Goal: Task Accomplishment & Management: Complete application form

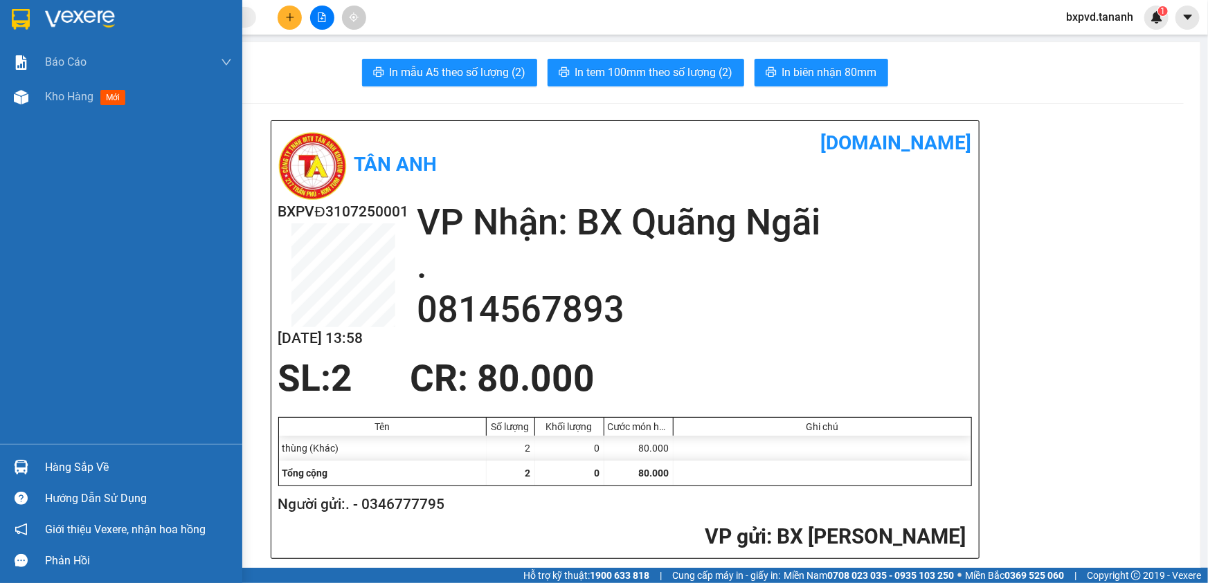
click at [20, 14] on img at bounding box center [21, 19] width 18 height 21
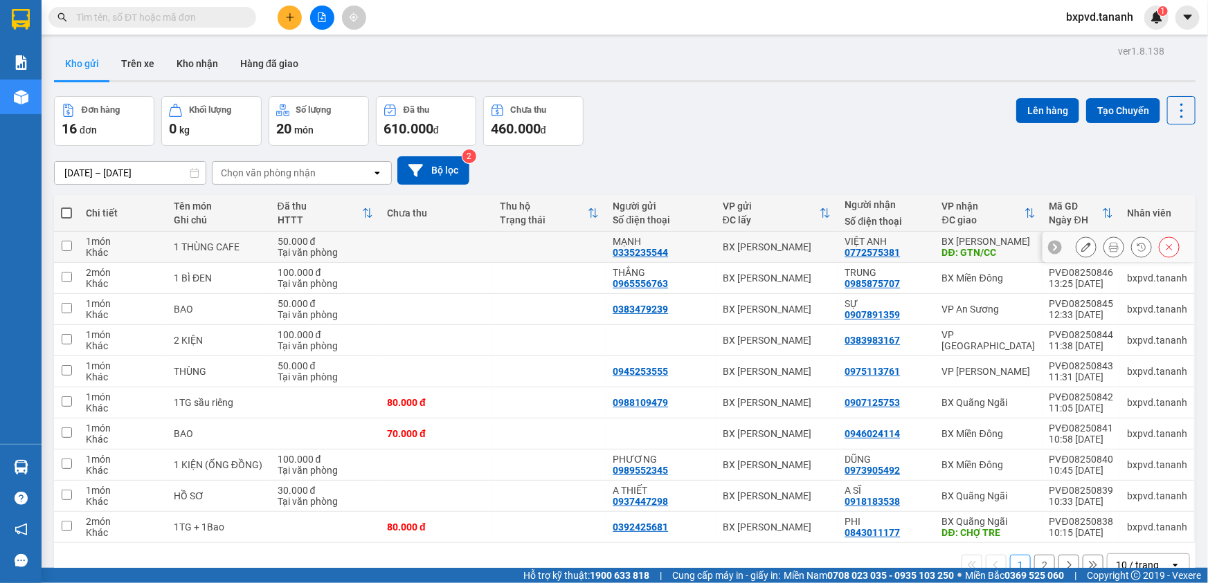
click at [1104, 240] on button at bounding box center [1113, 247] width 19 height 24
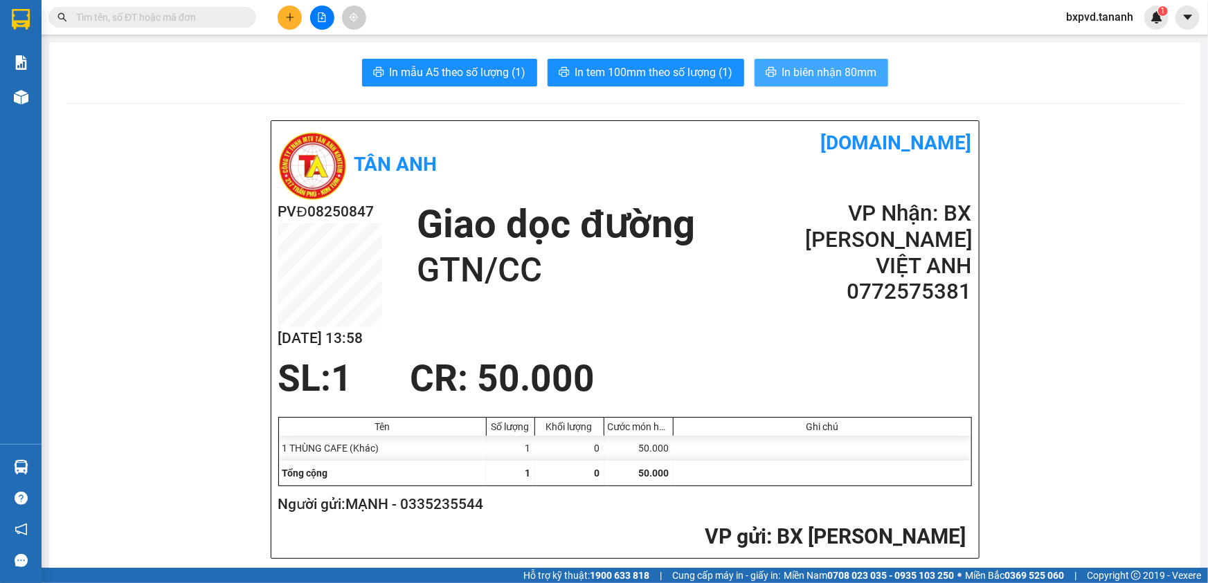
click at [851, 71] on span "In biên nhận 80mm" at bounding box center [829, 72] width 95 height 17
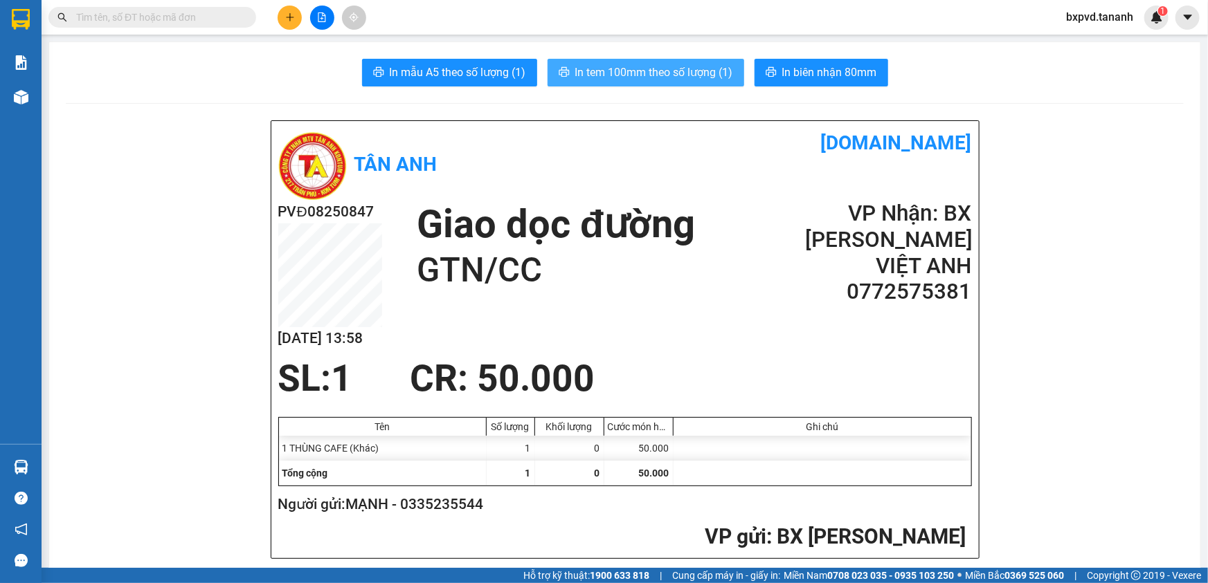
click at [643, 71] on span "In tem 100mm theo số lượng (1)" at bounding box center [654, 72] width 158 height 17
click at [290, 12] on icon "plus" at bounding box center [290, 17] width 10 height 10
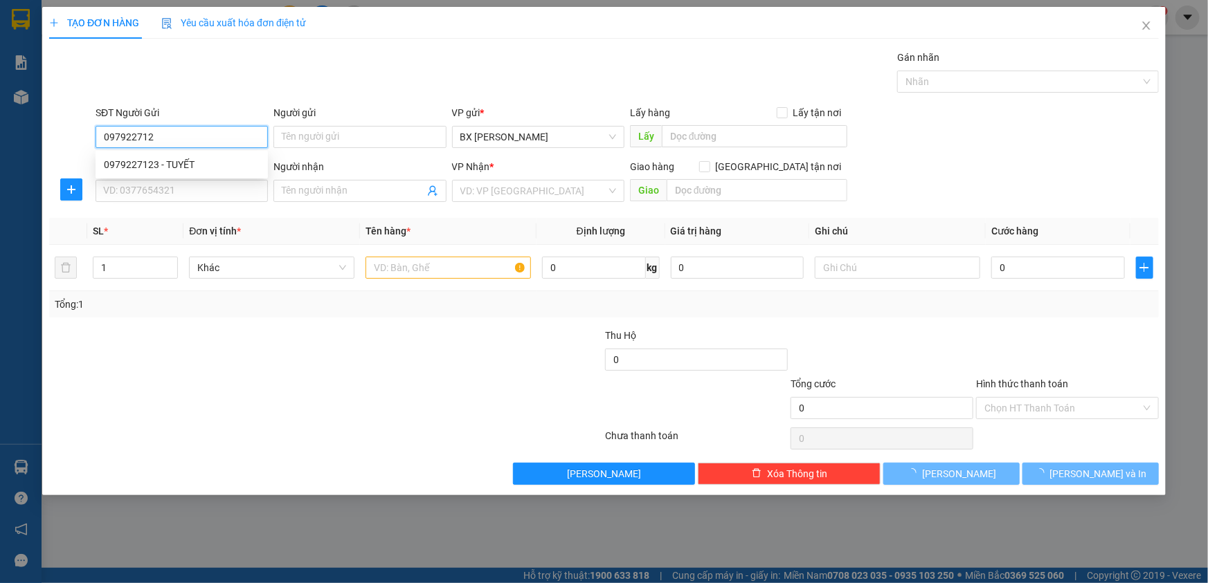
type input "0979227123"
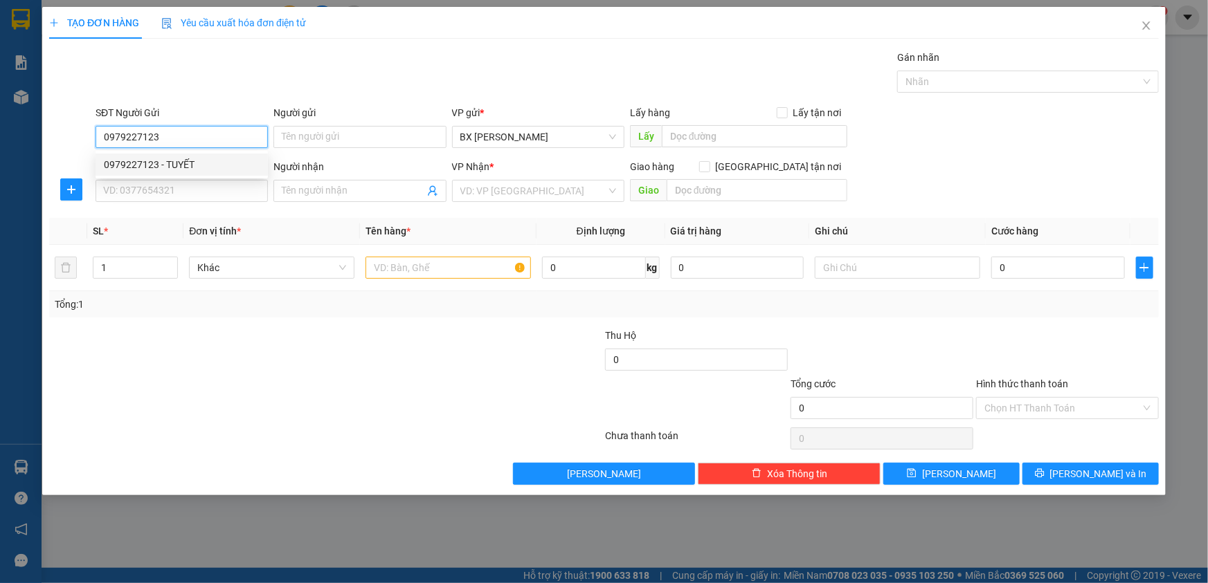
click at [154, 162] on div "0979227123 - TUYẾT" at bounding box center [182, 164] width 156 height 15
type input "TUYẾT"
type input "0968990776"
type input "A HẢI"
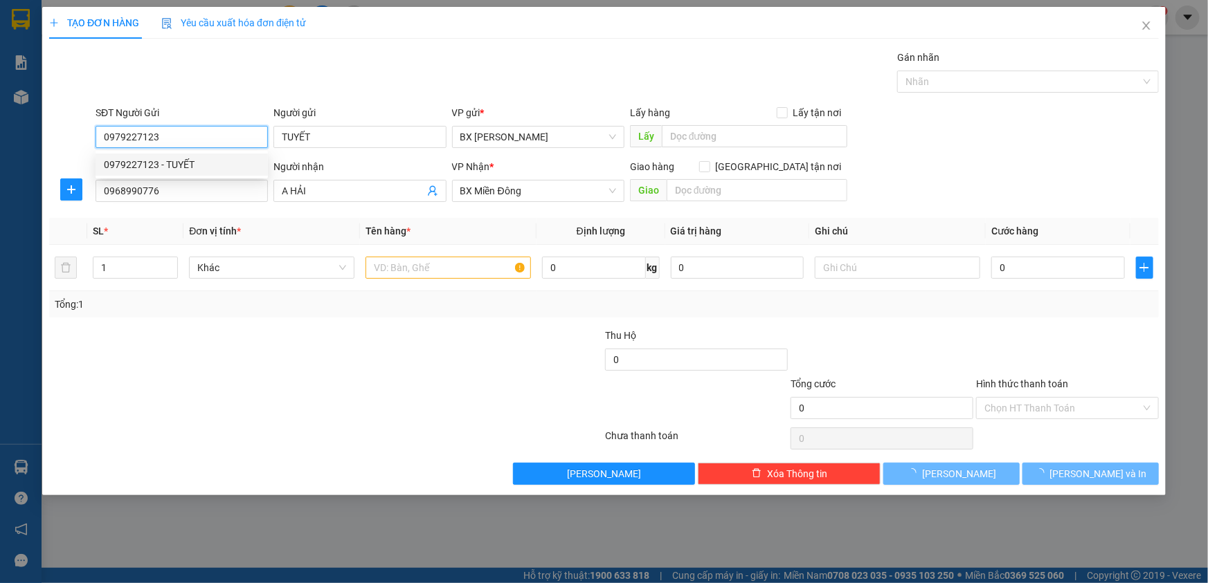
type input "50.000"
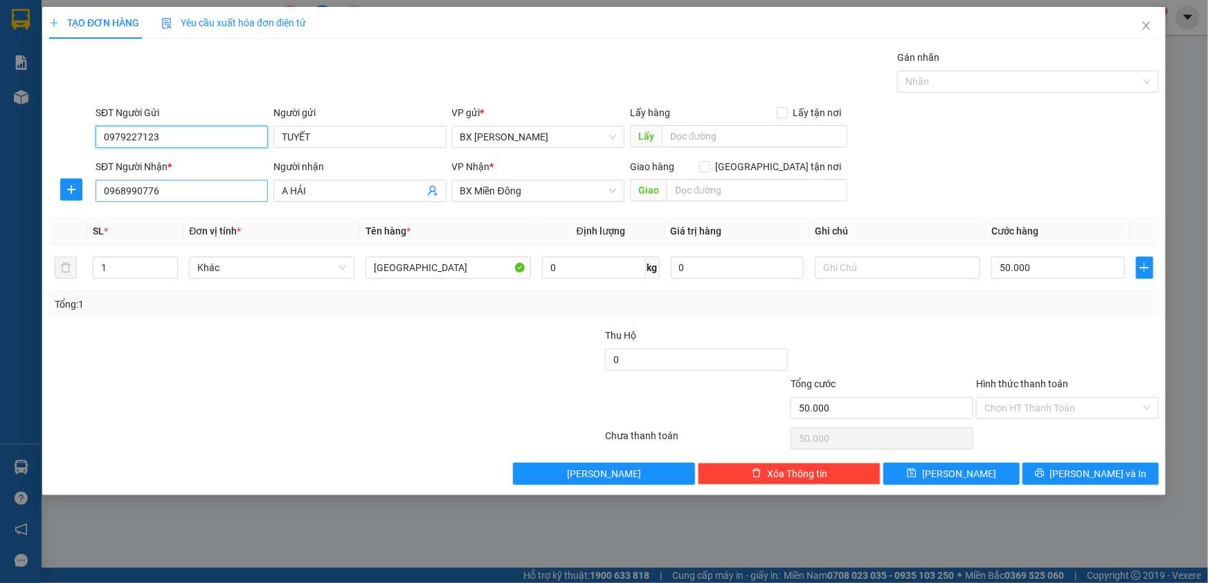
type input "0979227123"
drag, startPoint x: 188, startPoint y: 199, endPoint x: 89, endPoint y: 221, distance: 101.4
click at [89, 221] on div "Transit Pickup Surcharge Ids Transit Deliver Surcharge Ids Transit Deliver Surc…" at bounding box center [603, 267] width 1109 height 435
type input "0766581308"
click at [203, 221] on div "0766581308" at bounding box center [182, 218] width 156 height 15
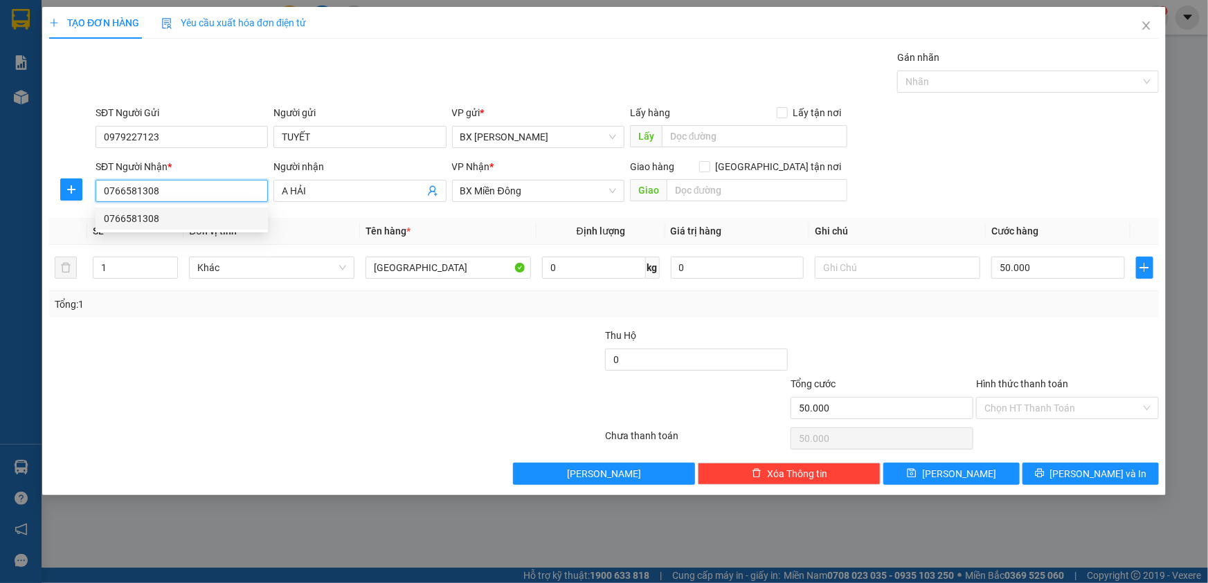
type input "vĩnh đức"
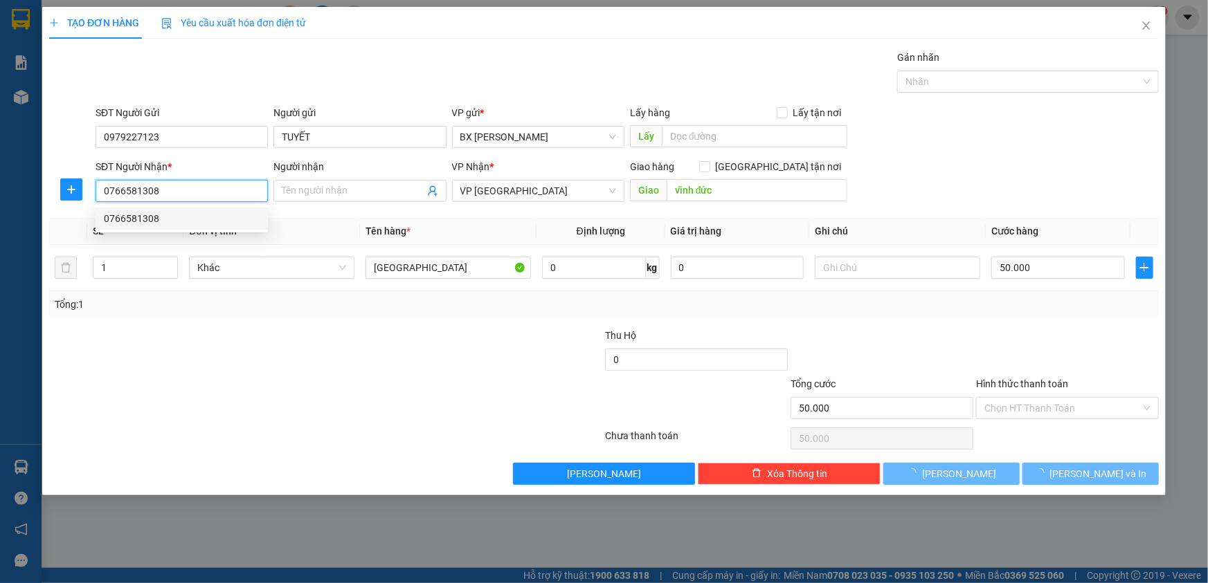
type input "120.000"
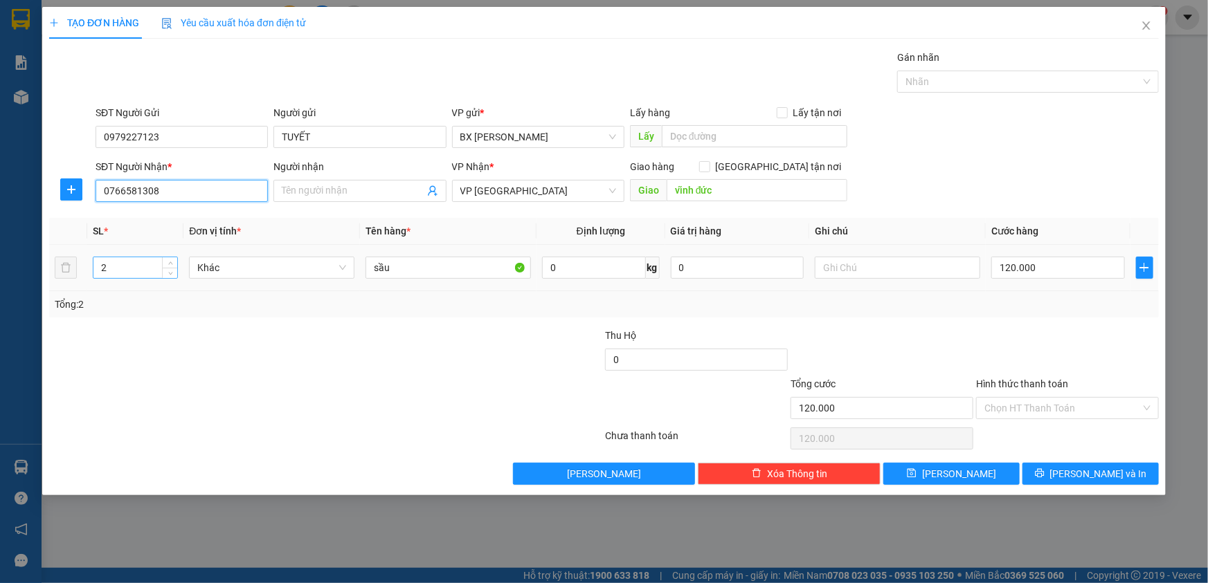
type input "0766581308"
click at [140, 269] on input "2" at bounding box center [135, 267] width 84 height 21
type input "1"
click at [166, 270] on span "down" at bounding box center [170, 273] width 8 height 8
click at [1073, 404] on input "Hình thức thanh toán" at bounding box center [1062, 408] width 156 height 21
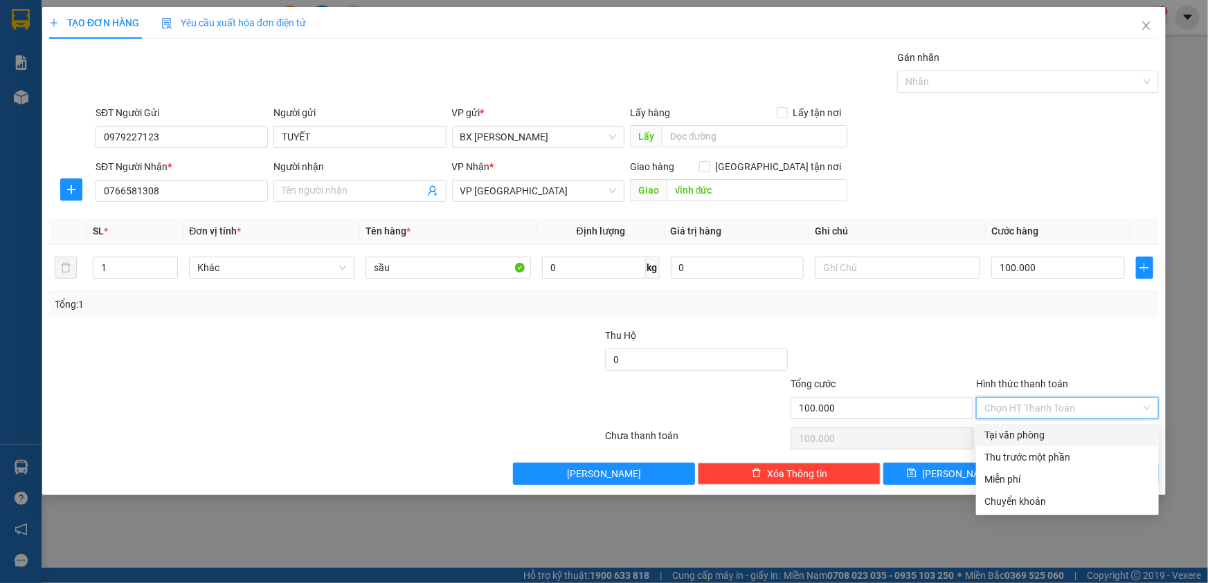
click at [1060, 428] on div "Tại văn phòng" at bounding box center [1067, 435] width 166 height 15
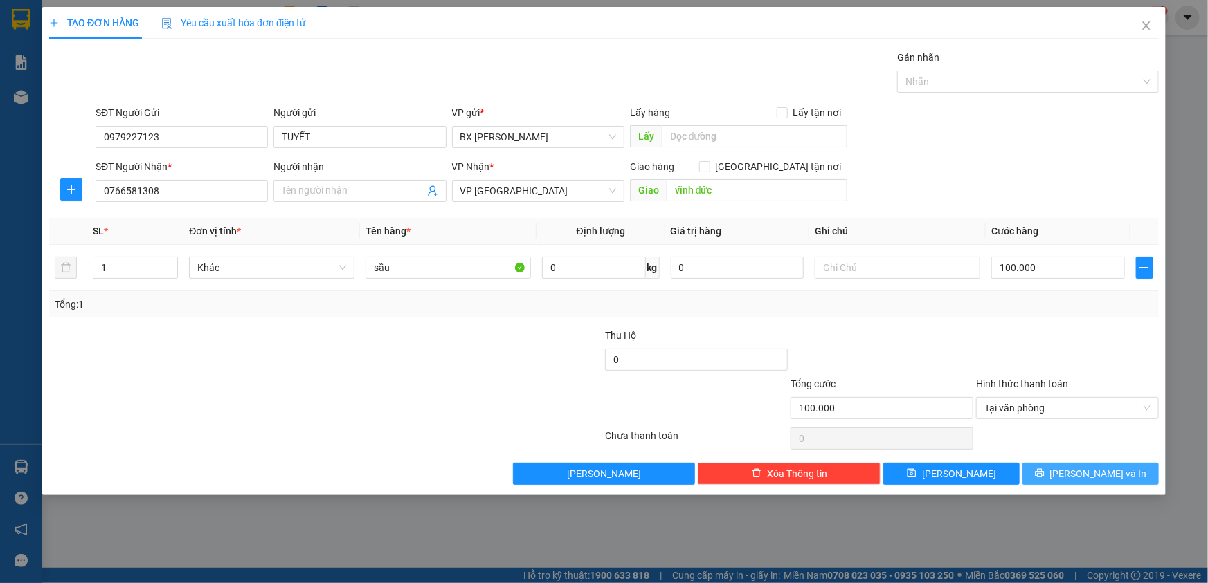
click at [1092, 478] on span "[PERSON_NAME] và In" at bounding box center [1098, 473] width 97 height 15
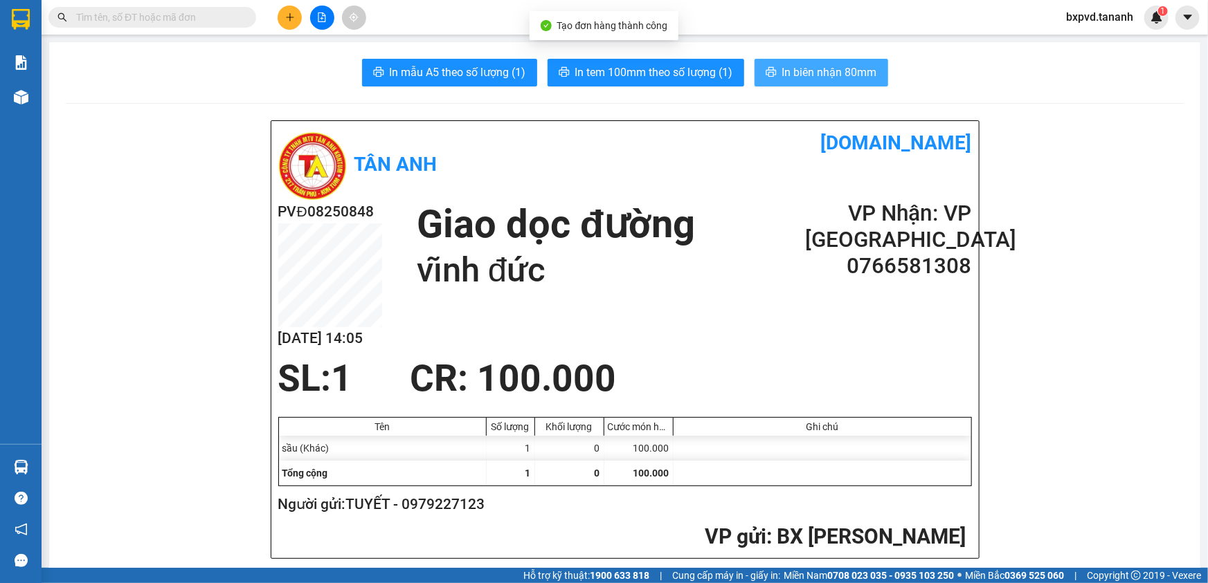
click at [792, 78] on span "In biên nhận 80mm" at bounding box center [829, 72] width 95 height 17
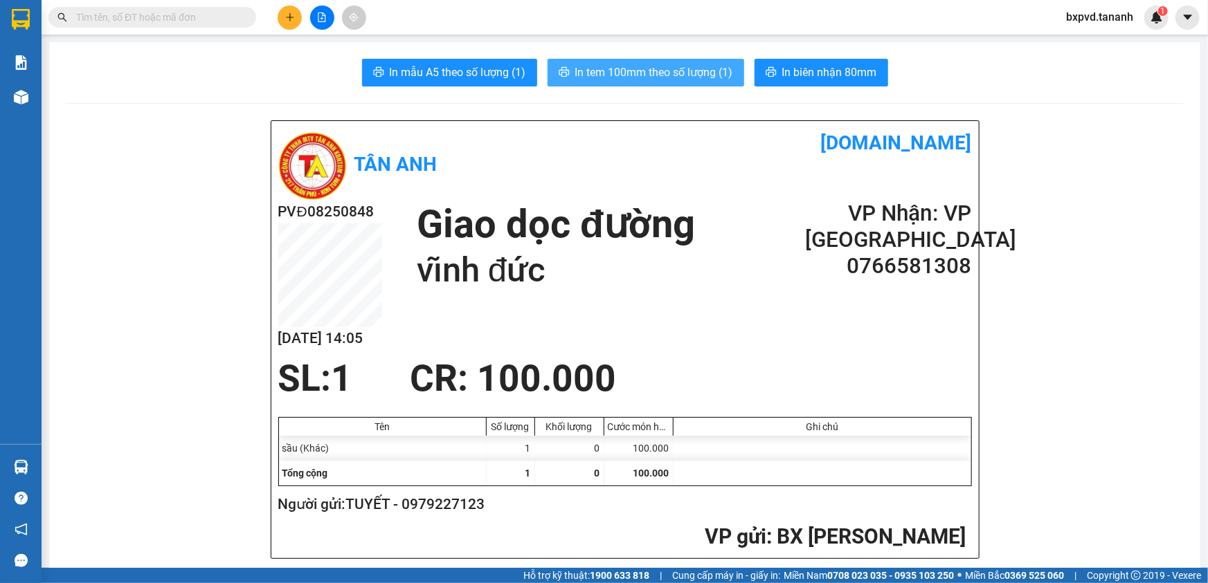
click at [692, 72] on span "In tem 100mm theo số lượng (1)" at bounding box center [654, 72] width 158 height 17
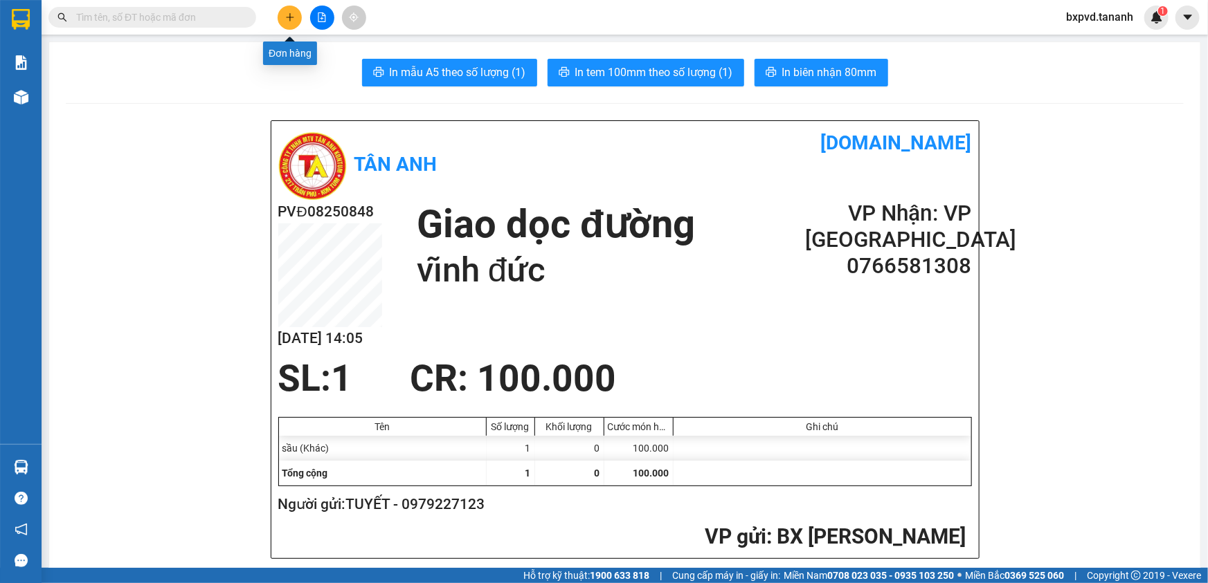
click at [290, 14] on icon "plus" at bounding box center [289, 17] width 1 height 8
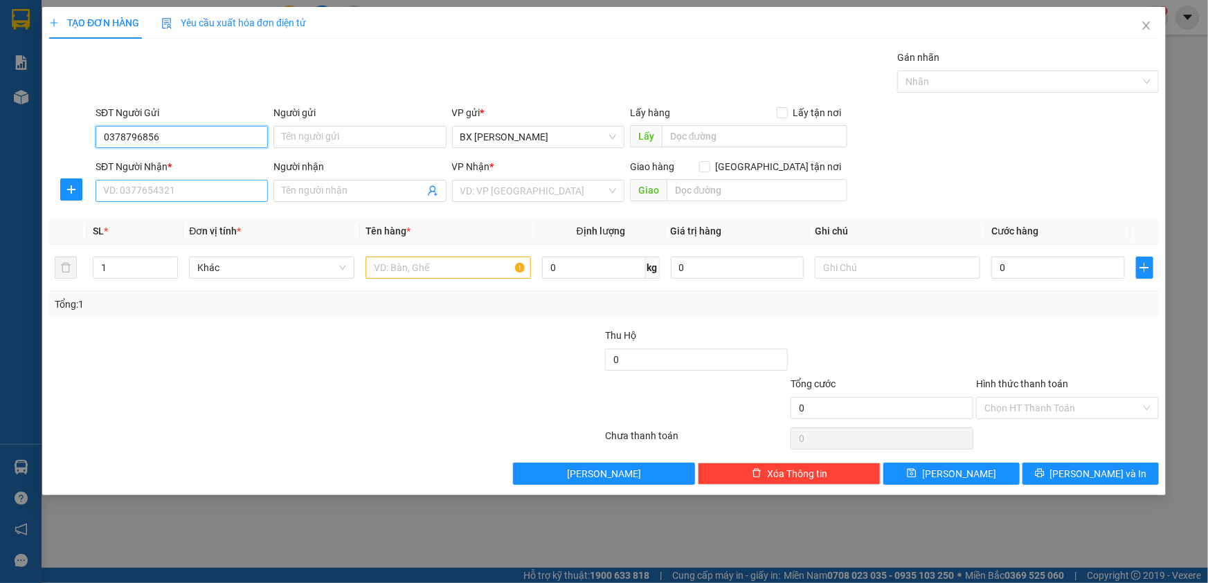
type input "0378796856"
click at [170, 180] on input "SĐT Người Nhận *" at bounding box center [182, 191] width 172 height 22
type input "0935873257"
click at [316, 127] on input "Người gửi" at bounding box center [359, 137] width 172 height 22
type input "k"
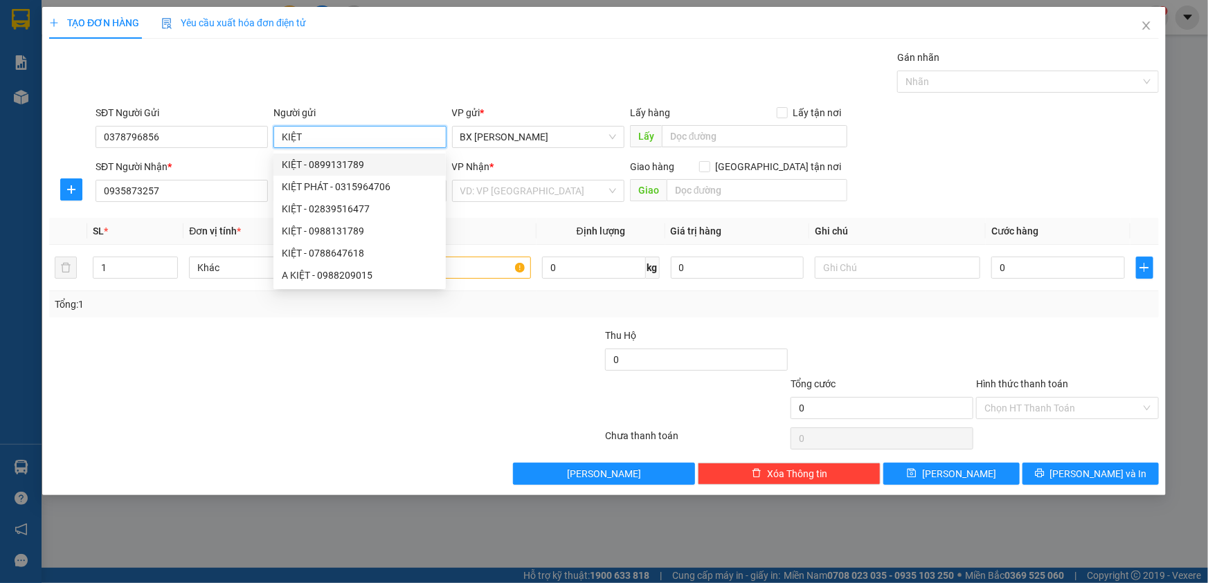
type input "KIỆT"
click at [251, 156] on form "SĐT Người Gửi 0378796856 Người gửi KIỆT VP gửi * BX Phạm Văn Đồng Lấy hàng Lấy …" at bounding box center [603, 156] width 1109 height 102
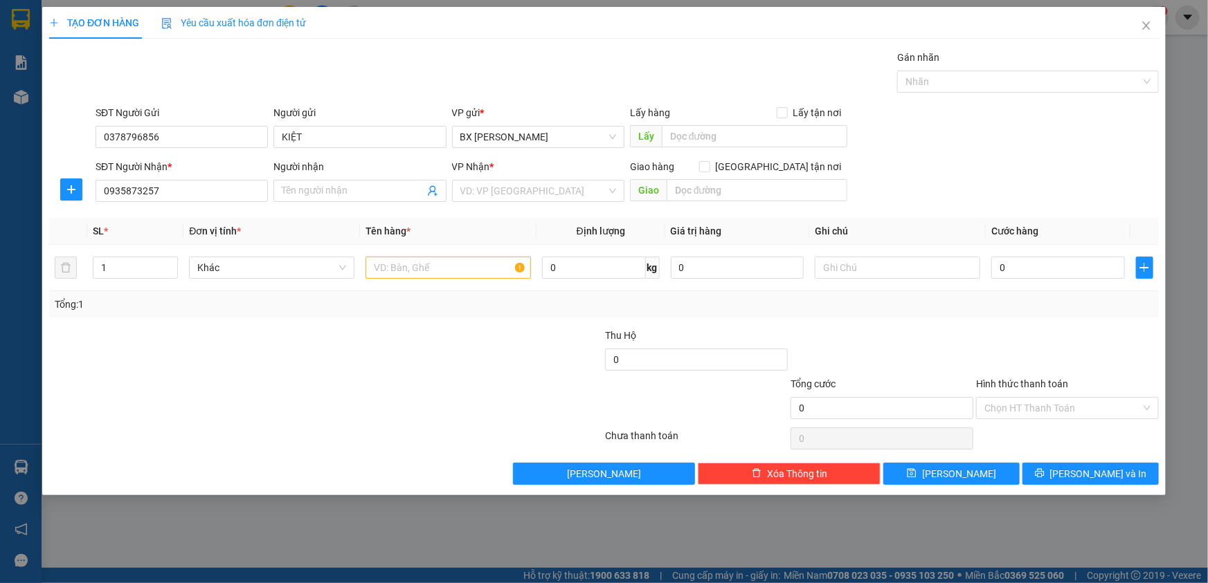
click at [253, 165] on div "SĐT Người Nhận *" at bounding box center [182, 166] width 172 height 15
click at [253, 180] on input "0935873257" at bounding box center [182, 191] width 172 height 22
click at [310, 190] on input "Người nhận" at bounding box center [353, 190] width 142 height 15
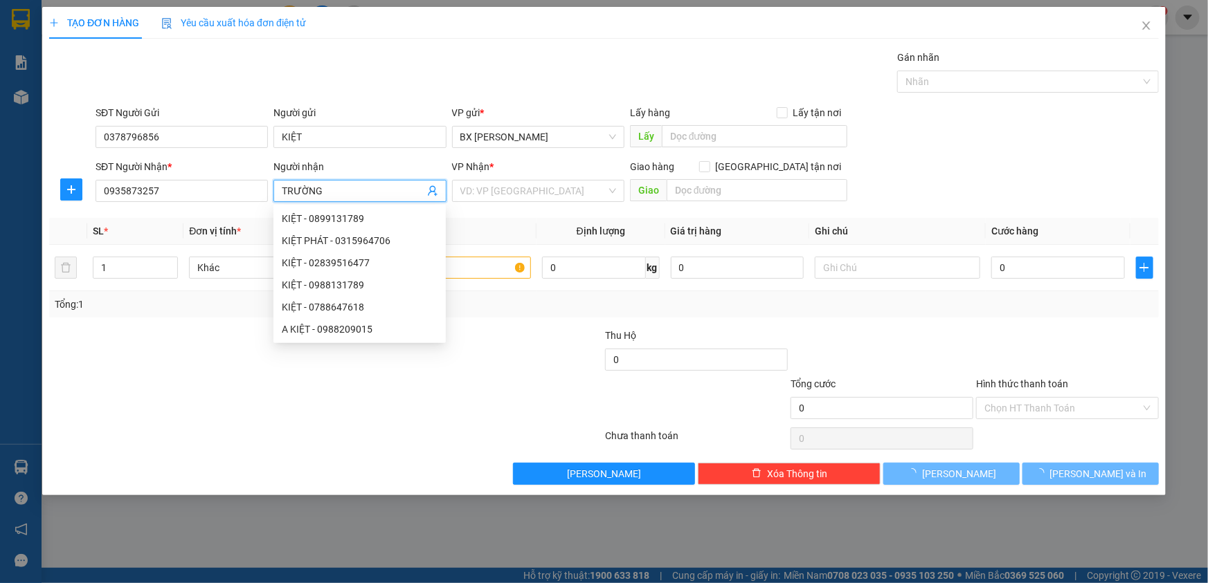
type input "TRƯỜNG"
click at [511, 171] on div "VP Nhận *" at bounding box center [538, 166] width 172 height 15
click at [513, 192] on input "search" at bounding box center [533, 191] width 146 height 21
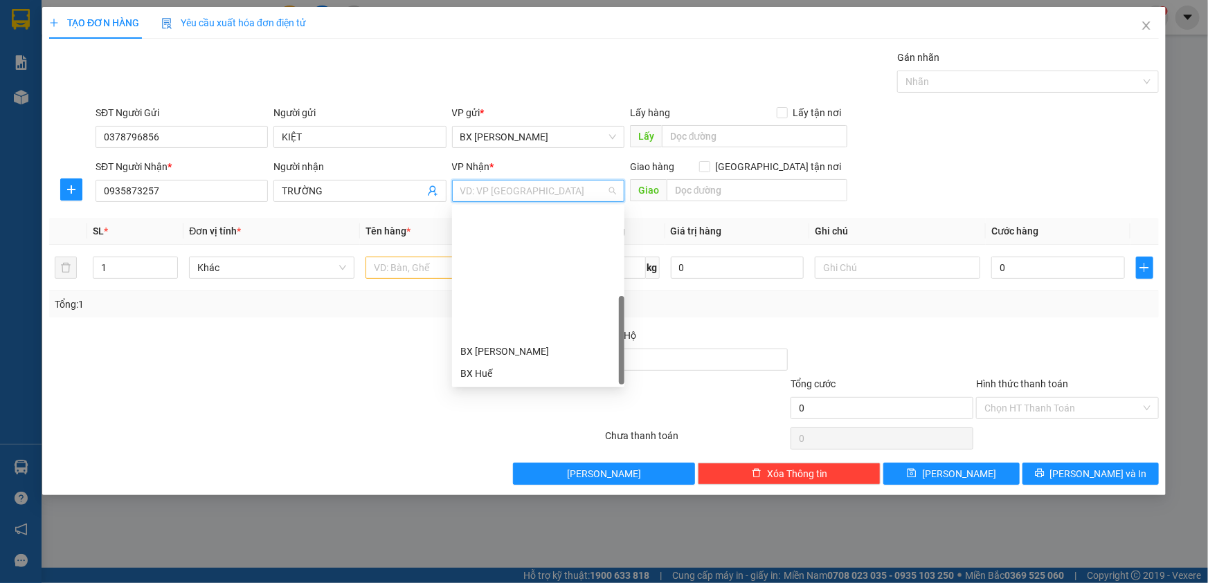
click at [512, 477] on div "BX Quãng Ngãi" at bounding box center [538, 484] width 156 height 15
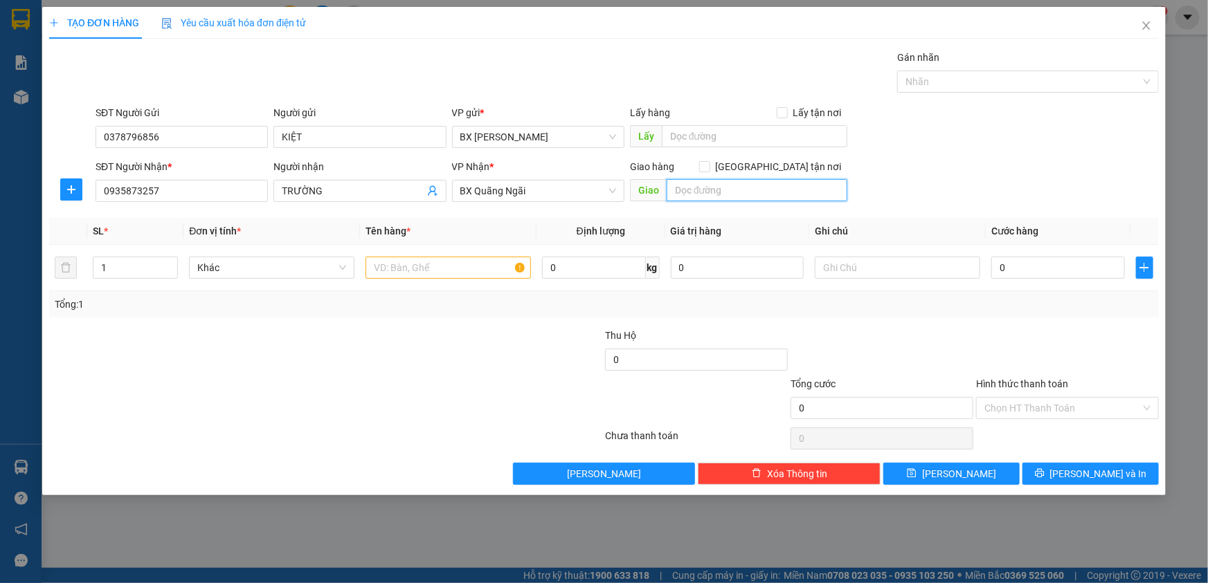
click at [736, 192] on input "text" at bounding box center [757, 190] width 181 height 22
drag, startPoint x: 400, startPoint y: 284, endPoint x: 408, endPoint y: 277, distance: 10.8
click at [406, 281] on td at bounding box center [448, 268] width 176 height 46
click at [408, 277] on input "text" at bounding box center [447, 268] width 165 height 22
type input "HỒ SƠ"
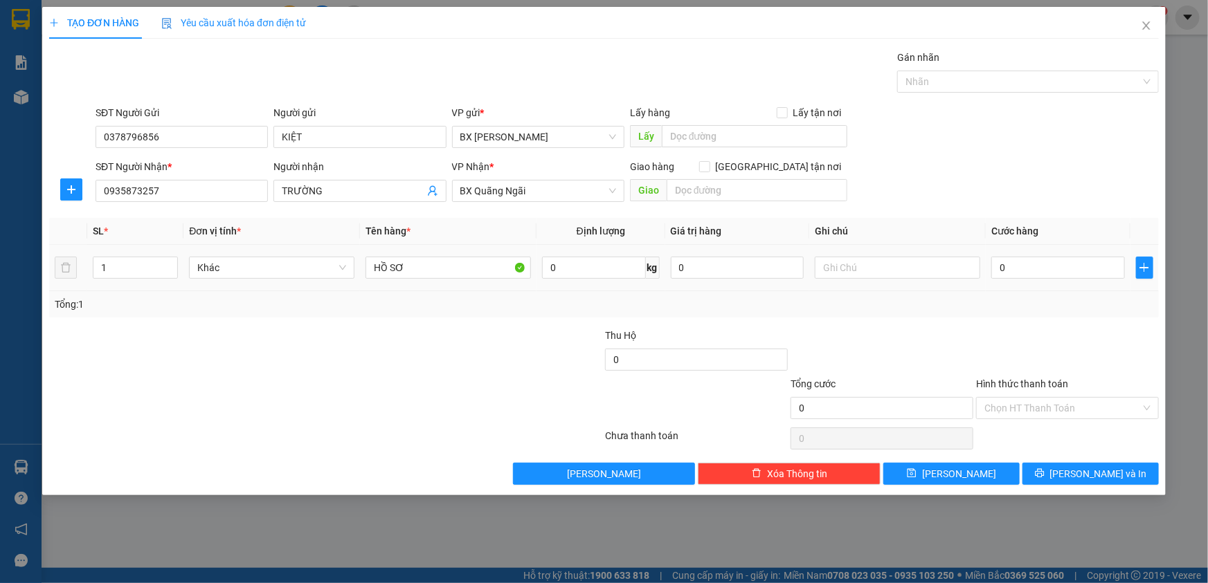
click at [1011, 251] on td "0" at bounding box center [1058, 268] width 145 height 46
click at [1010, 263] on input "0" at bounding box center [1058, 268] width 134 height 22
type input "3"
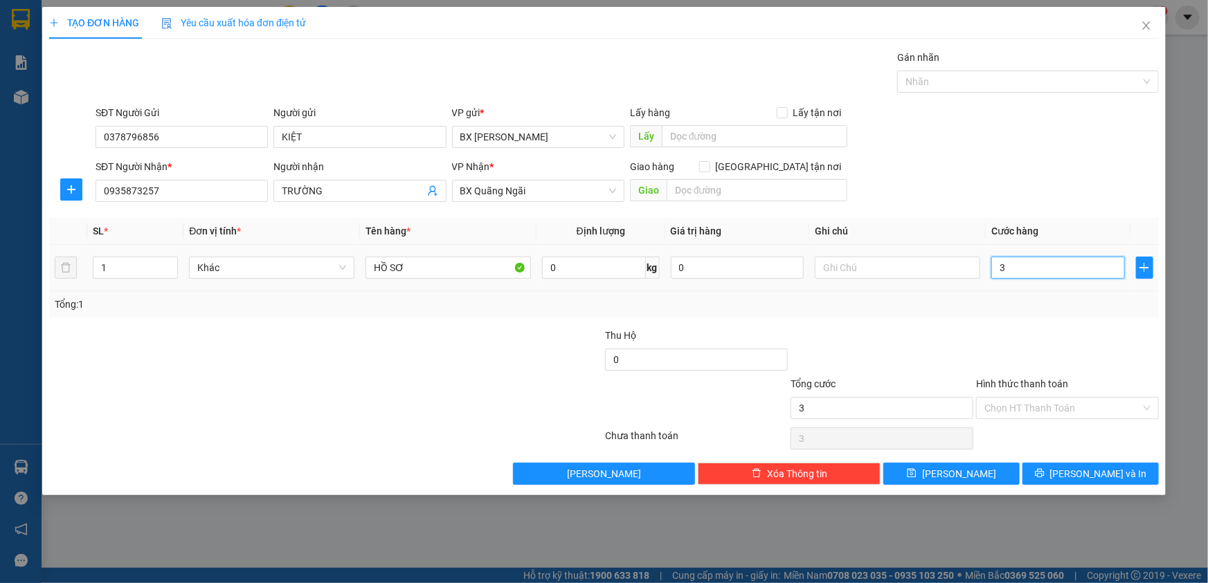
type input "30"
type input "30.000"
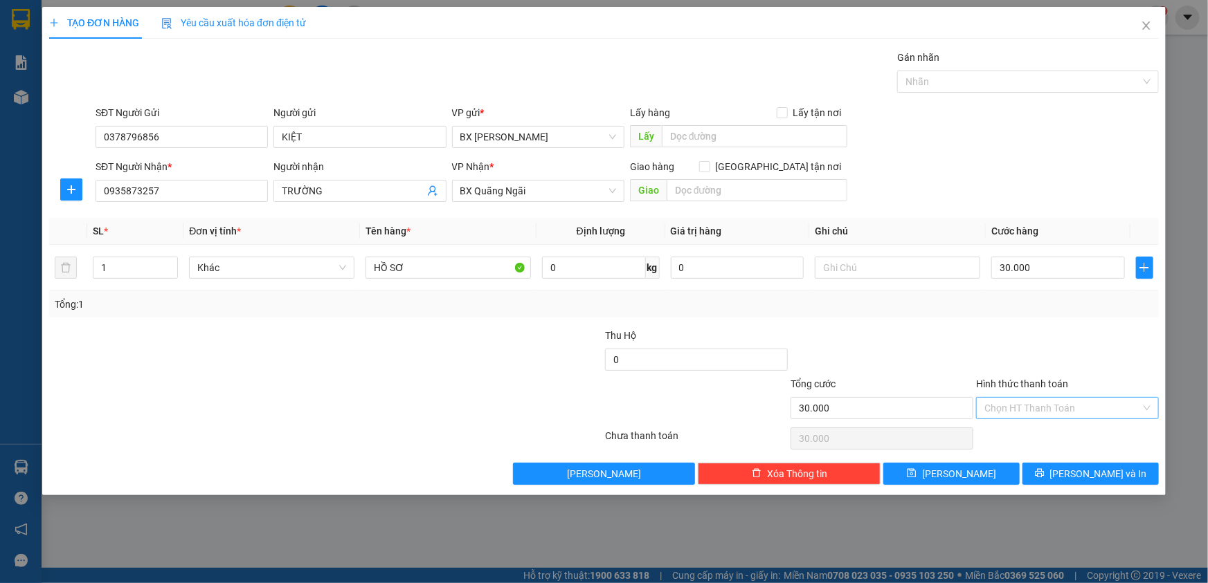
click at [1017, 408] on input "Hình thức thanh toán" at bounding box center [1062, 408] width 156 height 21
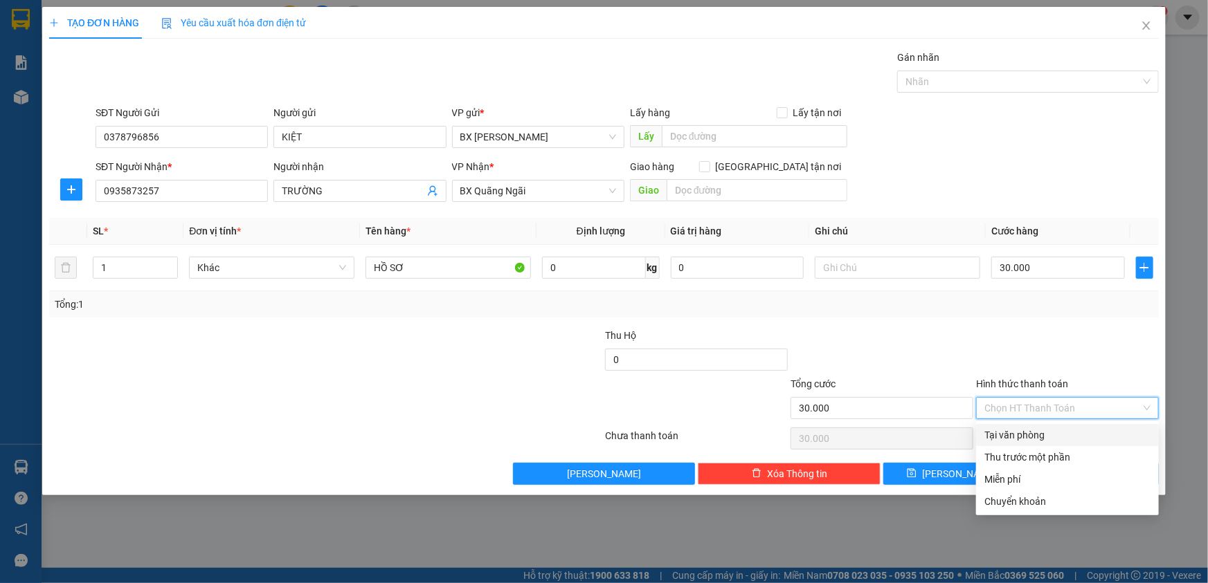
click at [1015, 436] on div "Tại văn phòng" at bounding box center [1067, 435] width 166 height 15
type input "0"
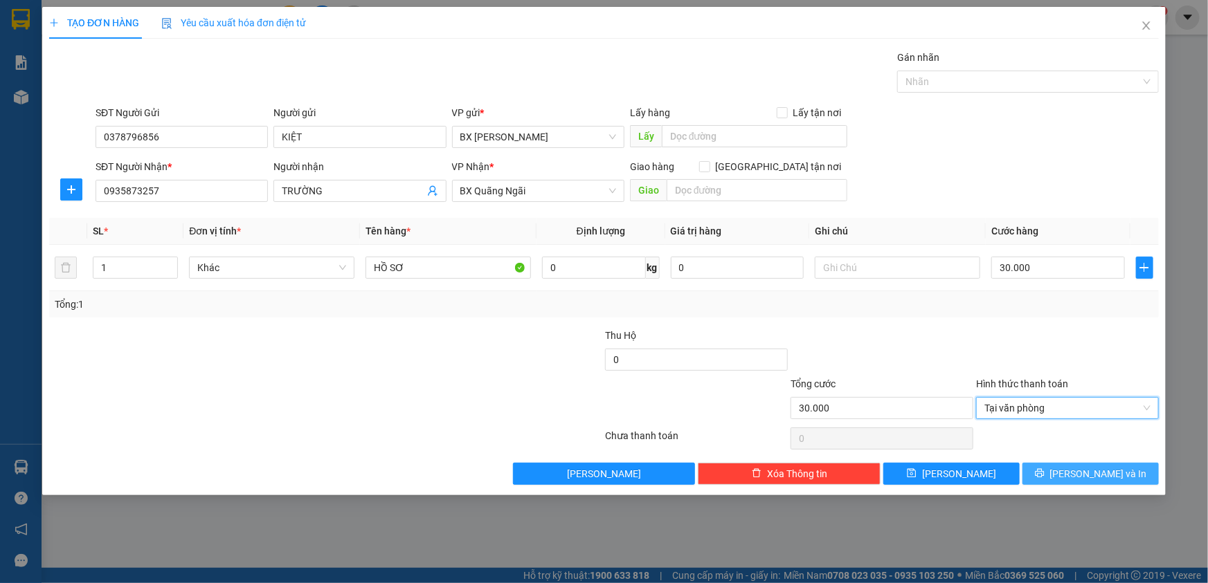
click at [1100, 464] on button "[PERSON_NAME] và In" at bounding box center [1090, 474] width 136 height 22
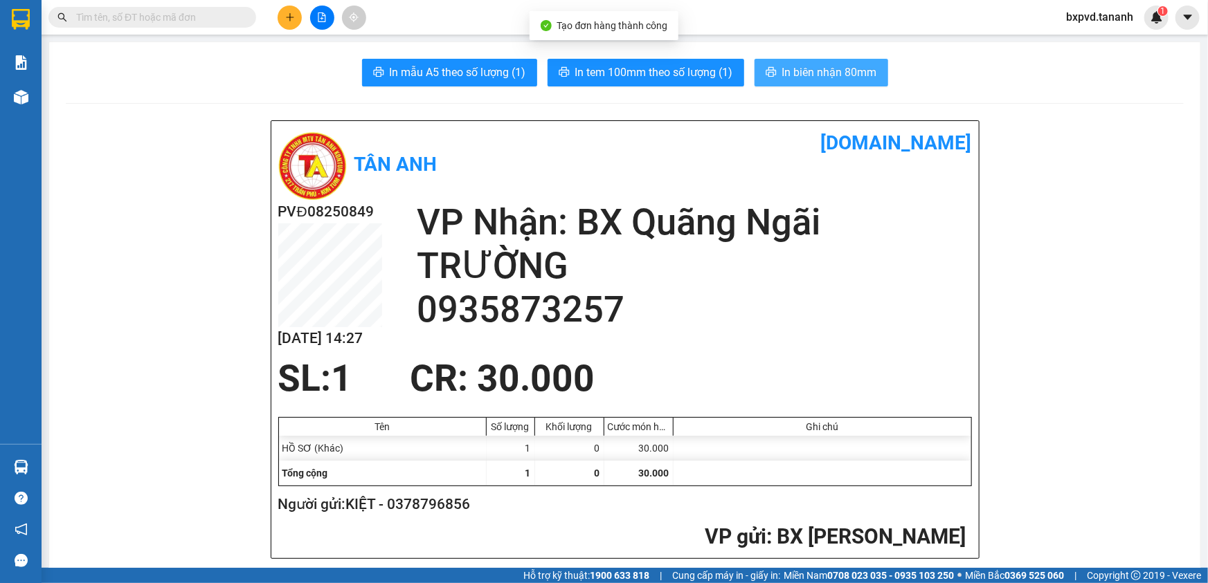
click at [797, 83] on button "In biên nhận 80mm" at bounding box center [821, 73] width 134 height 28
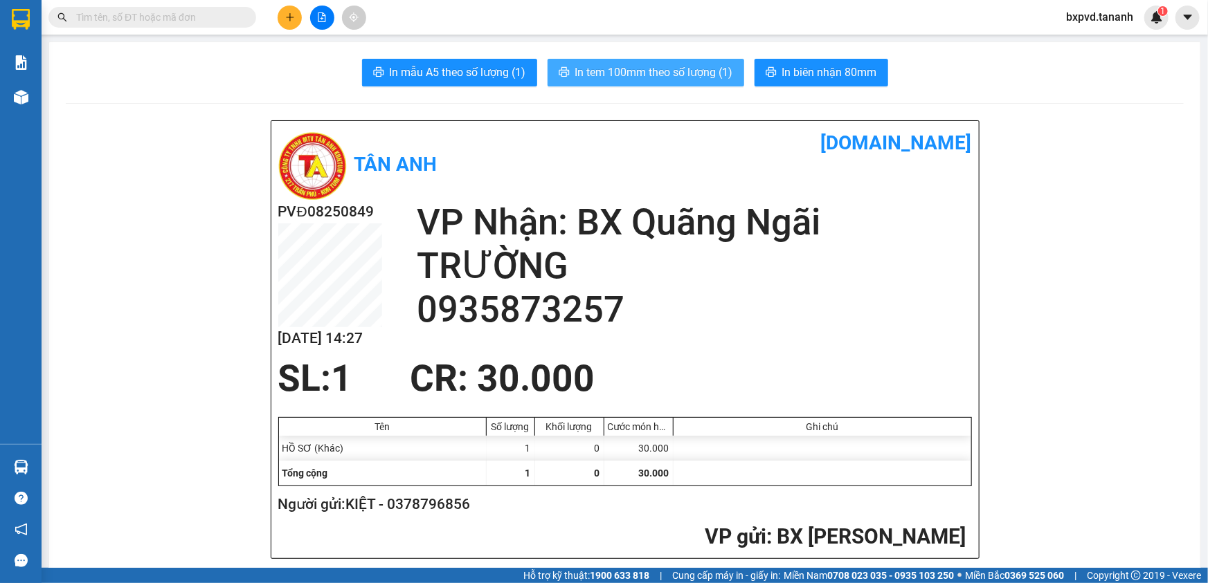
click at [639, 78] on span "In tem 100mm theo số lượng (1)" at bounding box center [654, 72] width 158 height 17
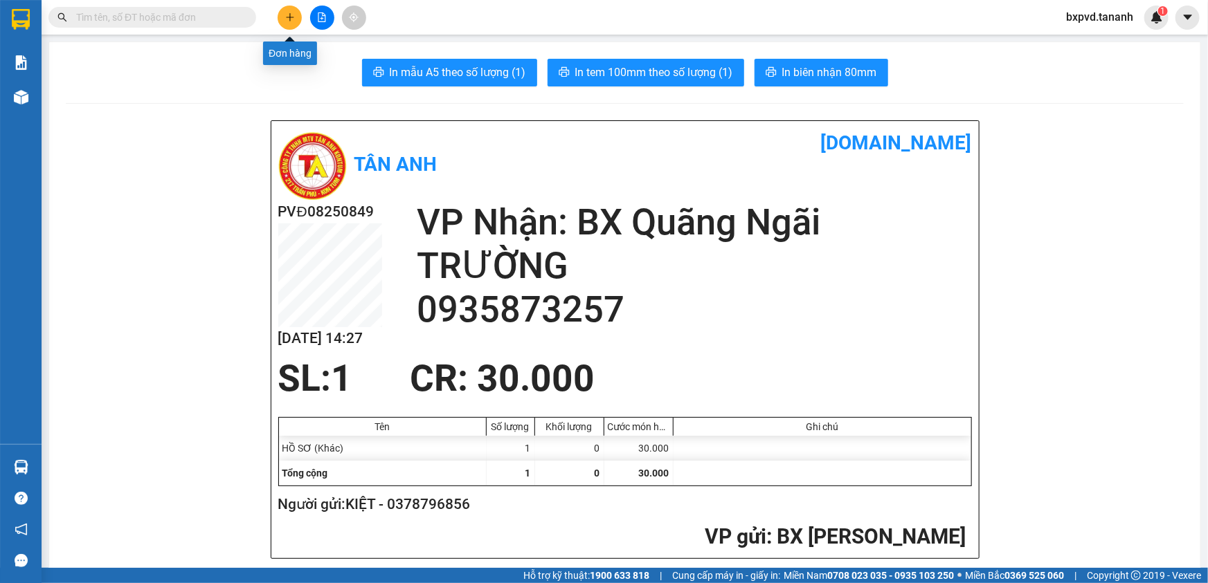
click at [290, 19] on icon "plus" at bounding box center [289, 17] width 1 height 8
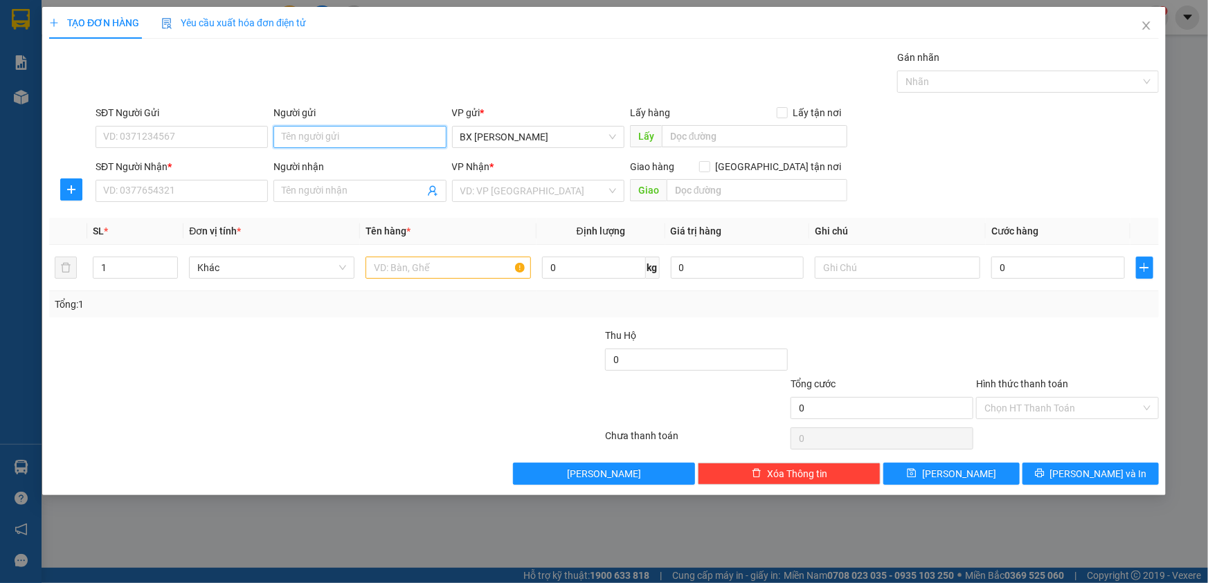
click at [343, 140] on input "Người gửi" at bounding box center [359, 137] width 172 height 22
type input "NHƯ THUỶ"
drag, startPoint x: 296, startPoint y: 183, endPoint x: 266, endPoint y: 198, distance: 32.8
click at [292, 187] on input "Người nhận" at bounding box center [353, 190] width 142 height 15
click at [549, 192] on input "search" at bounding box center [533, 191] width 146 height 21
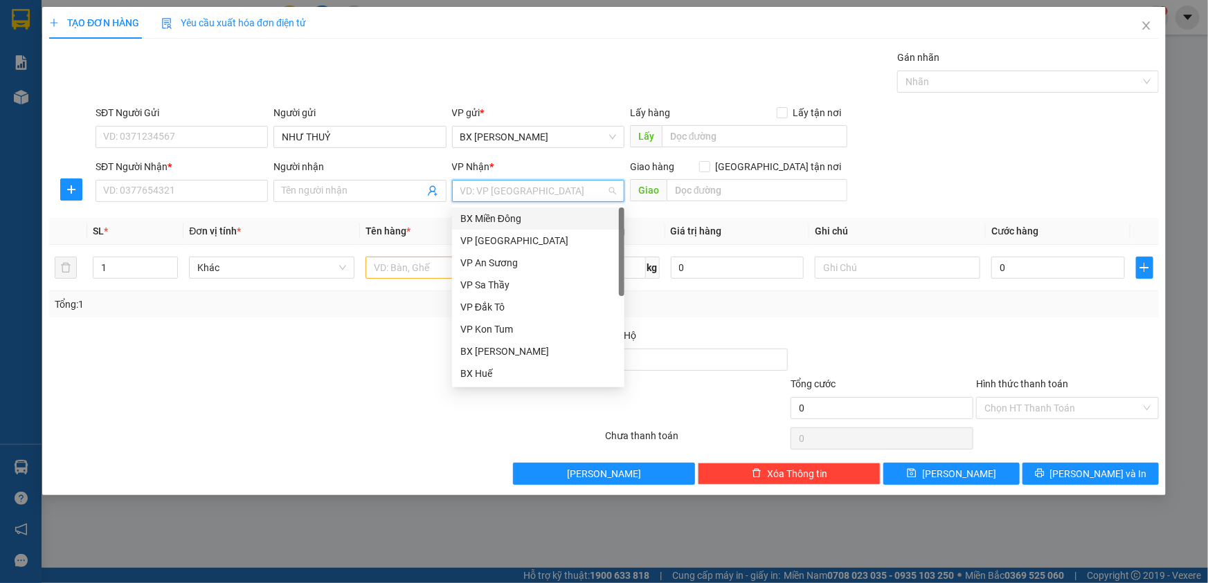
click at [528, 218] on div "BX Miền Đông" at bounding box center [538, 218] width 156 height 15
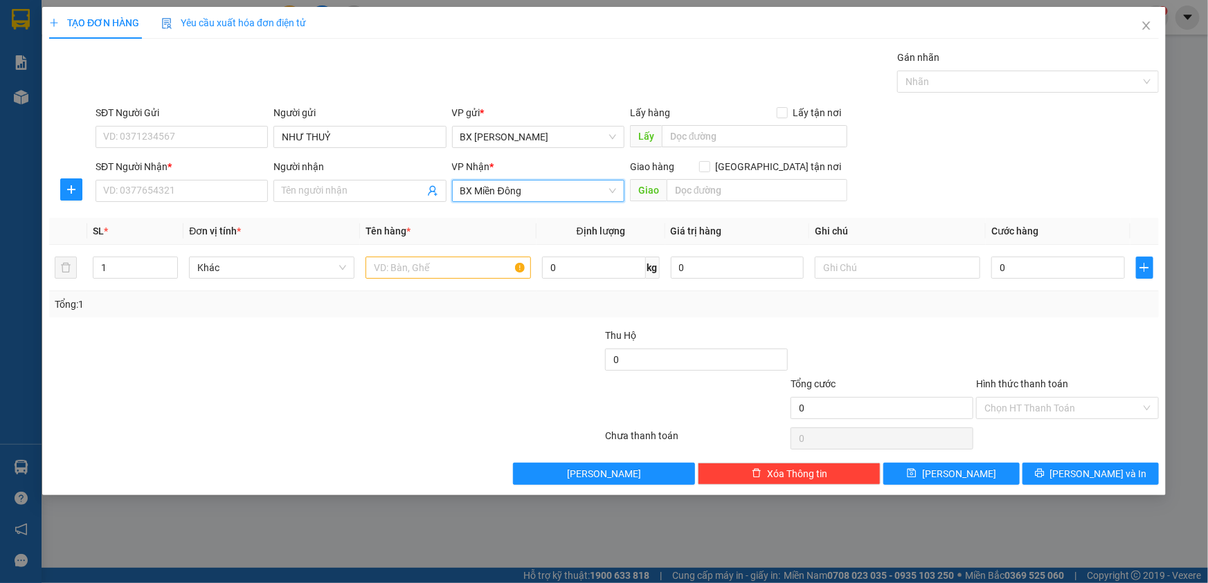
click at [159, 120] on div "SĐT Người Gửi" at bounding box center [182, 112] width 172 height 15
click at [159, 126] on input "SĐT Người Gửi" at bounding box center [182, 137] width 172 height 22
click at [158, 124] on div "SĐT Người Gửi" at bounding box center [182, 115] width 172 height 21
click at [165, 198] on input "SĐT Người Nhận *" at bounding box center [182, 191] width 172 height 22
click at [156, 216] on div "0984630054 - HIỆP" at bounding box center [182, 218] width 156 height 15
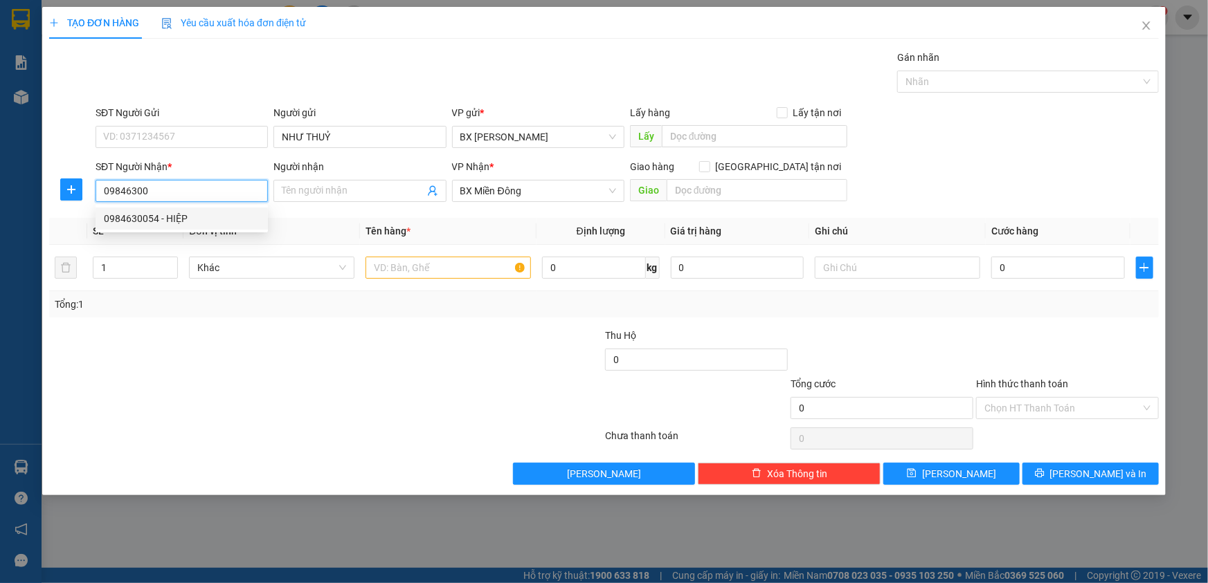
type input "0984630054"
type input "HIỆP"
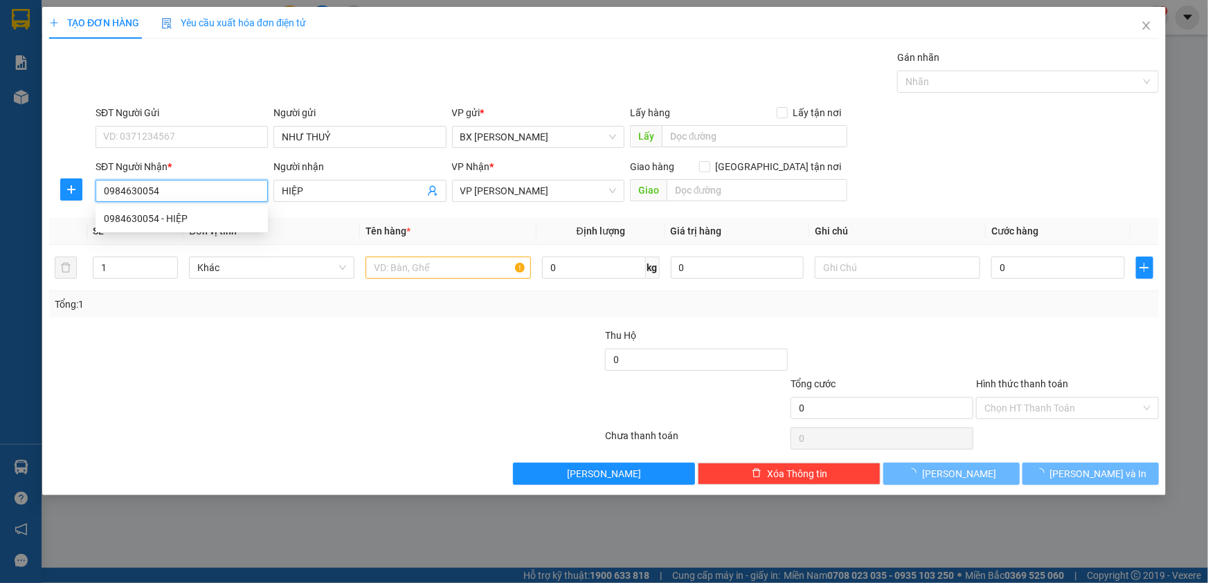
type input "50.000"
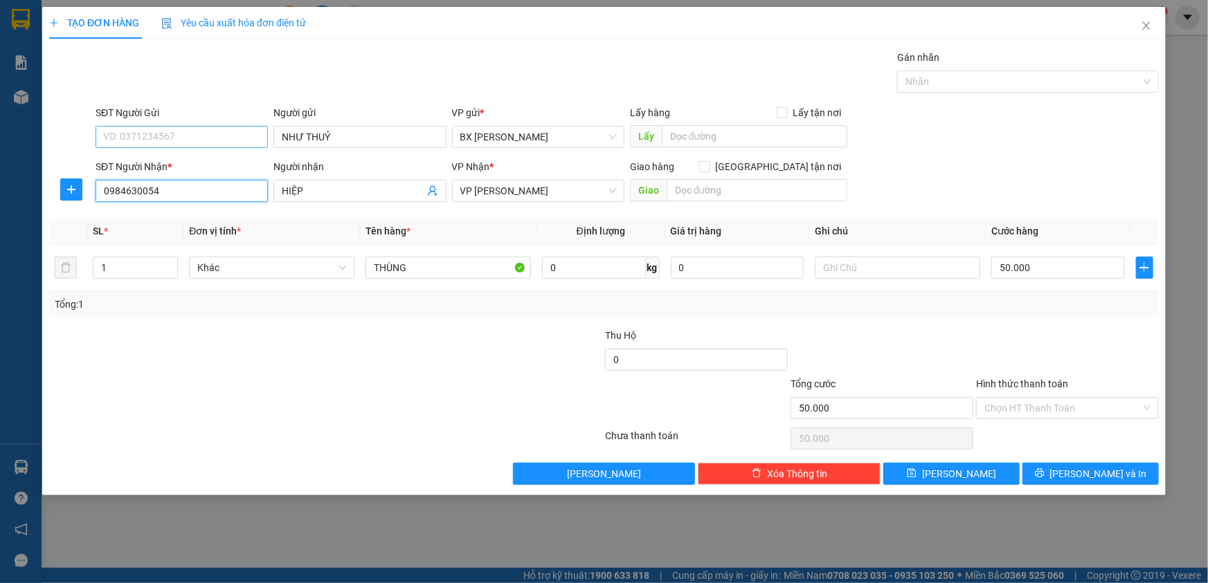
type input "0984630054"
click at [194, 128] on input "SĐT Người Gửi" at bounding box center [182, 137] width 172 height 22
click at [176, 184] on div "0916339171 - NHƯ THỦY" at bounding box center [182, 186] width 156 height 15
type input "0916339171"
type input "NHƯ THỦY"
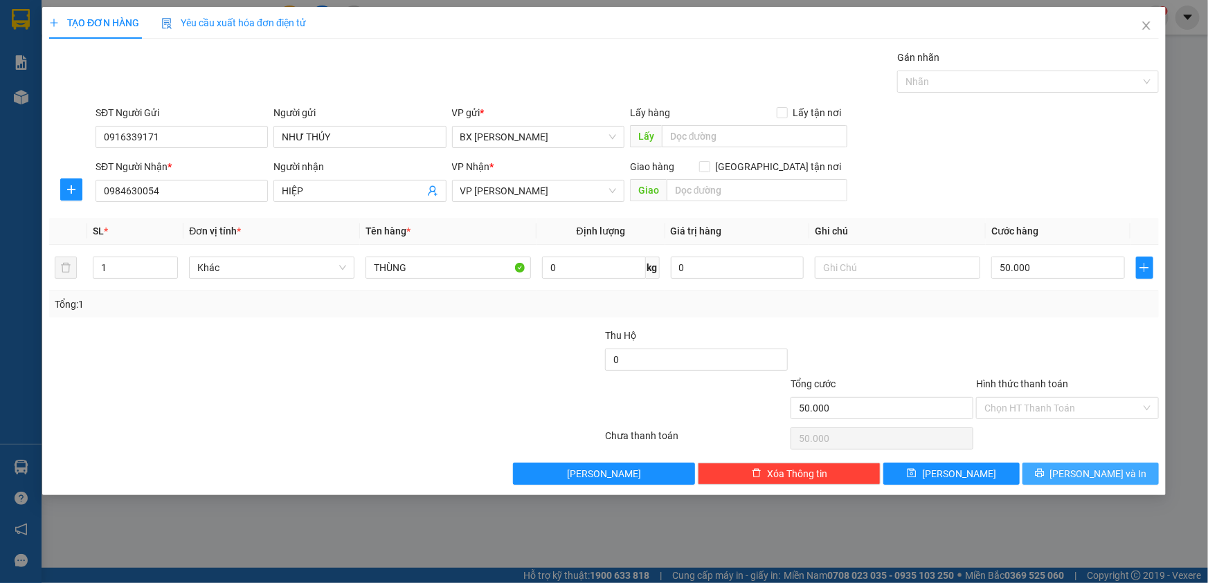
click at [1107, 471] on span "[PERSON_NAME] và In" at bounding box center [1098, 473] width 97 height 15
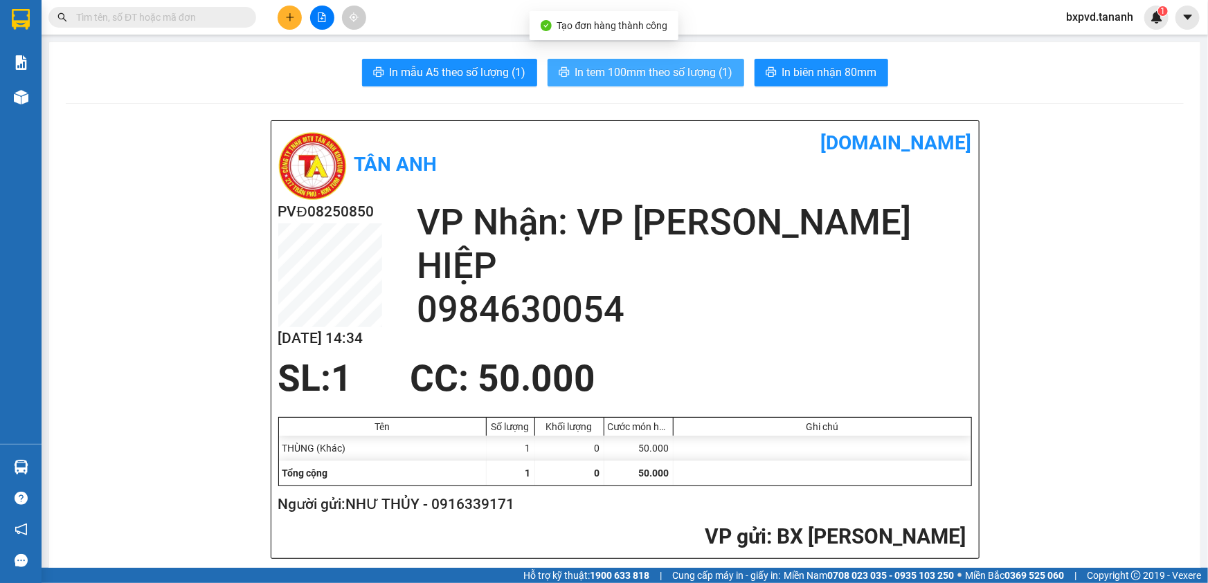
click at [641, 70] on span "In tem 100mm theo số lượng (1)" at bounding box center [654, 72] width 158 height 17
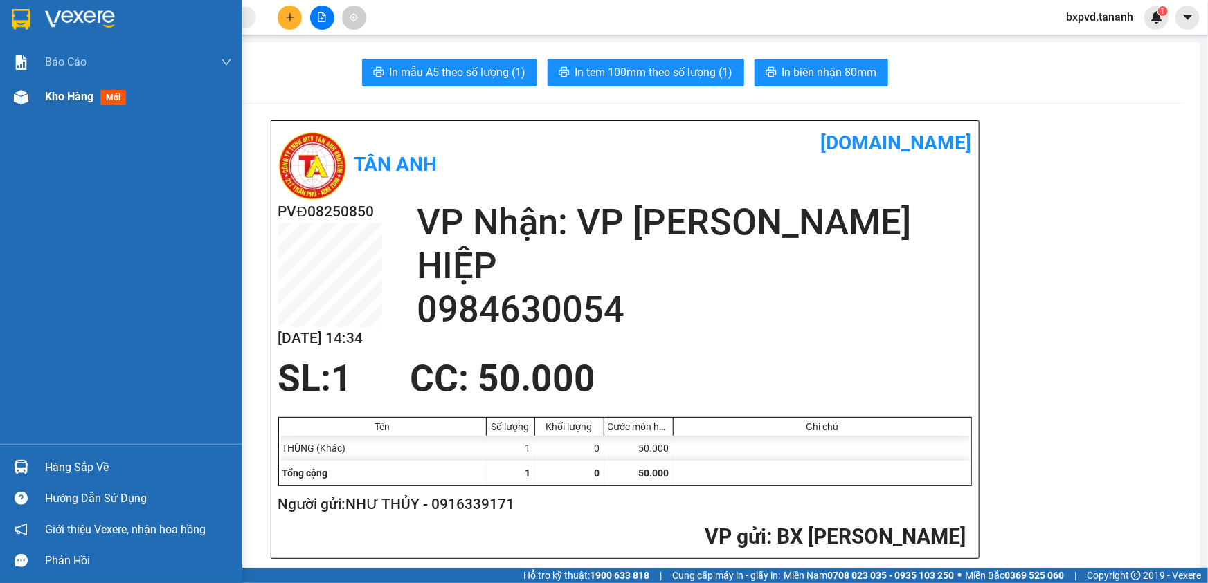
click at [14, 103] on img at bounding box center [21, 97] width 15 height 15
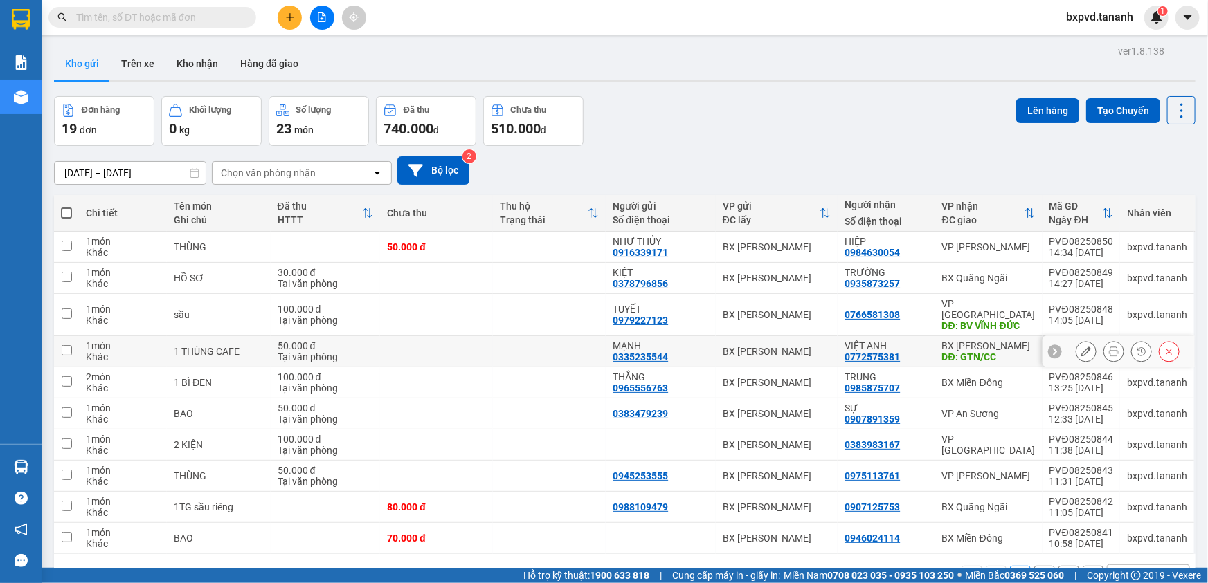
click at [936, 336] on td "BX Phạm Văn Đồng DĐ: GTN/CC" at bounding box center [988, 351] width 107 height 31
checkbox input "true"
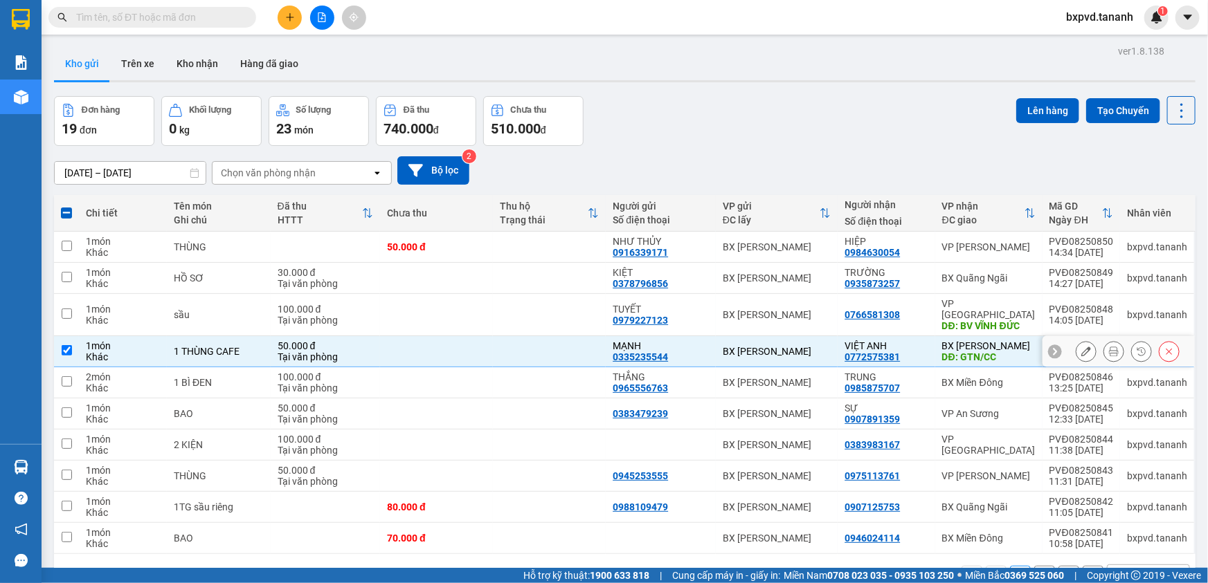
click at [1050, 347] on icon at bounding box center [1055, 352] width 10 height 10
click at [1181, 347] on icon at bounding box center [1186, 352] width 10 height 10
click at [1136, 347] on icon at bounding box center [1141, 352] width 10 height 10
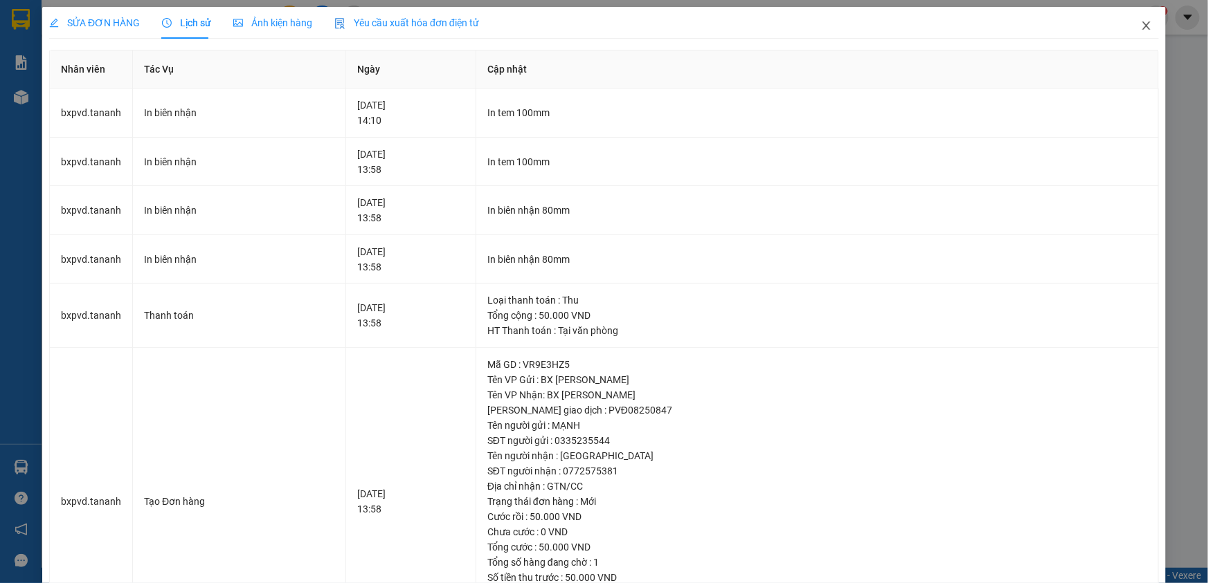
click at [1142, 25] on icon "close" at bounding box center [1146, 25] width 8 height 8
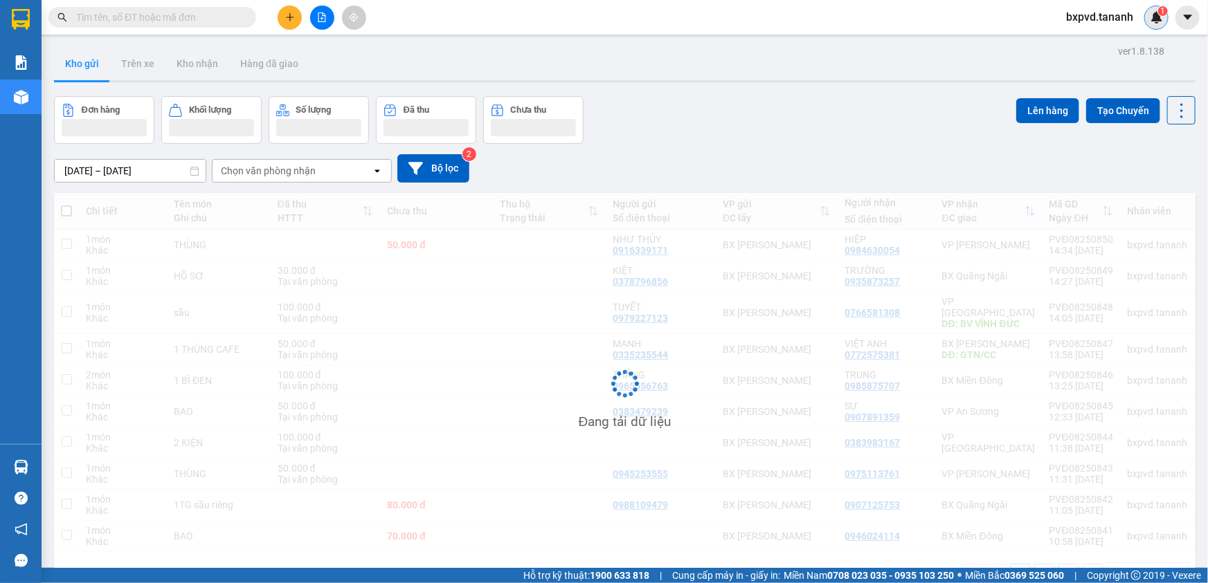
click at [1150, 21] on img at bounding box center [1156, 17] width 12 height 12
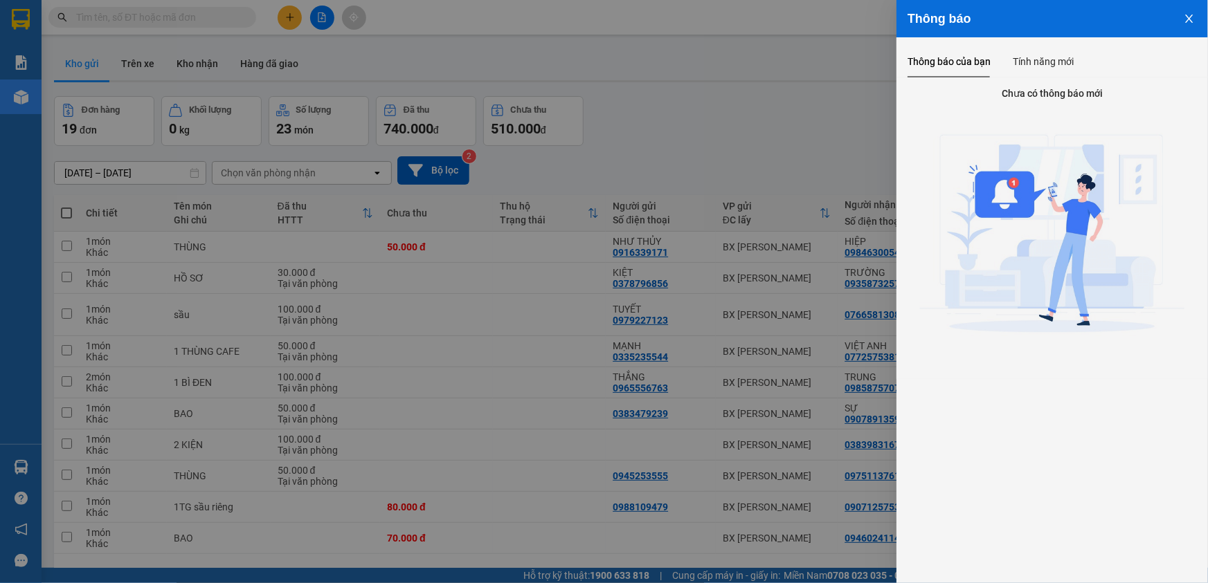
click at [701, 172] on div at bounding box center [604, 291] width 1208 height 583
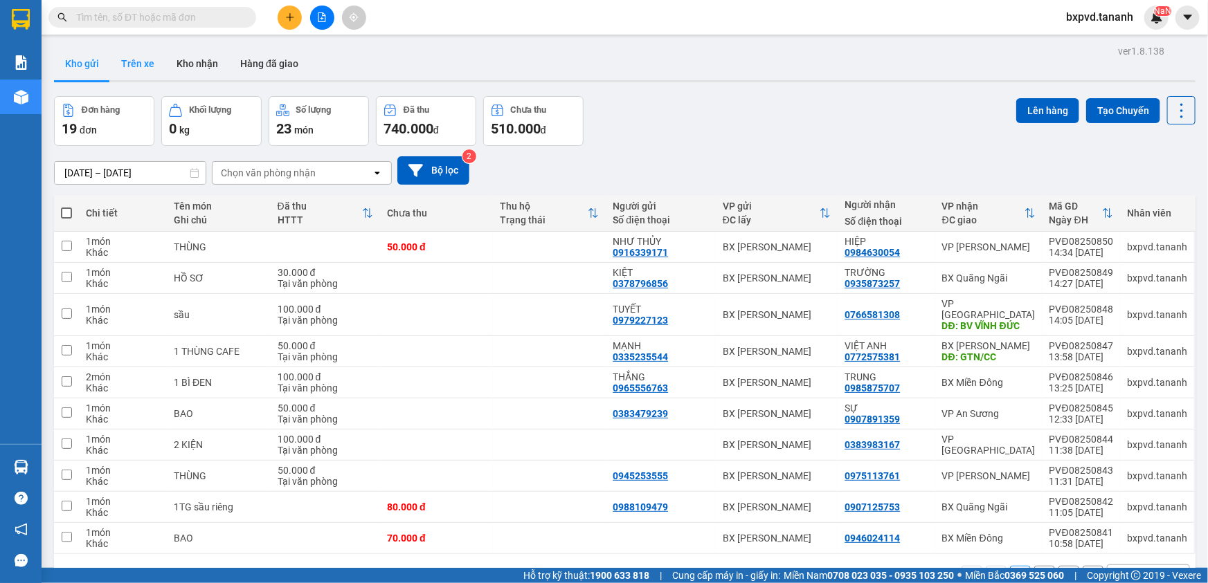
click at [127, 62] on button "Trên xe" at bounding box center [137, 63] width 55 height 33
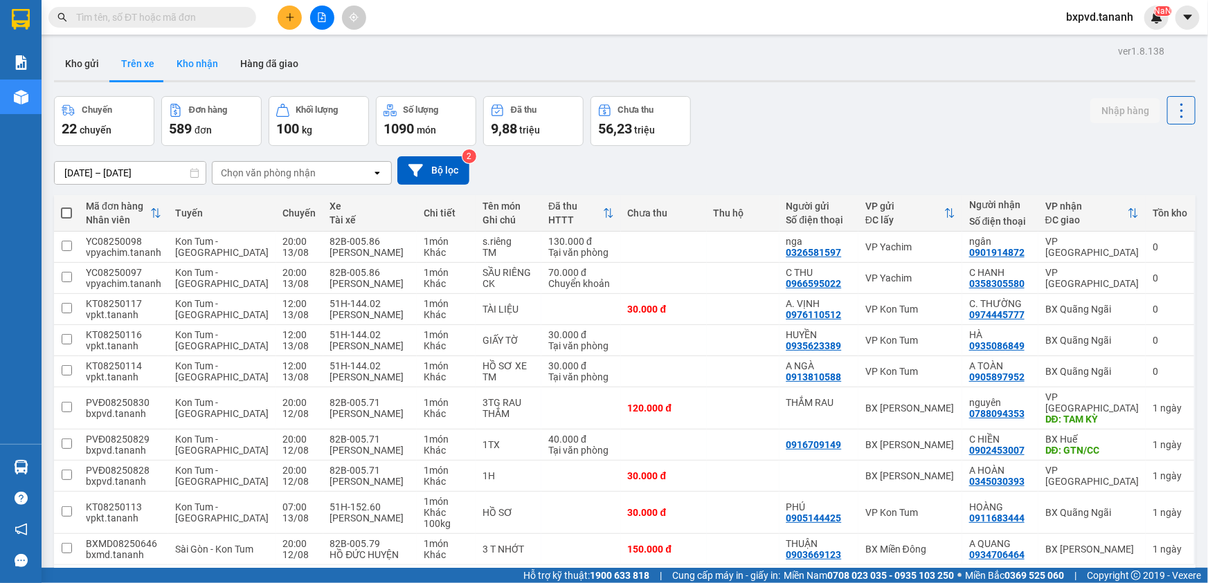
click at [221, 62] on button "Kho nhận" at bounding box center [197, 63] width 64 height 33
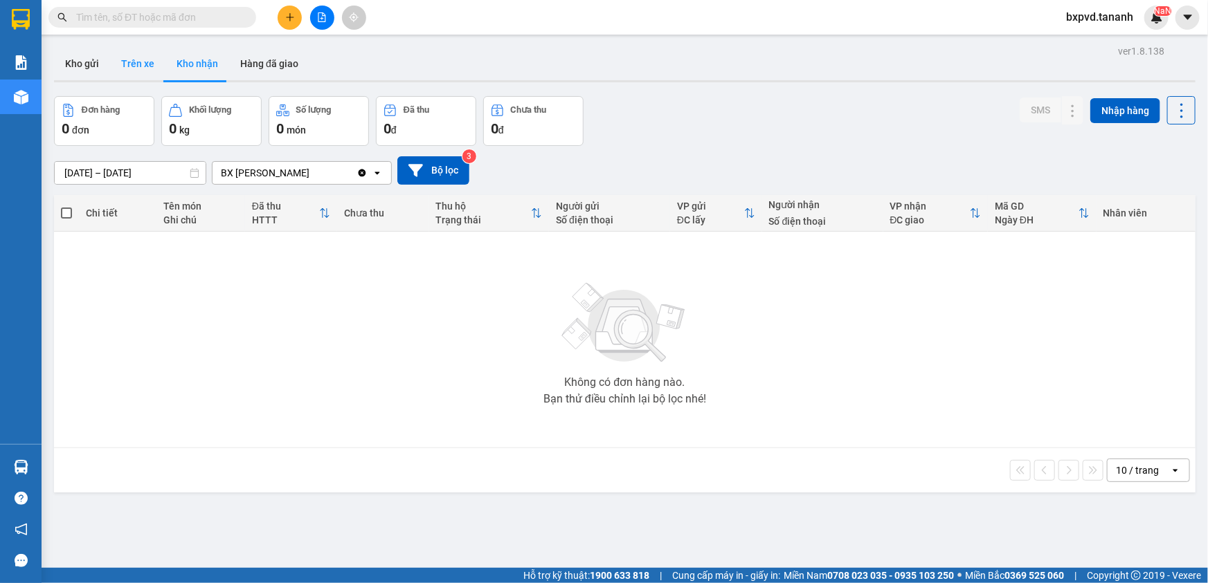
click at [140, 61] on button "Trên xe" at bounding box center [137, 63] width 55 height 33
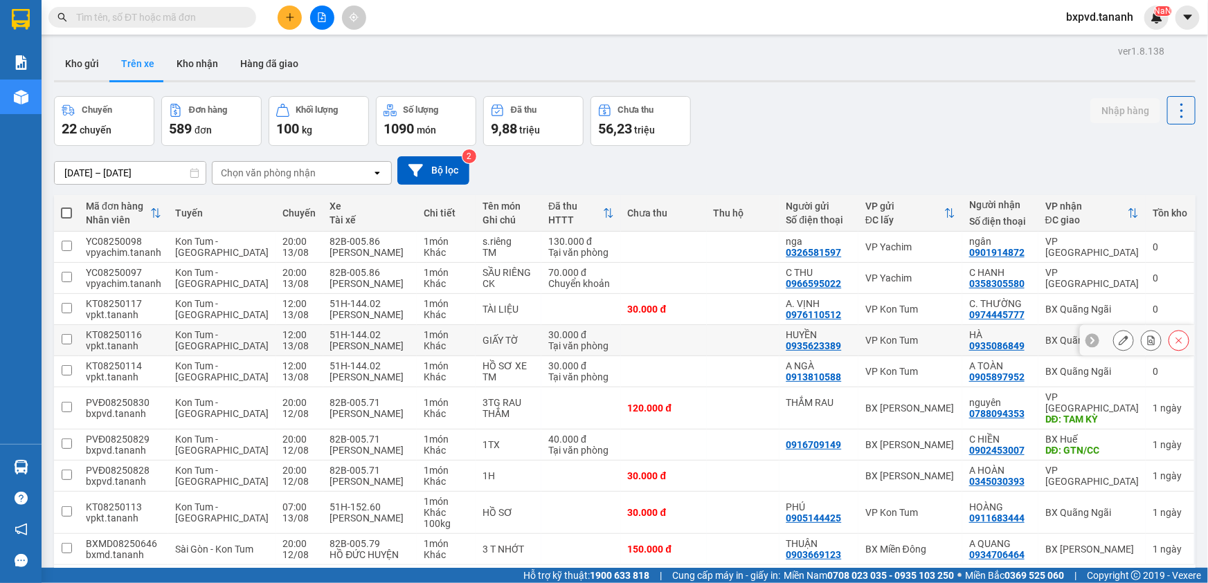
click at [66, 338] on input "checkbox" at bounding box center [67, 339] width 10 height 10
checkbox input "true"
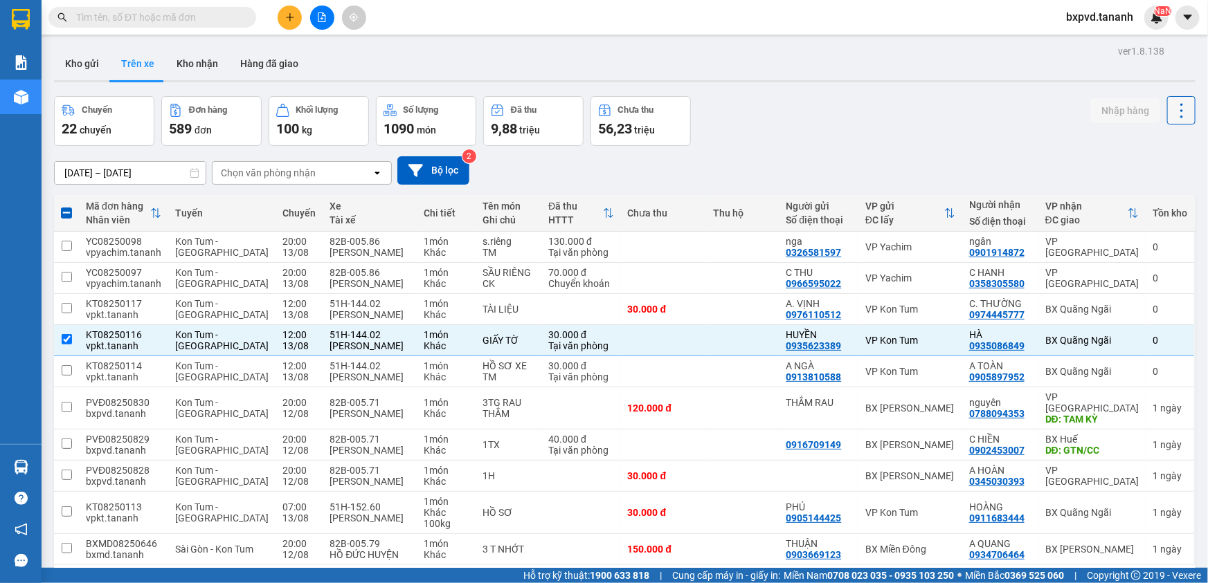
click at [1176, 113] on icon at bounding box center [1181, 110] width 19 height 19
click at [1148, 138] on li "Làm mới" at bounding box center [1146, 147] width 104 height 25
click at [1148, 343] on icon at bounding box center [1152, 341] width 8 height 10
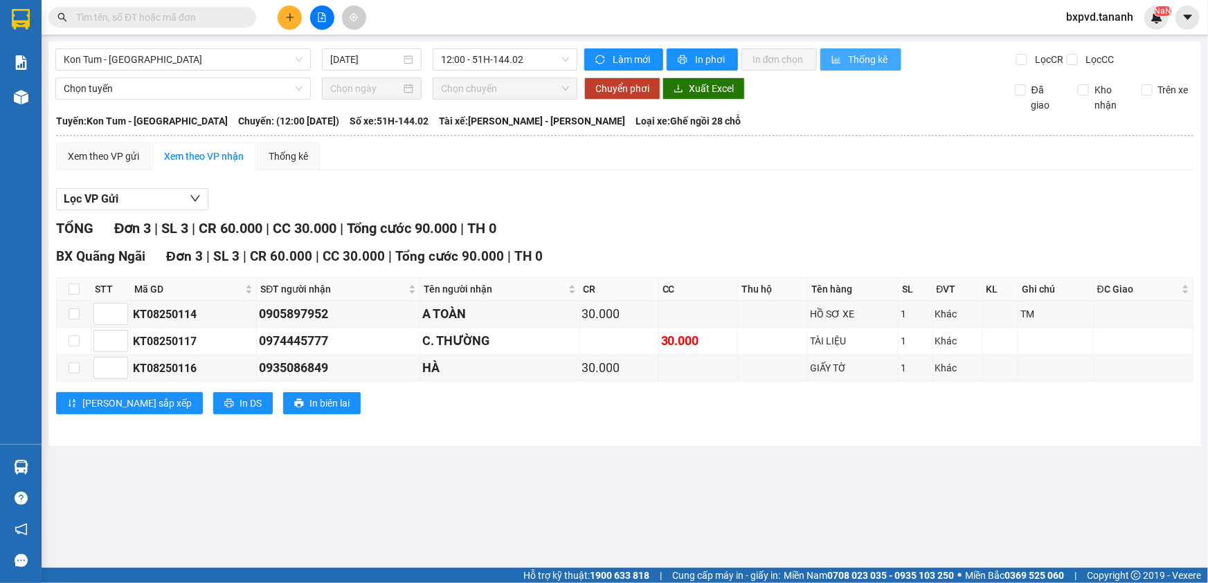
click at [846, 62] on button "Thống kê" at bounding box center [860, 59] width 81 height 22
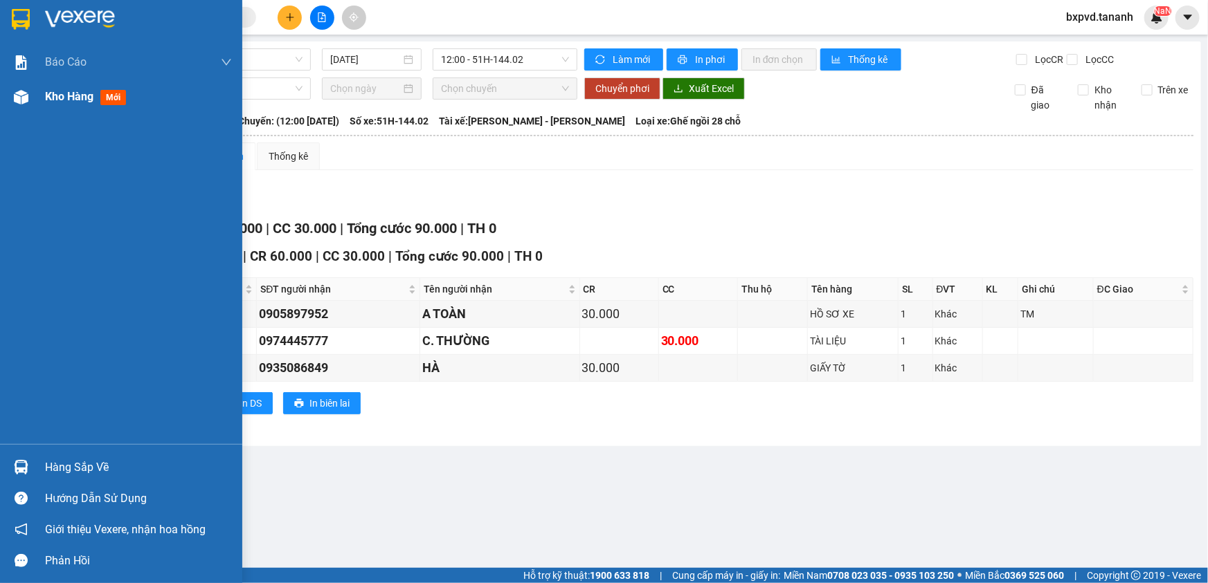
click at [45, 95] on span "Kho hàng" at bounding box center [69, 96] width 48 height 13
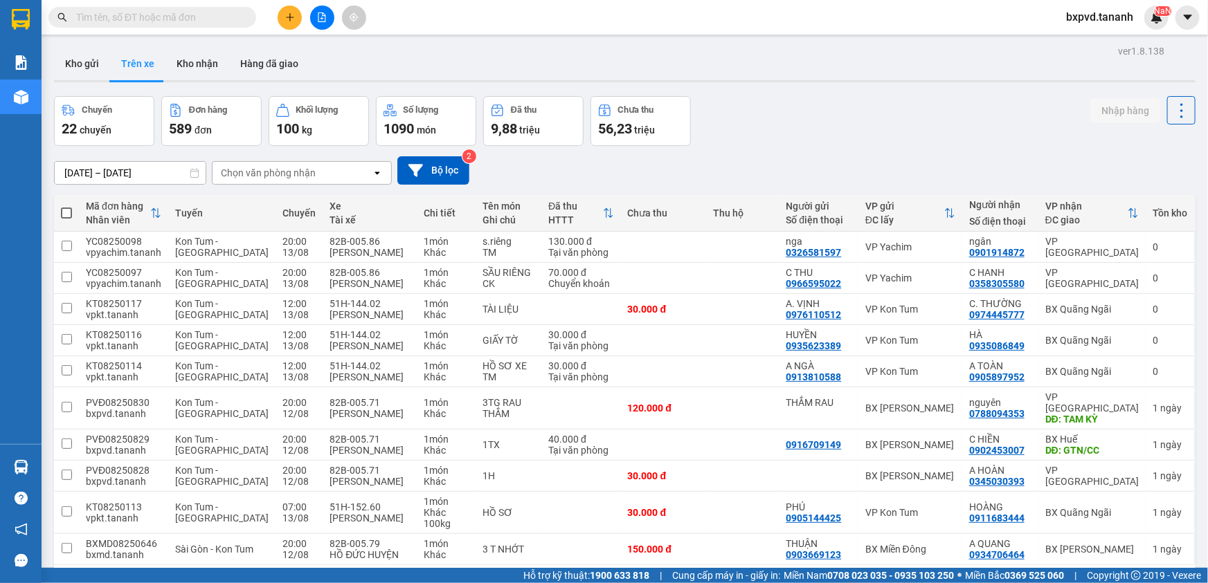
click at [239, 17] on input "text" at bounding box center [157, 17] width 163 height 15
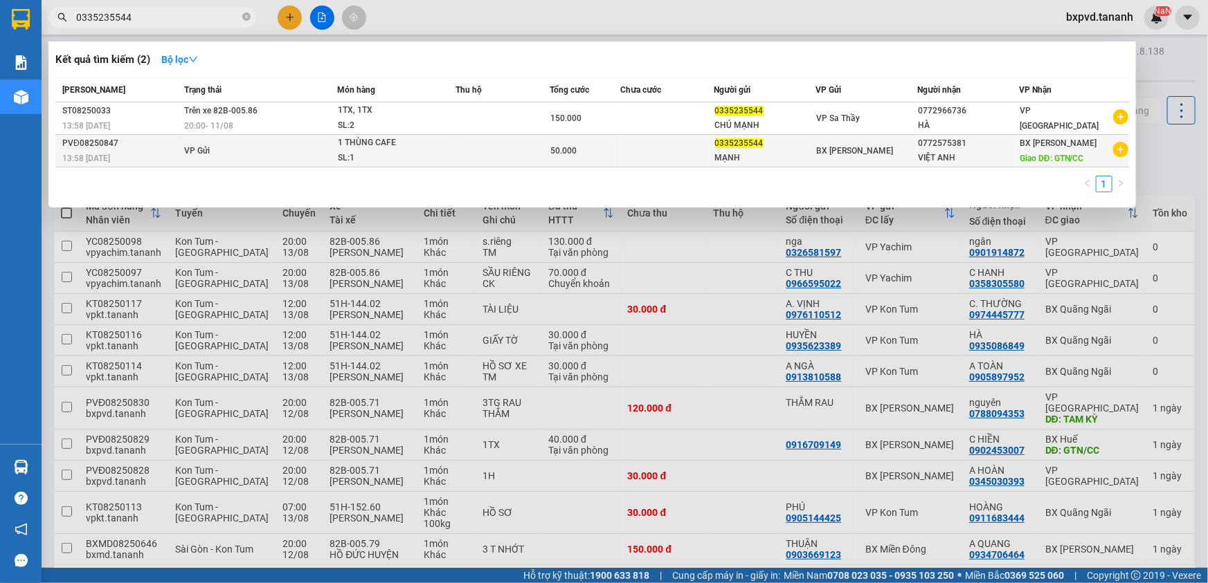
type input "0335235544"
click at [1053, 154] on span "Giao DĐ: GTN/CC" at bounding box center [1051, 159] width 64 height 10
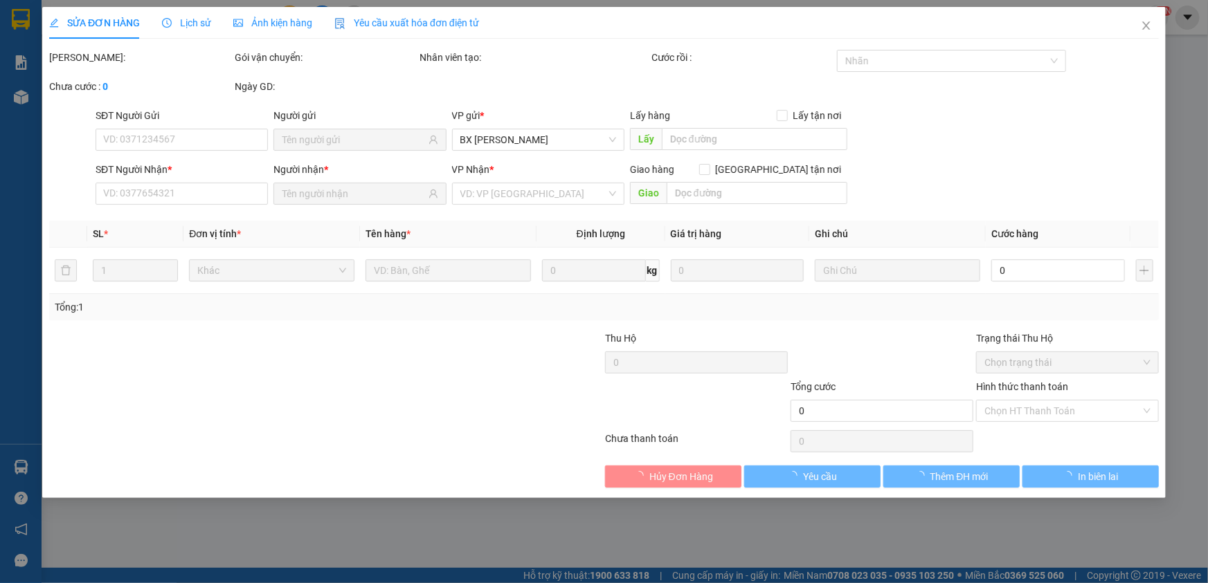
type input "0335235544"
type input "0772575381"
type input "GTN/CC"
type input "50.000"
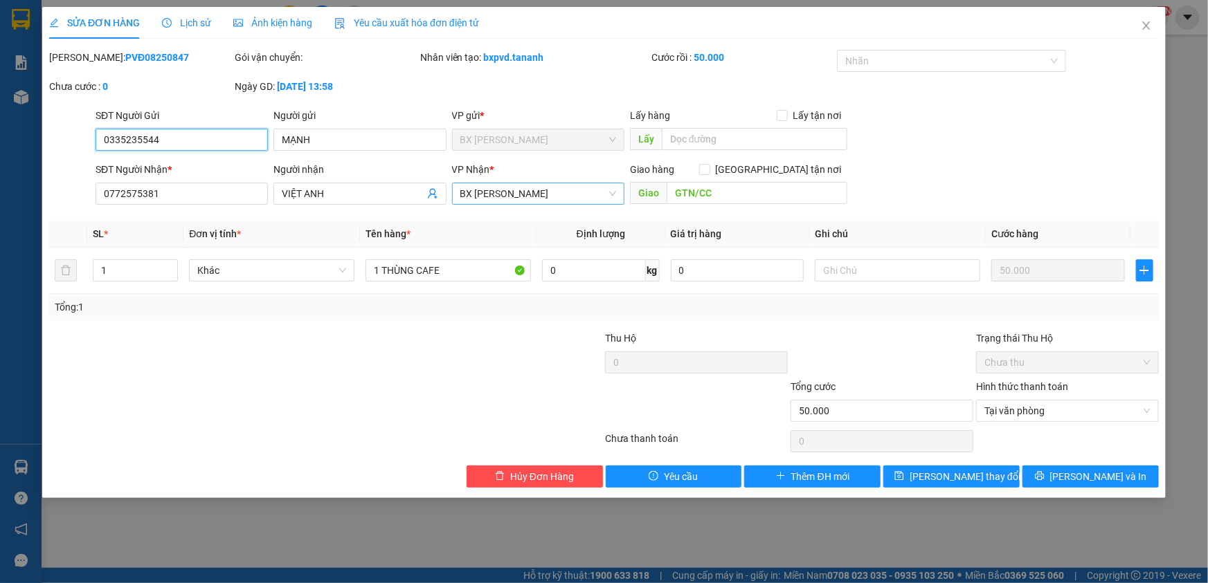
click at [581, 198] on span "BX [PERSON_NAME]" at bounding box center [538, 193] width 156 height 21
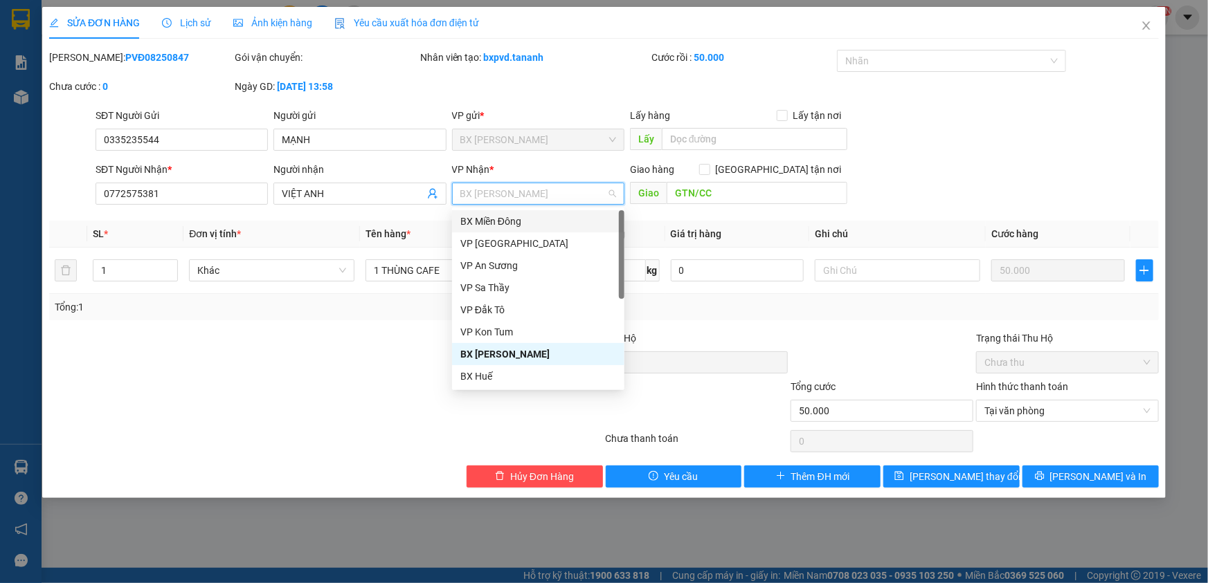
click at [549, 210] on div "BX Miền Đông" at bounding box center [538, 221] width 172 height 22
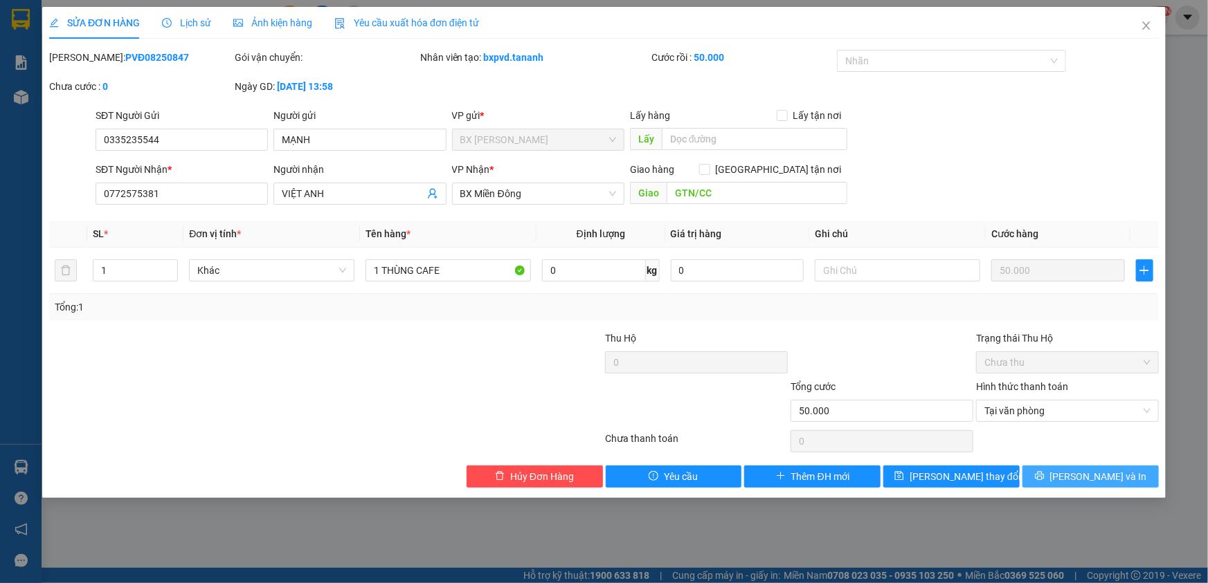
click at [1044, 471] on icon "printer" at bounding box center [1040, 476] width 10 height 10
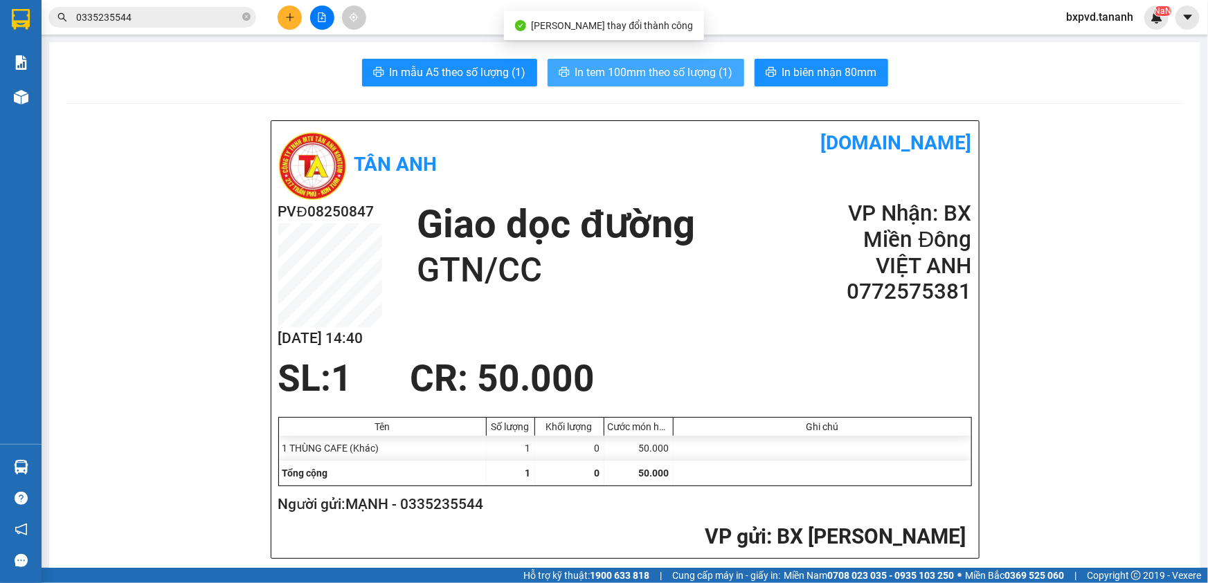
click at [694, 70] on span "In tem 100mm theo số lượng (1)" at bounding box center [654, 72] width 158 height 17
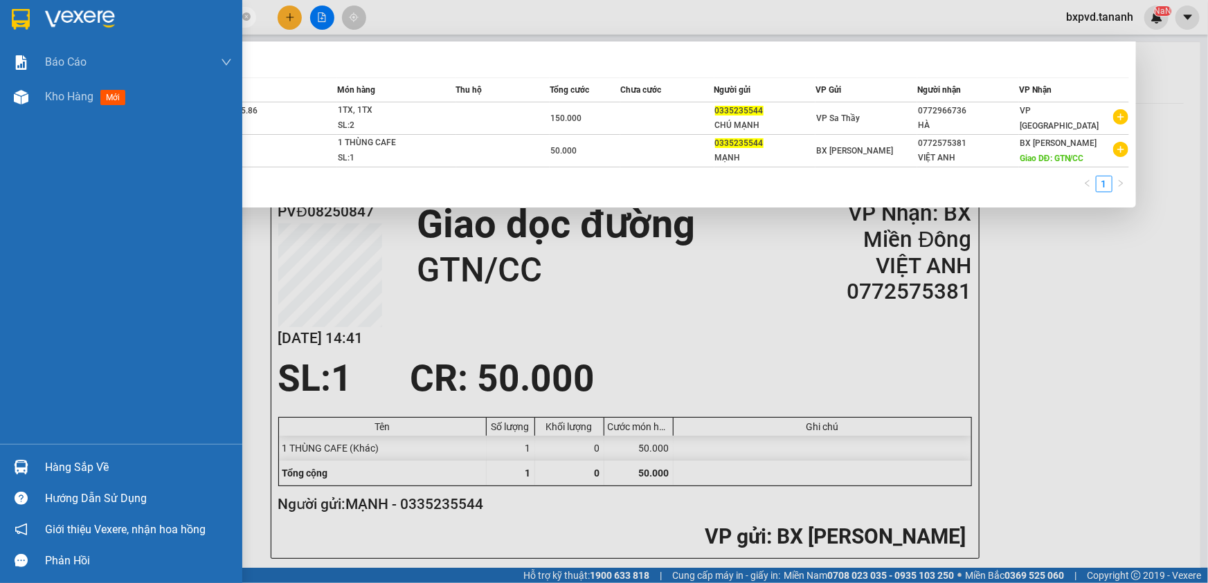
drag, startPoint x: 136, startPoint y: 12, endPoint x: 0, endPoint y: 11, distance: 135.7
click at [0, 11] on section "Kết quả tìm kiếm ( 2 ) Bộ lọc Mã ĐH Trạng thái Món hàng Thu hộ Tổng cước Chưa c…" at bounding box center [604, 291] width 1208 height 583
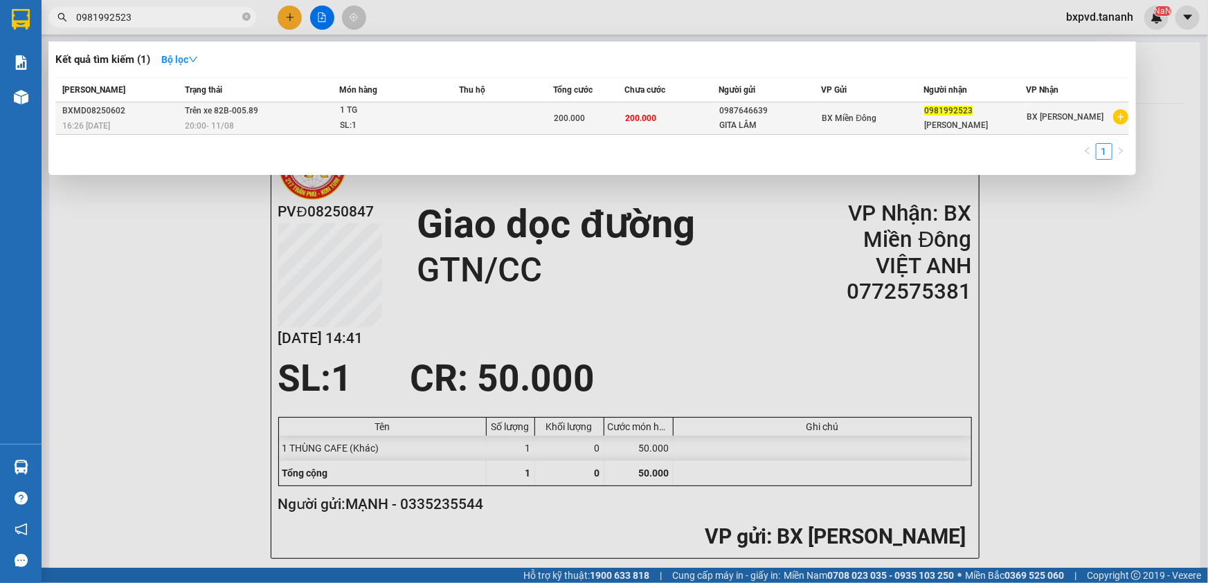
type input "0981992523"
click at [814, 117] on div "0987646639" at bounding box center [769, 111] width 101 height 15
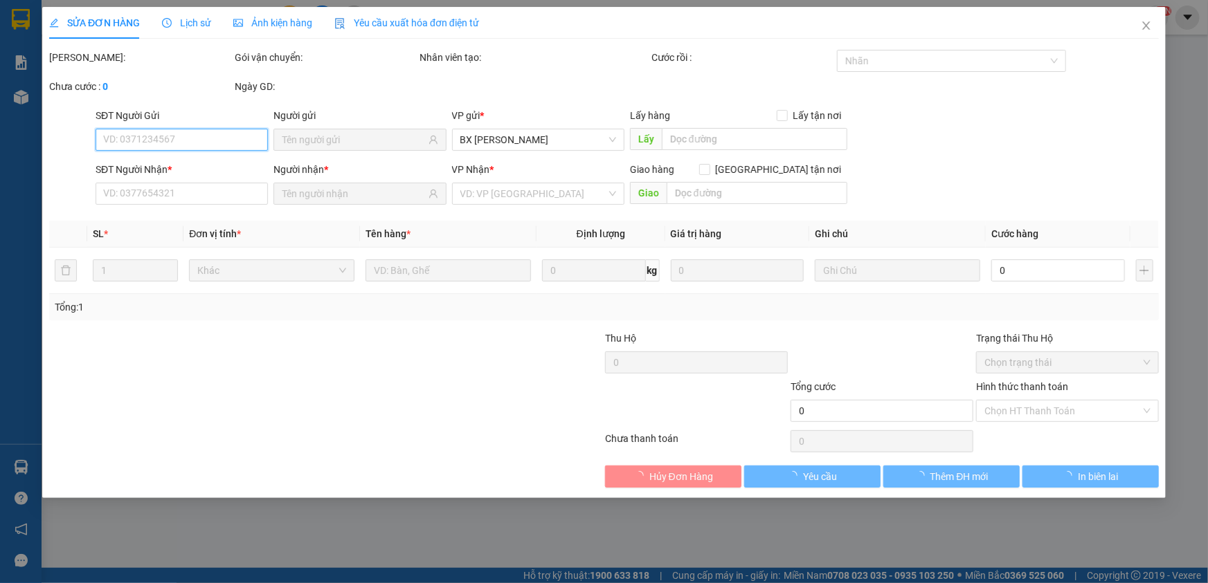
type input "0987646639"
type input "GITA LÂM"
type input "0981992523"
type input "LÊ HOÀNG QUÂN"
type input "200.000"
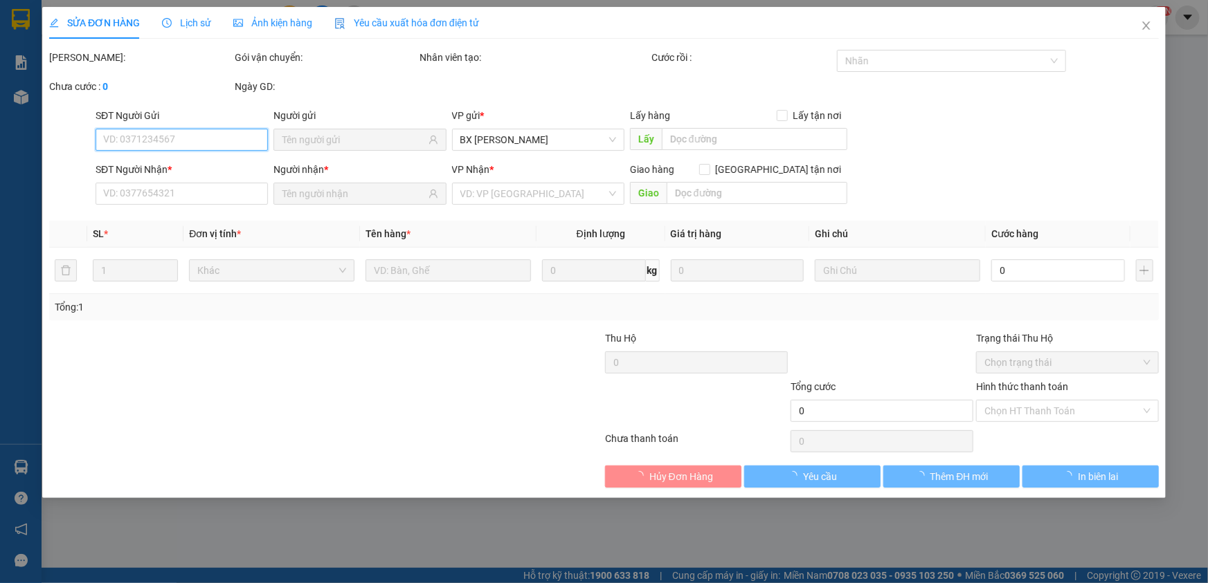
type input "200.000"
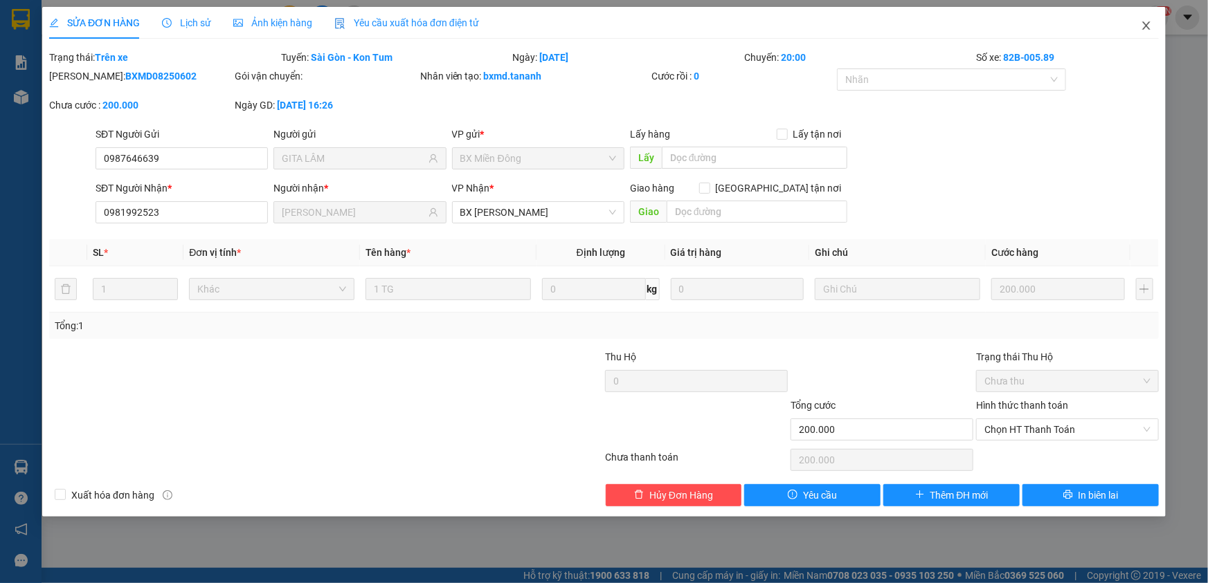
click at [1148, 23] on icon "close" at bounding box center [1146, 25] width 11 height 11
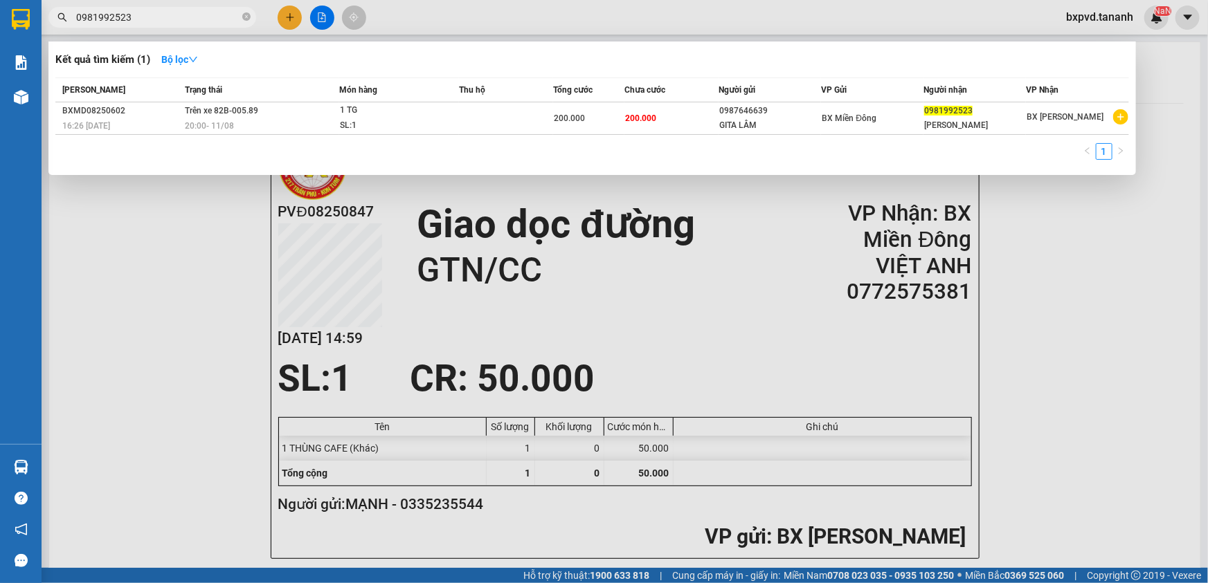
drag, startPoint x: 165, startPoint y: 15, endPoint x: 0, endPoint y: 17, distance: 165.4
click at [0, 17] on section "Kết quả tìm kiếm ( 1 ) Bộ lọc Mã ĐH Trạng thái Món hàng Thu hộ Tổng cước Chưa c…" at bounding box center [604, 291] width 1208 height 583
paste input "47470990"
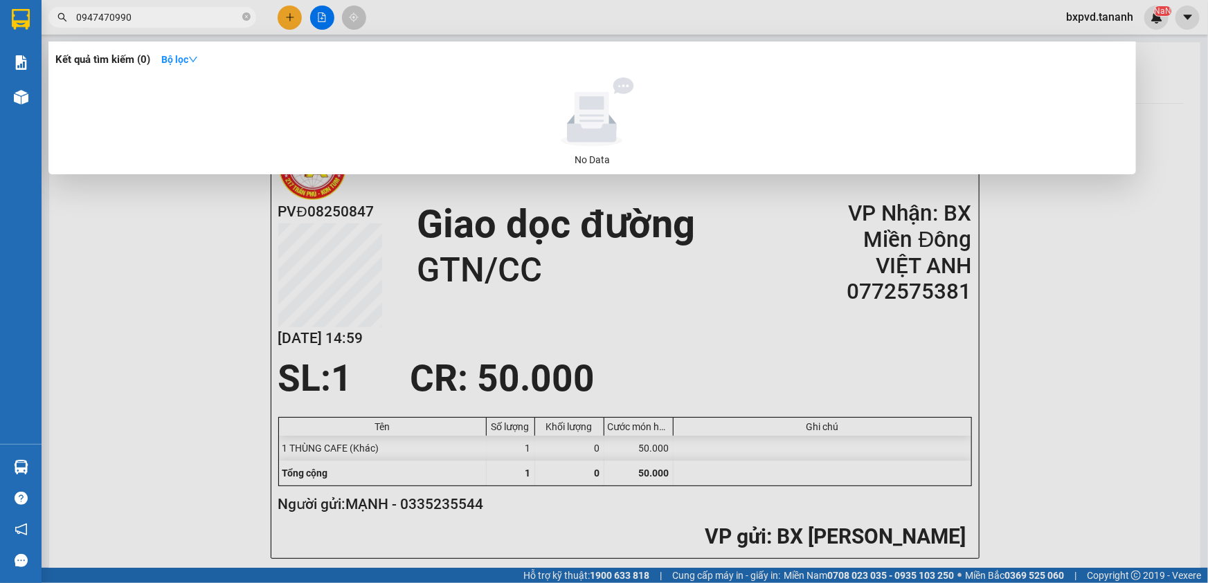
drag, startPoint x: 161, startPoint y: 20, endPoint x: 0, endPoint y: 20, distance: 160.6
click at [0, 20] on section "Kết quả tìm kiếm ( 0 ) Bộ lọc No Data 0947470990 bxpvd.tananh NaN Báo cáo Báo c…" at bounding box center [604, 291] width 1208 height 583
paste input "66924341"
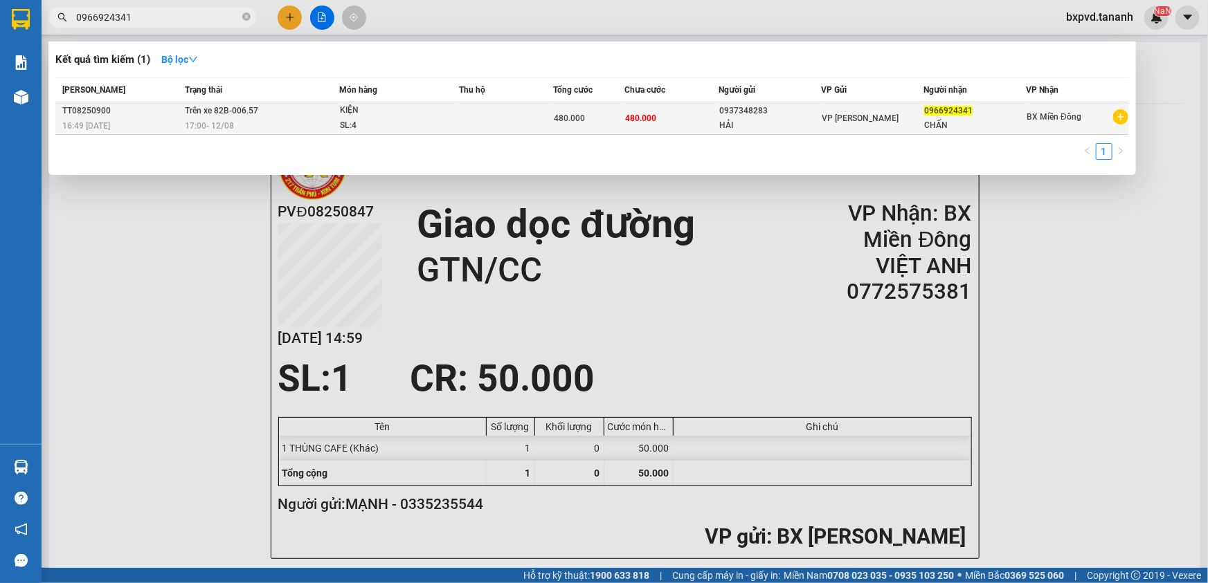
type input "0966924341"
click at [682, 122] on td "480.000" at bounding box center [671, 118] width 95 height 33
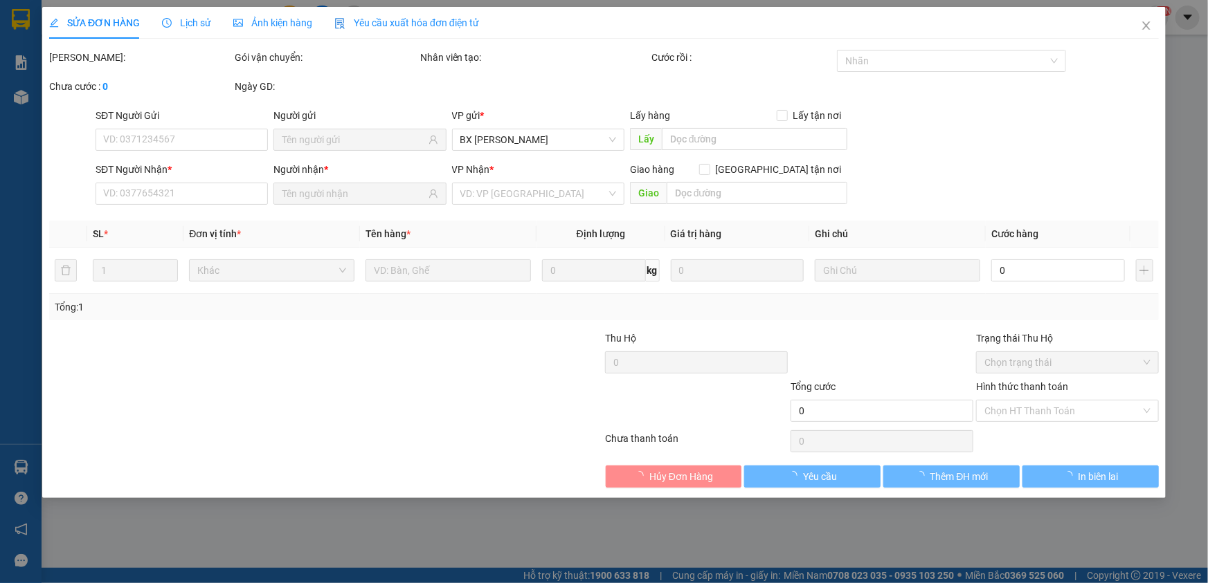
type input "0937348283"
type input "HẢI"
type input "0966924341"
type input "CHẤN"
type input "480.000"
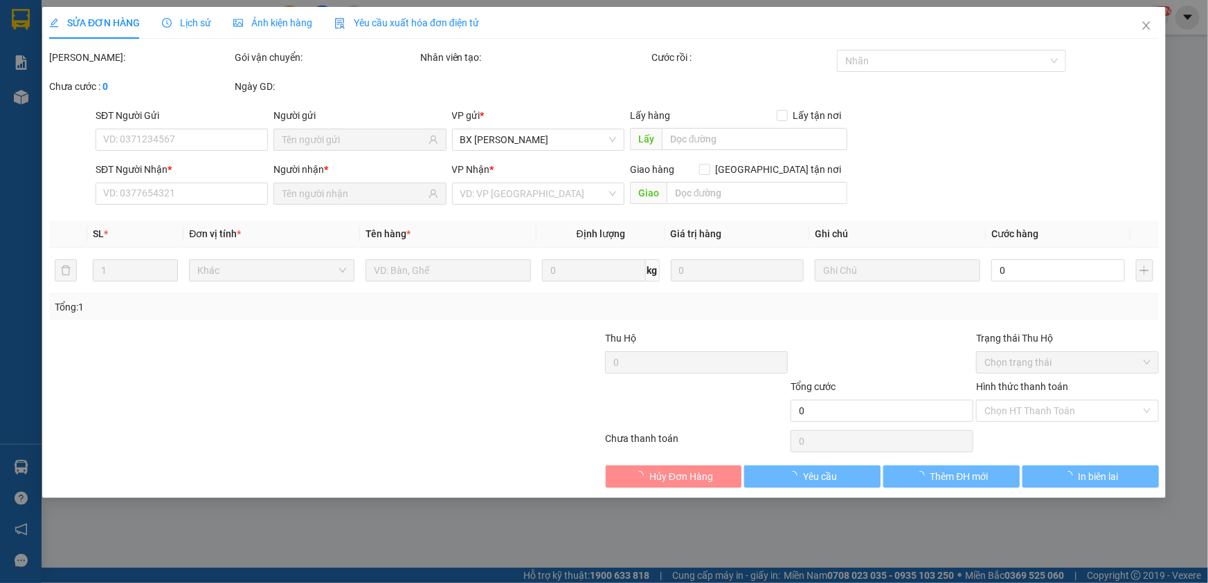
type input "480.000"
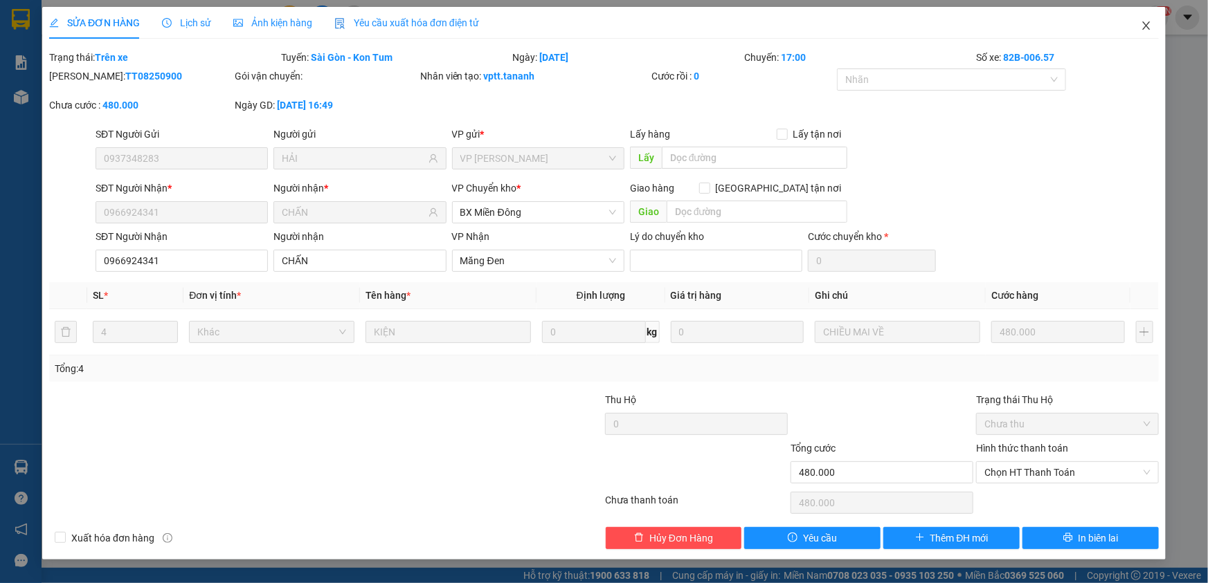
click at [1149, 27] on icon "close" at bounding box center [1146, 25] width 11 height 11
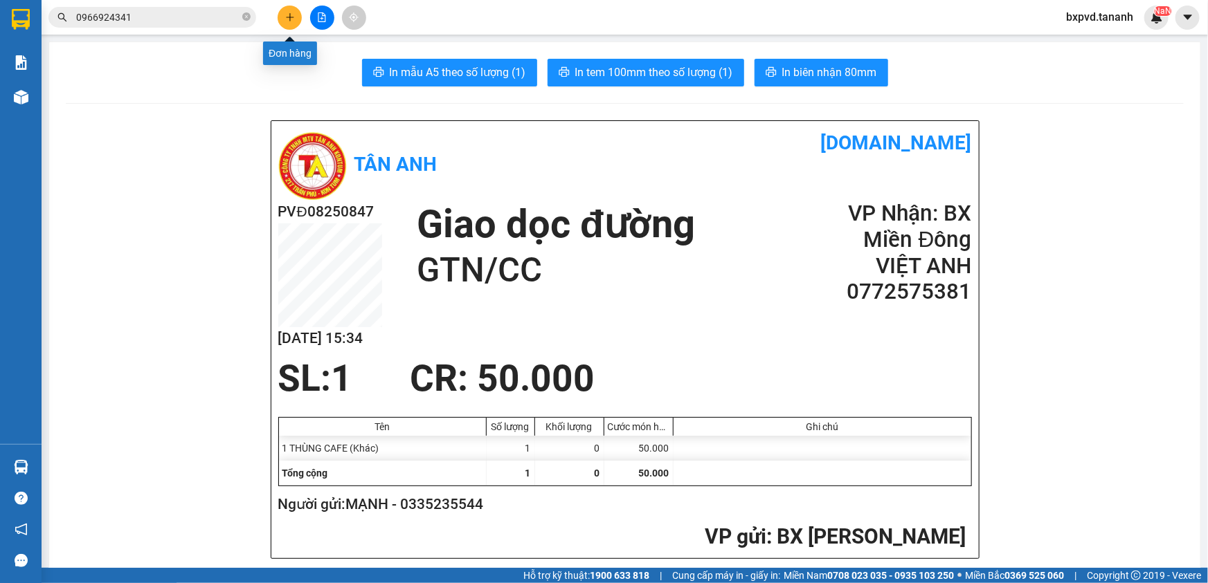
click at [285, 17] on icon "plus" at bounding box center [290, 17] width 10 height 10
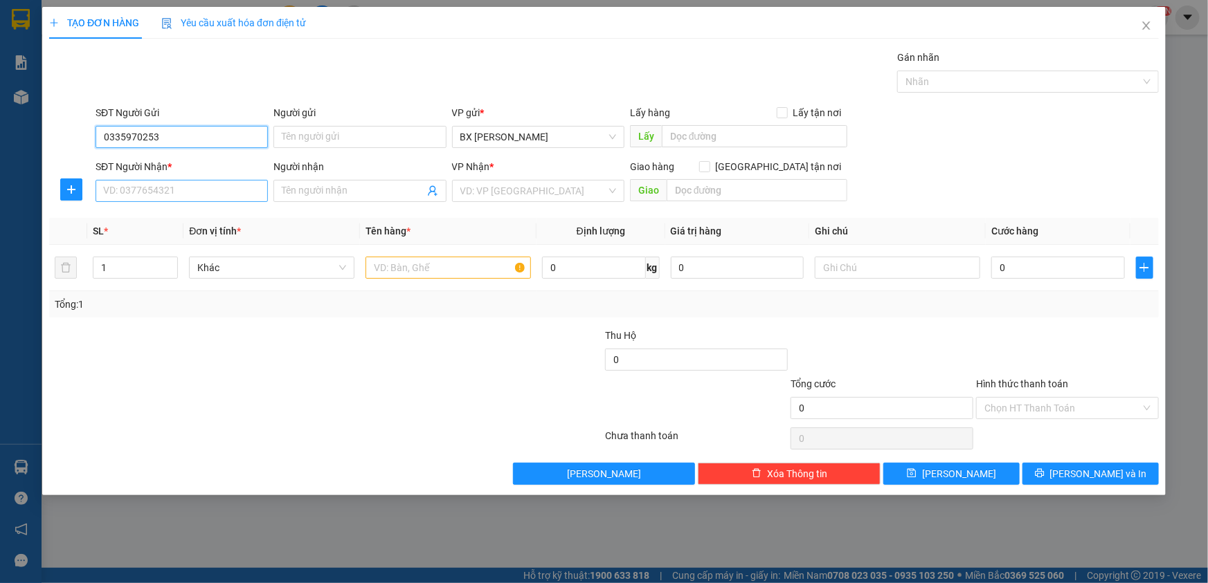
type input "0335970253"
click at [146, 194] on input "SĐT Người Nhận *" at bounding box center [182, 191] width 172 height 22
type input "0706012802"
click at [125, 138] on input "0335970253" at bounding box center [182, 137] width 172 height 22
click at [550, 193] on input "search" at bounding box center [533, 191] width 146 height 21
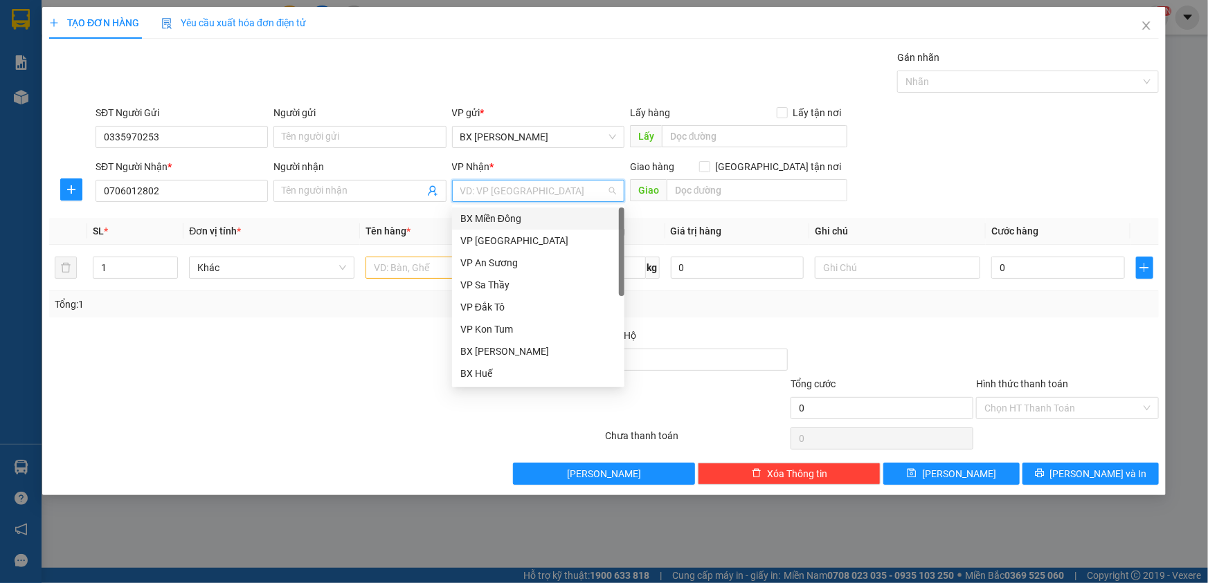
click at [541, 219] on div "BX Miền Đông" at bounding box center [538, 218] width 156 height 15
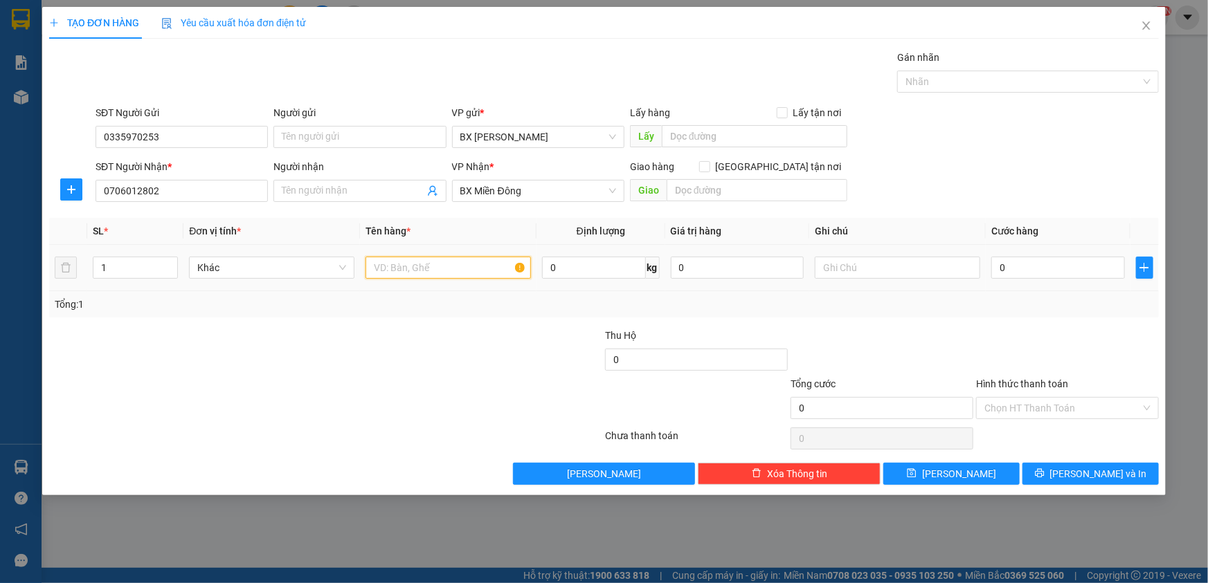
click at [396, 277] on input "text" at bounding box center [447, 268] width 165 height 22
drag, startPoint x: 417, startPoint y: 270, endPoint x: 172, endPoint y: 266, distance: 245.7
click at [169, 271] on tr "1 Khác xm ab 0 kg 0 0" at bounding box center [603, 268] width 1109 height 46
type input "XE MÁY AB"
click at [1034, 270] on input "0" at bounding box center [1058, 268] width 134 height 22
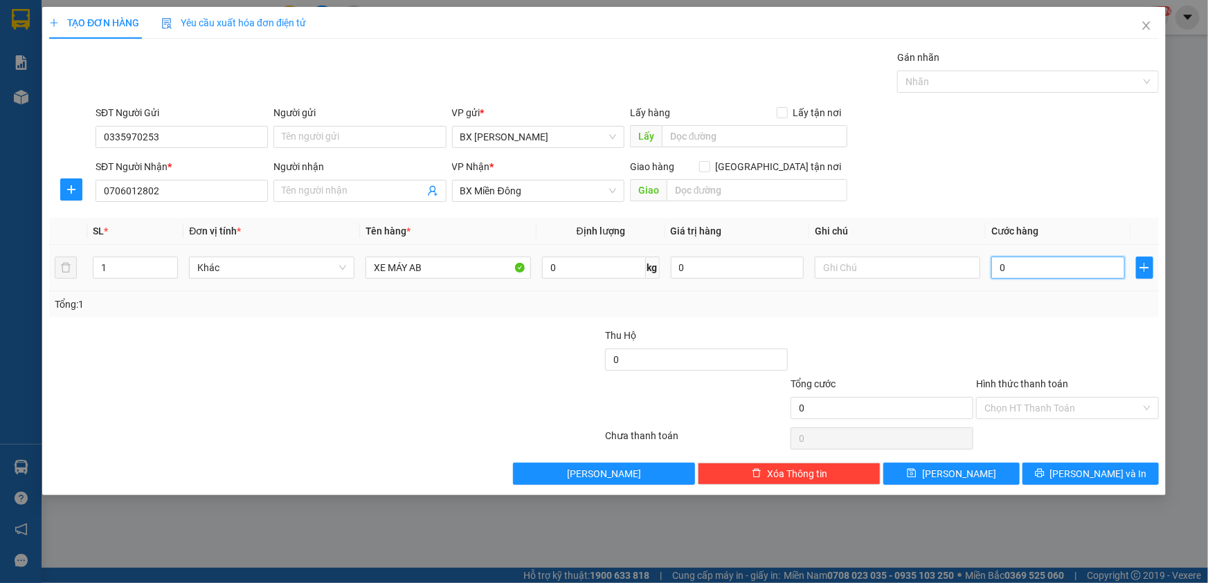
type input "6"
type input "60"
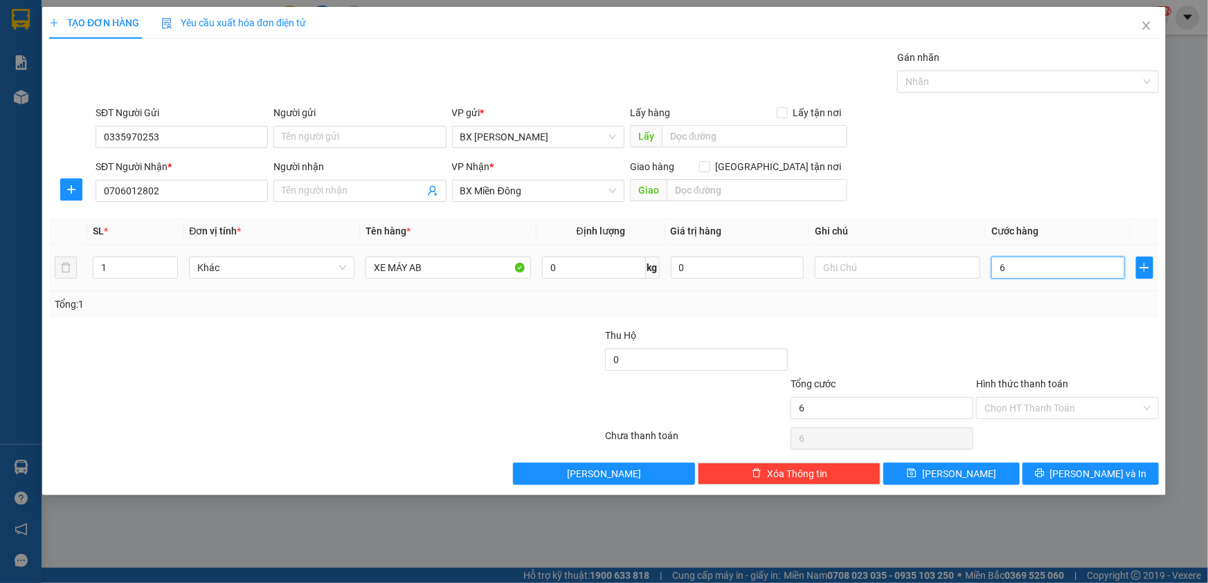
type input "60"
type input "600"
type input "600.000"
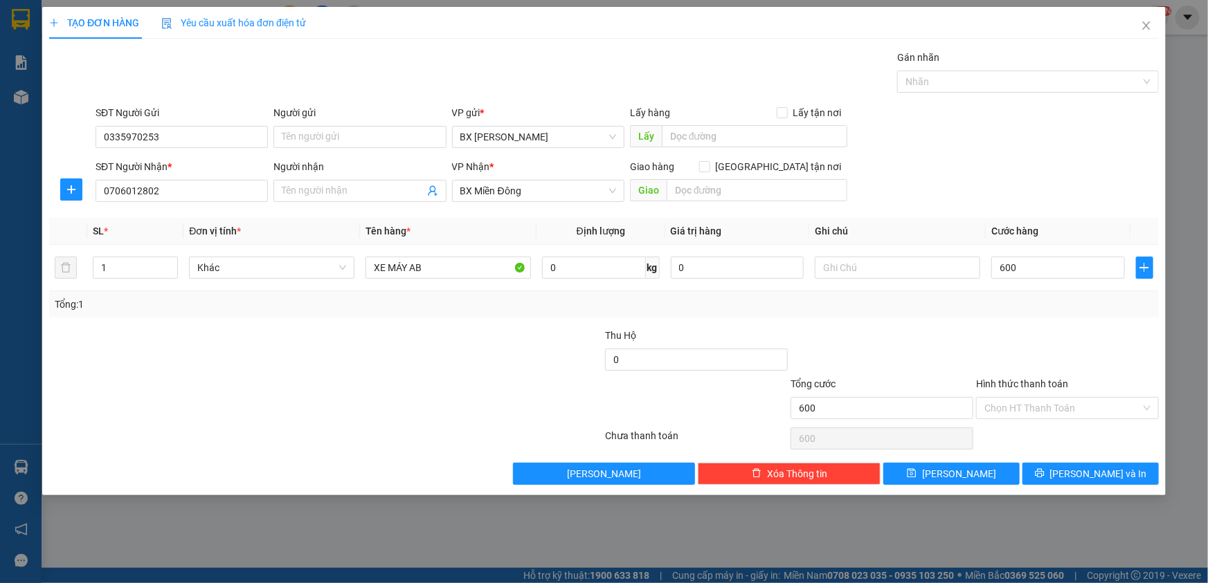
type input "600.000"
click at [1054, 410] on input "Hình thức thanh toán" at bounding box center [1062, 408] width 156 height 21
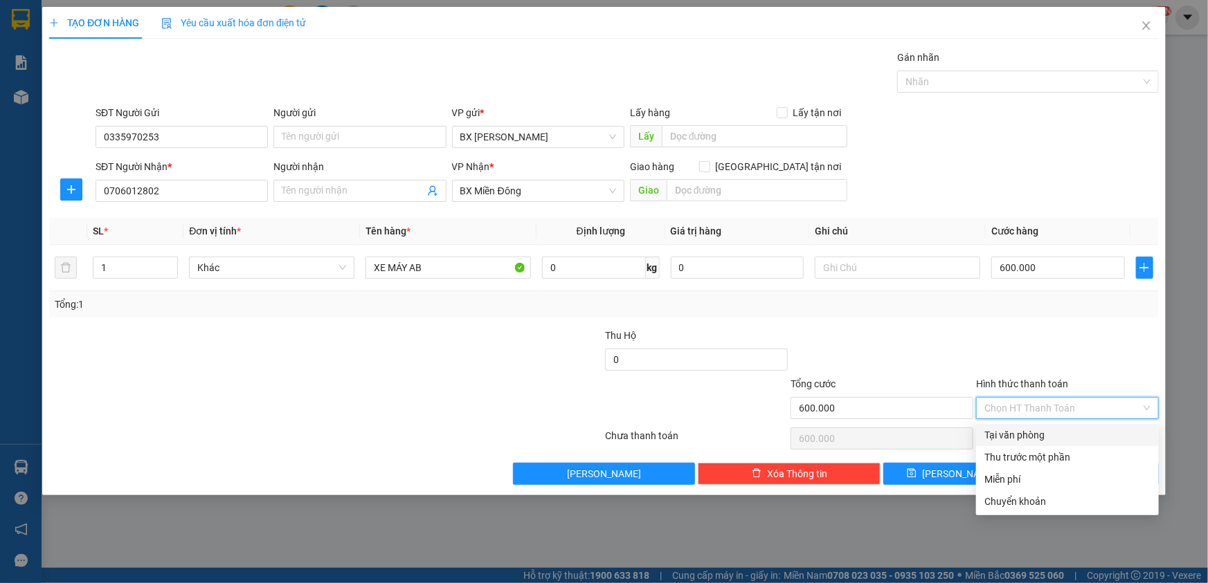
drag, startPoint x: 1053, startPoint y: 433, endPoint x: 1069, endPoint y: 467, distance: 38.1
click at [1053, 434] on div "Tại văn phòng" at bounding box center [1067, 435] width 166 height 15
type input "0"
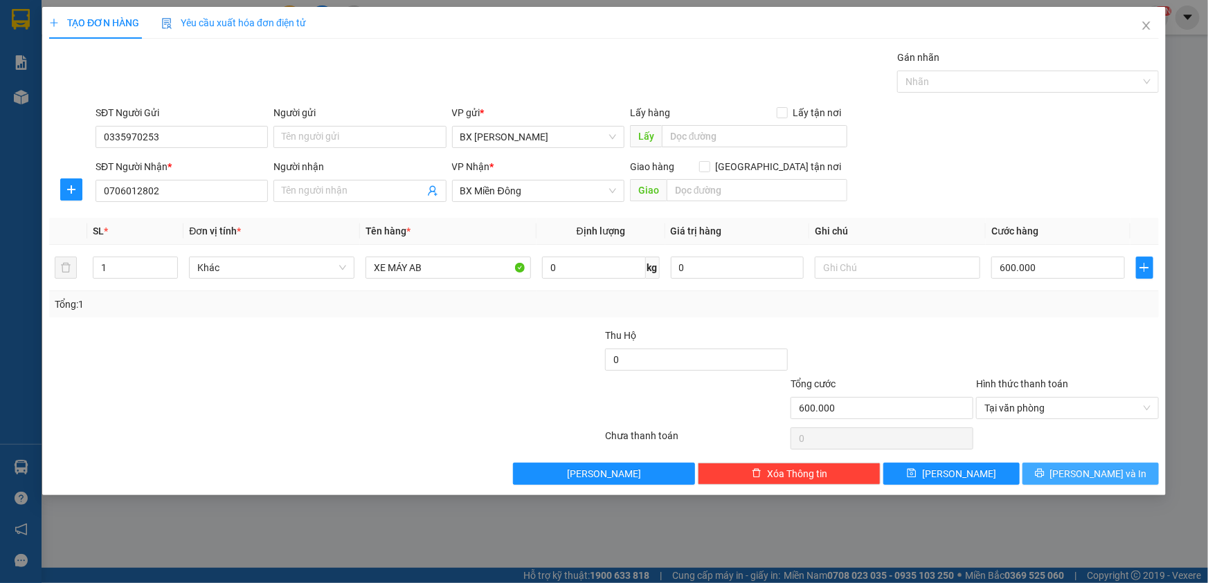
click at [1113, 479] on span "[PERSON_NAME] và In" at bounding box center [1098, 473] width 97 height 15
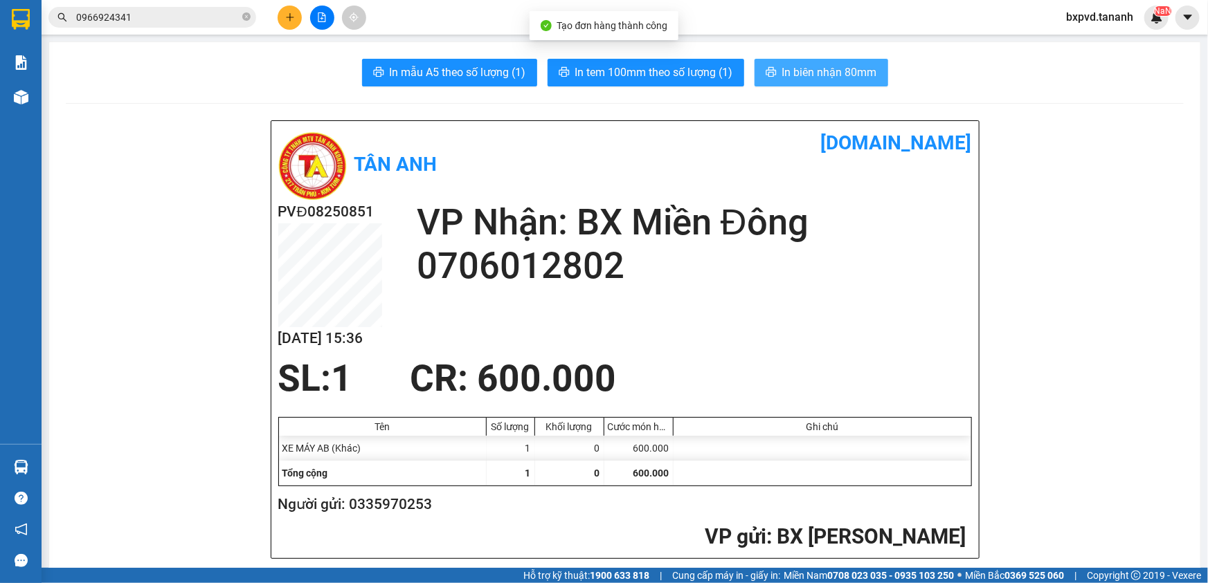
click at [835, 75] on span "In biên nhận 80mm" at bounding box center [829, 72] width 95 height 17
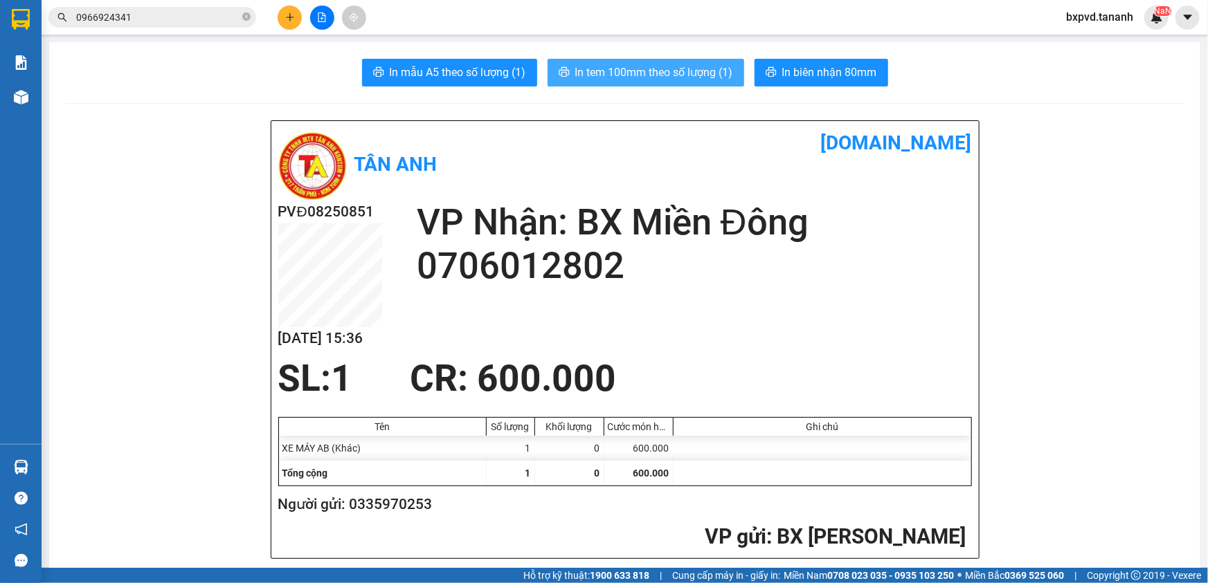
click at [655, 64] on span "In tem 100mm theo số lượng (1)" at bounding box center [654, 72] width 158 height 17
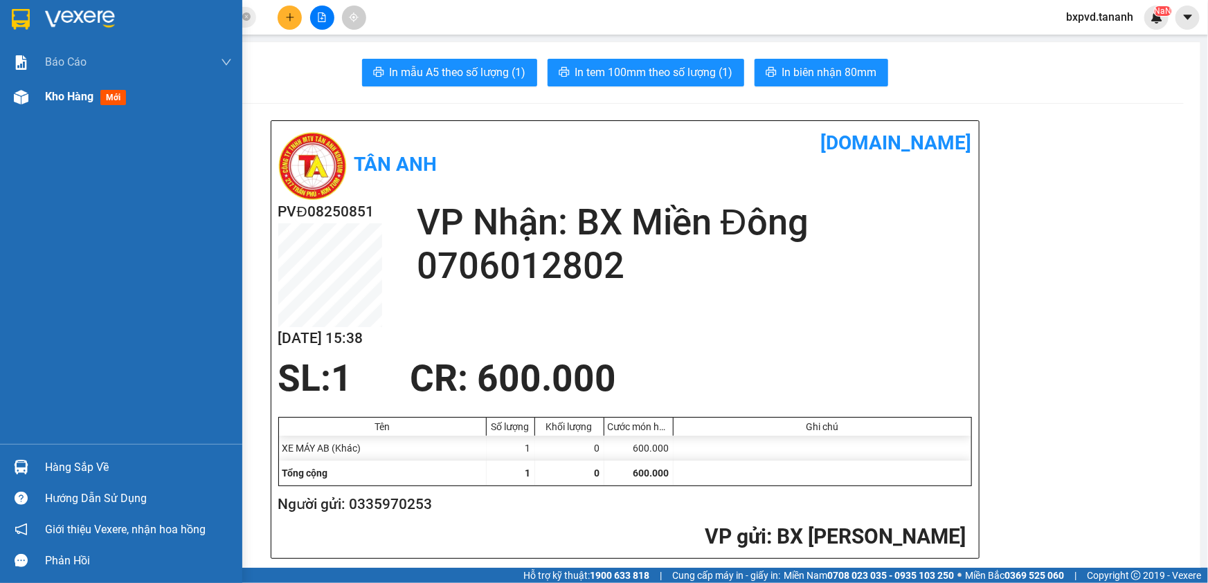
click at [20, 107] on div at bounding box center [21, 97] width 24 height 24
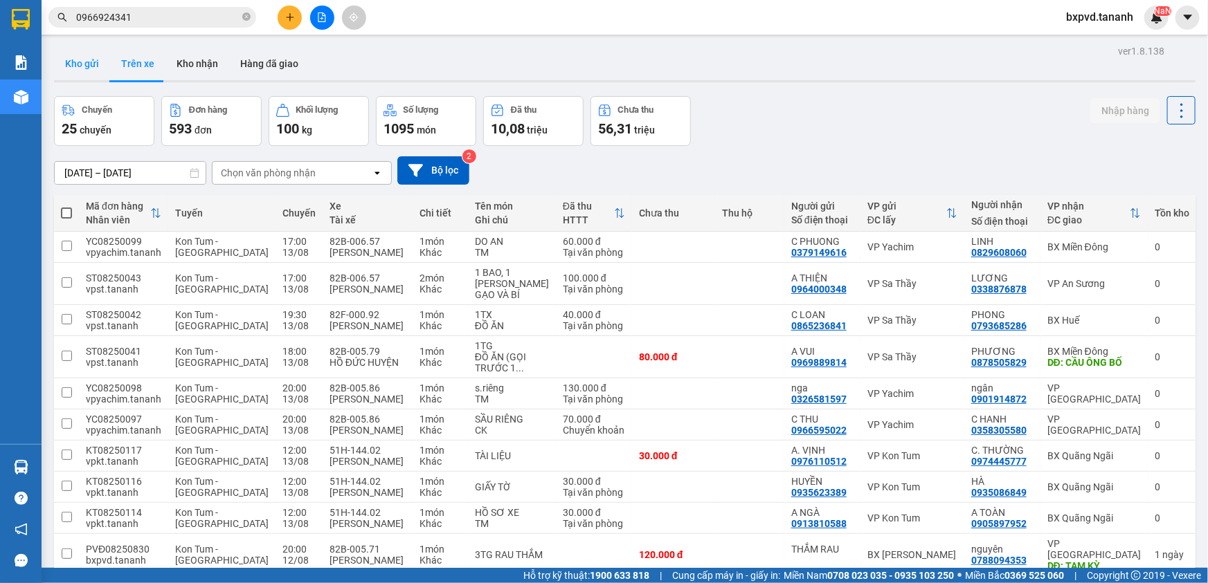
click at [84, 61] on button "Kho gửi" at bounding box center [82, 63] width 56 height 33
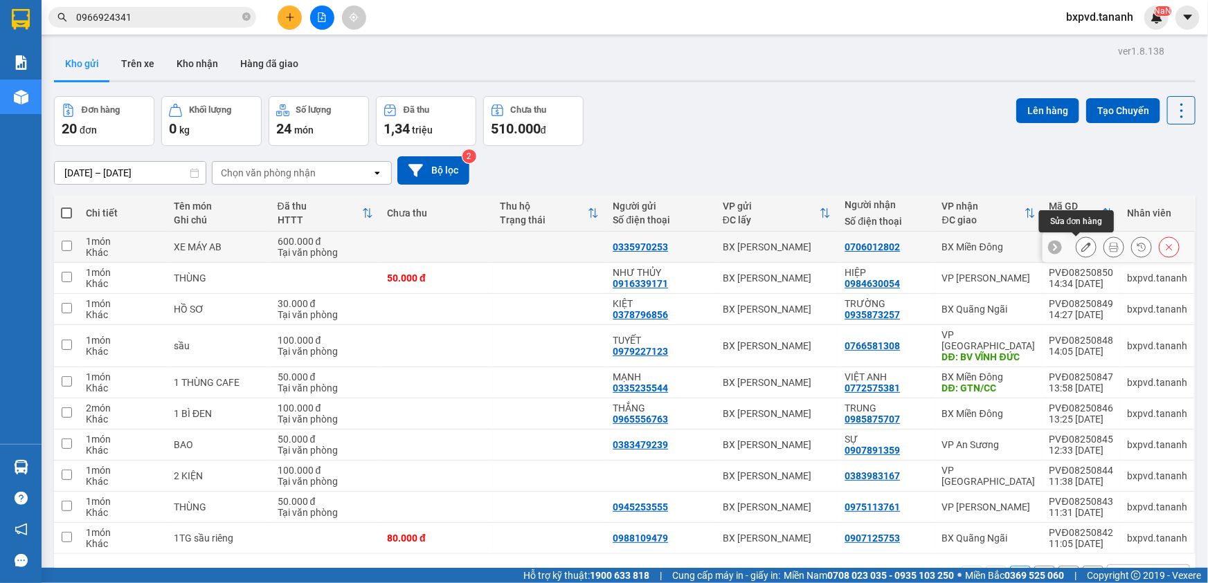
click at [1081, 244] on icon at bounding box center [1086, 247] width 10 height 10
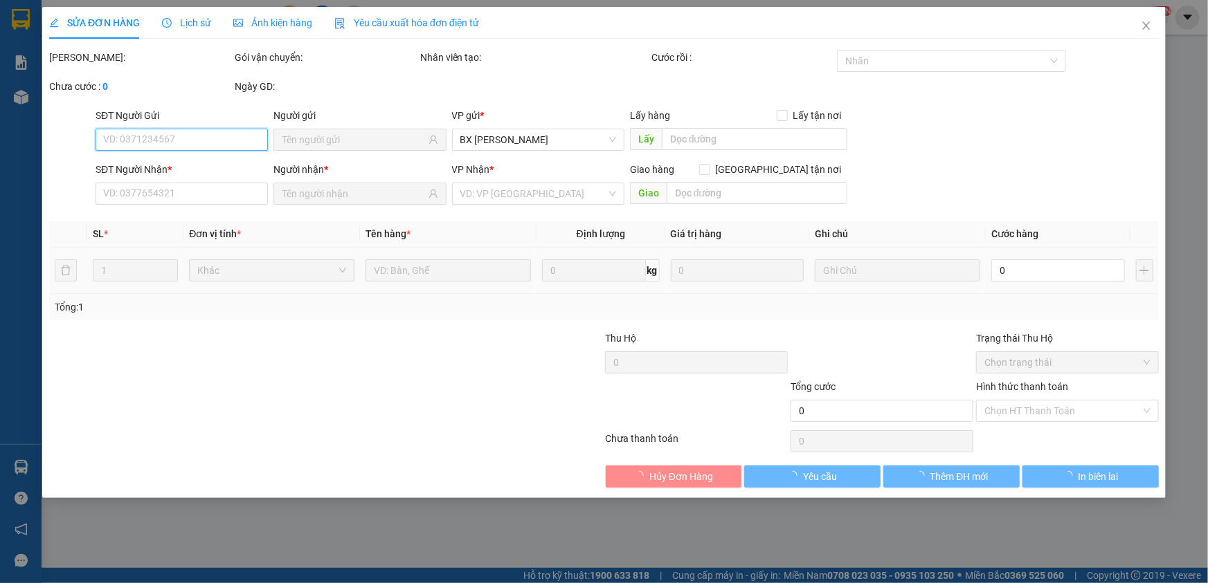
type input "0335970253"
type input "0706012802"
type input "600.000"
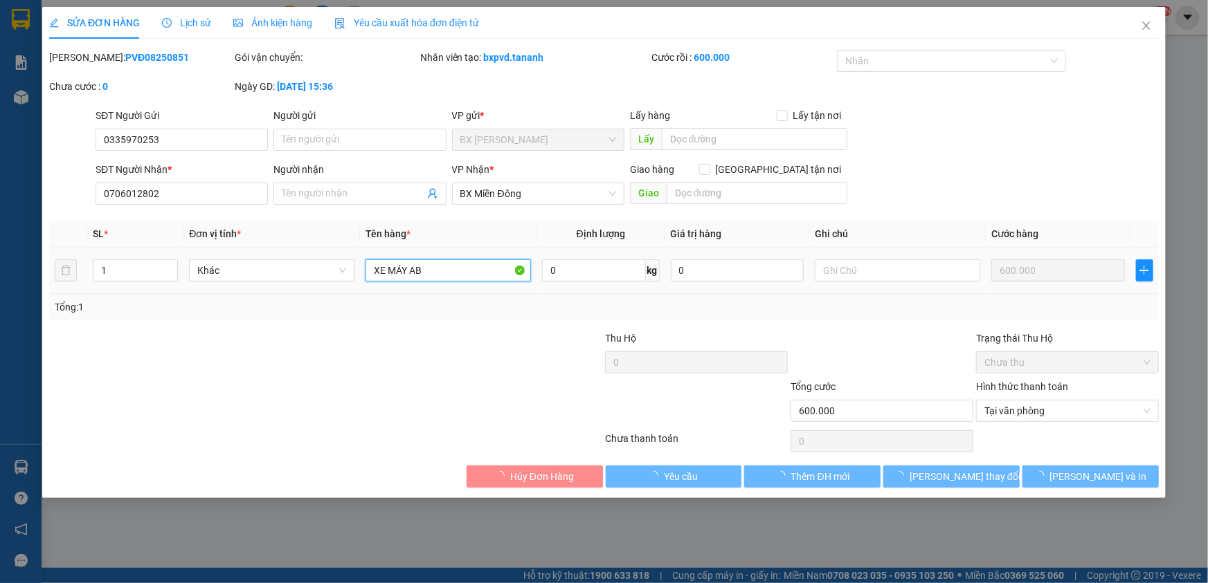
click at [440, 269] on input "XE MÁY AB" at bounding box center [447, 271] width 165 height 22
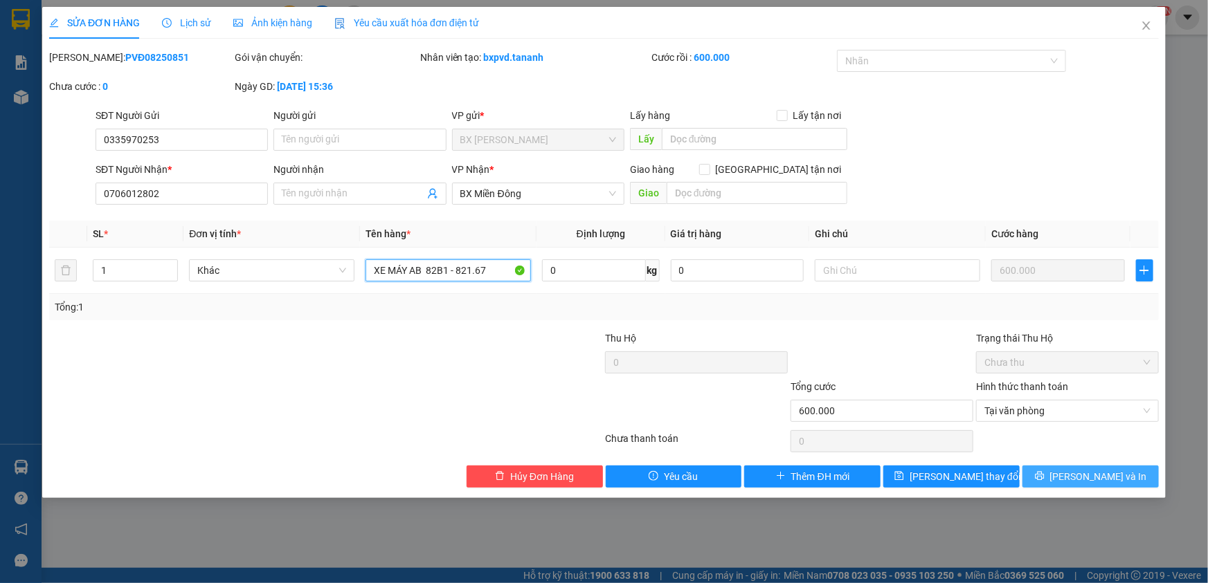
type input "XE MÁY AB 82B1 - 821.67"
click at [1074, 475] on button "[PERSON_NAME] và In" at bounding box center [1090, 477] width 136 height 22
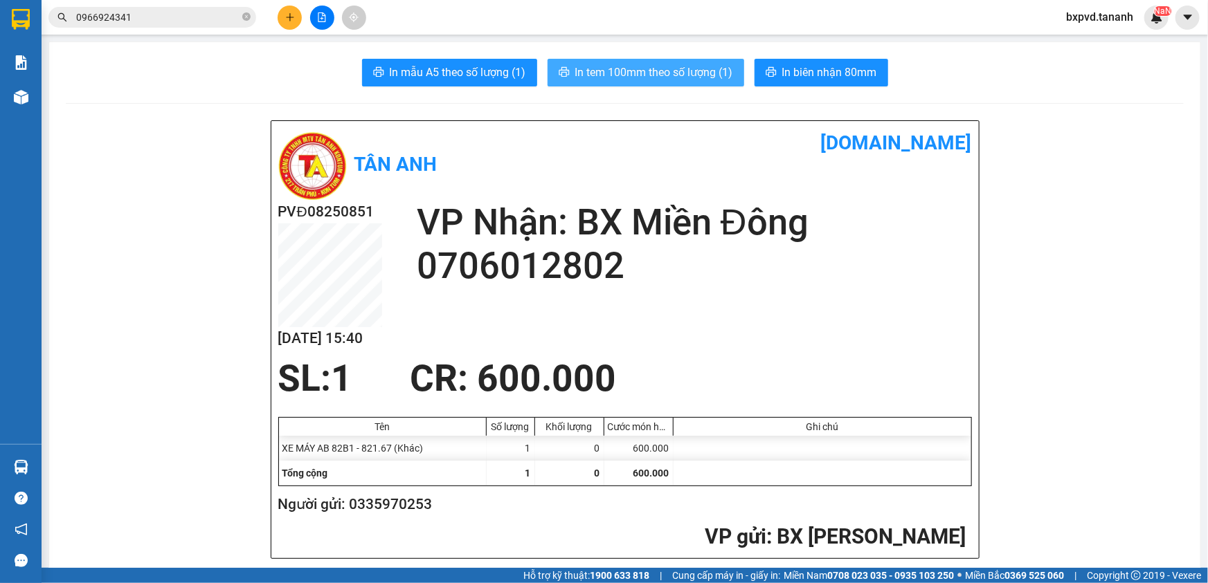
click at [687, 67] on span "In tem 100mm theo số lượng (1)" at bounding box center [654, 72] width 158 height 17
click at [289, 17] on icon "plus" at bounding box center [290, 17] width 8 height 1
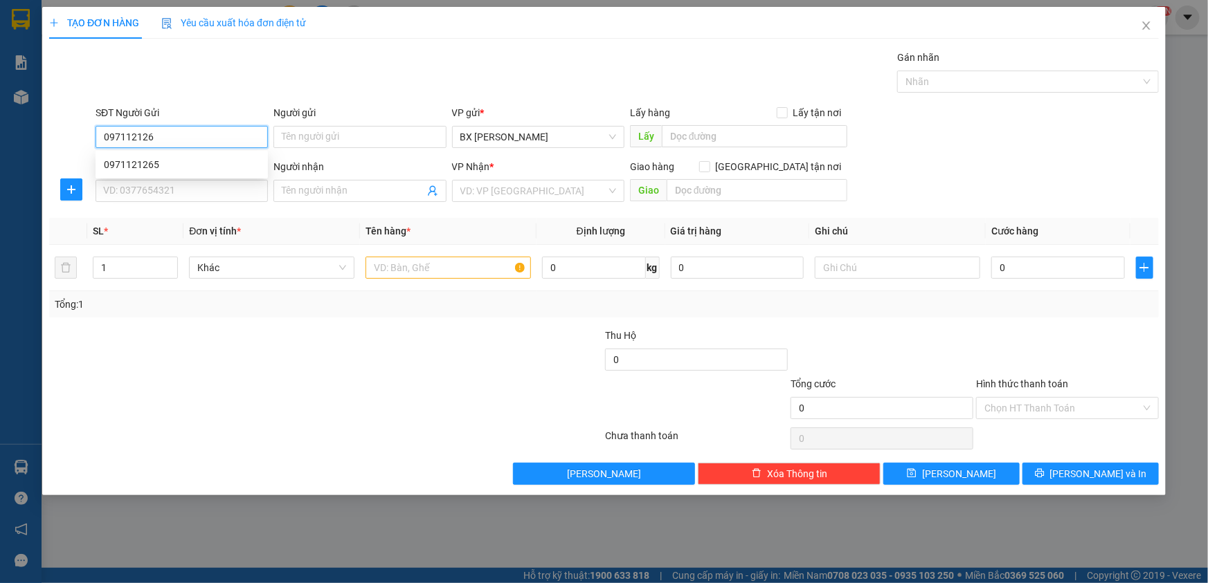
type input "0971121265"
click at [172, 163] on div "0971121265" at bounding box center [182, 164] width 156 height 15
type input "0828682782"
type input "50.000"
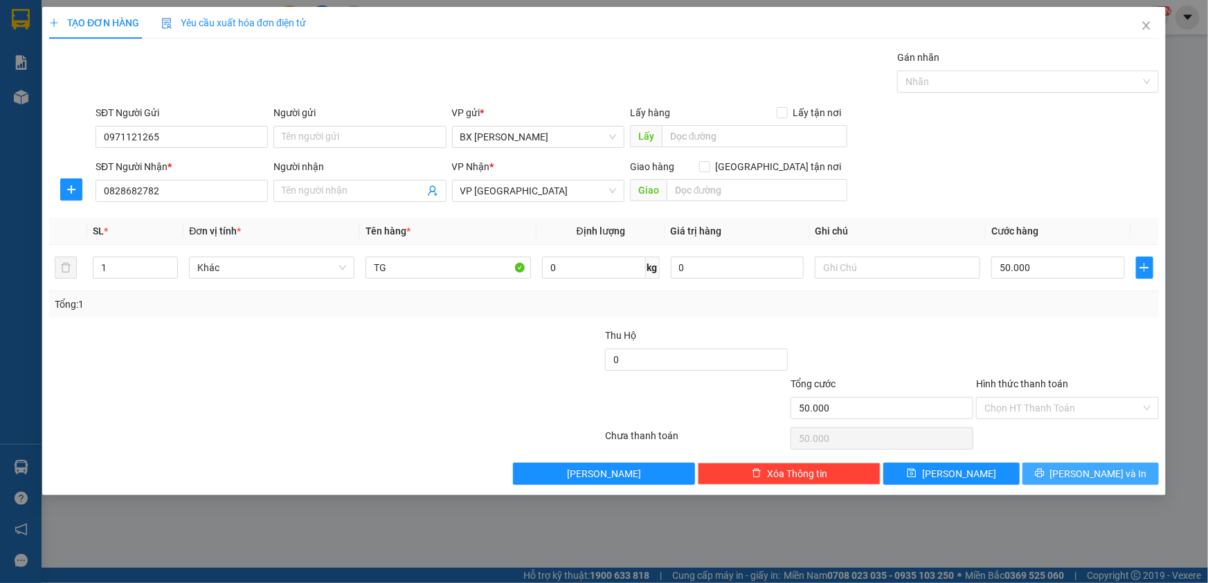
click at [1060, 470] on button "[PERSON_NAME] và In" at bounding box center [1090, 474] width 136 height 22
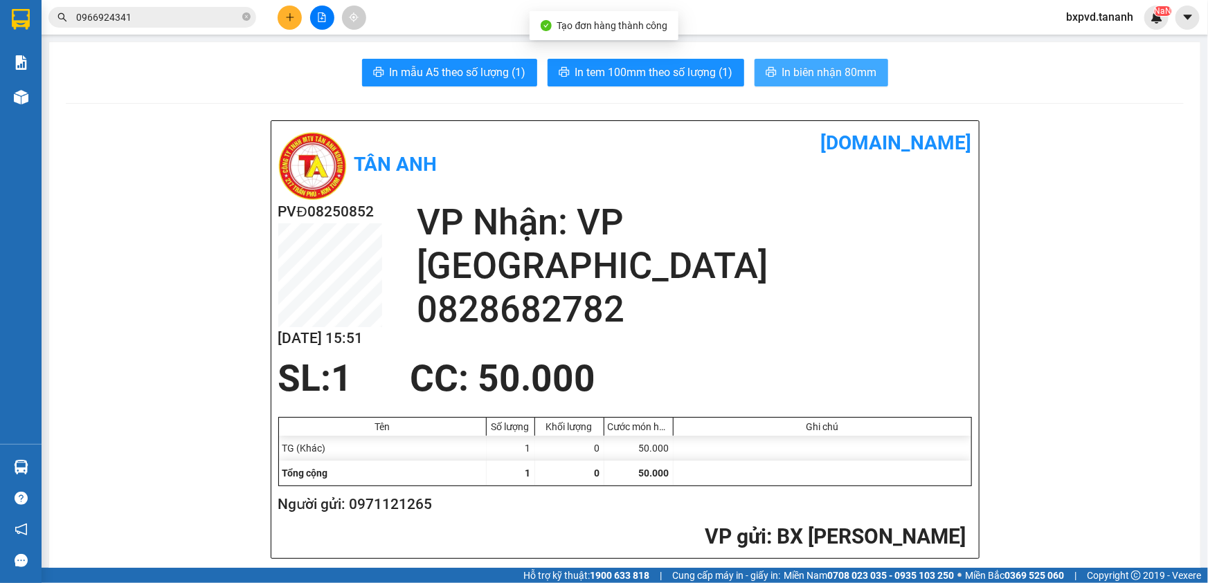
click at [812, 75] on span "In biên nhận 80mm" at bounding box center [829, 72] width 95 height 17
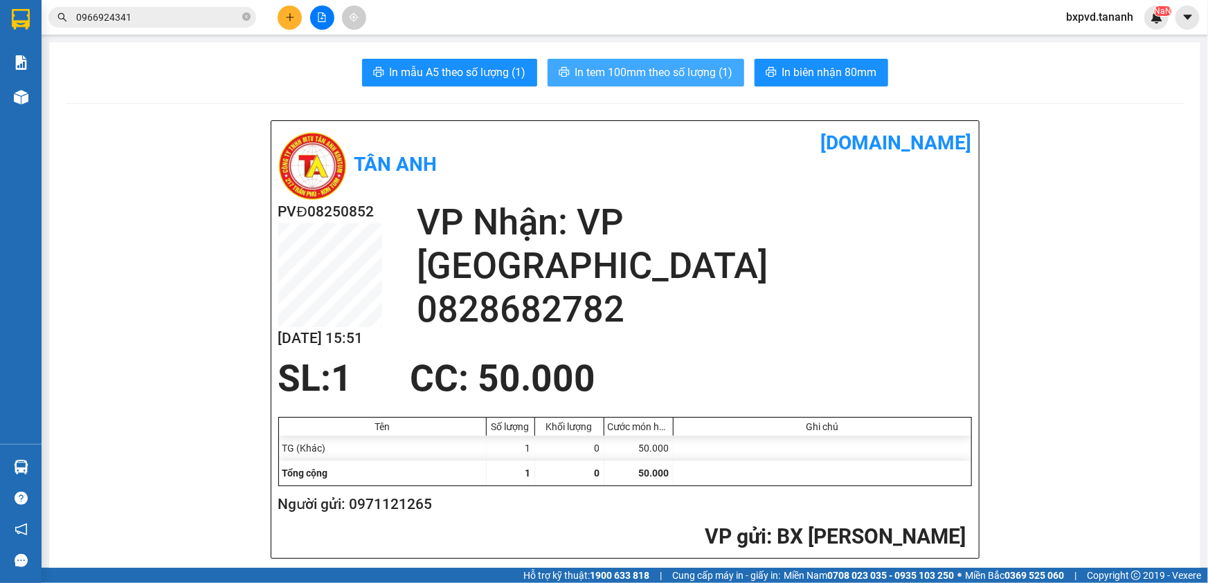
click at [640, 80] on span "In tem 100mm theo số lượng (1)" at bounding box center [654, 72] width 158 height 17
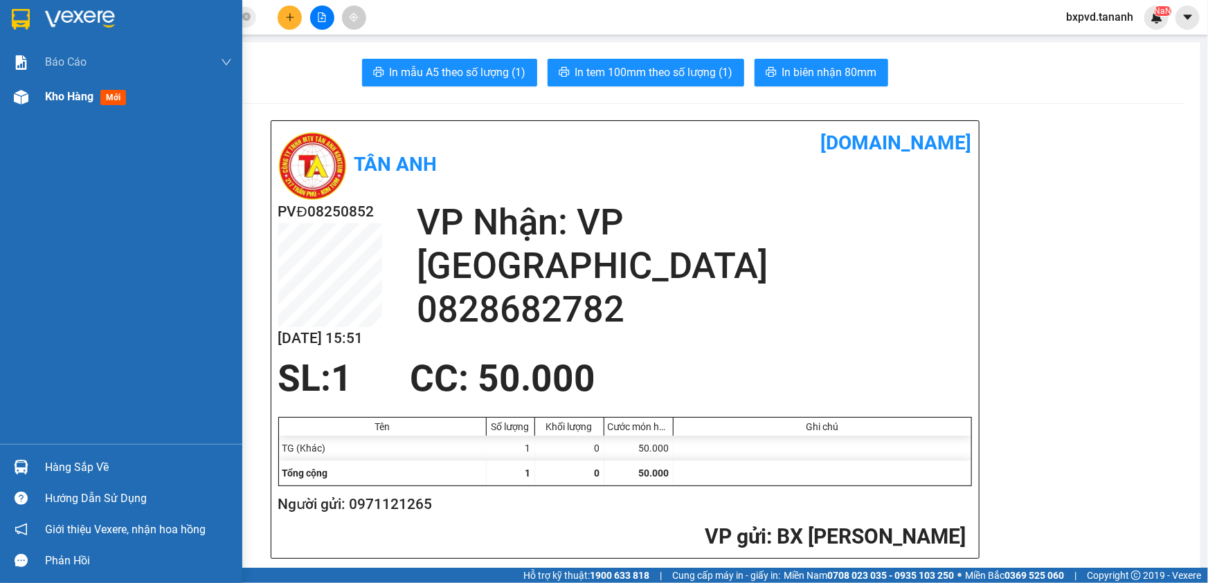
click at [20, 105] on div at bounding box center [21, 97] width 24 height 24
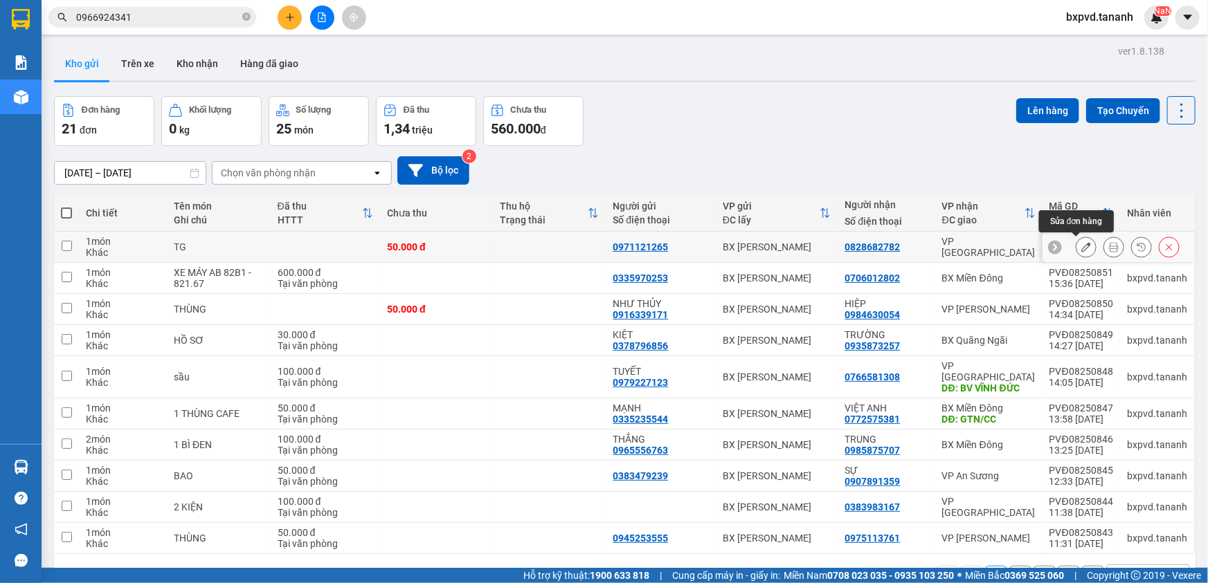
click at [1082, 249] on button at bounding box center [1085, 247] width 19 height 24
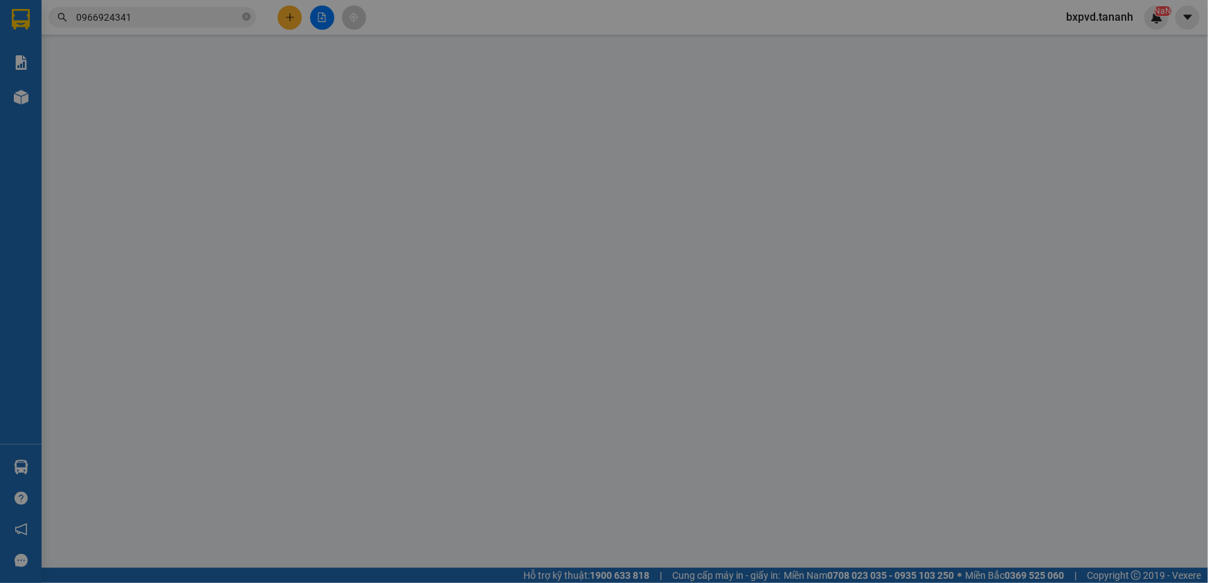
type input "0971121265"
type input "0828682782"
type input "50.000"
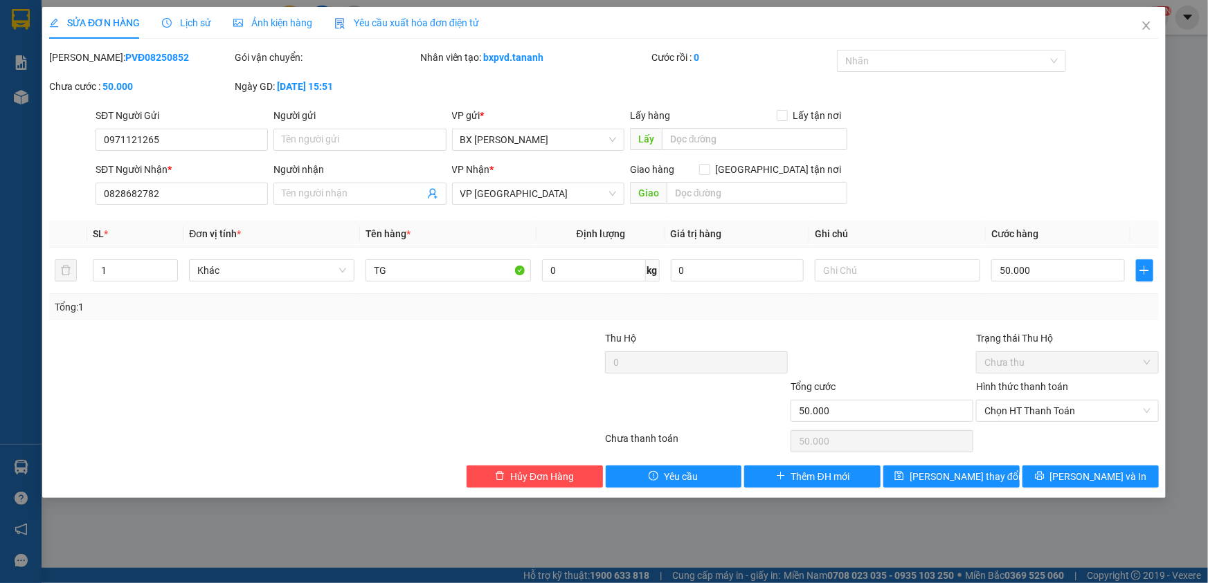
click at [544, 462] on div "Total Paid Fee 0 Total UnPaid Fee 50.000 Cash Collection Total Fee Mã ĐH: PVĐ08…" at bounding box center [603, 269] width 1109 height 438
click at [545, 471] on span "Hủy Đơn Hàng" at bounding box center [542, 476] width 64 height 15
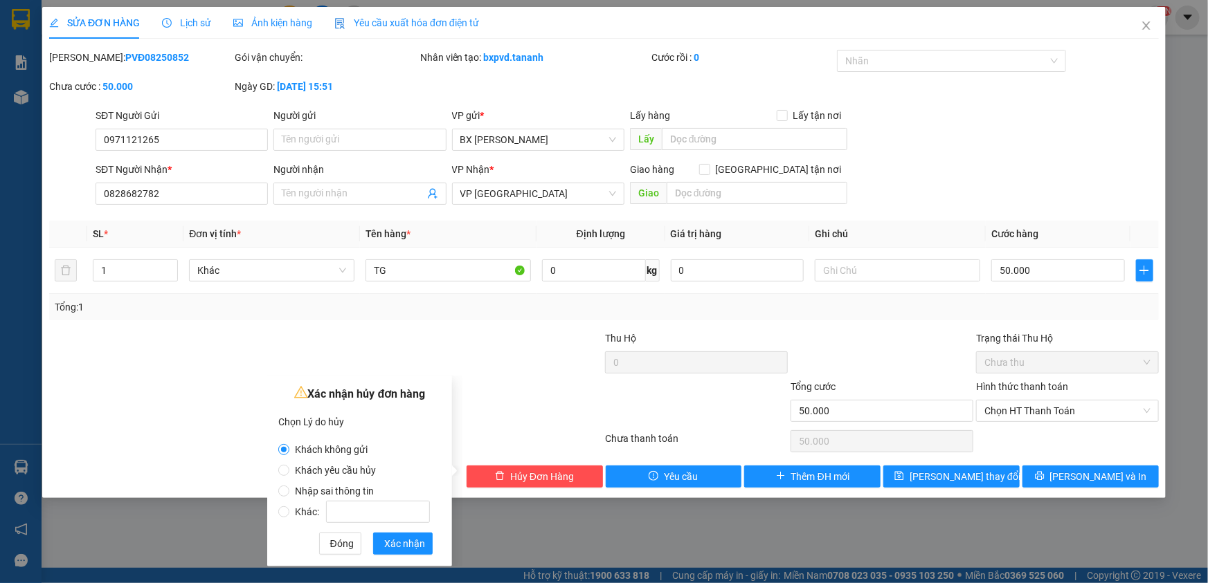
click at [296, 509] on span "Khác:" at bounding box center [362, 512] width 146 height 11
click at [289, 509] on input "Khác:" at bounding box center [283, 512] width 11 height 11
radio input "true"
radio input "false"
click at [370, 520] on input "Khác:" at bounding box center [378, 512] width 104 height 22
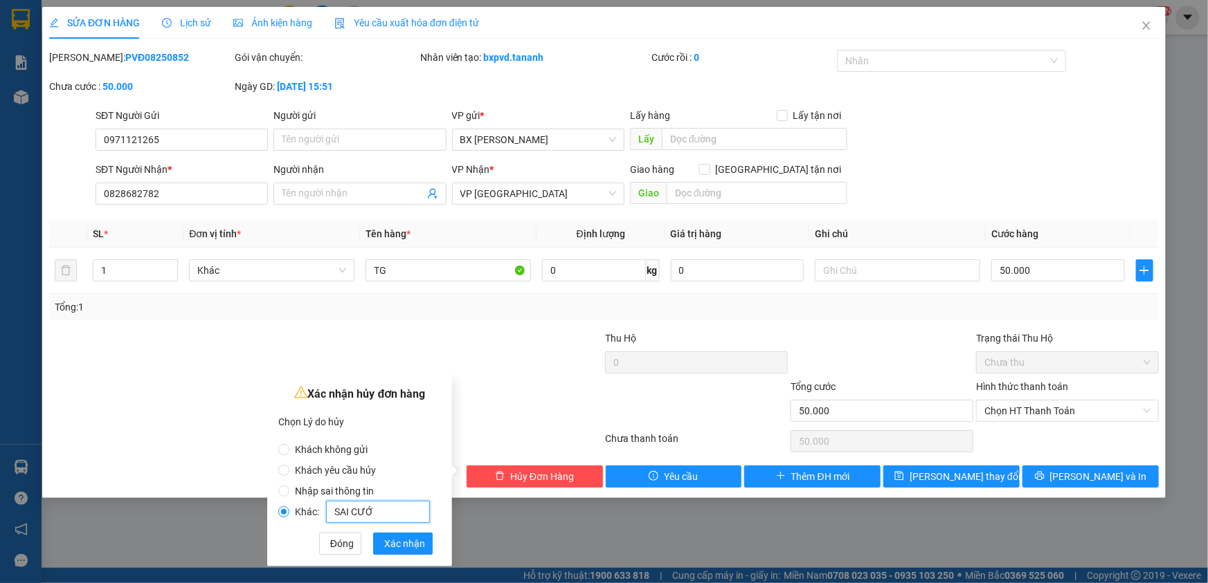
type input "SAI CƯỚC"
click at [404, 540] on span "Xác nhận" at bounding box center [404, 543] width 41 height 15
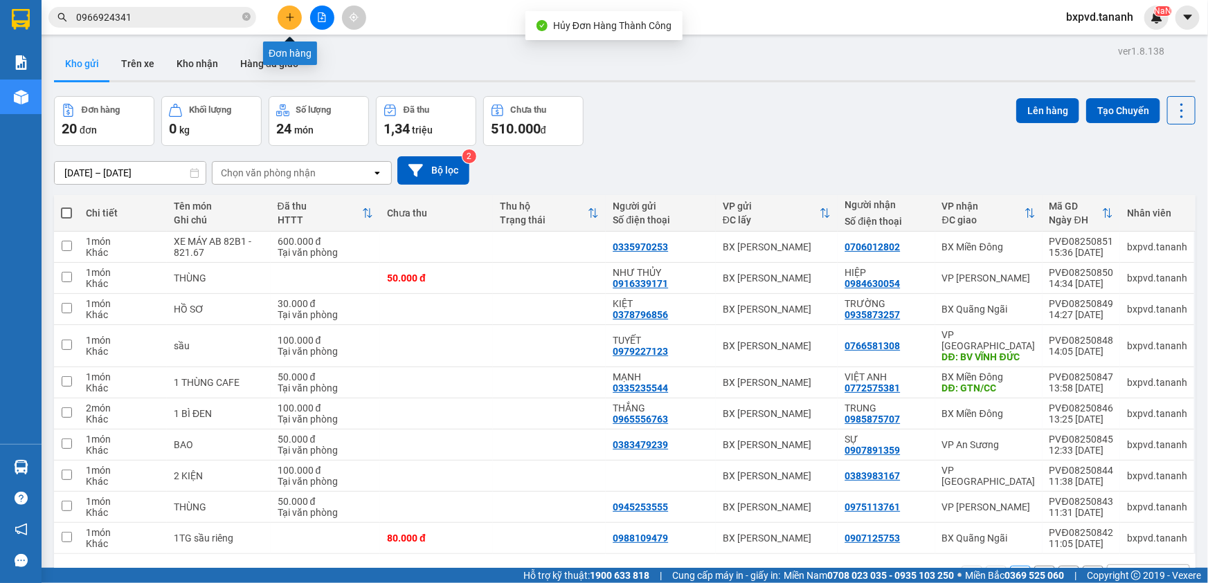
click at [291, 19] on icon "plus" at bounding box center [290, 17] width 10 height 10
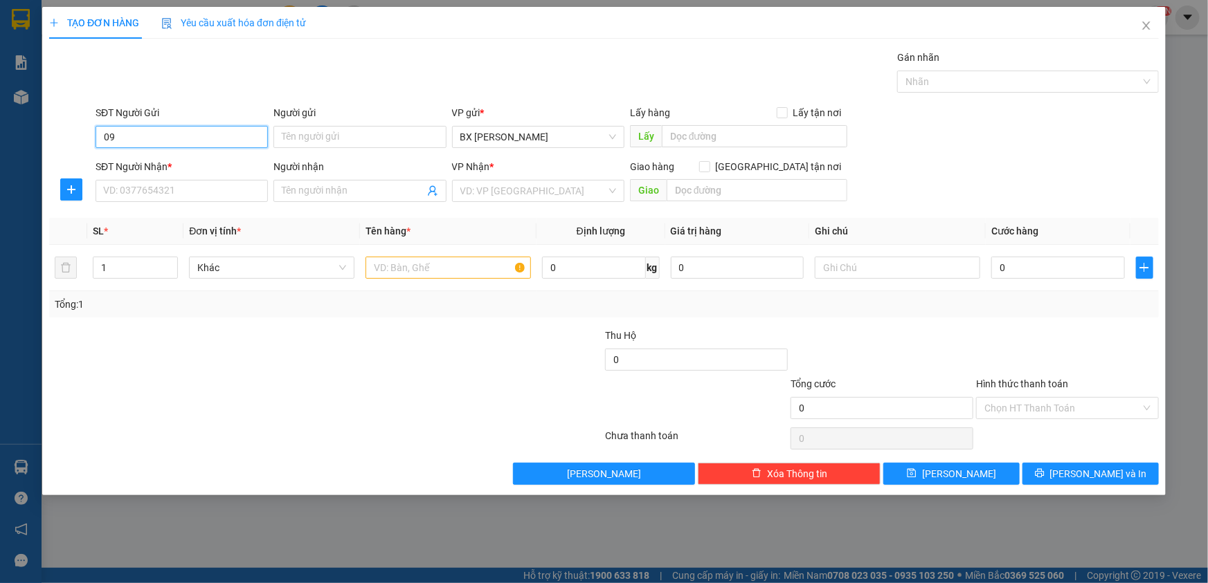
type input "0"
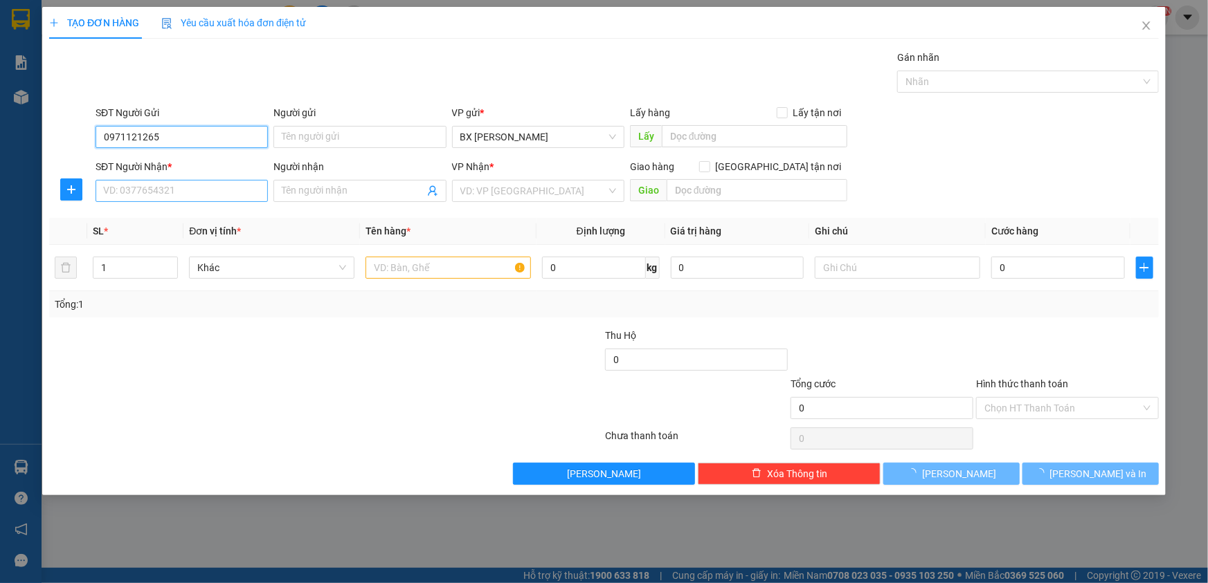
type input "0971121265"
click at [187, 192] on input "SĐT Người Nhận *" at bounding box center [182, 191] width 172 height 22
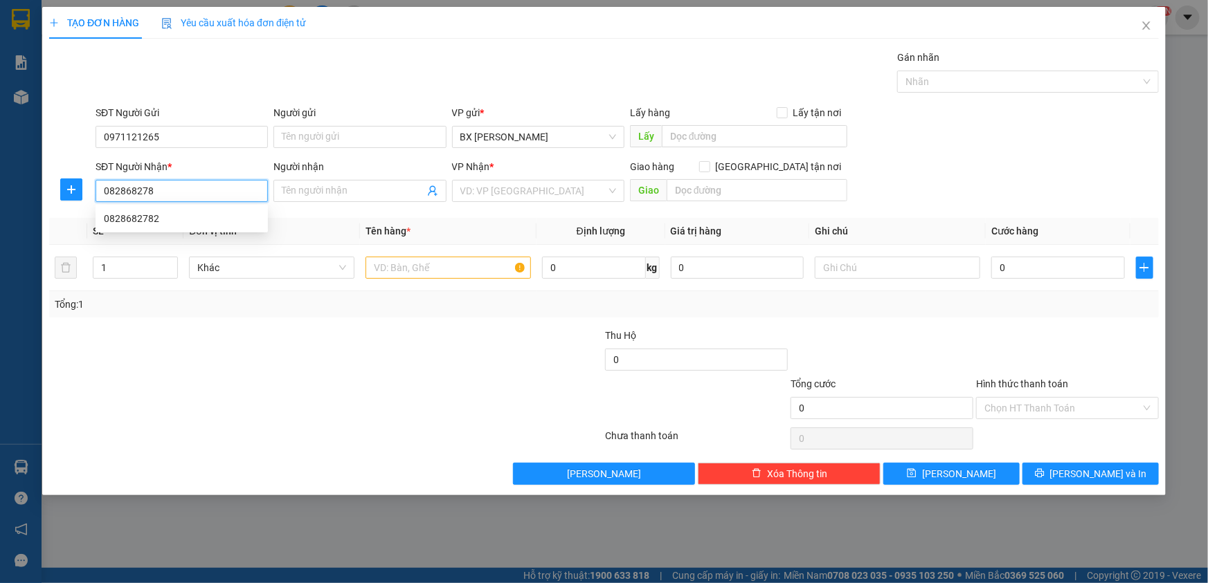
type input "0828682782"
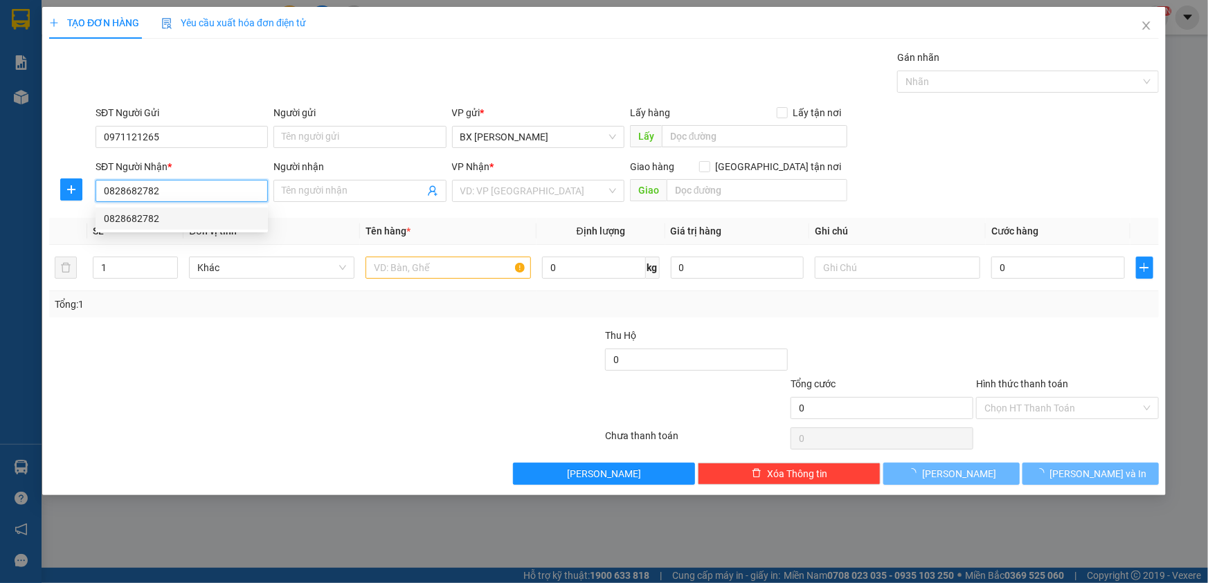
click at [180, 221] on div "0828682782" at bounding box center [182, 218] width 156 height 15
type input "50.000"
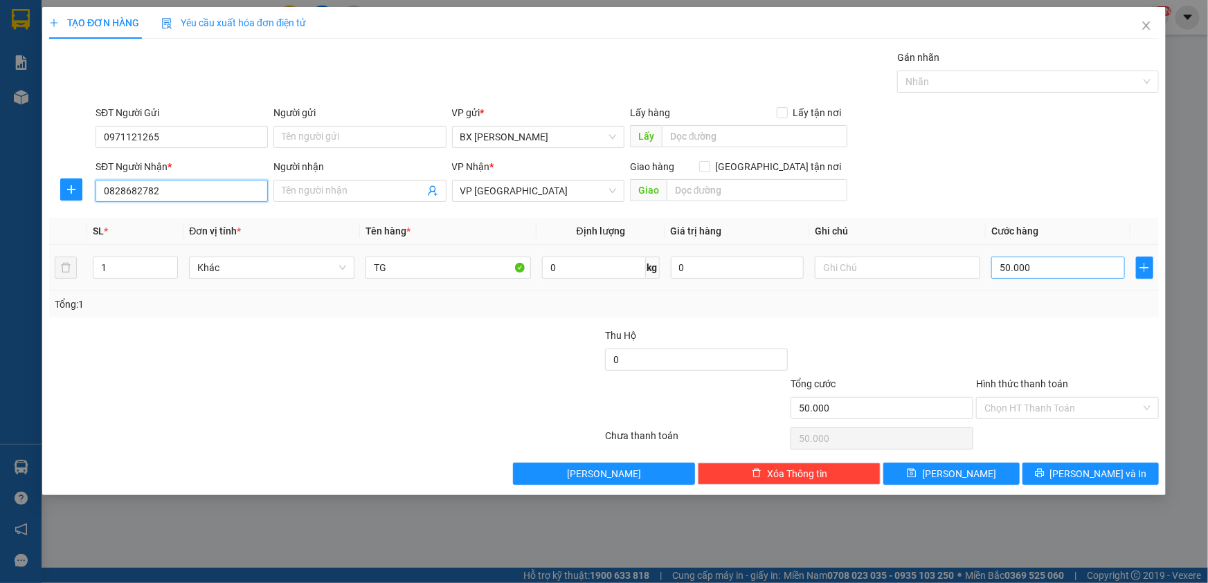
type input "0828682782"
type input "4"
click at [1085, 472] on span "[PERSON_NAME] và In" at bounding box center [1098, 473] width 97 height 15
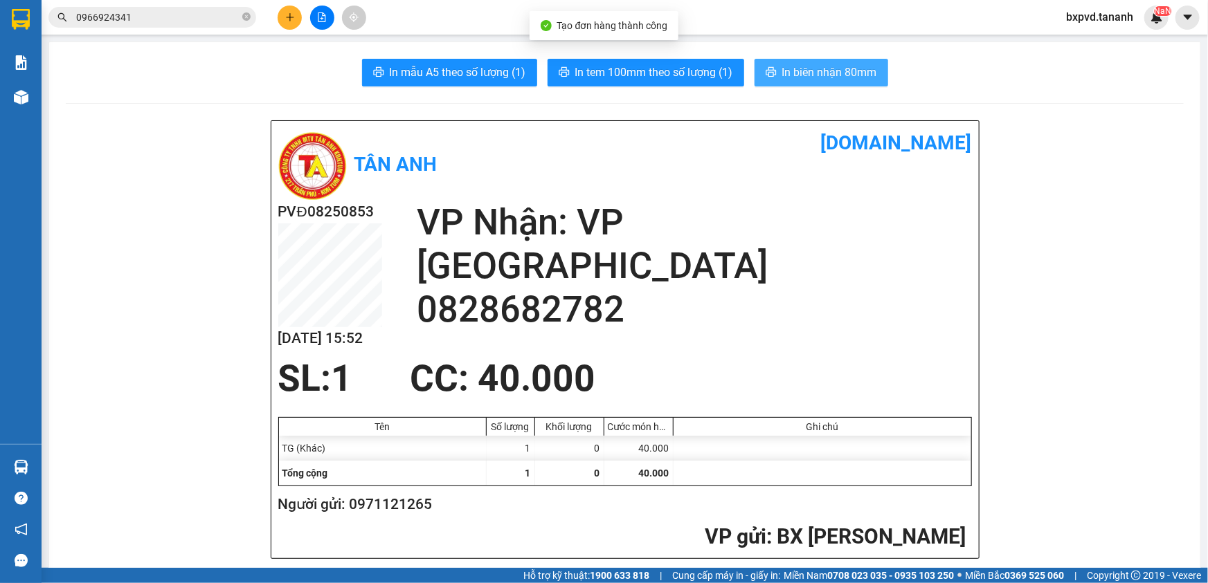
click at [844, 78] on span "In biên nhận 80mm" at bounding box center [829, 72] width 95 height 17
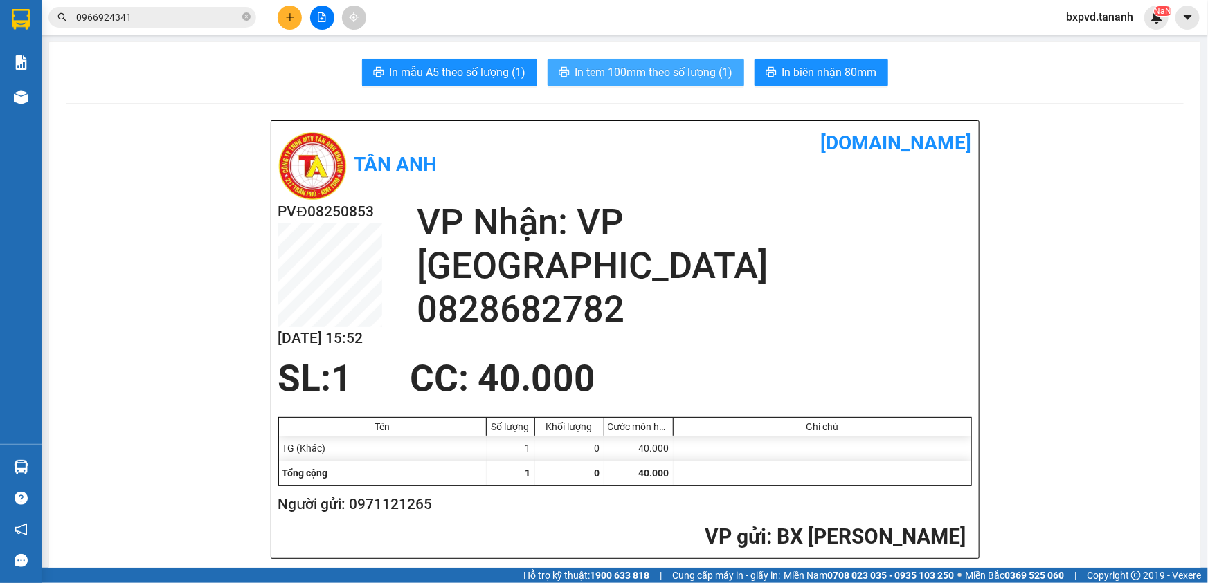
click at [687, 73] on span "In tem 100mm theo số lượng (1)" at bounding box center [654, 72] width 158 height 17
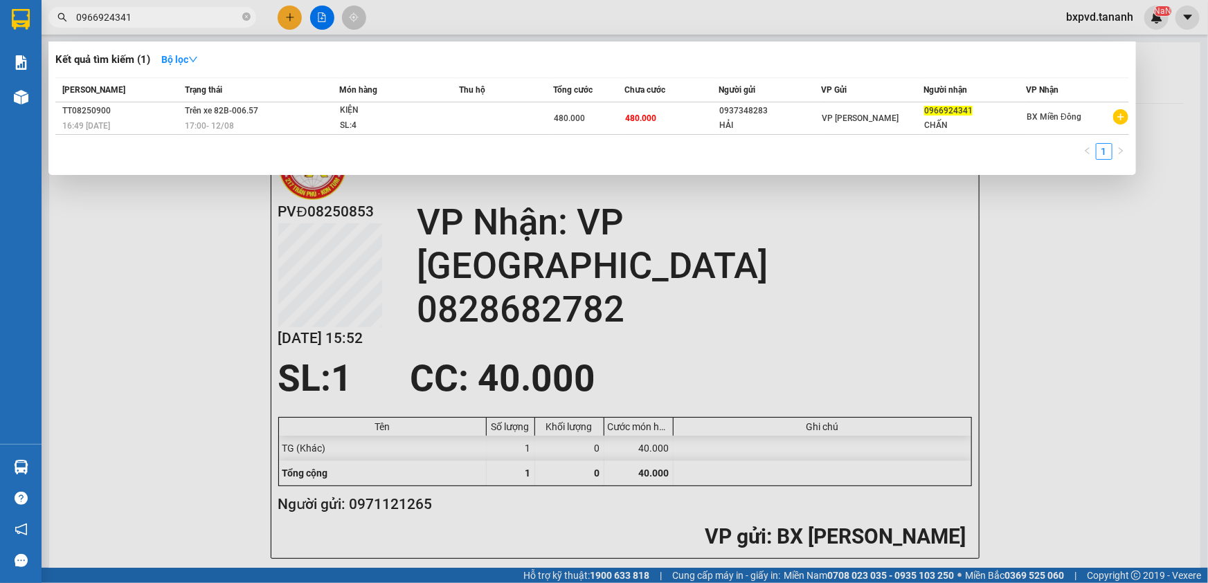
drag, startPoint x: 141, startPoint y: 18, endPoint x: 0, endPoint y: -5, distance: 143.0
click at [0, 0] on html "Kết quả tìm kiếm ( 1 ) Bộ lọc Mã ĐH Trạng thái Món hàng Thu hộ Tổng cước Chưa c…" at bounding box center [604, 291] width 1208 height 583
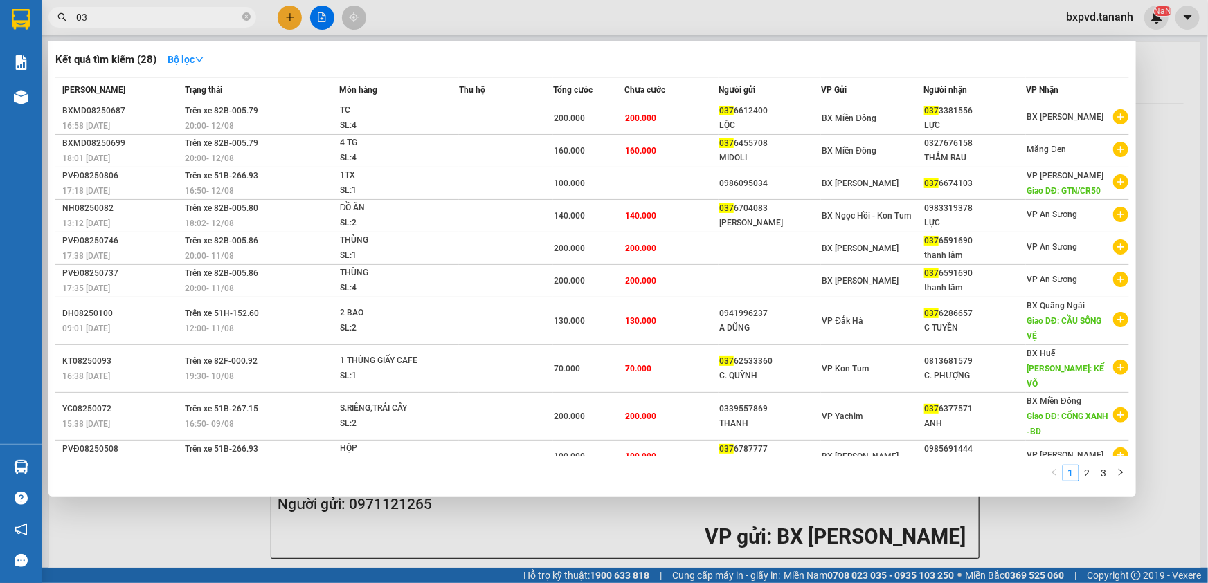
type input "0"
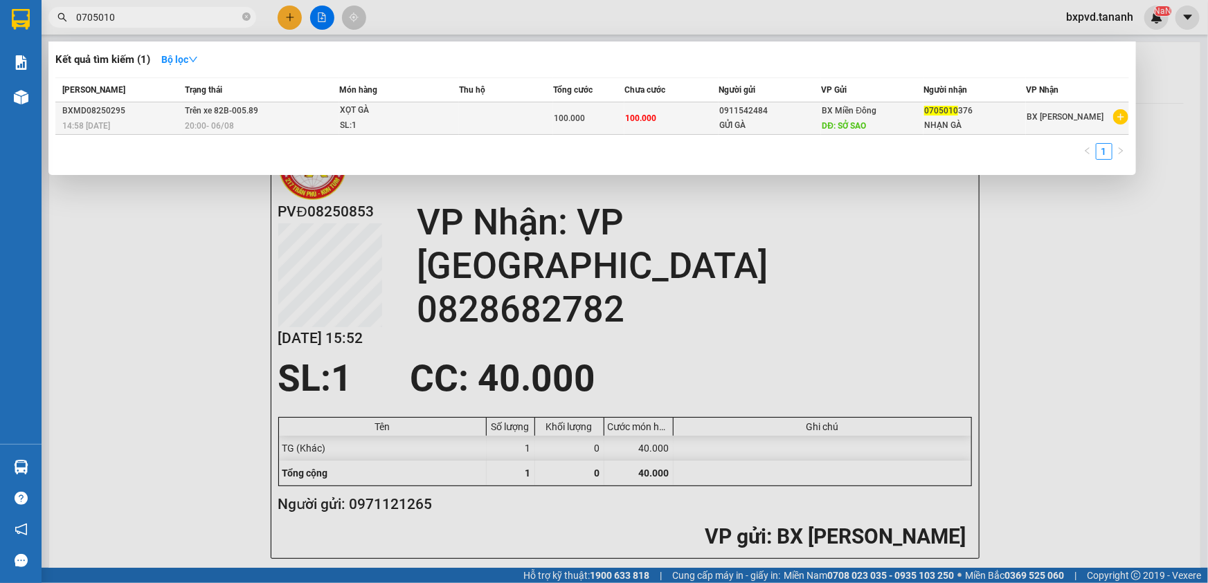
type input "0705010"
click at [759, 120] on div "GỬI GÀ" at bounding box center [769, 125] width 101 height 15
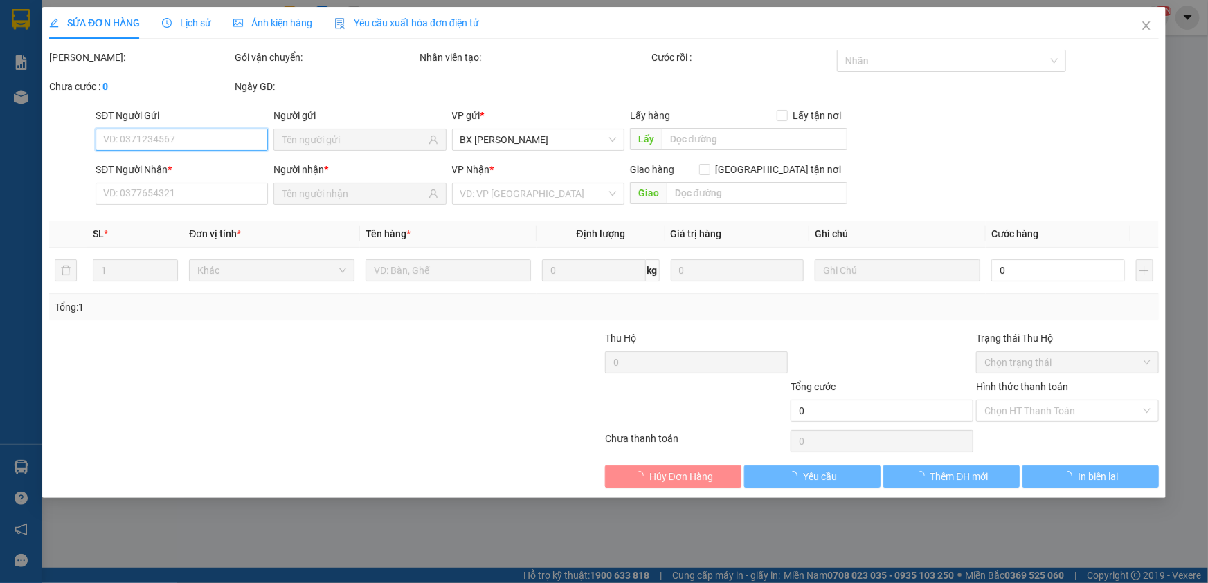
type input "0911542484"
type input "GỬI GÀ"
type input "SỞ SAO"
type input "0705010376"
type input "NHẠN GÀ"
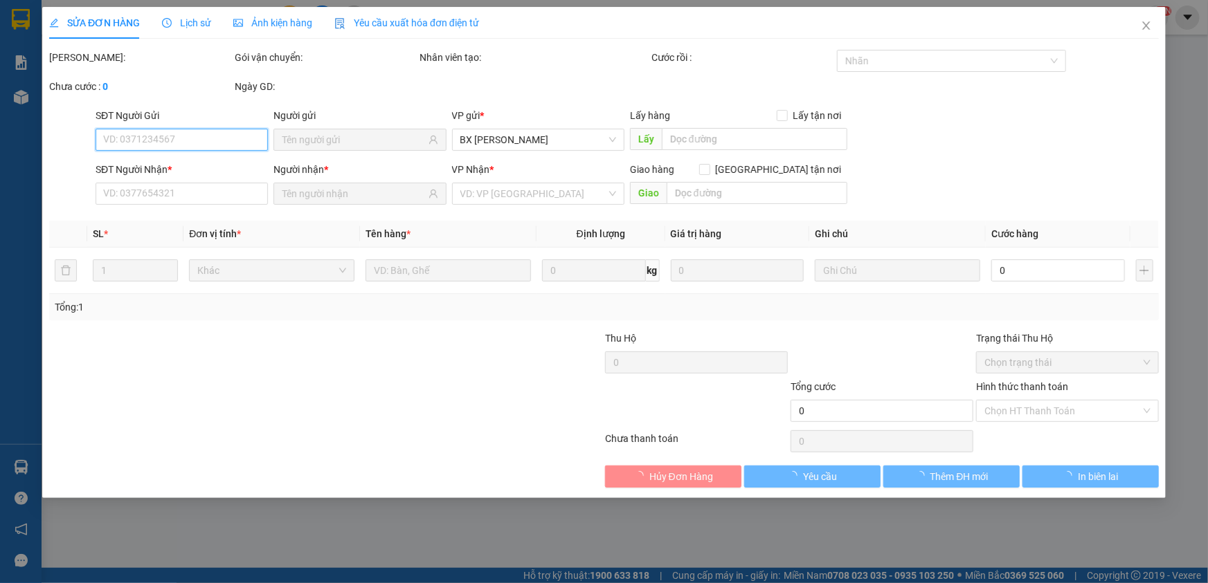
type input "100.000"
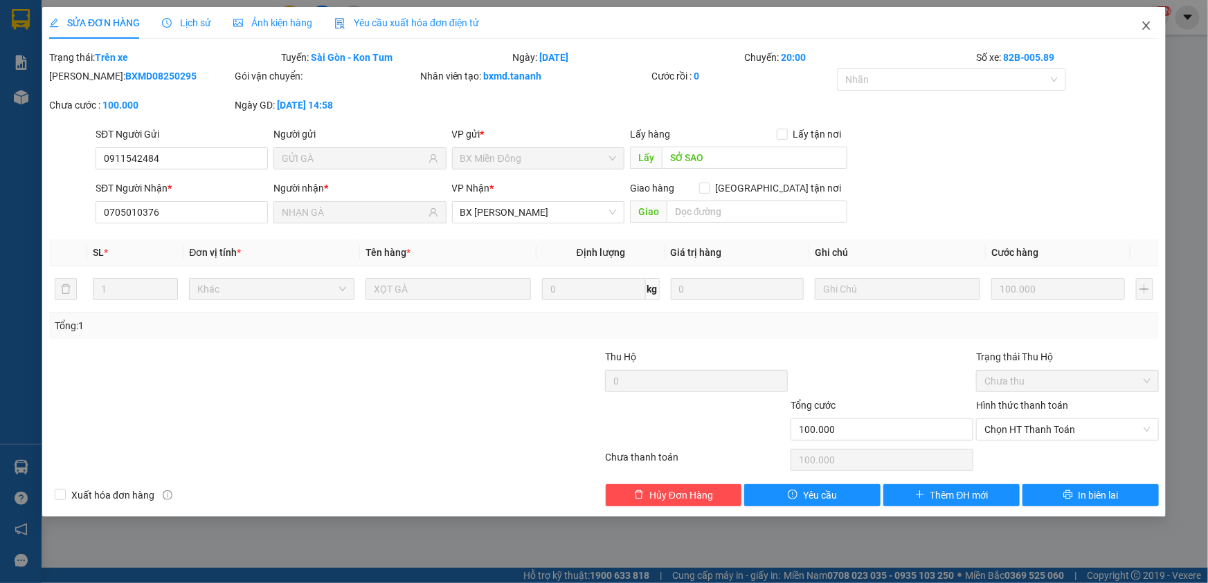
click at [1150, 24] on icon "close" at bounding box center [1146, 25] width 11 height 11
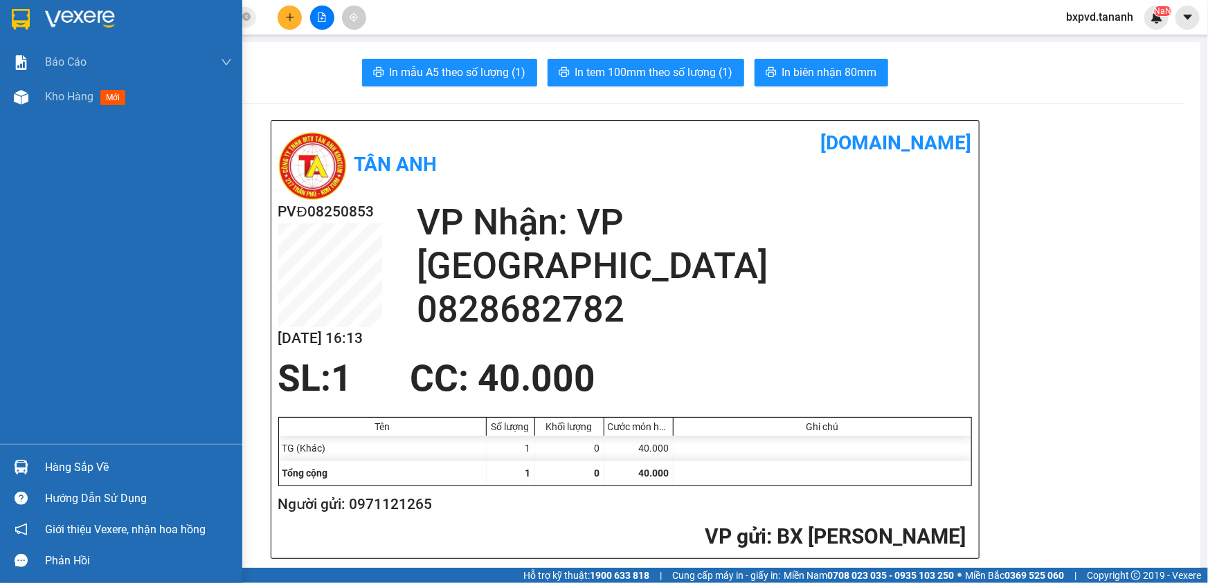
click at [23, 19] on img at bounding box center [21, 19] width 18 height 21
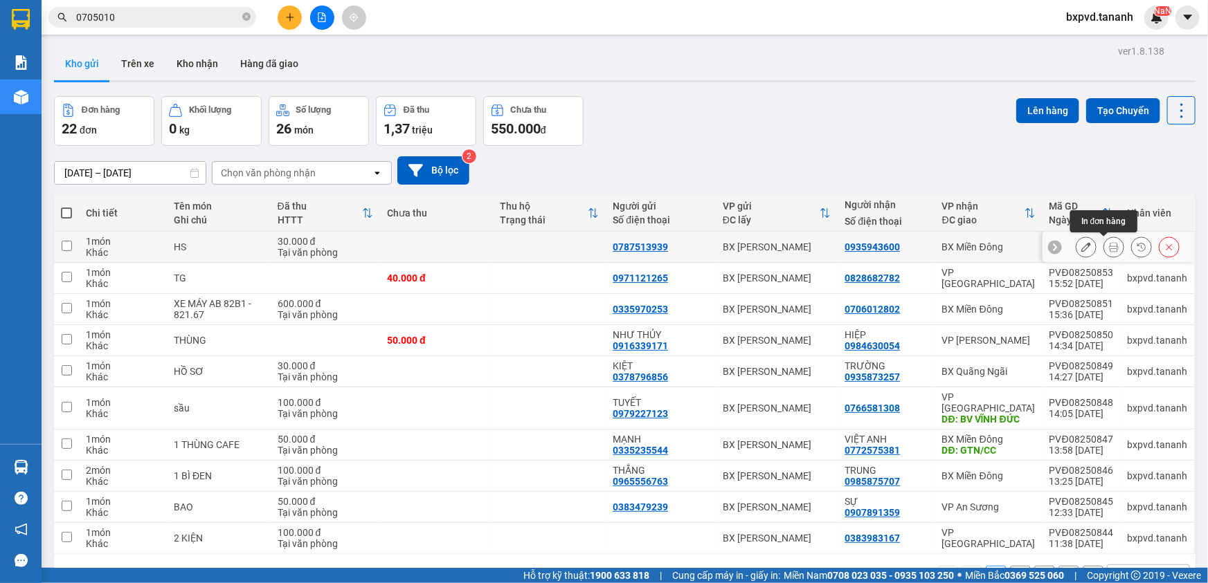
click at [1104, 239] on button at bounding box center [1113, 247] width 19 height 24
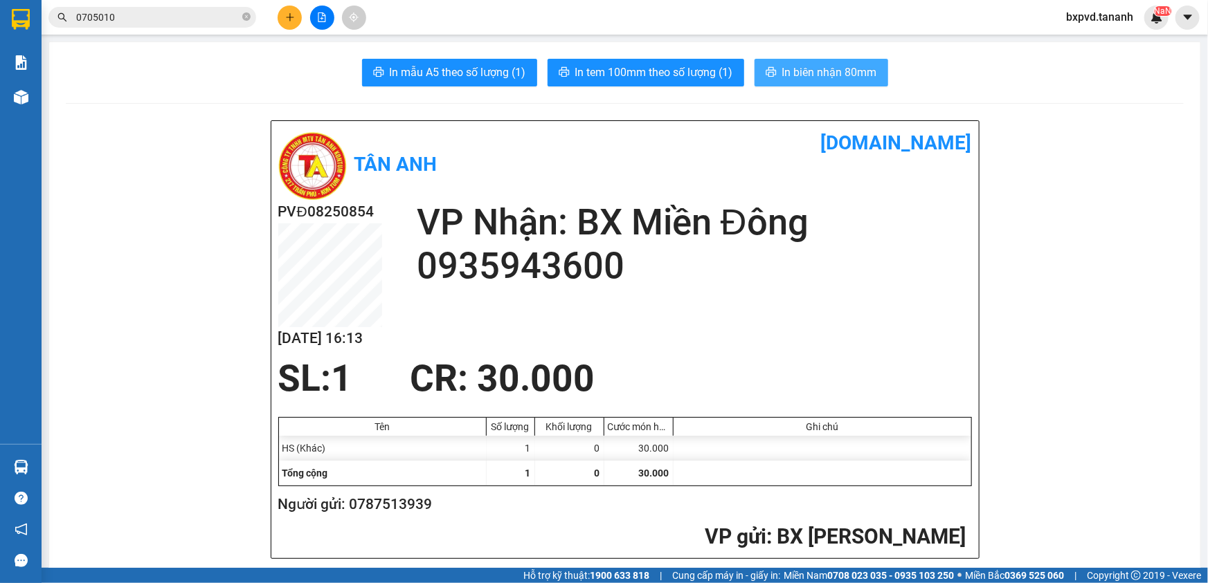
click at [831, 78] on span "In biên nhận 80mm" at bounding box center [829, 72] width 95 height 17
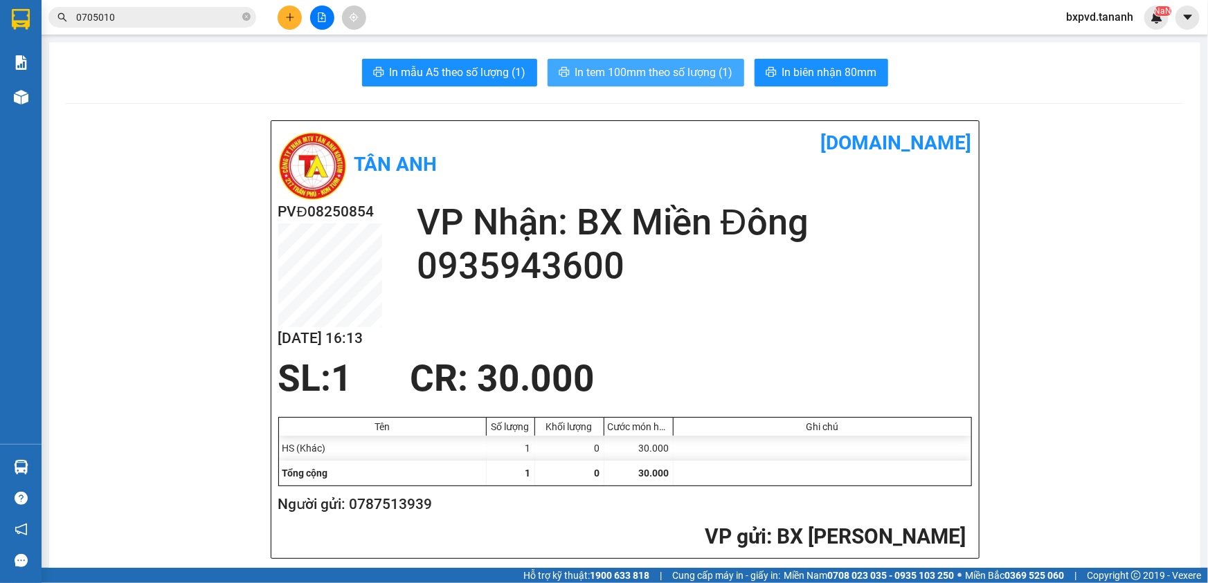
click at [667, 66] on span "In tem 100mm theo số lượng (1)" at bounding box center [654, 72] width 158 height 17
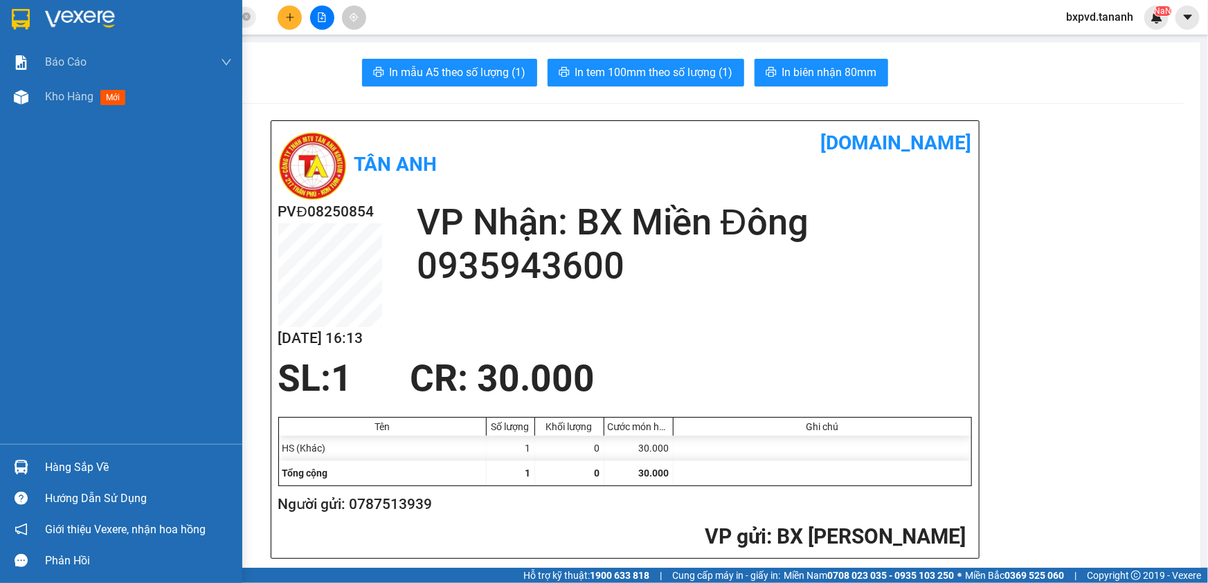
click at [10, 10] on div at bounding box center [21, 19] width 24 height 24
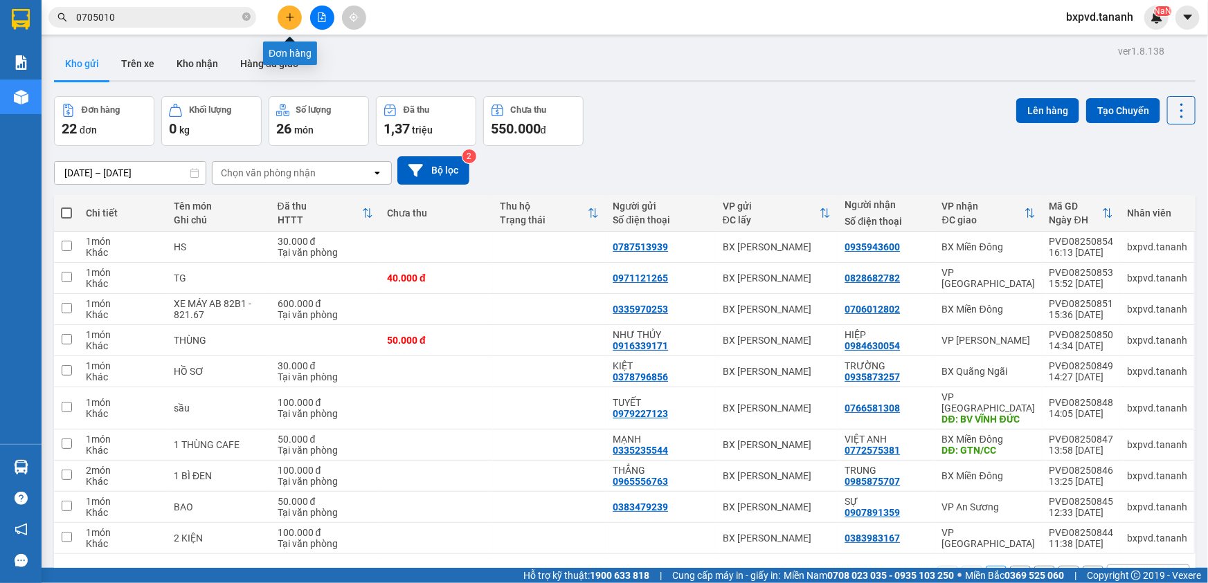
click at [284, 19] on button at bounding box center [290, 18] width 24 height 24
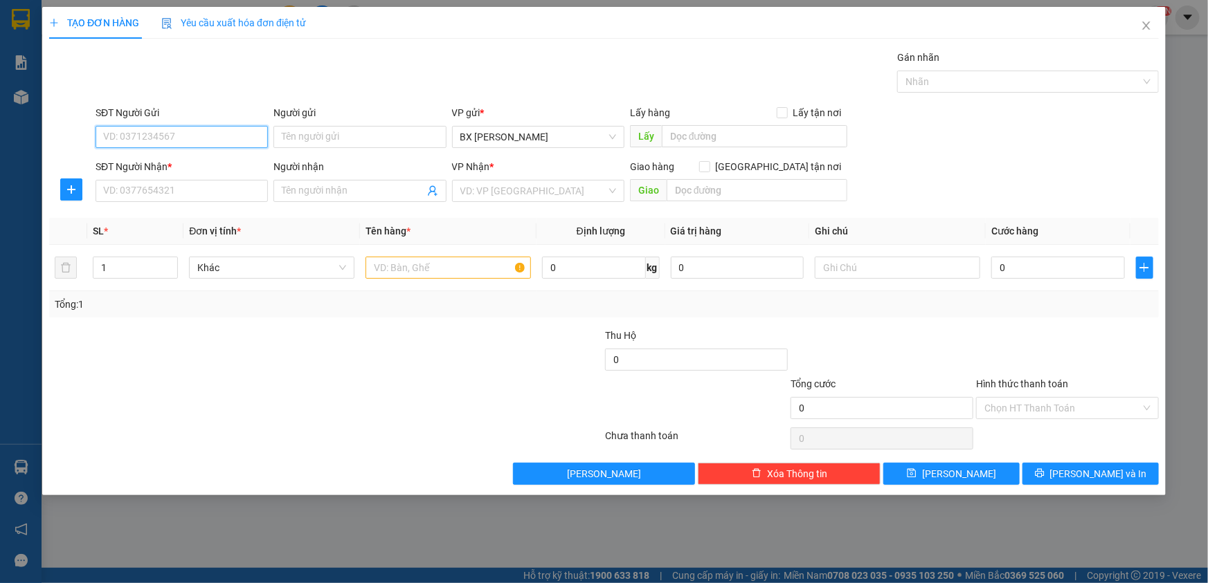
drag, startPoint x: 221, startPoint y: 136, endPoint x: 226, endPoint y: 111, distance: 24.8
click at [221, 134] on input "SĐT Người Gửi" at bounding box center [182, 137] width 172 height 22
type input "0987729466"
click at [135, 184] on input "SĐT Người Nhận *" at bounding box center [182, 191] width 172 height 22
type input "0935558981"
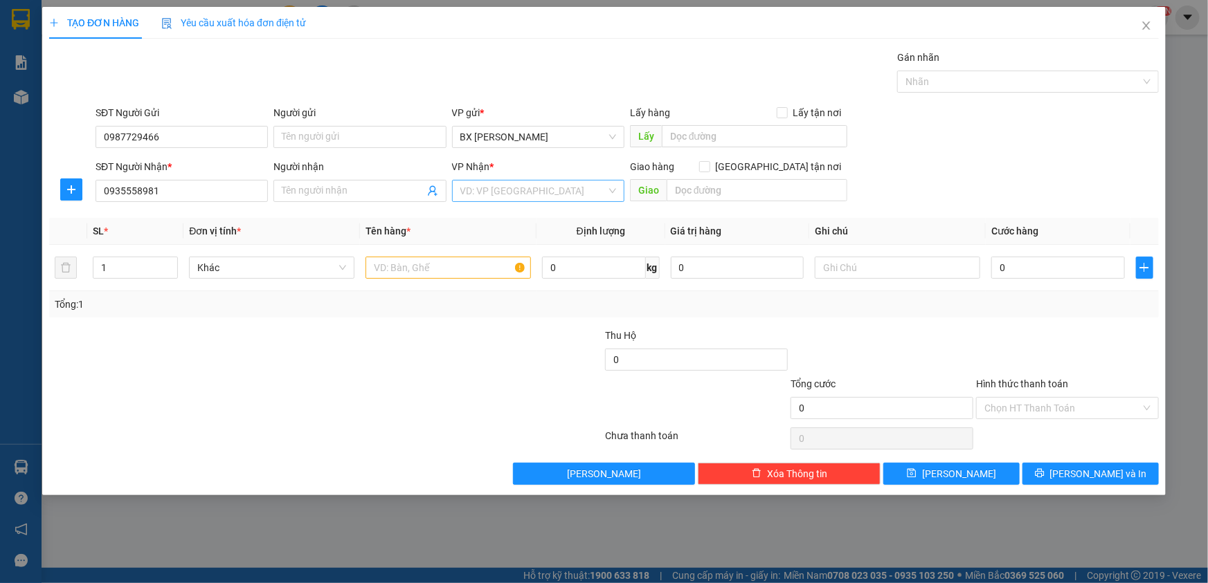
click at [559, 191] on input "search" at bounding box center [533, 191] width 146 height 21
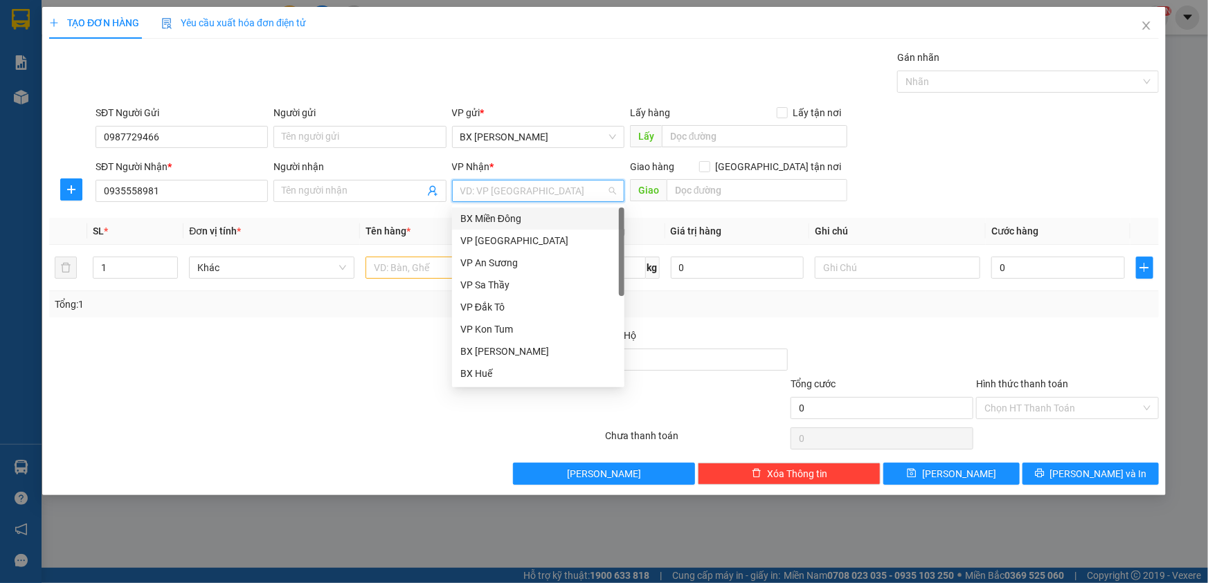
click at [559, 191] on input "search" at bounding box center [533, 191] width 146 height 21
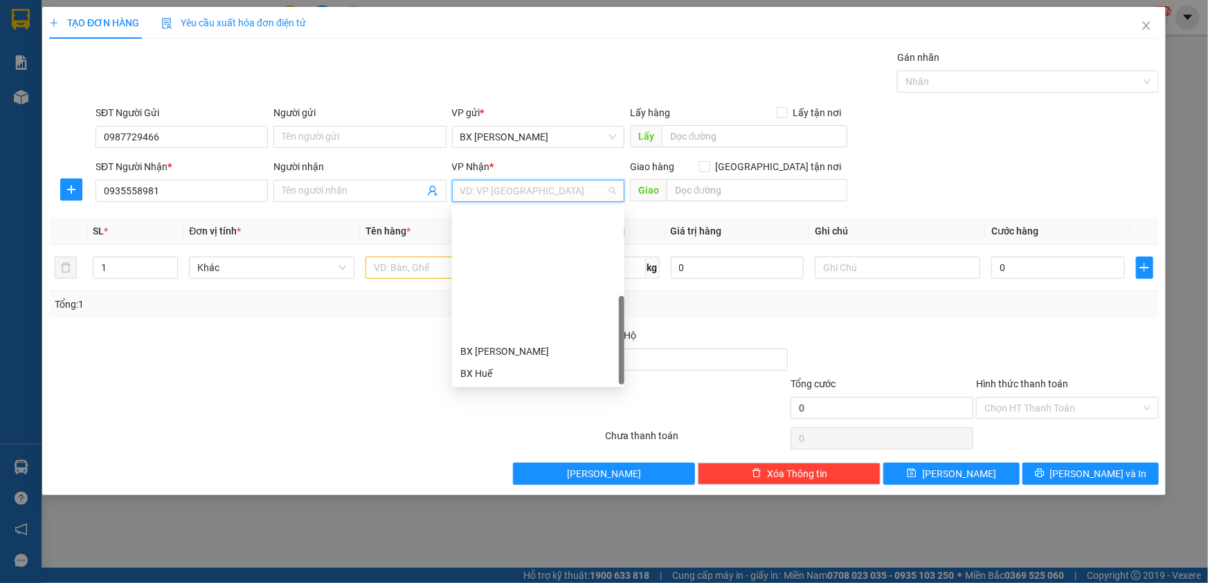
click at [560, 477] on div "BX Quãng Ngãi" at bounding box center [538, 484] width 156 height 15
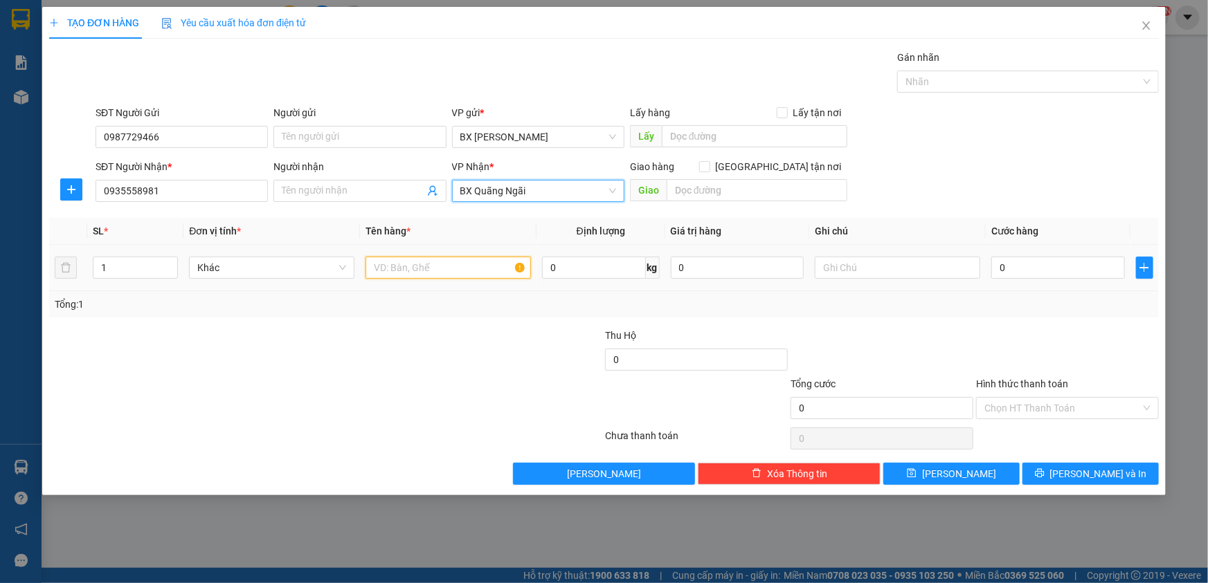
click at [446, 266] on input "text" at bounding box center [447, 268] width 165 height 22
type input "TG"
click at [1025, 264] on input "0" at bounding box center [1058, 268] width 134 height 22
click at [800, 194] on input "text" at bounding box center [757, 190] width 181 height 22
type input "GTN CR 50"
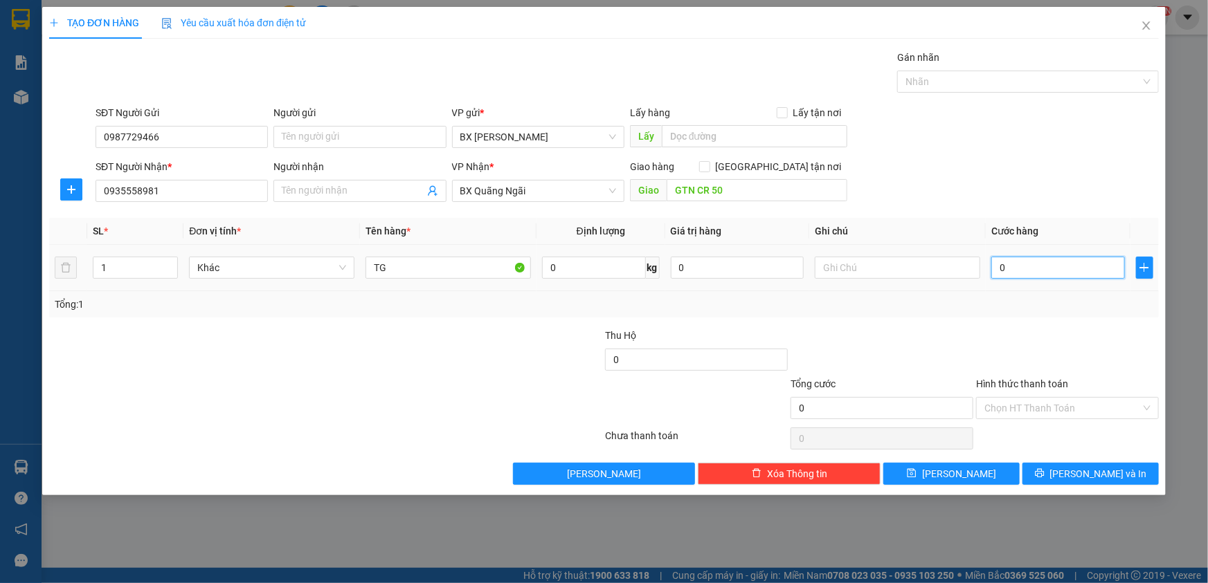
click at [1084, 262] on input "0" at bounding box center [1058, 268] width 134 height 22
type input "5"
type input "50"
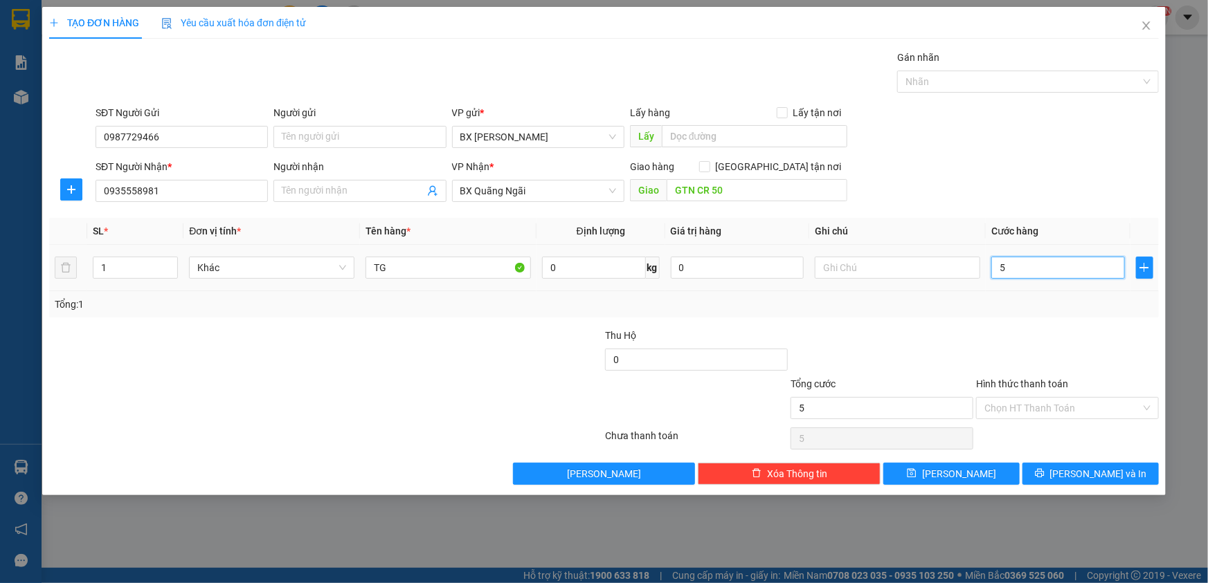
type input "50"
type input "50.000"
click at [1066, 404] on input "Hình thức thanh toán" at bounding box center [1062, 408] width 156 height 21
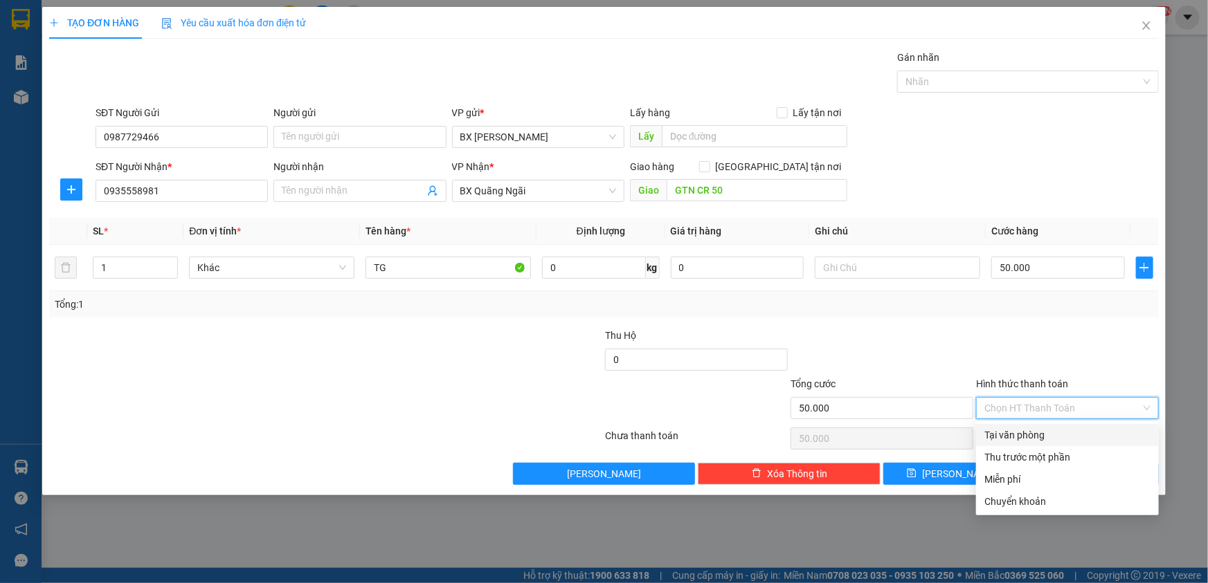
click at [1065, 429] on div "Tại văn phòng" at bounding box center [1067, 435] width 166 height 15
type input "0"
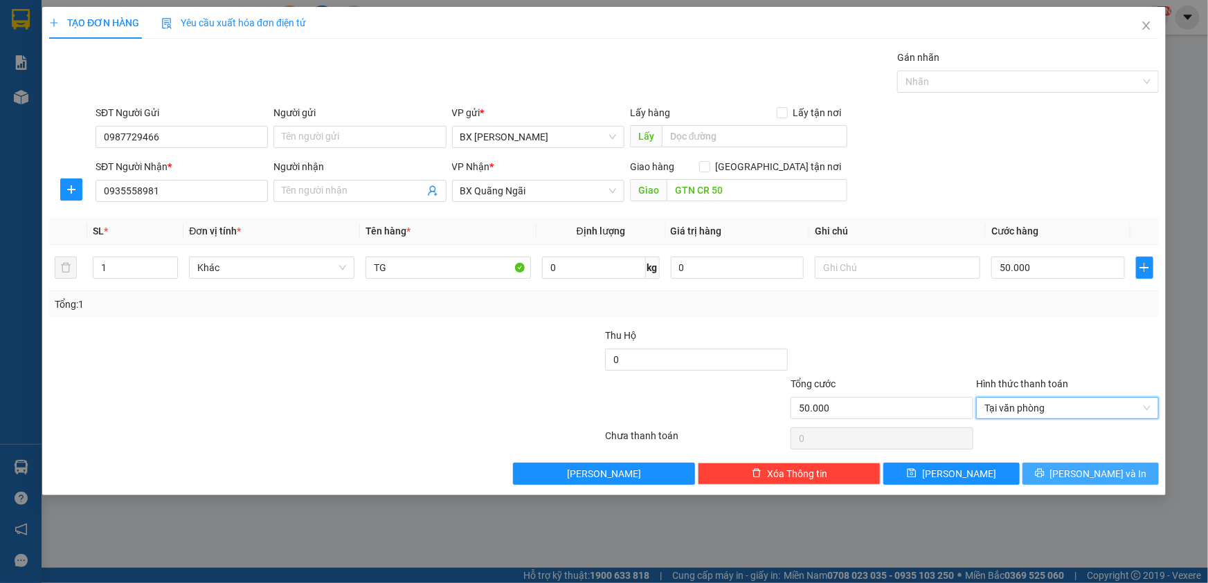
click at [1085, 467] on span "[PERSON_NAME] và In" at bounding box center [1098, 473] width 97 height 15
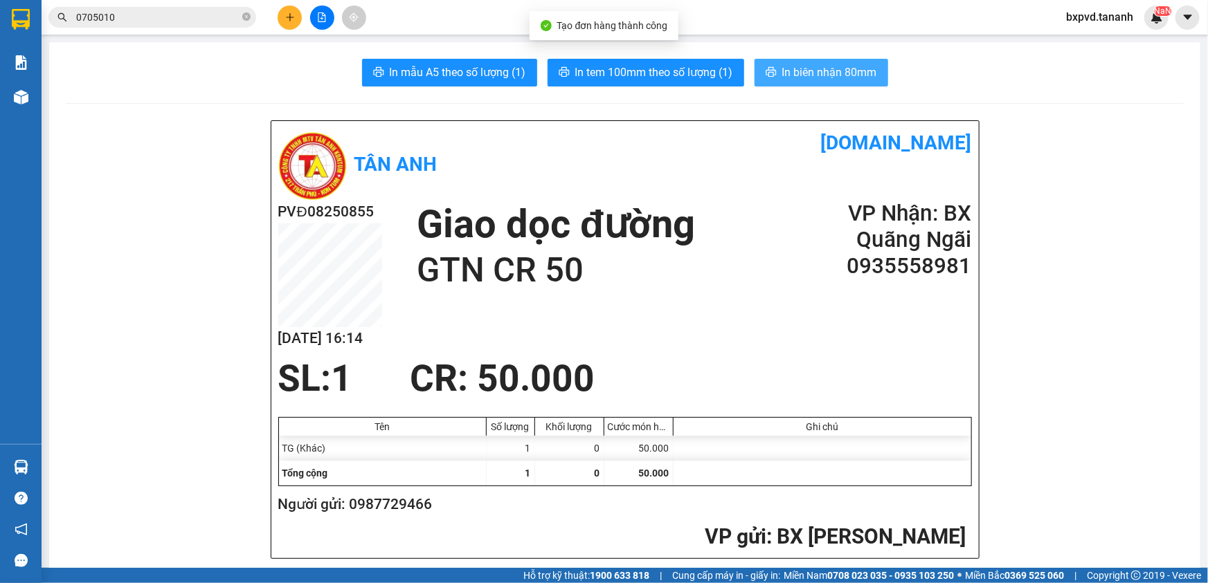
click at [782, 78] on span "In biên nhận 80mm" at bounding box center [829, 72] width 95 height 17
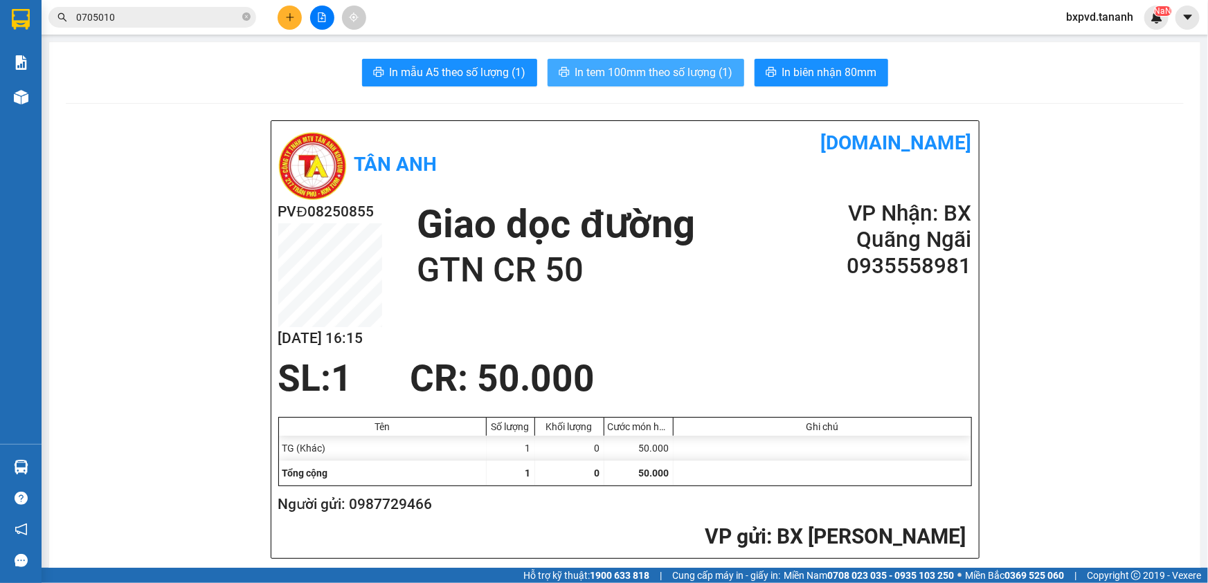
click at [680, 71] on span "In tem 100mm theo số lượng (1)" at bounding box center [654, 72] width 158 height 17
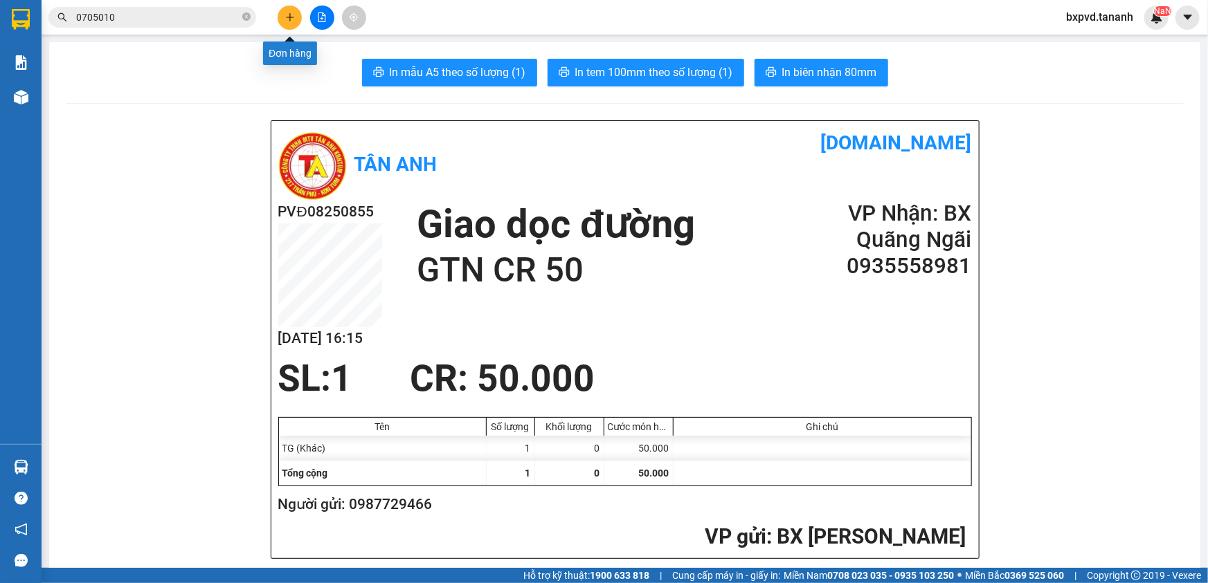
click at [293, 13] on icon "plus" at bounding box center [290, 17] width 10 height 10
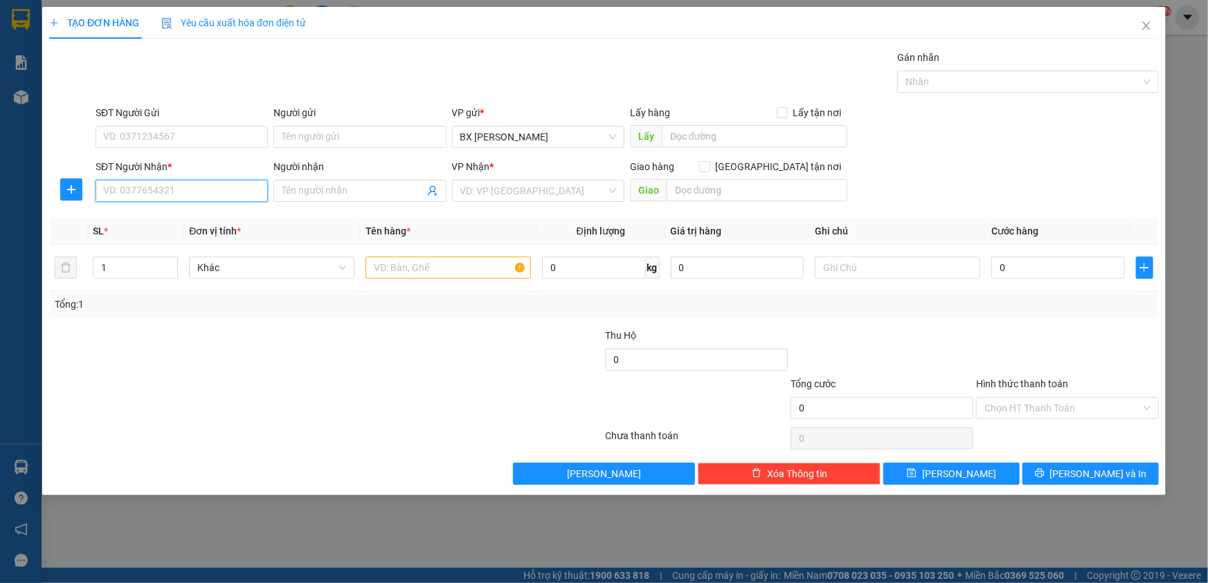
click at [190, 187] on input "SĐT Người Nhận *" at bounding box center [182, 191] width 172 height 22
type input "0976577560"
drag, startPoint x: 201, startPoint y: 136, endPoint x: 201, endPoint y: 125, distance: 11.1
click at [202, 135] on input "SĐT Người Gửi" at bounding box center [182, 137] width 172 height 22
type input "0968944907"
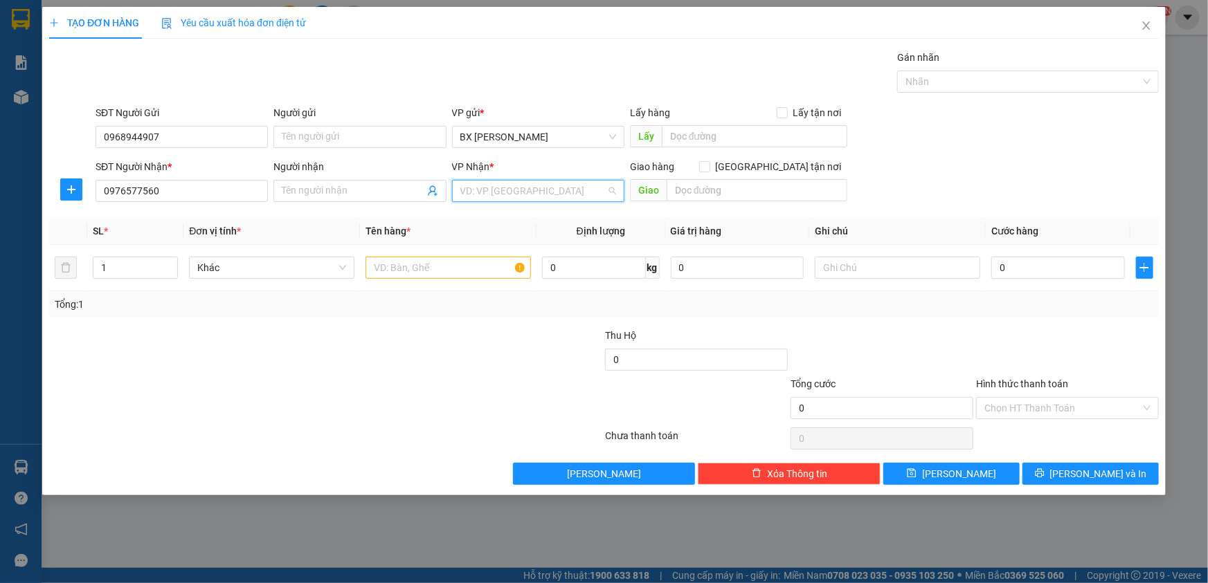
click at [489, 187] on input "search" at bounding box center [533, 191] width 146 height 21
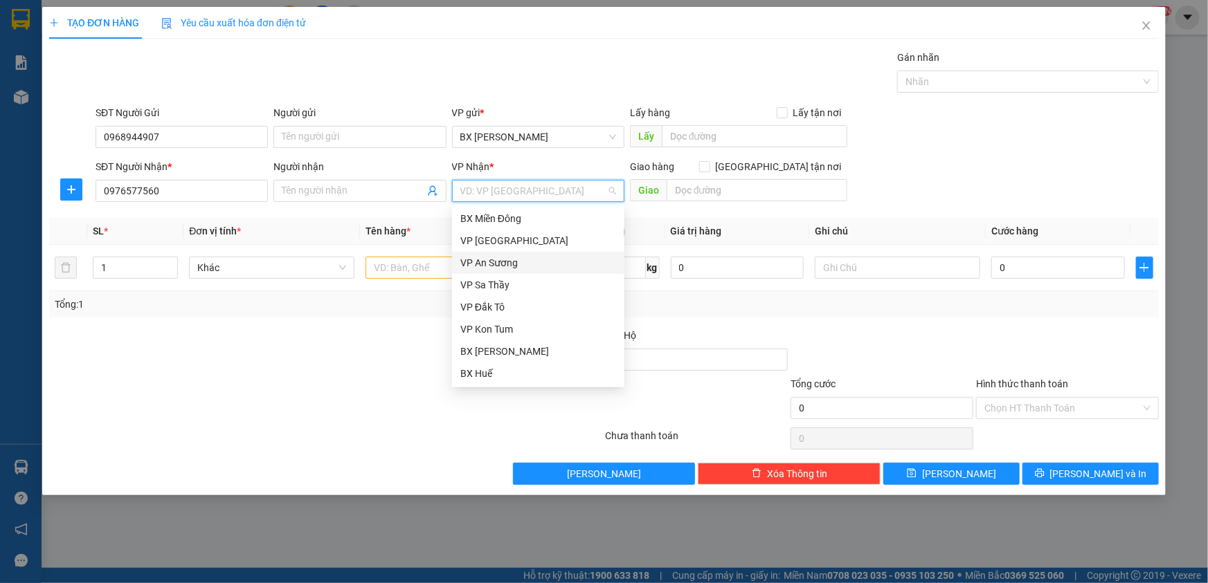
click at [525, 262] on div "VP An Sương" at bounding box center [538, 262] width 156 height 15
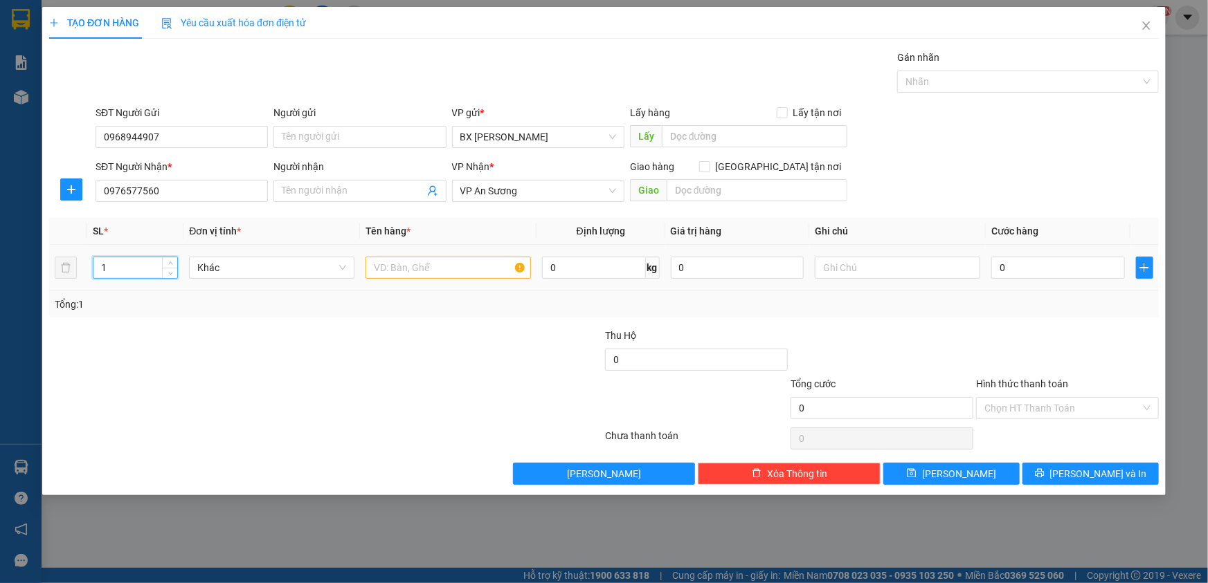
click at [156, 268] on input "1" at bounding box center [135, 267] width 84 height 21
click at [173, 262] on span "up" at bounding box center [170, 264] width 8 height 8
type input "2"
click at [172, 273] on icon "down" at bounding box center [170, 272] width 5 height 5
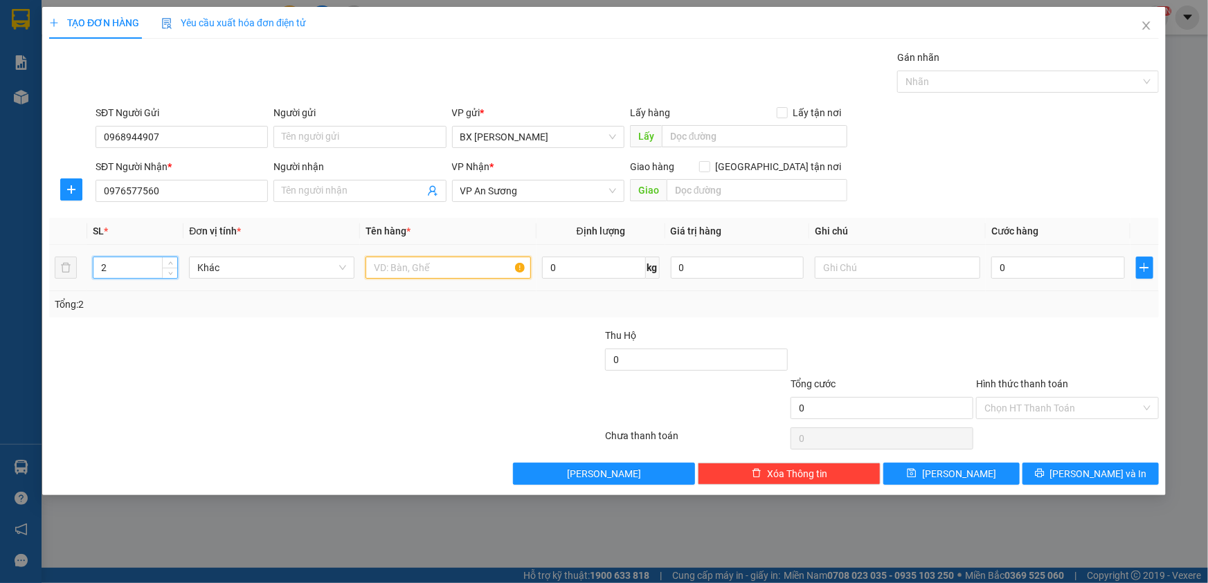
click at [426, 273] on input "text" at bounding box center [447, 268] width 165 height 22
type input "TG"
click at [1033, 264] on input "0" at bounding box center [1058, 268] width 134 height 22
type input "1"
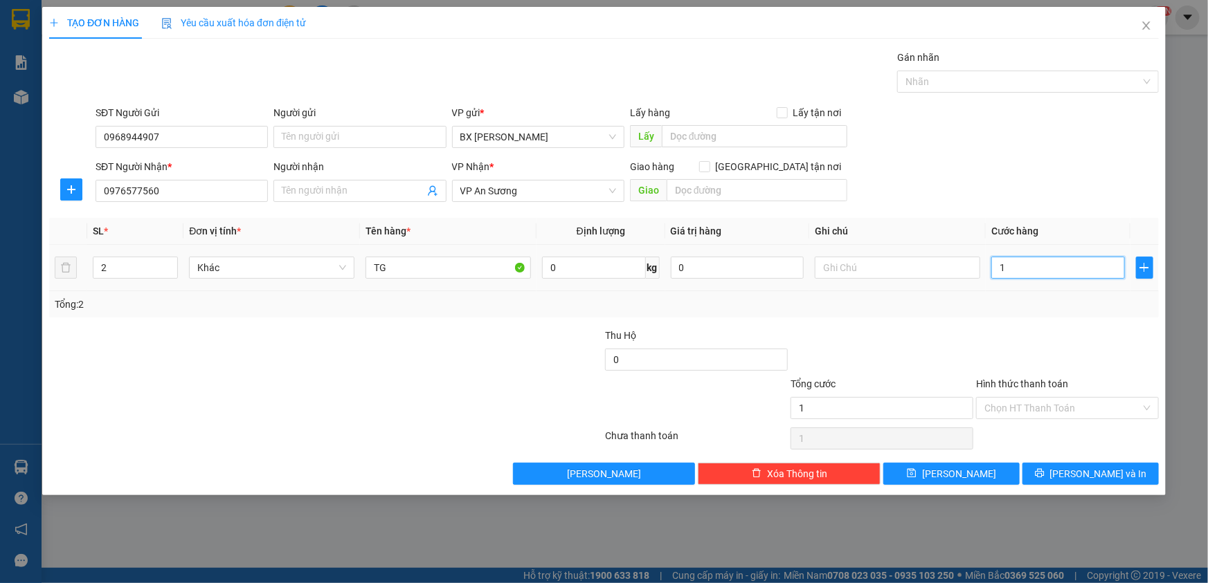
type input "1"
type input "15"
type input "150"
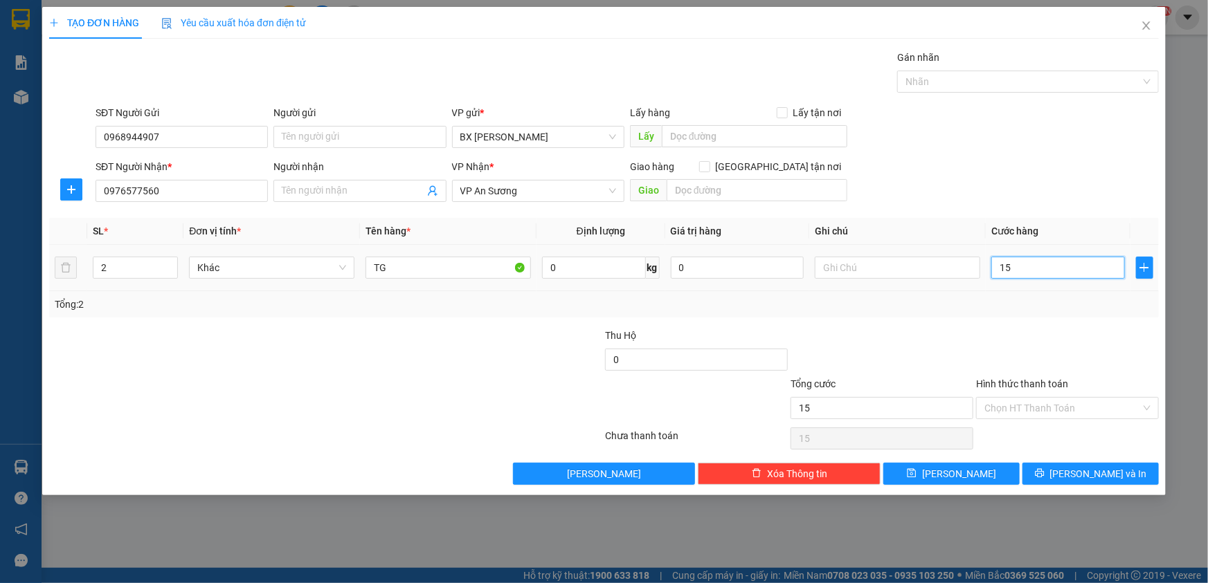
type input "150"
type input "150.000"
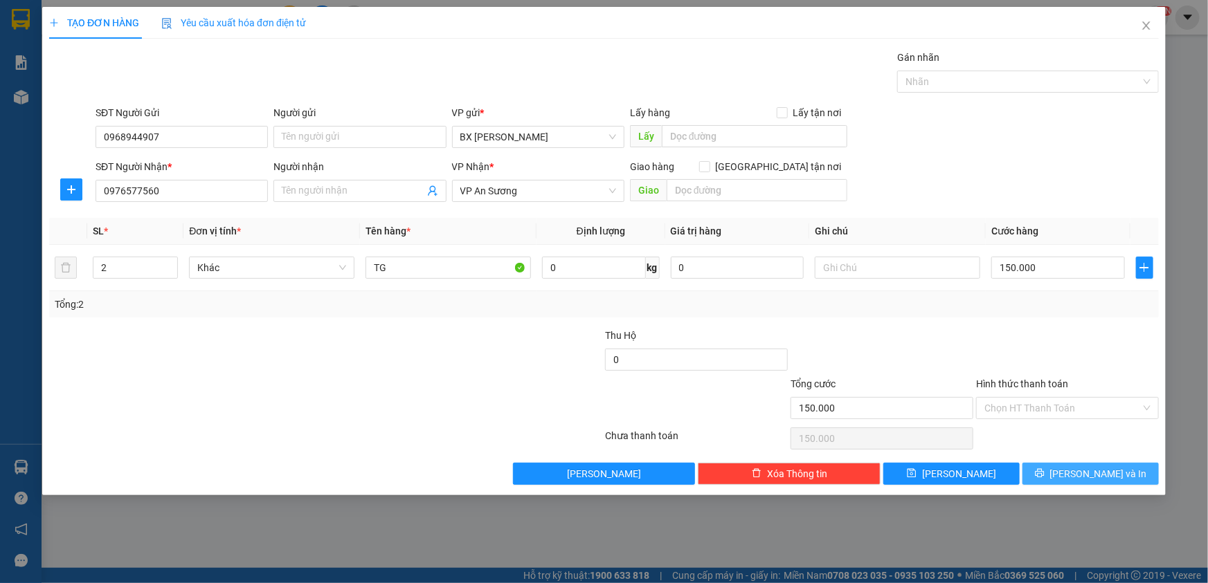
click at [1089, 472] on span "[PERSON_NAME] và In" at bounding box center [1098, 473] width 97 height 15
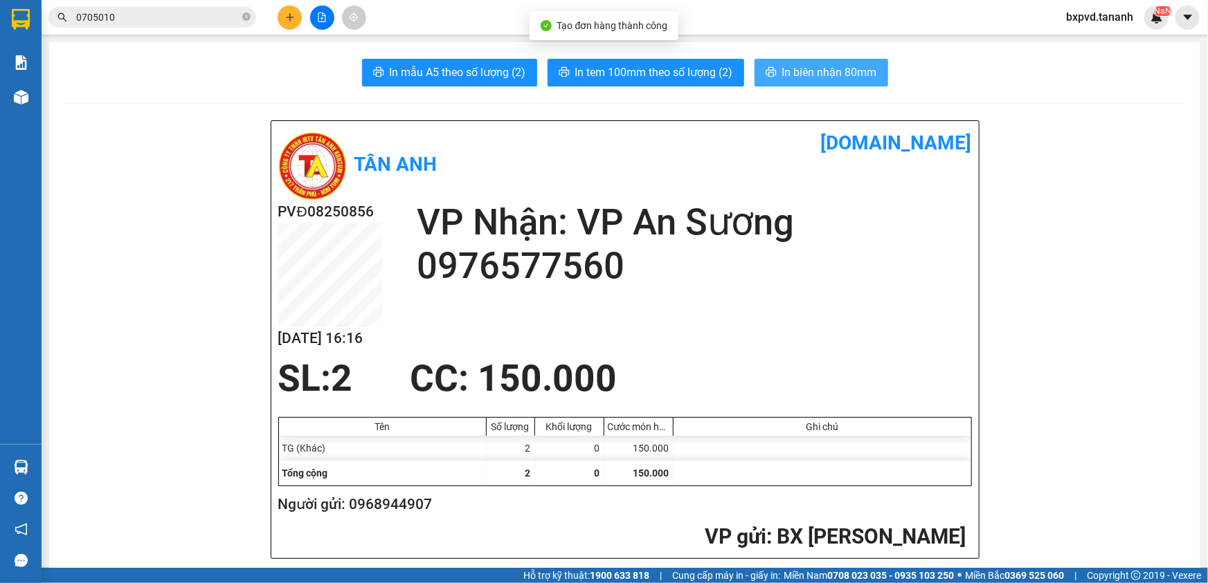
click at [787, 61] on button "In biên nhận 80mm" at bounding box center [821, 73] width 134 height 28
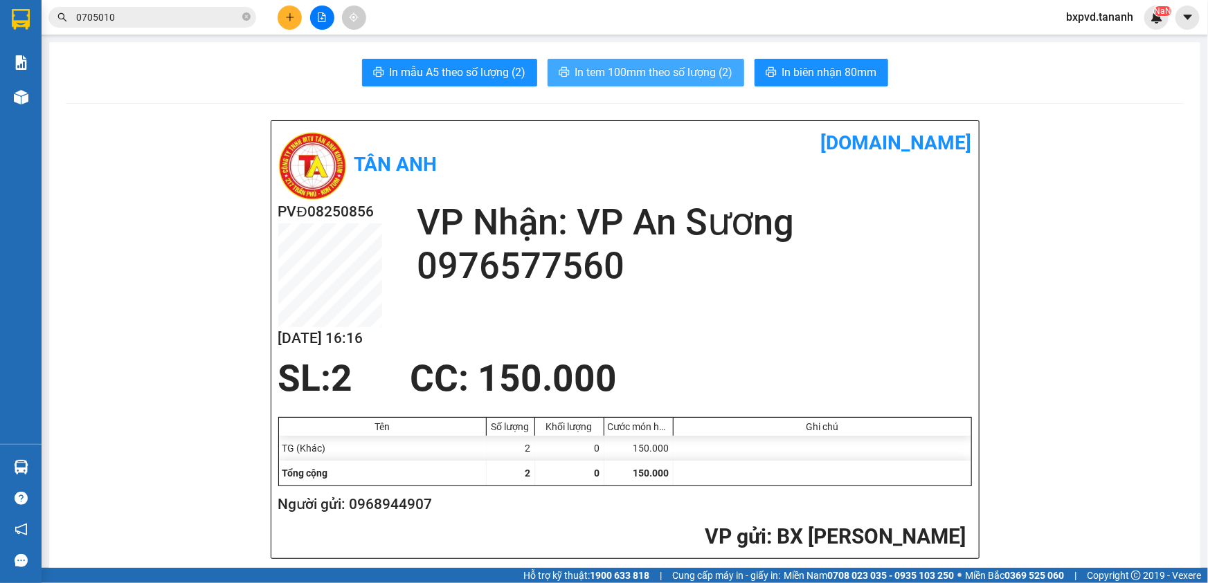
click at [648, 69] on span "In tem 100mm theo số lượng (2)" at bounding box center [654, 72] width 158 height 17
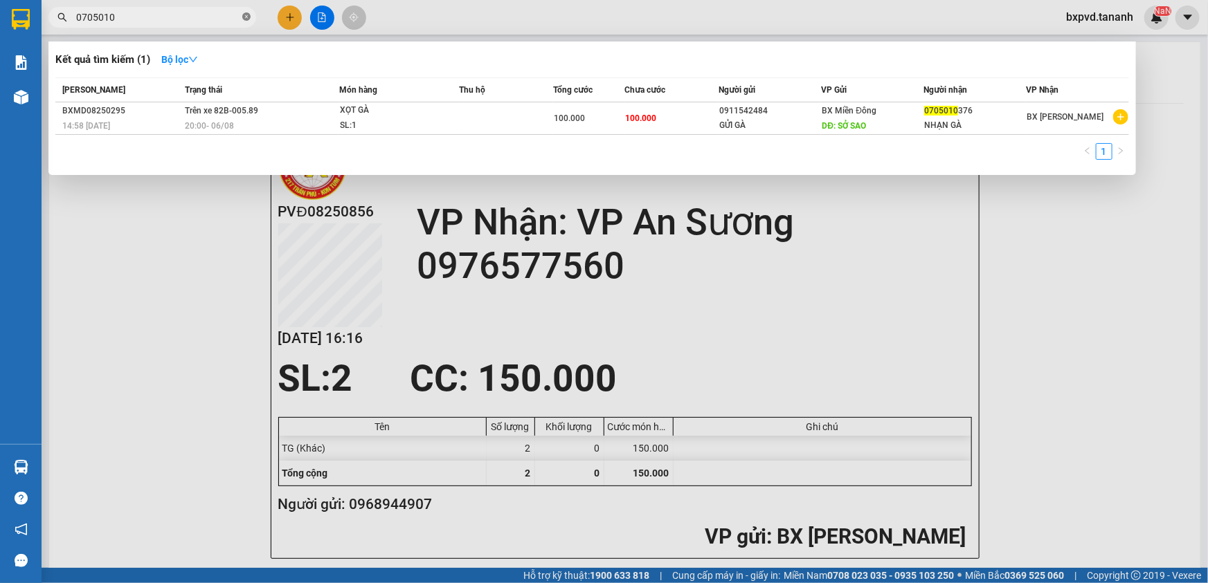
click at [246, 15] on icon "close-circle" at bounding box center [246, 16] width 8 height 8
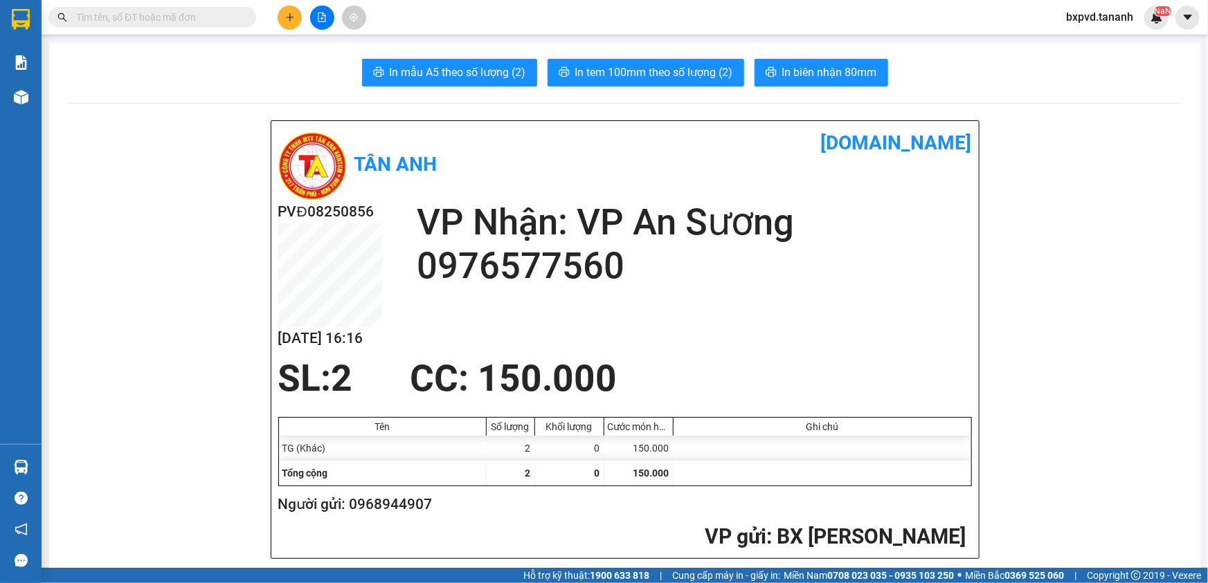
click at [543, 314] on div "PVĐ08250856 13/08 16:16 VP Nhận: VP An Sương 0976577560" at bounding box center [624, 279] width 693 height 157
click at [287, 19] on icon "plus" at bounding box center [290, 17] width 10 height 10
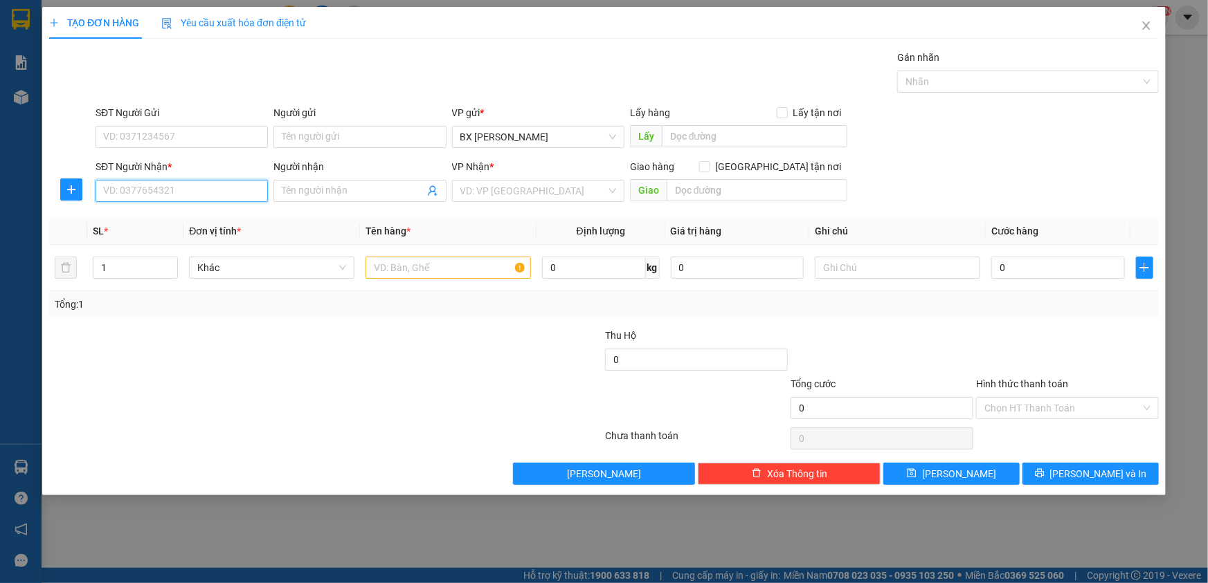
click at [208, 193] on input "SĐT Người Nhận *" at bounding box center [182, 191] width 172 height 22
type input "0363167147"
click at [526, 189] on input "search" at bounding box center [533, 191] width 146 height 21
drag, startPoint x: 399, startPoint y: 270, endPoint x: 404, endPoint y: 260, distance: 11.5
click at [401, 266] on input "text" at bounding box center [447, 268] width 165 height 22
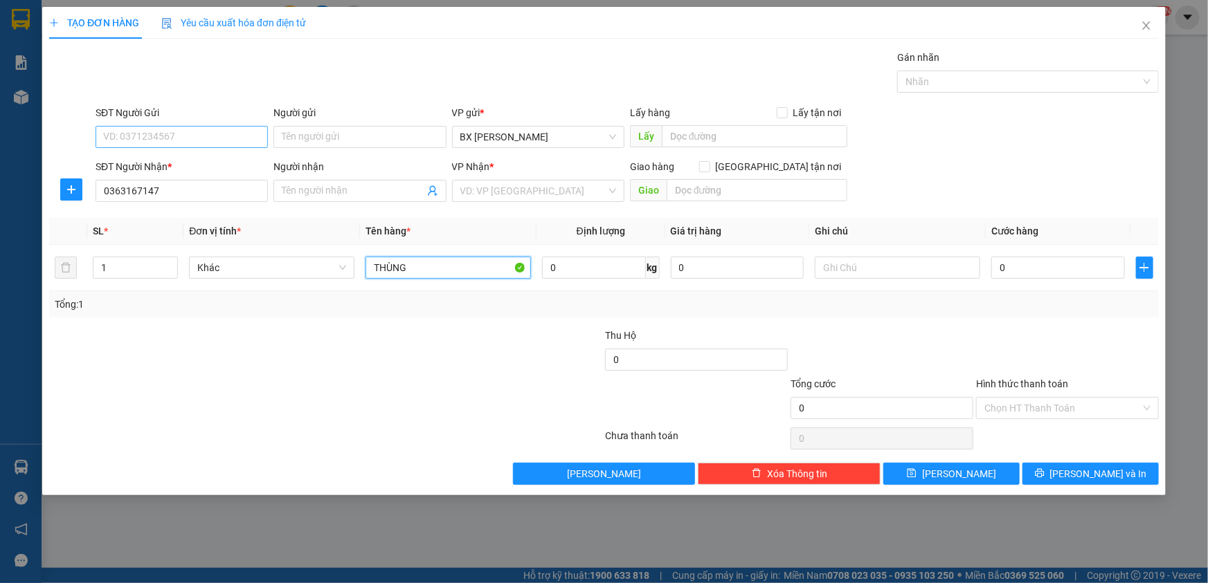
type input "THÙNG"
click at [213, 138] on input "SĐT Người Gửi" at bounding box center [182, 137] width 172 height 22
type input "0399116428"
click at [518, 186] on input "search" at bounding box center [533, 191] width 146 height 21
click at [1055, 273] on input "0" at bounding box center [1058, 268] width 134 height 22
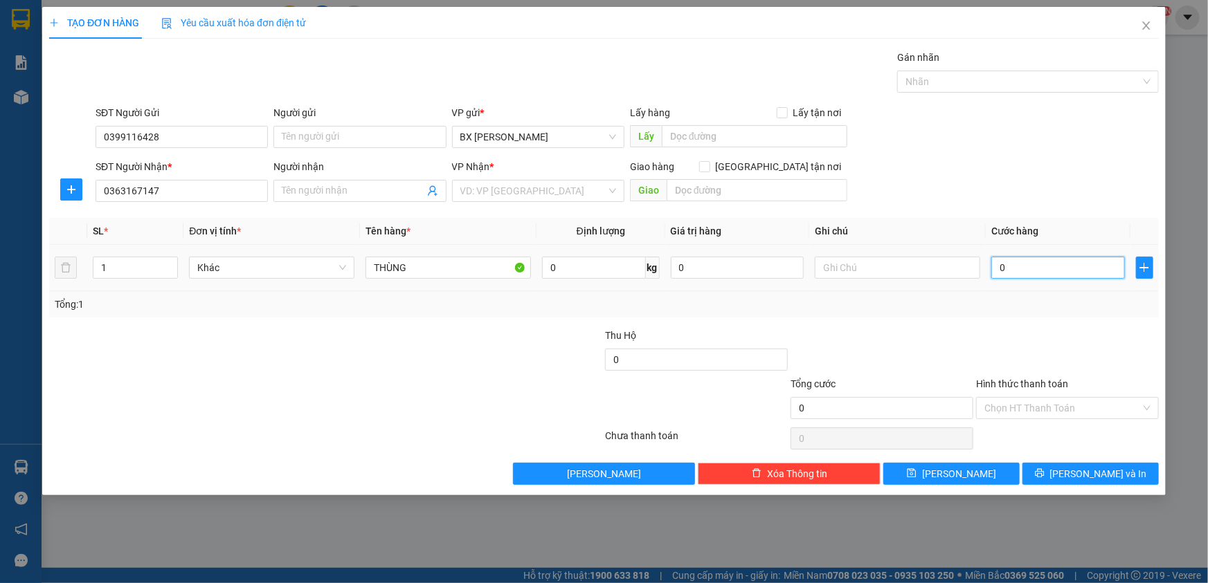
type input "5"
type input "50"
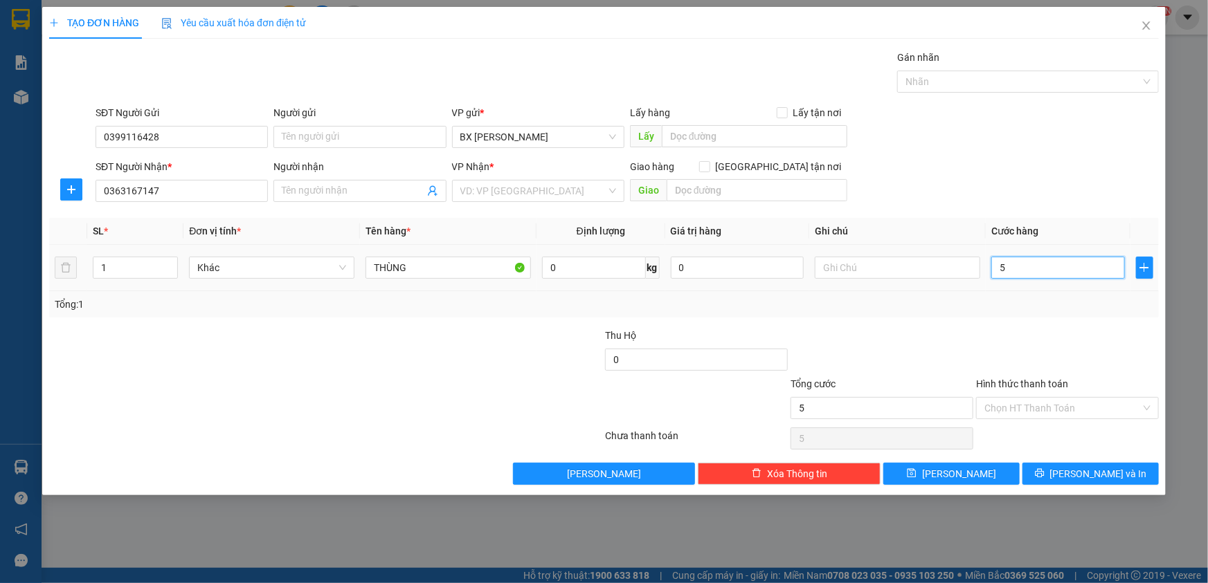
type input "50"
type input "50.000"
click at [541, 181] on input "search" at bounding box center [533, 191] width 146 height 21
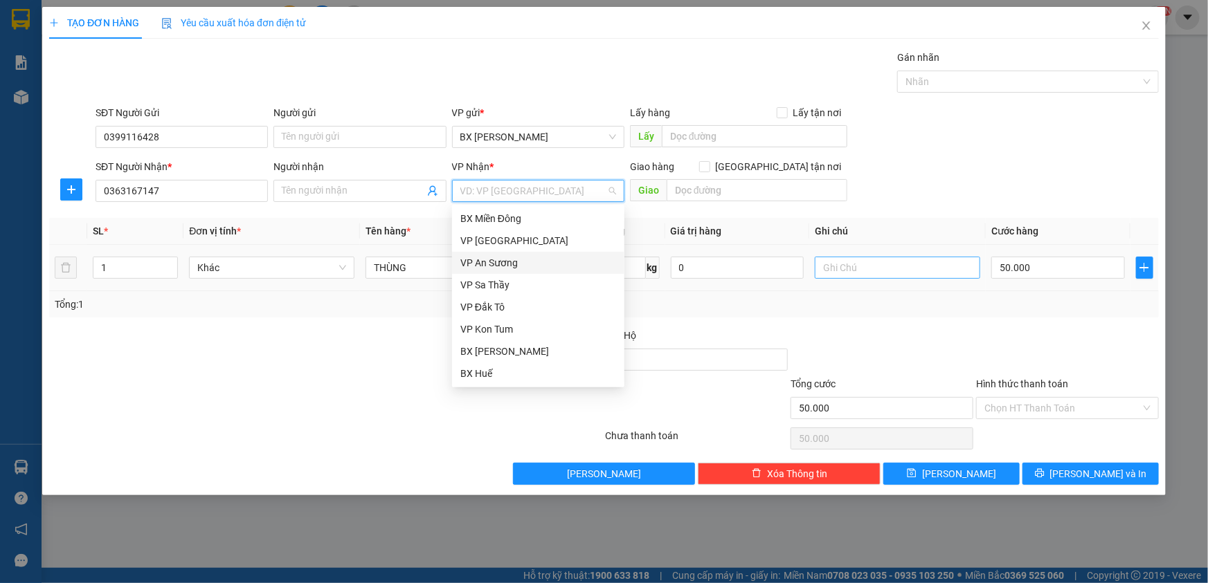
drag, startPoint x: 524, startPoint y: 263, endPoint x: 920, endPoint y: 266, distance: 395.9
click at [528, 264] on div "VP An Sương" at bounding box center [538, 262] width 156 height 15
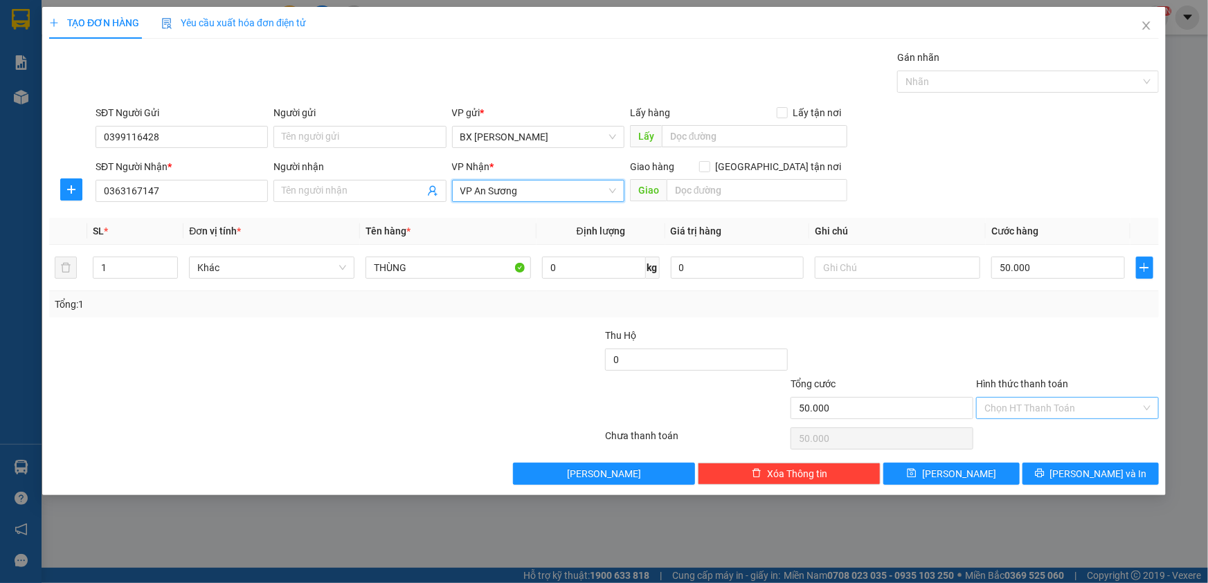
click at [1044, 406] on input "Hình thức thanh toán" at bounding box center [1062, 408] width 156 height 21
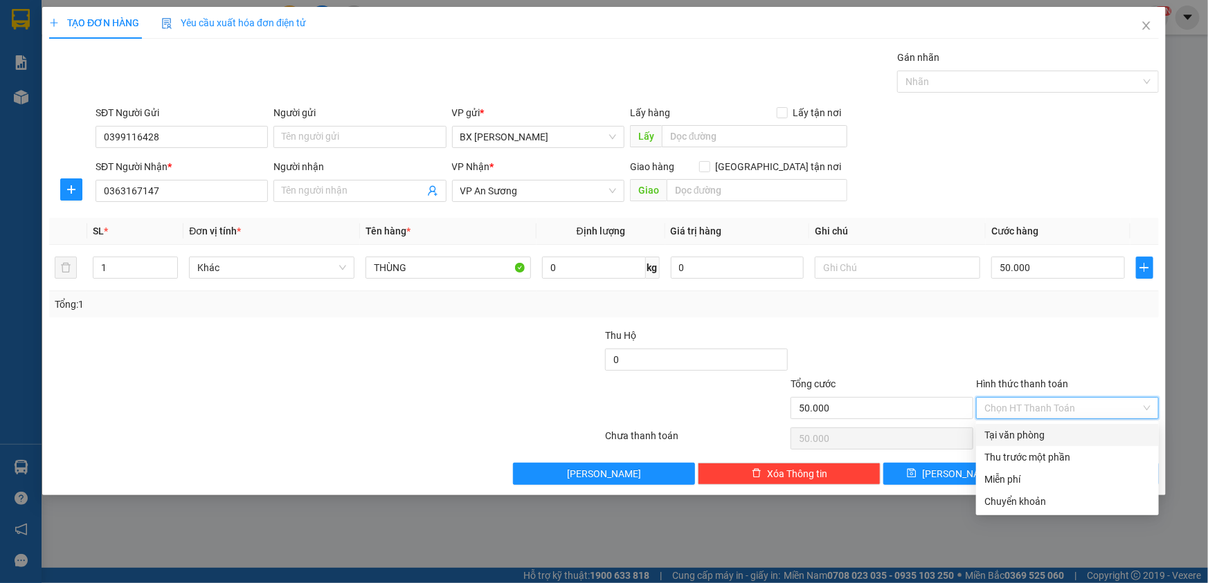
click at [1059, 431] on div "Tại văn phòng" at bounding box center [1067, 435] width 166 height 15
type input "0"
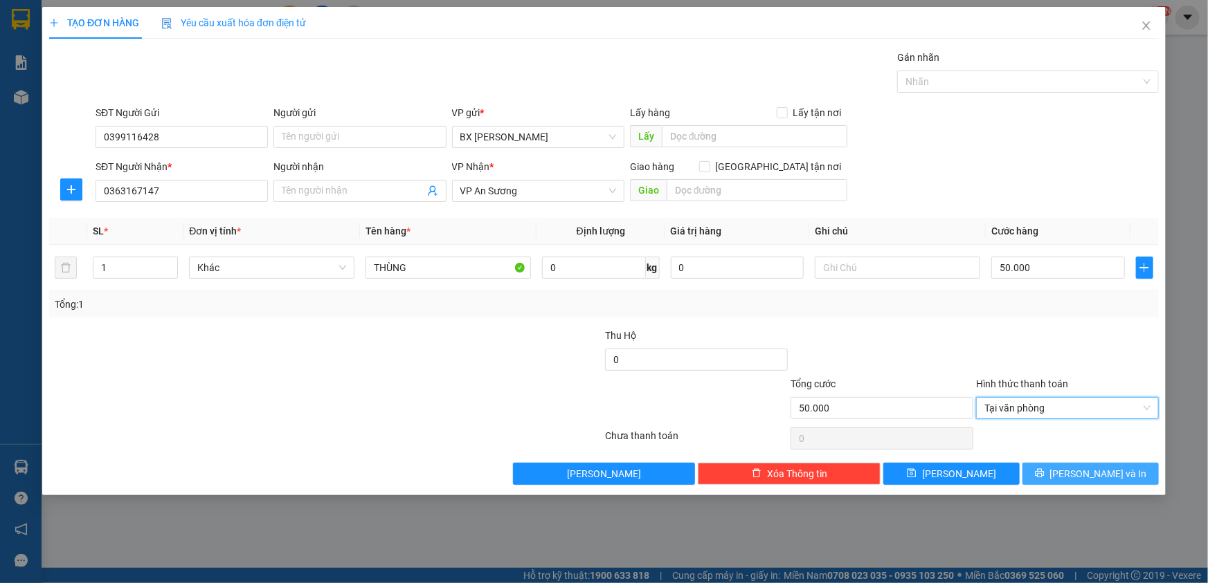
click at [1078, 468] on button "[PERSON_NAME] và In" at bounding box center [1090, 474] width 136 height 22
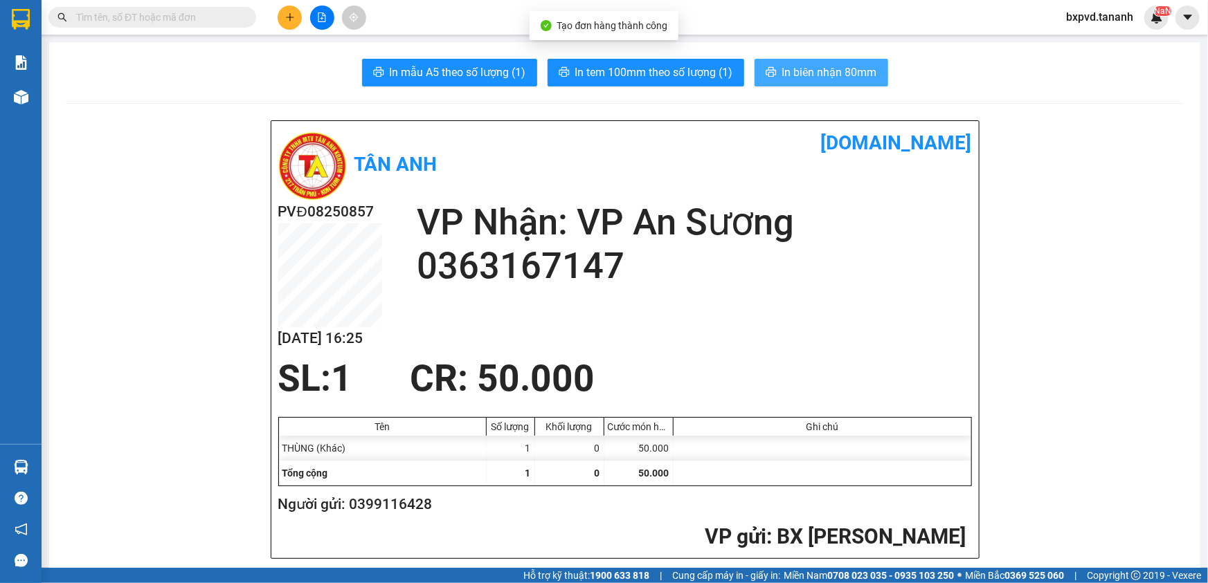
click at [773, 69] on button "In biên nhận 80mm" at bounding box center [821, 73] width 134 height 28
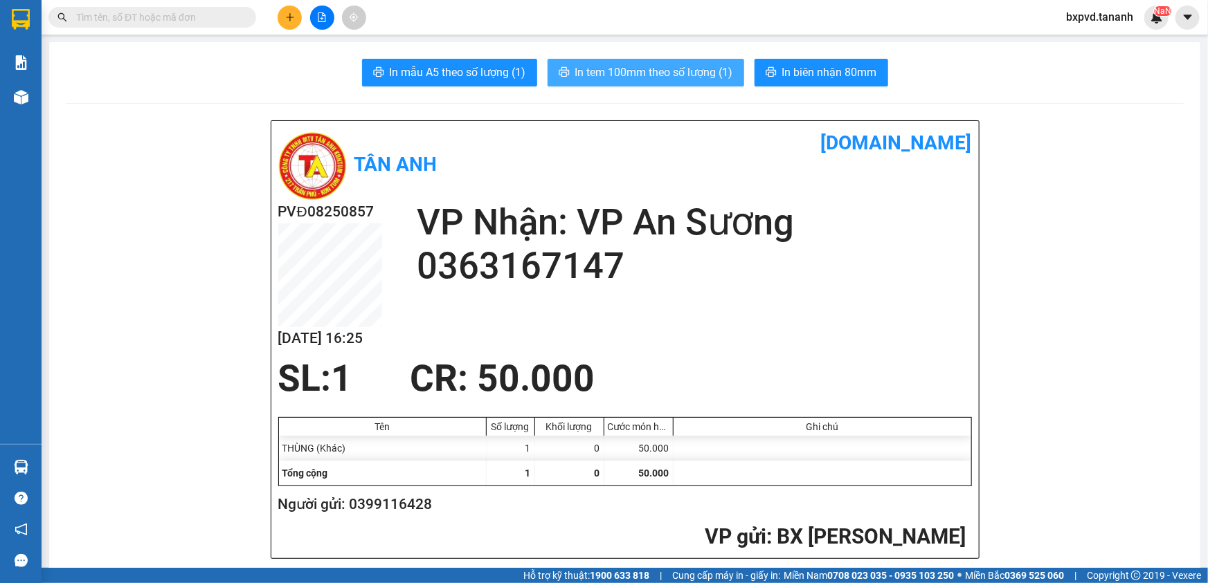
click at [601, 72] on span "In tem 100mm theo số lượng (1)" at bounding box center [654, 72] width 158 height 17
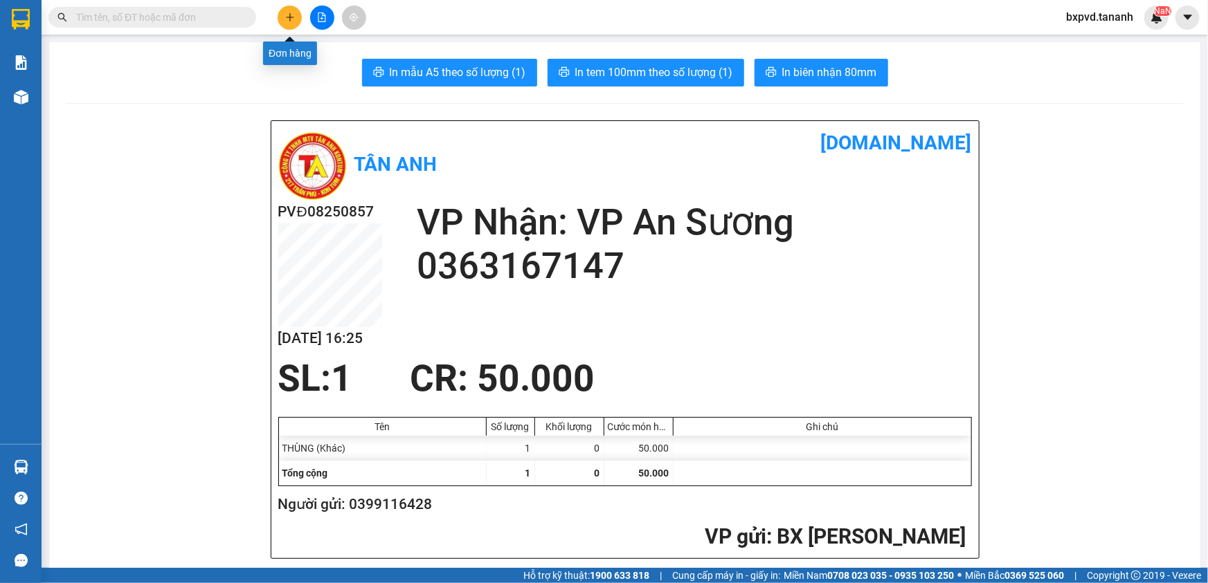
click at [292, 20] on icon "plus" at bounding box center [290, 17] width 10 height 10
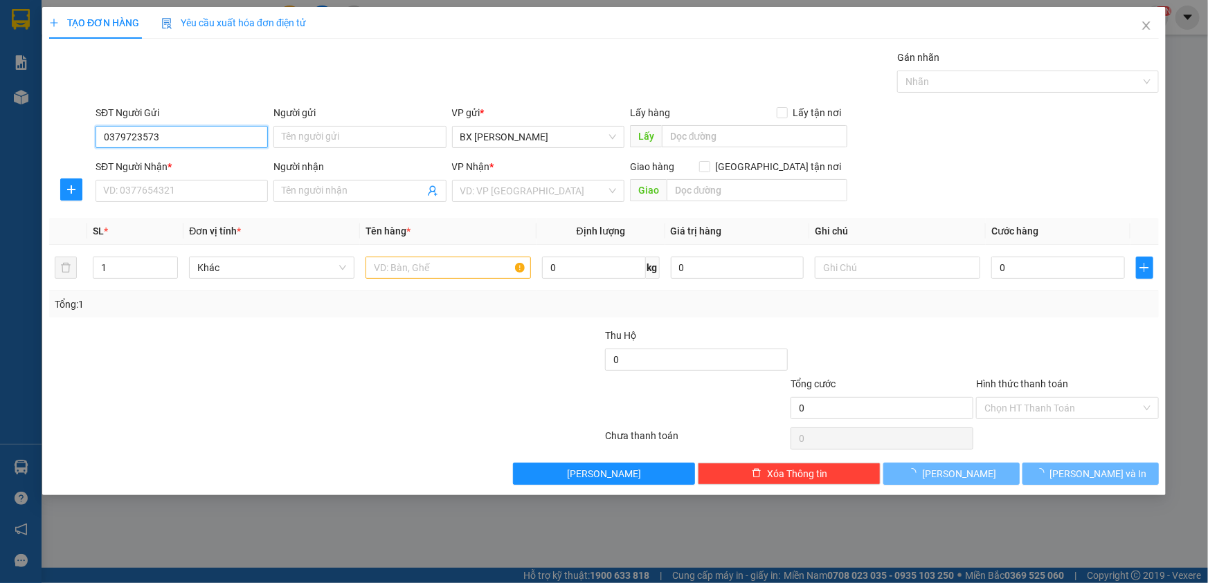
type input "0379723573"
click at [173, 177] on div "SĐT Người Nhận *" at bounding box center [182, 169] width 172 height 21
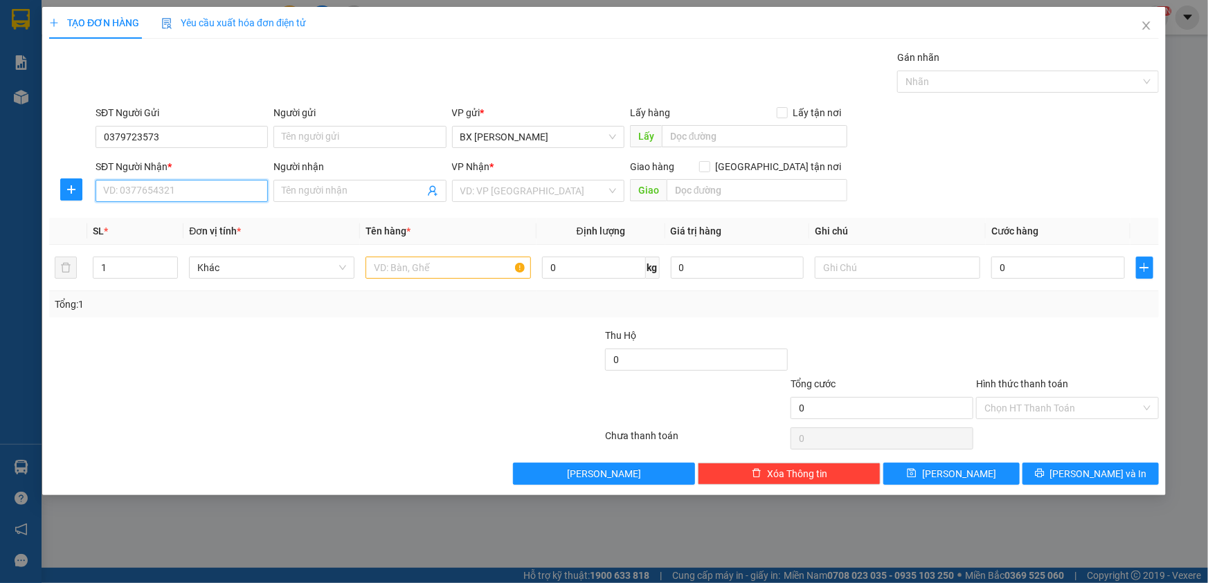
click at [173, 191] on input "SĐT Người Nhận *" at bounding box center [182, 191] width 172 height 22
type input "0355308477"
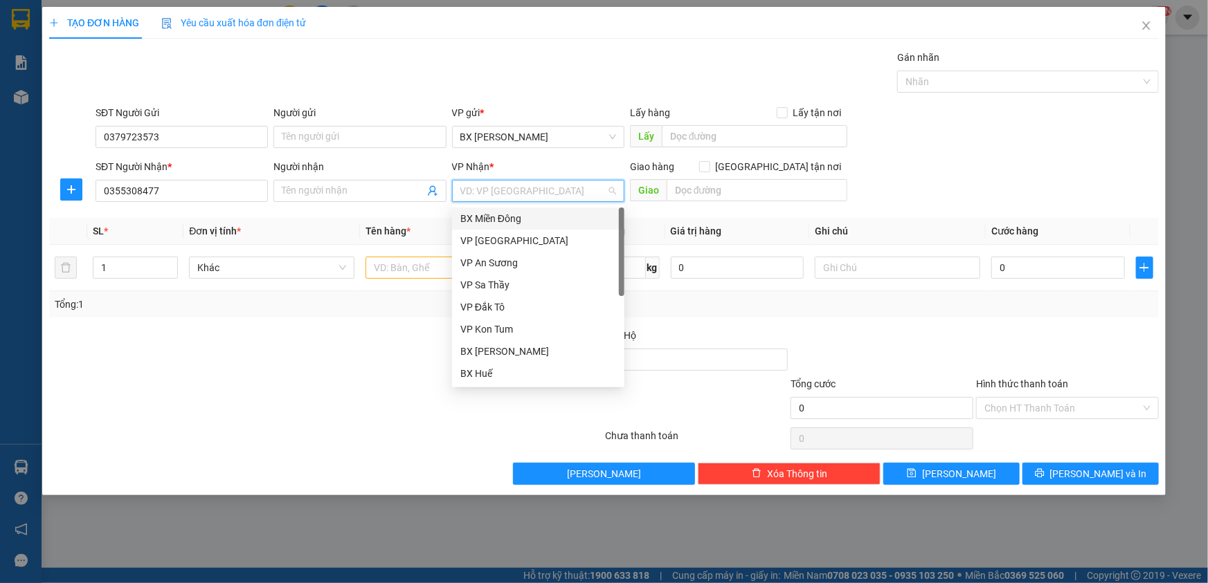
click at [481, 192] on input "search" at bounding box center [533, 191] width 146 height 21
click at [509, 221] on div "BX Miền Đông" at bounding box center [538, 218] width 156 height 15
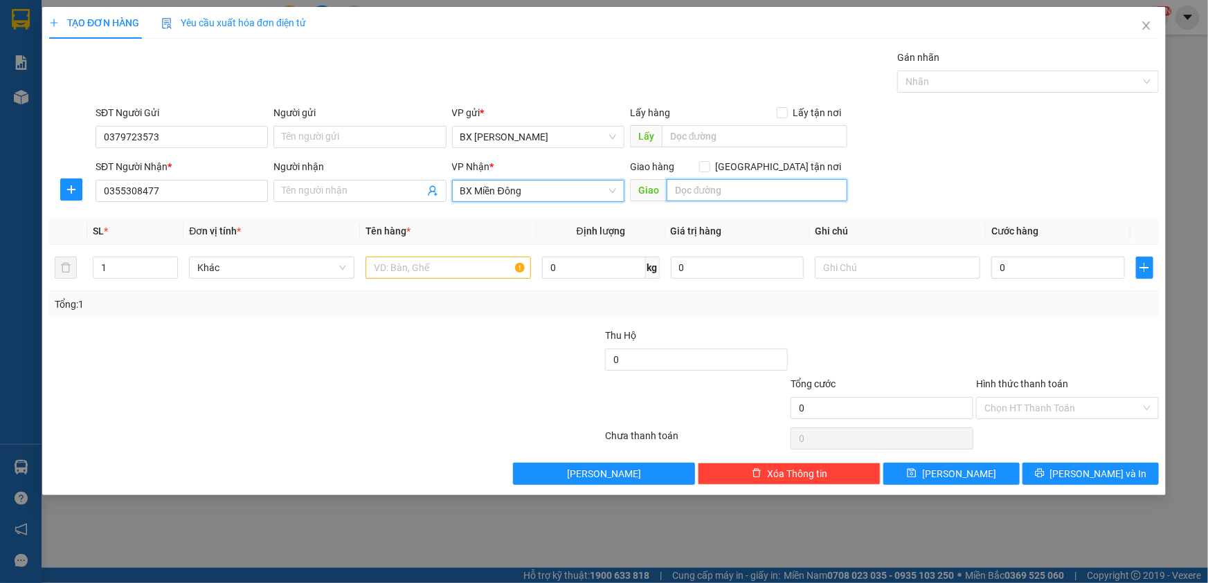
click at [720, 192] on input "text" at bounding box center [757, 190] width 181 height 22
type input "N3 HOÀ PHÚ"
click at [466, 268] on input "text" at bounding box center [447, 268] width 165 height 22
type input "1BICH"
click at [1027, 263] on input "0" at bounding box center [1058, 268] width 134 height 22
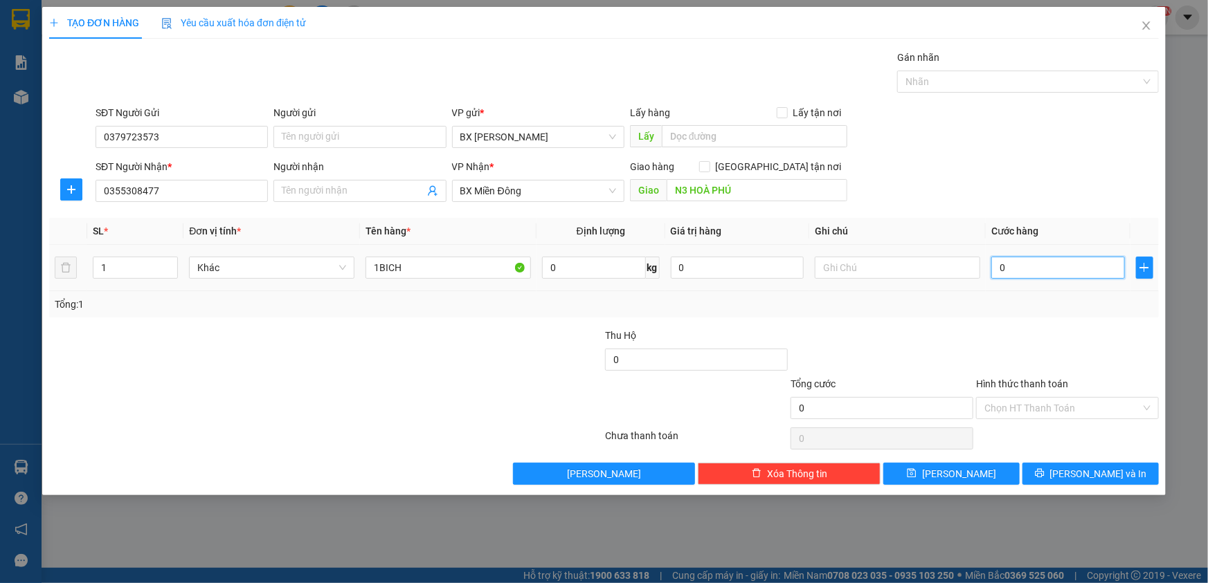
type input "5"
click at [1023, 408] on input "Hình thức thanh toán" at bounding box center [1062, 408] width 156 height 21
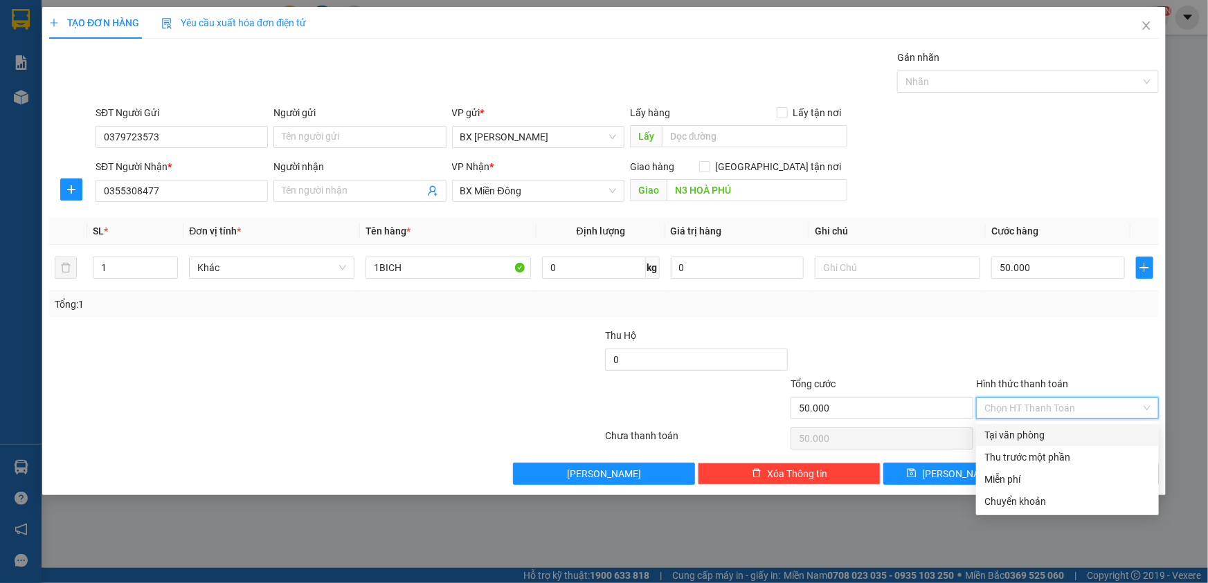
click at [1025, 429] on div "Tại văn phòng" at bounding box center [1067, 435] width 166 height 15
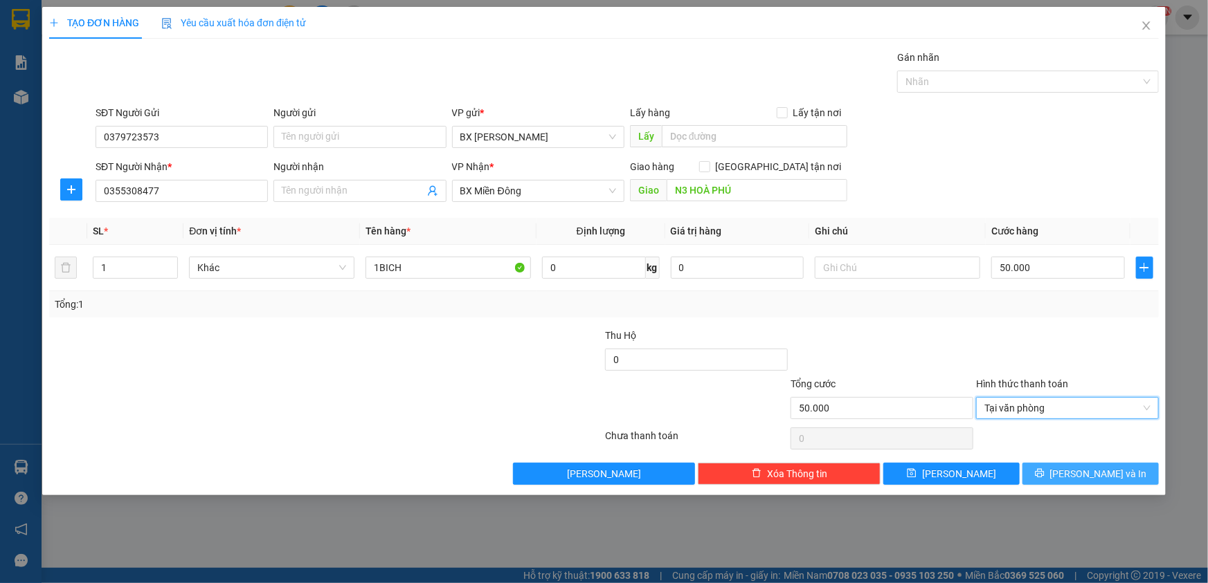
click at [1053, 469] on button "[PERSON_NAME] và In" at bounding box center [1090, 474] width 136 height 22
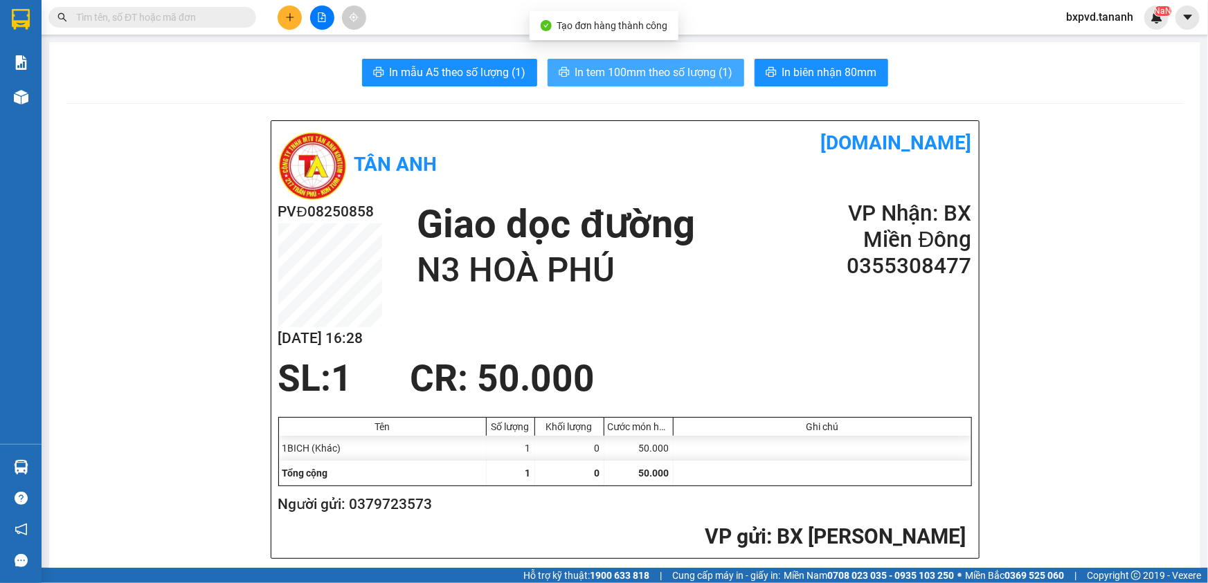
click at [615, 65] on span "In tem 100mm theo số lượng (1)" at bounding box center [654, 72] width 158 height 17
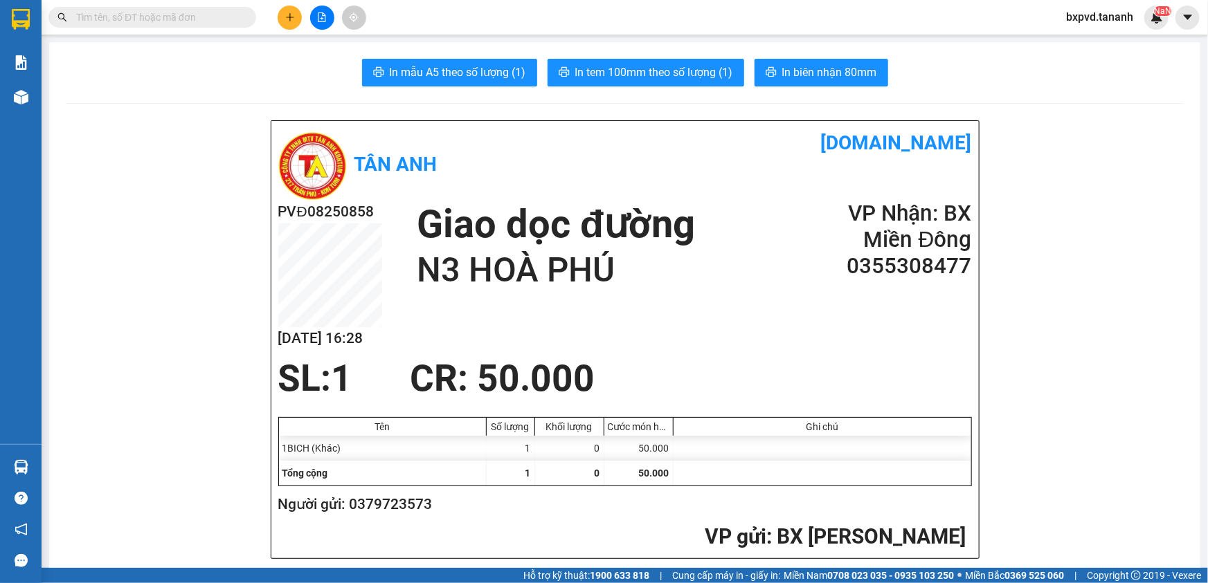
click at [135, 19] on input "text" at bounding box center [157, 17] width 163 height 15
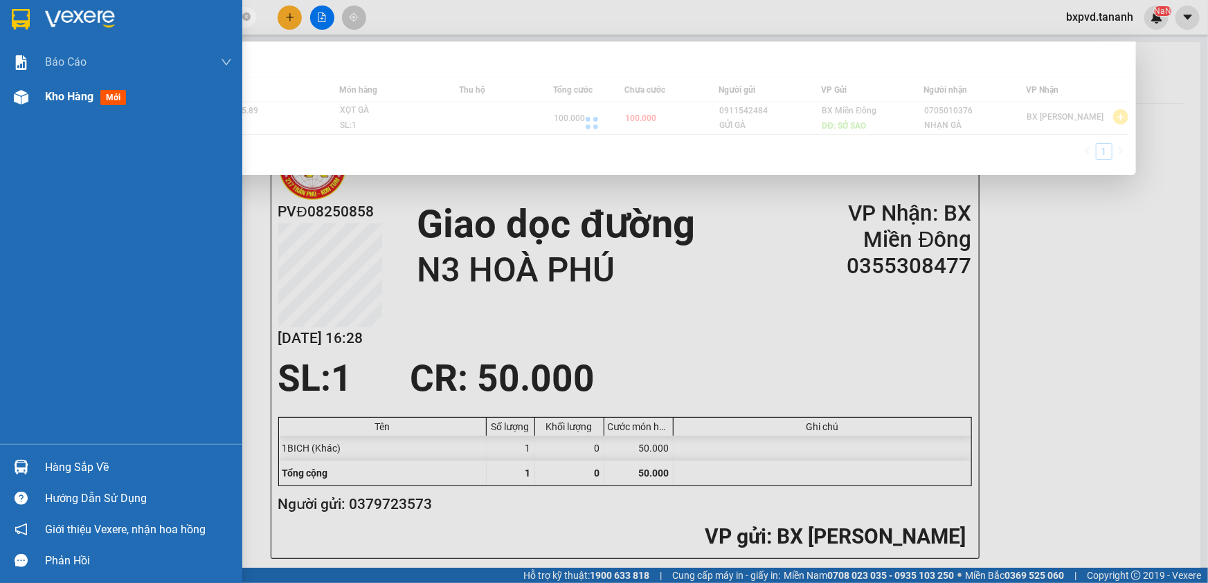
click at [21, 93] on img at bounding box center [21, 97] width 15 height 15
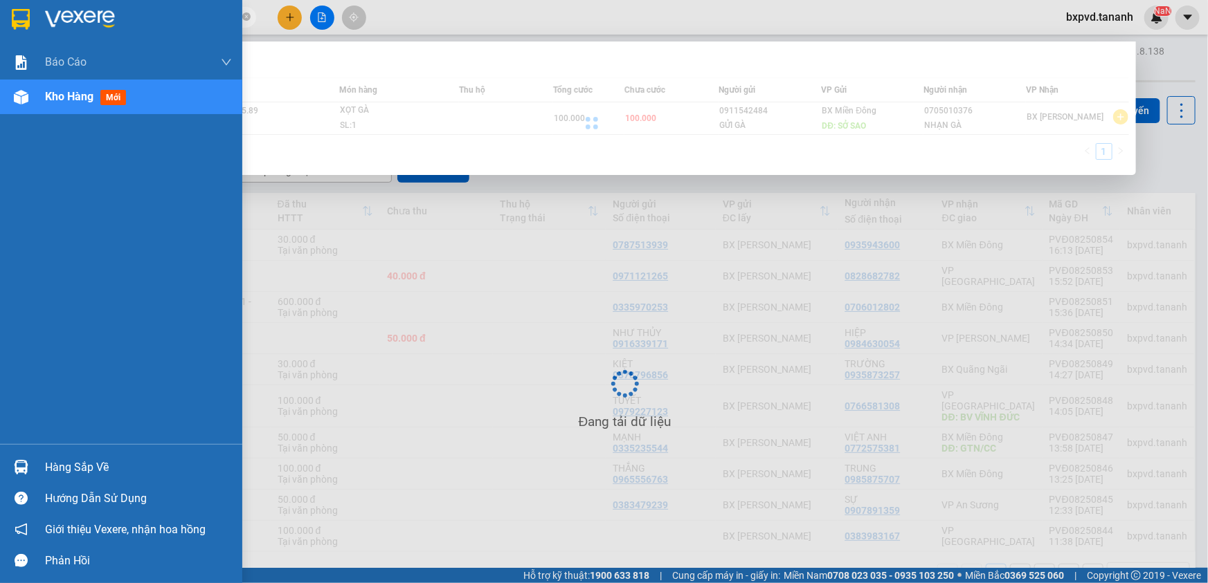
click at [21, 93] on img at bounding box center [21, 97] width 15 height 15
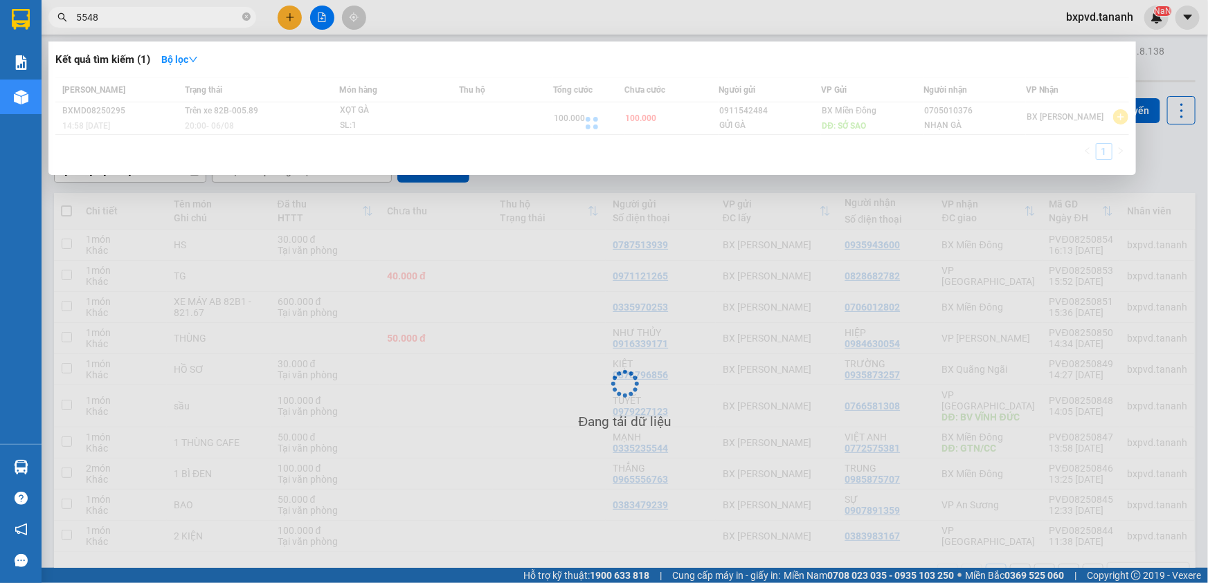
click at [433, 291] on div at bounding box center [604, 291] width 1208 height 583
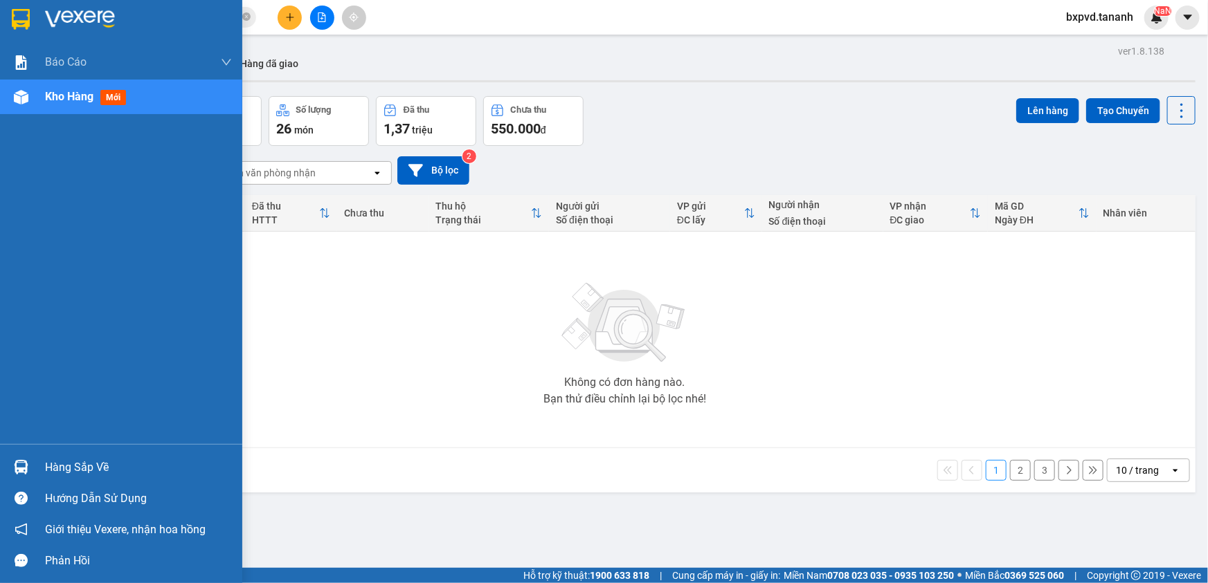
click at [20, 100] on img at bounding box center [21, 97] width 15 height 15
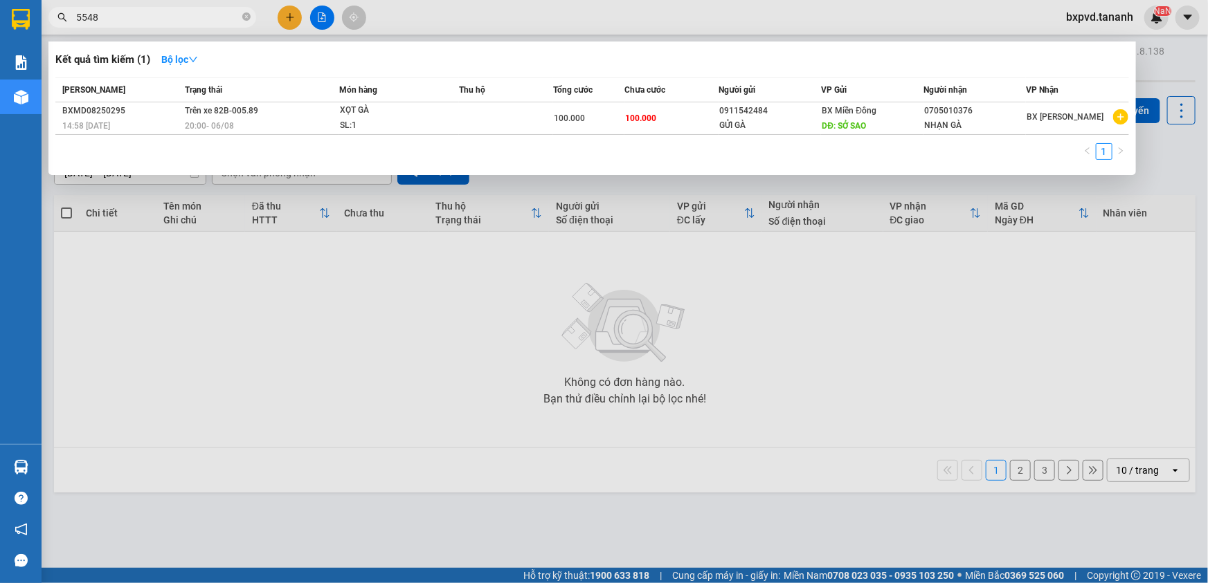
click at [126, 26] on span "5548" at bounding box center [152, 17] width 208 height 21
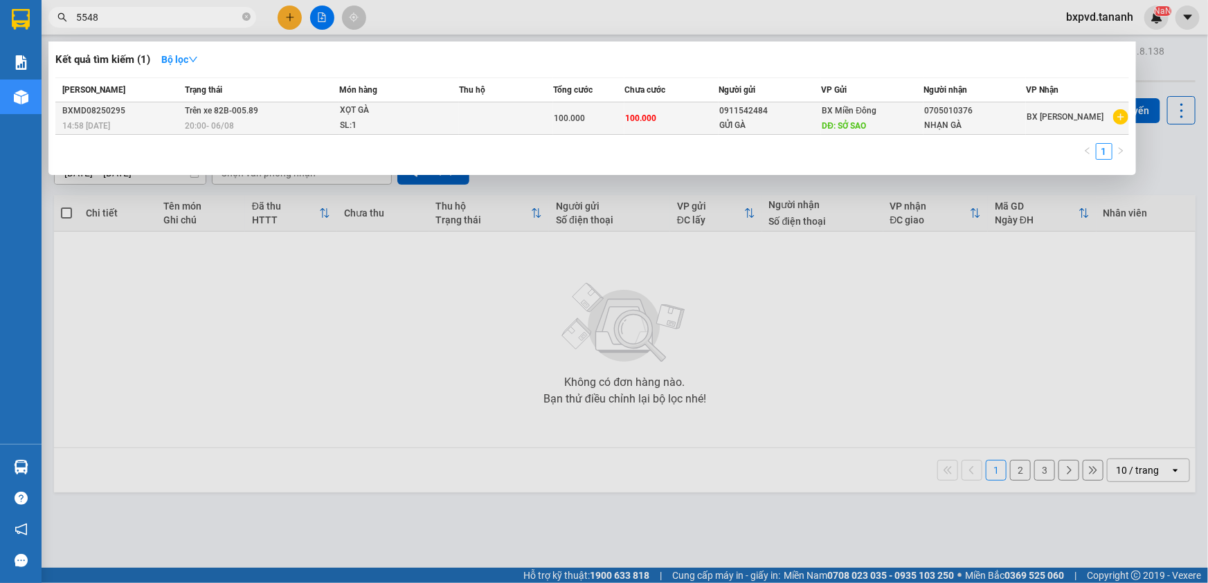
click at [318, 115] on td "Trên xe 82B-005.89 20:00 - 06/08" at bounding box center [260, 118] width 158 height 33
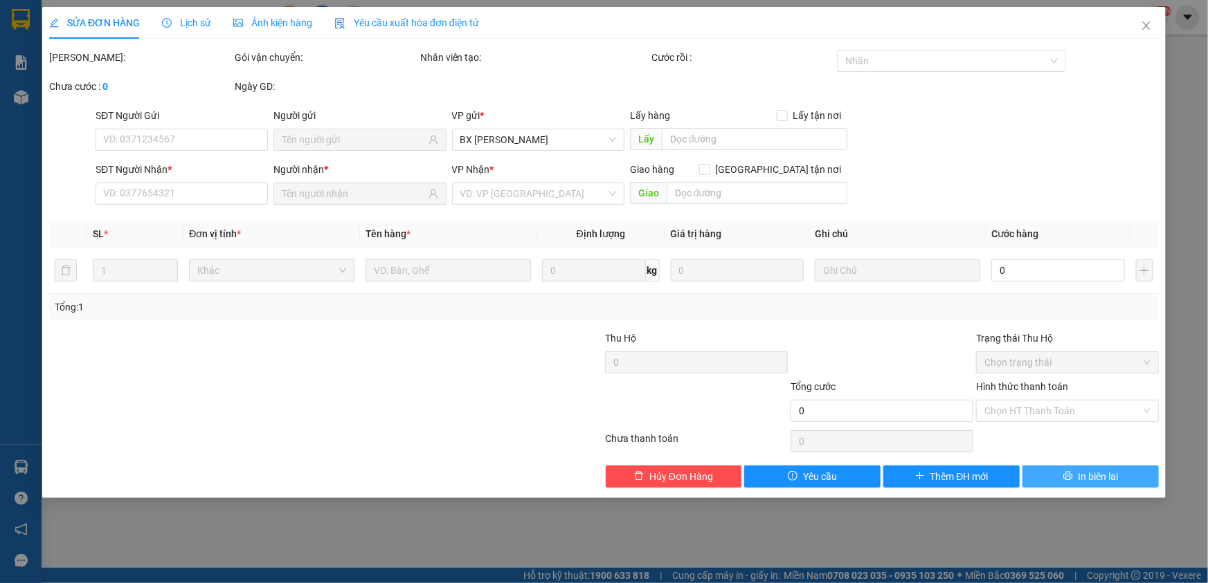
click at [1064, 475] on icon "printer" at bounding box center [1068, 476] width 10 height 10
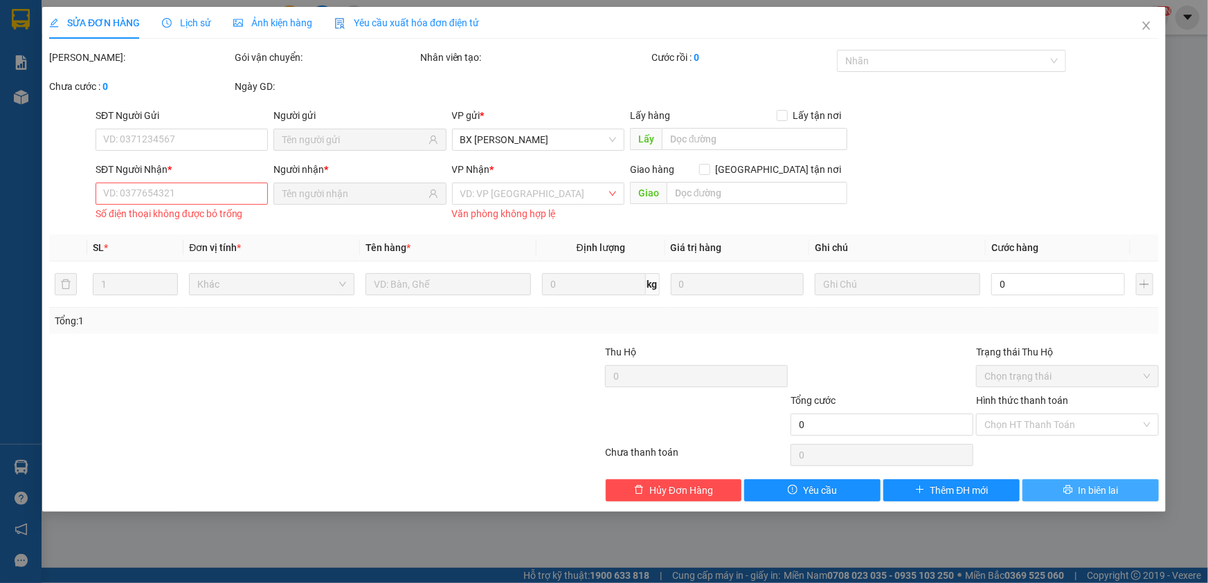
click at [1064, 475] on div "Total Paid Fee Total UnPaid Fee Cash Collection Total Fee Mã ĐH: Gói vận chuyển…" at bounding box center [603, 276] width 1109 height 452
click at [1146, 26] on icon "close" at bounding box center [1146, 25] width 8 height 8
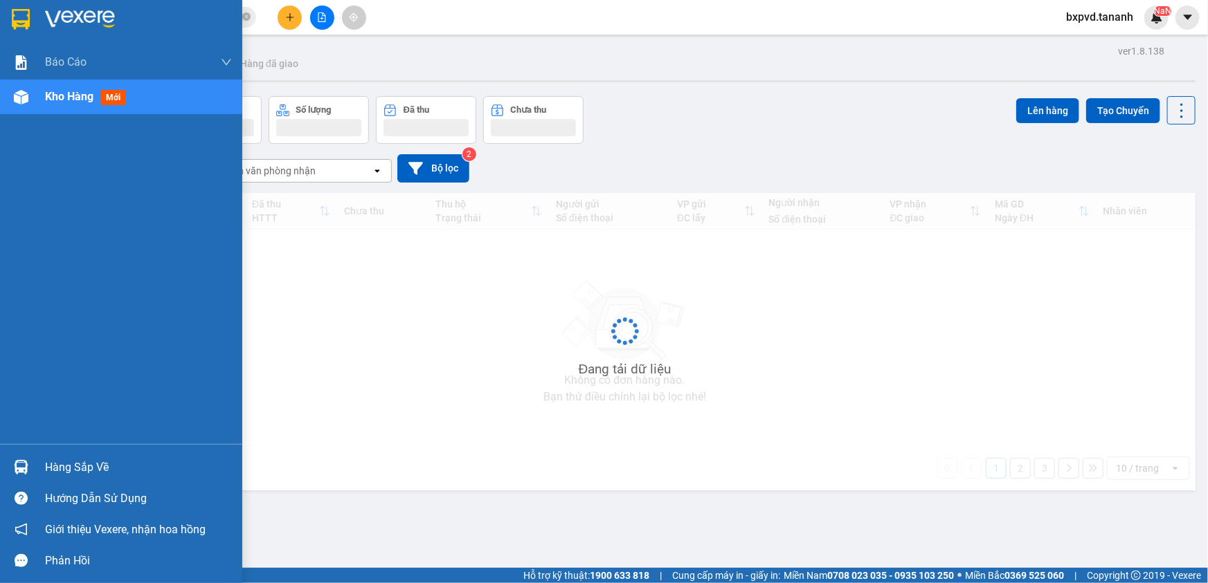
click at [23, 102] on img at bounding box center [21, 97] width 15 height 15
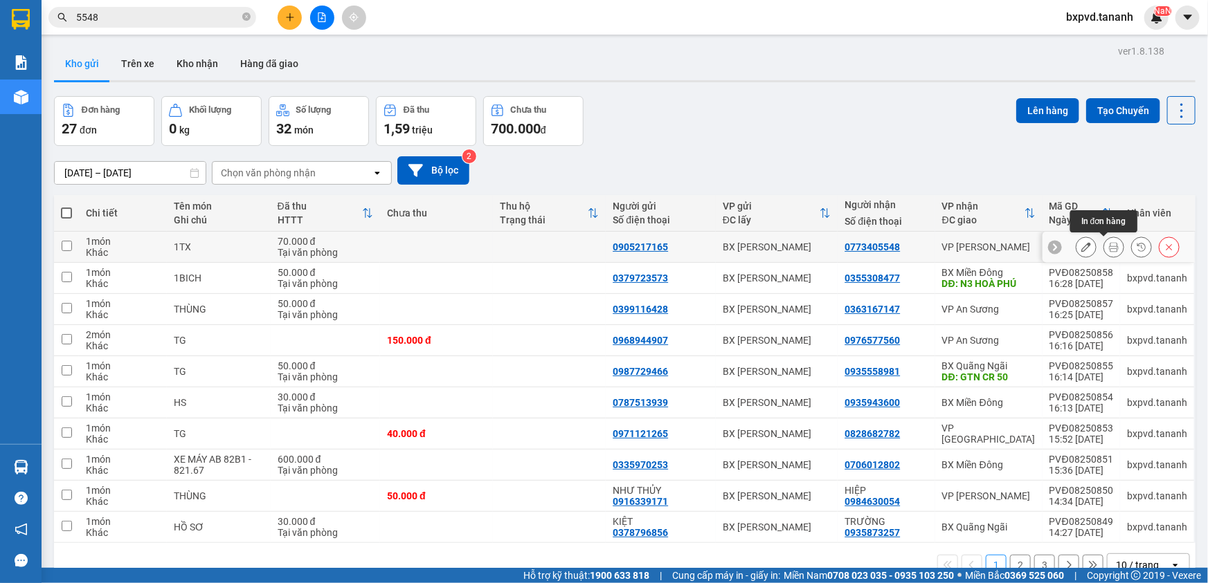
click at [1109, 248] on icon at bounding box center [1114, 247] width 10 height 10
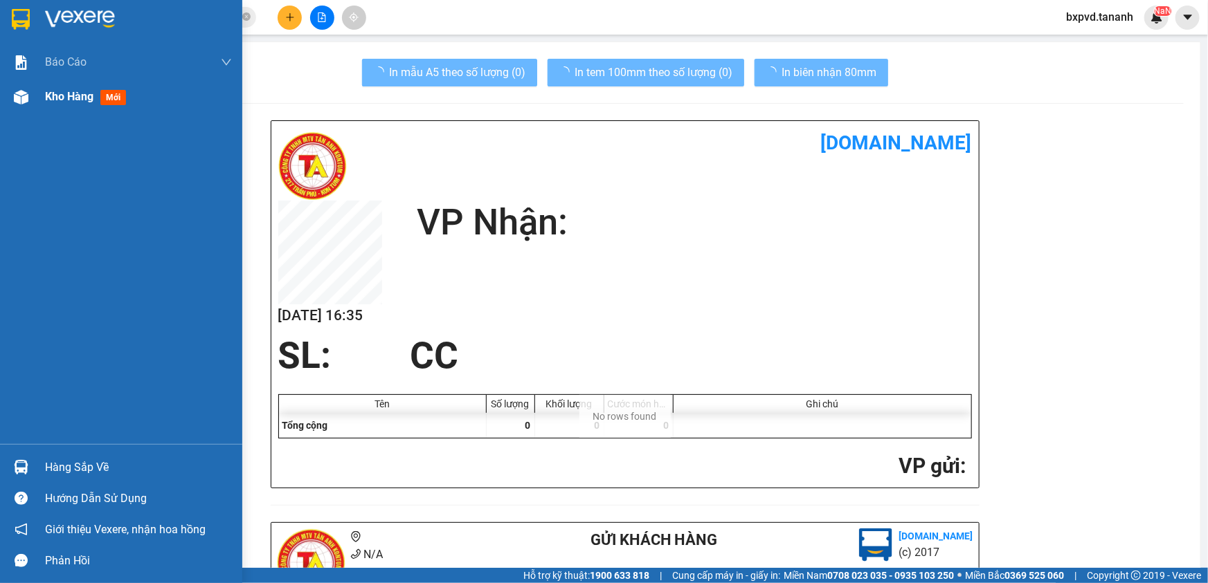
click at [26, 103] on img at bounding box center [21, 97] width 15 height 15
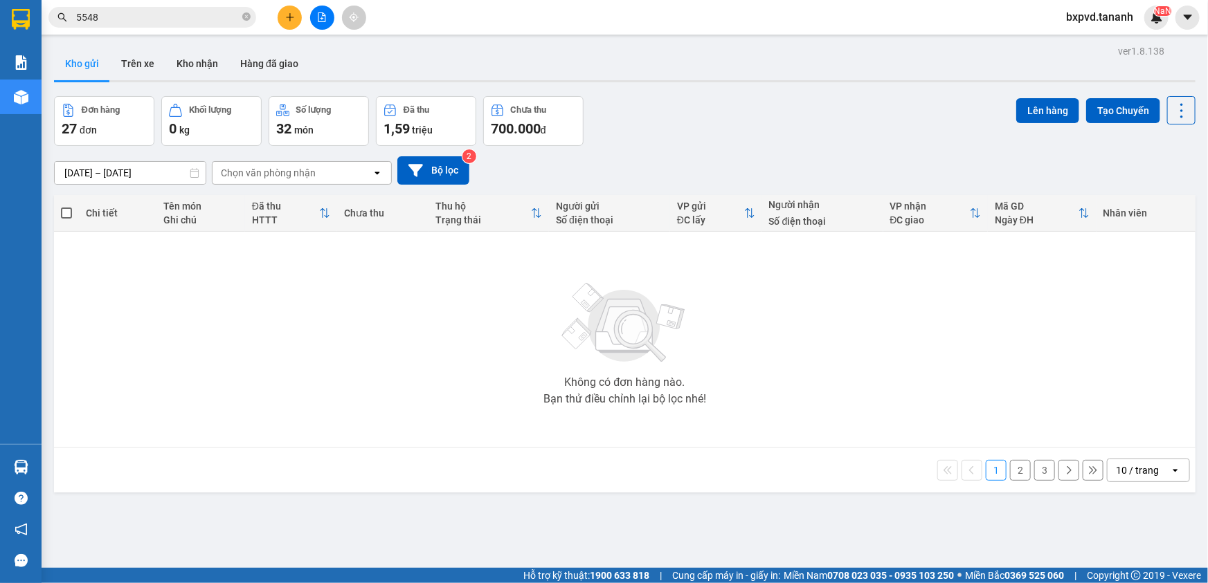
click at [153, 14] on input "5548" at bounding box center [157, 17] width 163 height 15
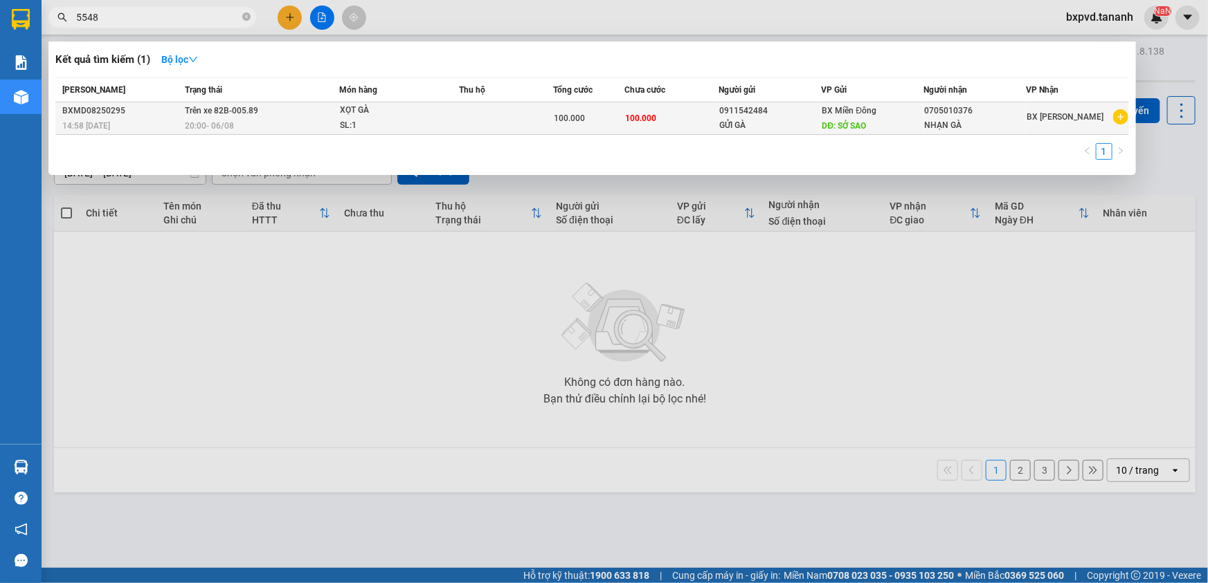
click at [322, 116] on td "Trên xe 82B-005.89 20:00 - 06/08" at bounding box center [260, 118] width 158 height 33
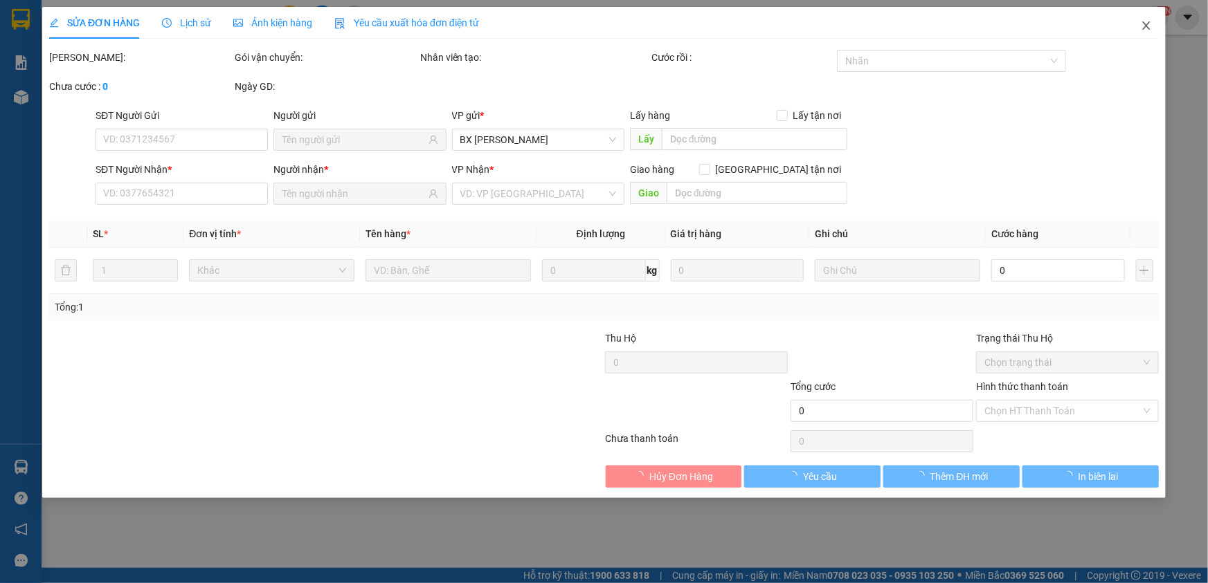
drag, startPoint x: 1148, startPoint y: 28, endPoint x: 129, endPoint y: 30, distance: 1018.8
click at [1143, 28] on icon "close" at bounding box center [1146, 25] width 8 height 8
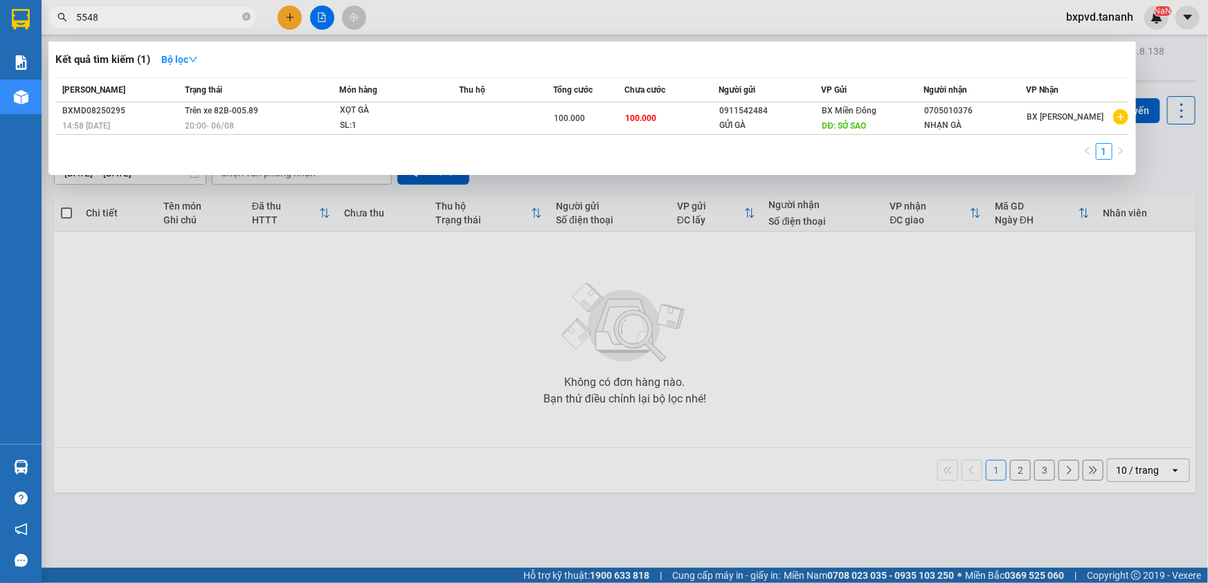
click at [114, 17] on input "5548" at bounding box center [157, 17] width 163 height 15
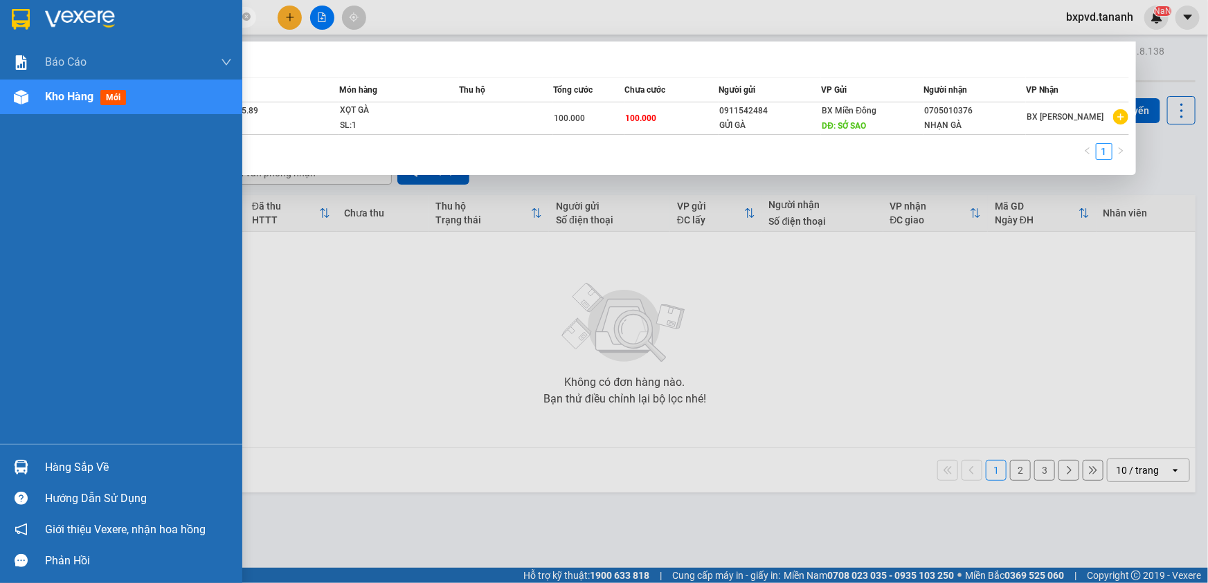
drag, startPoint x: 114, startPoint y: 17, endPoint x: 0, endPoint y: 12, distance: 114.3
click at [0, 12] on section "Kết quả tìm kiếm ( 1 ) Bộ lọc Mã ĐH Trạng thái Món hàng Thu hộ Tổng cước Chưa c…" at bounding box center [604, 291] width 1208 height 583
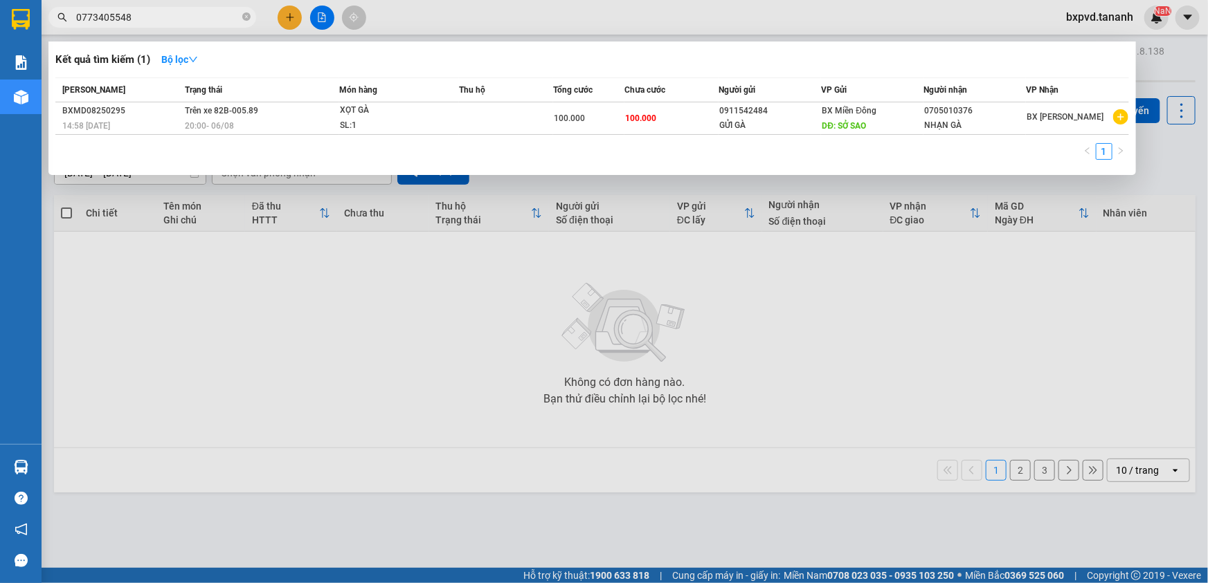
click at [165, 21] on input "0773405548" at bounding box center [157, 17] width 163 height 15
type input "0773405548"
click at [844, 282] on div at bounding box center [604, 291] width 1208 height 583
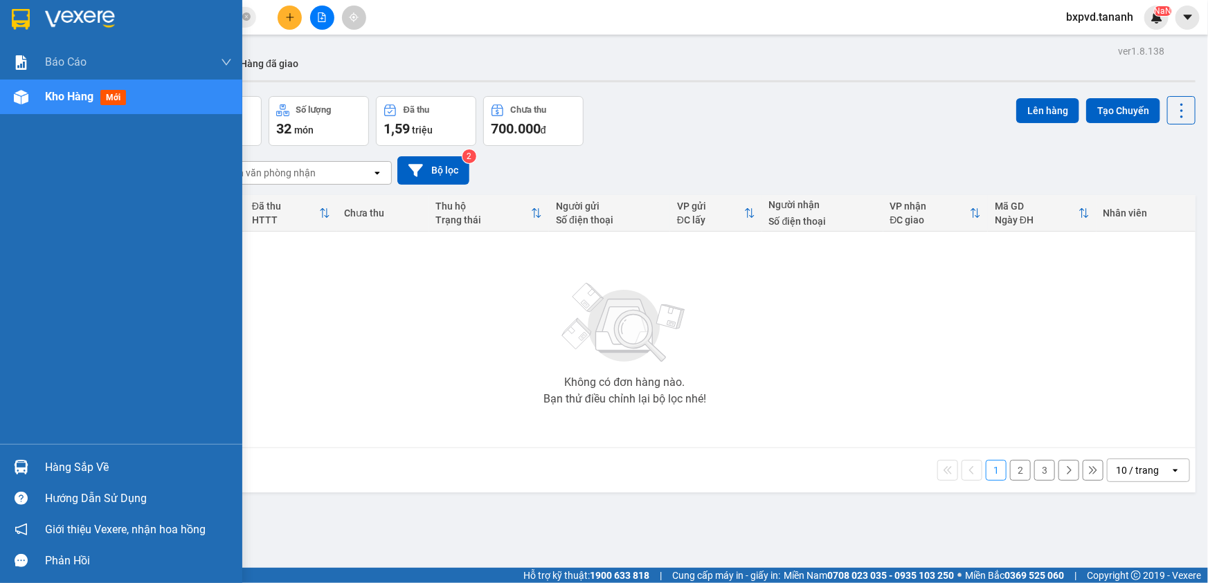
click at [33, 100] on div at bounding box center [21, 97] width 24 height 24
drag, startPoint x: 33, startPoint y: 100, endPoint x: 35, endPoint y: 88, distance: 12.1
click at [34, 95] on div "Kho hàng mới" at bounding box center [121, 97] width 242 height 35
click at [33, 95] on div at bounding box center [21, 97] width 24 height 24
click at [15, 102] on img at bounding box center [21, 97] width 15 height 15
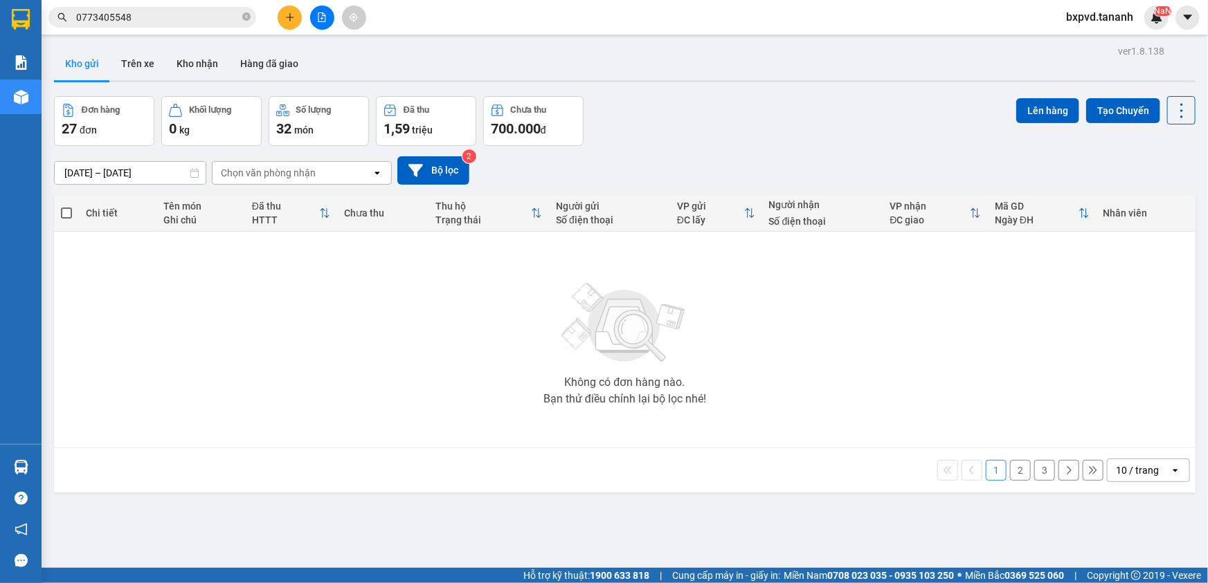
click at [149, 20] on input "0773405548" at bounding box center [157, 17] width 163 height 15
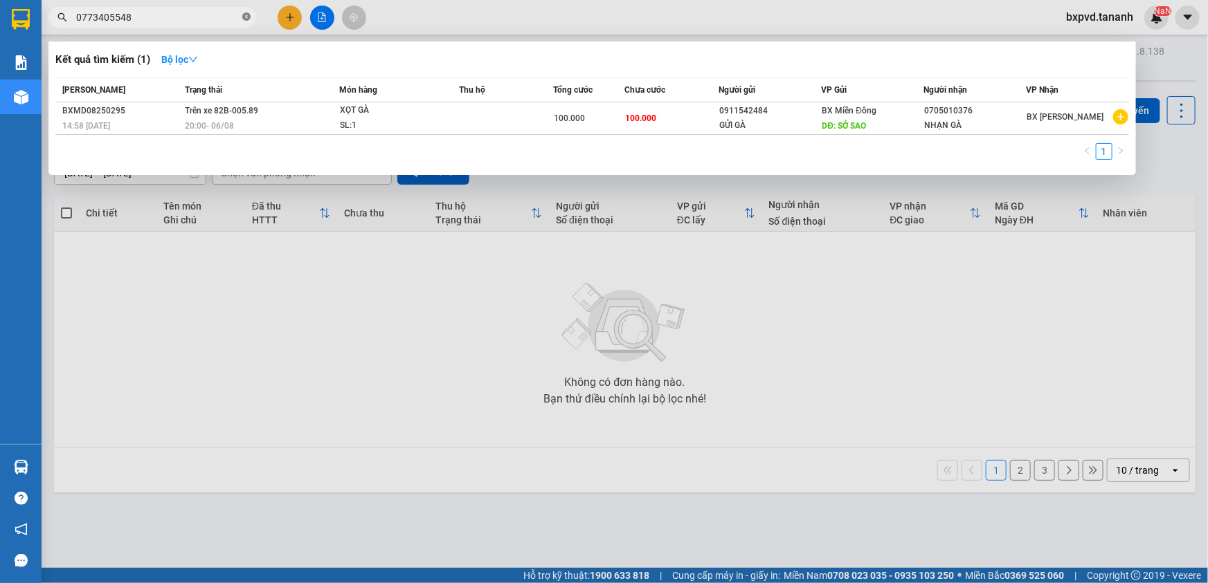
click at [244, 17] on icon "close-circle" at bounding box center [246, 16] width 8 height 8
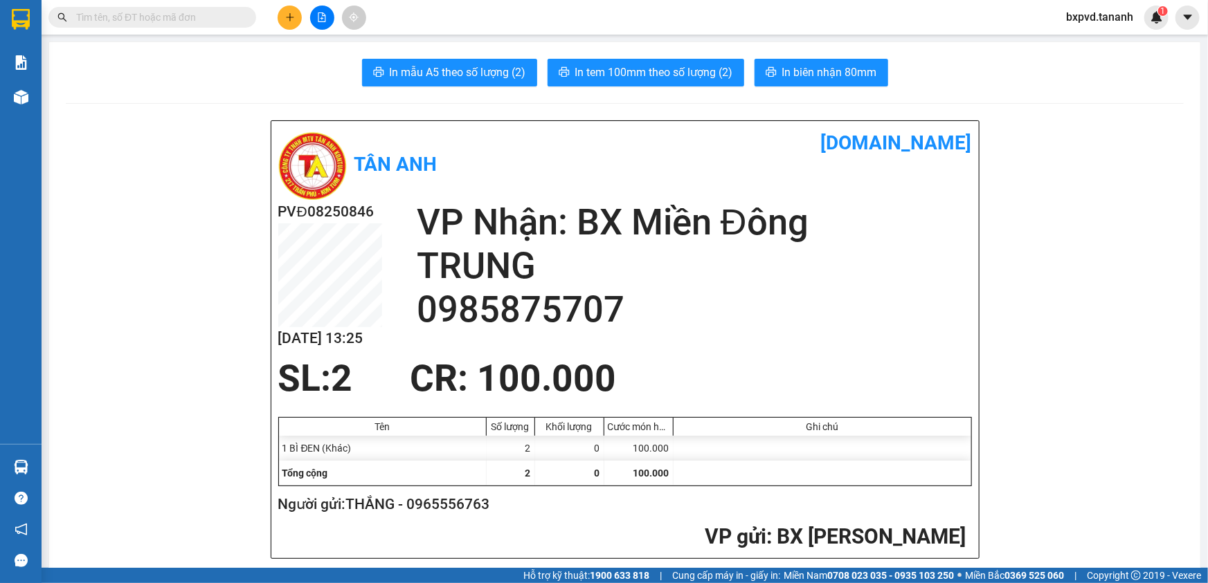
drag, startPoint x: 231, startPoint y: 28, endPoint x: 226, endPoint y: 17, distance: 12.1
click at [230, 28] on div "Kết quả tìm kiếm ( 0 ) Bộ lọc No Data" at bounding box center [135, 18] width 270 height 24
click at [226, 15] on input "text" at bounding box center [157, 17] width 163 height 15
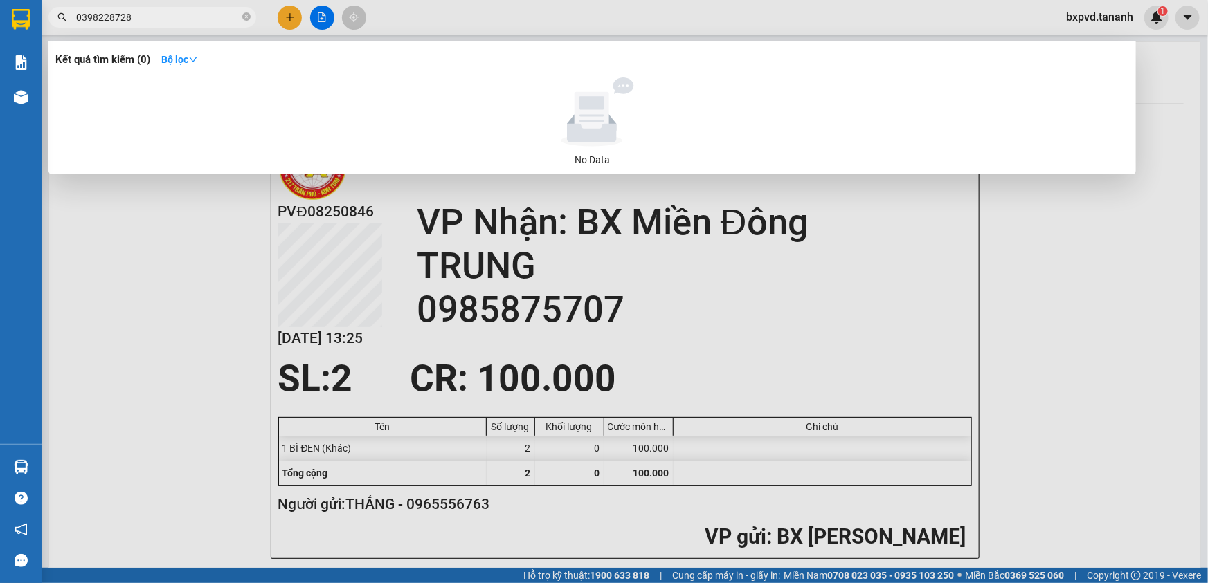
type input "0398228728"
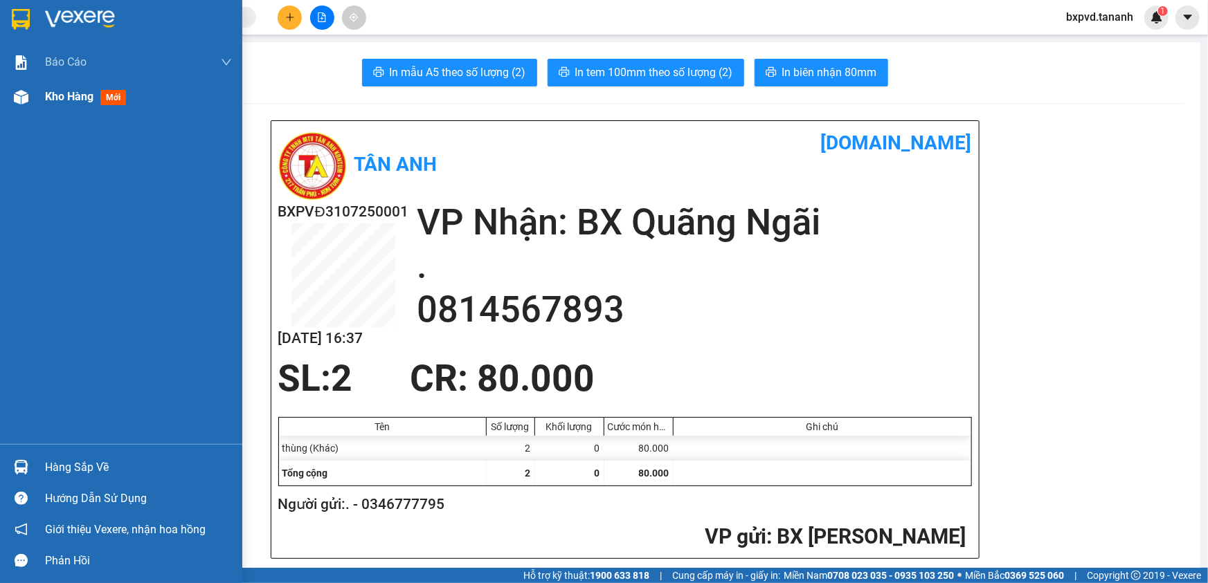
click at [15, 97] on img at bounding box center [21, 97] width 15 height 15
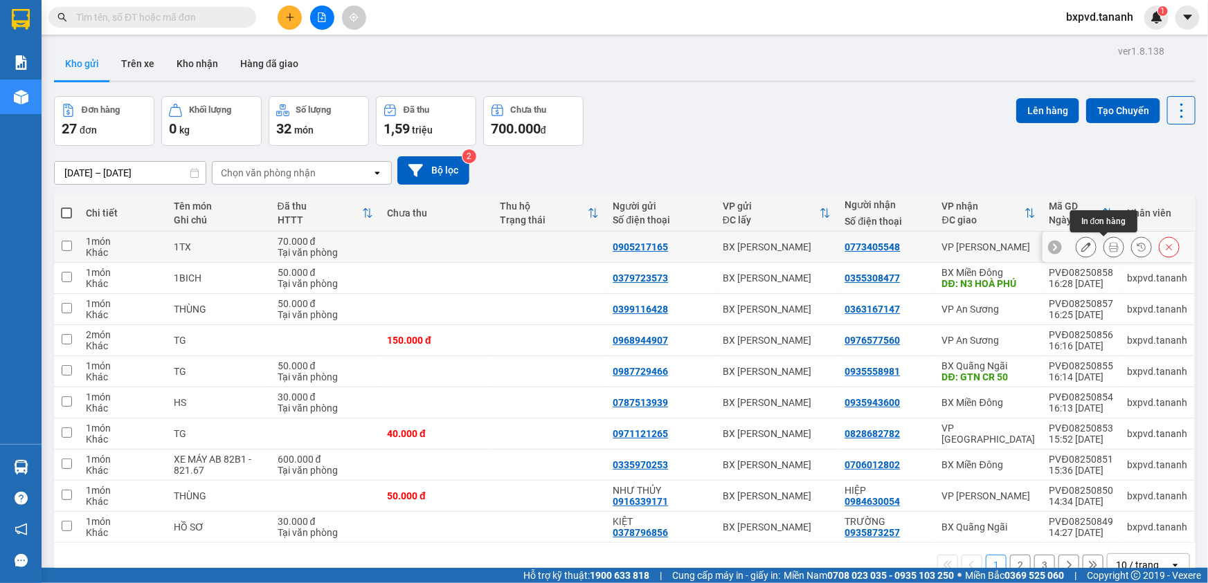
click at [1109, 248] on icon at bounding box center [1114, 247] width 10 height 10
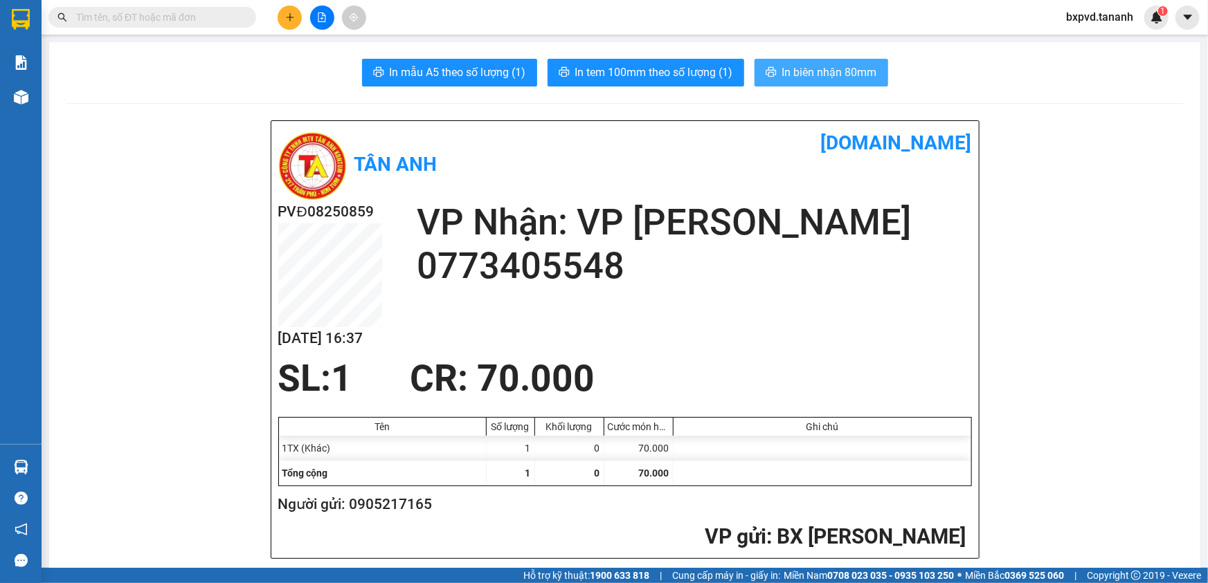
click at [835, 78] on span "In biên nhận 80mm" at bounding box center [829, 72] width 95 height 17
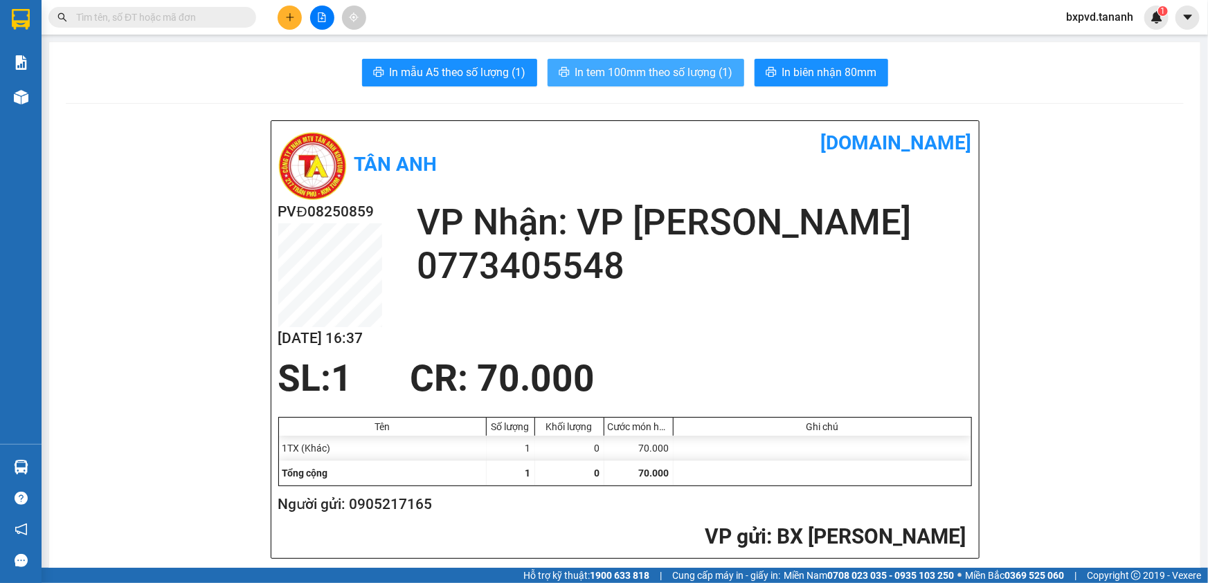
click at [653, 68] on span "In tem 100mm theo số lượng (1)" at bounding box center [654, 72] width 158 height 17
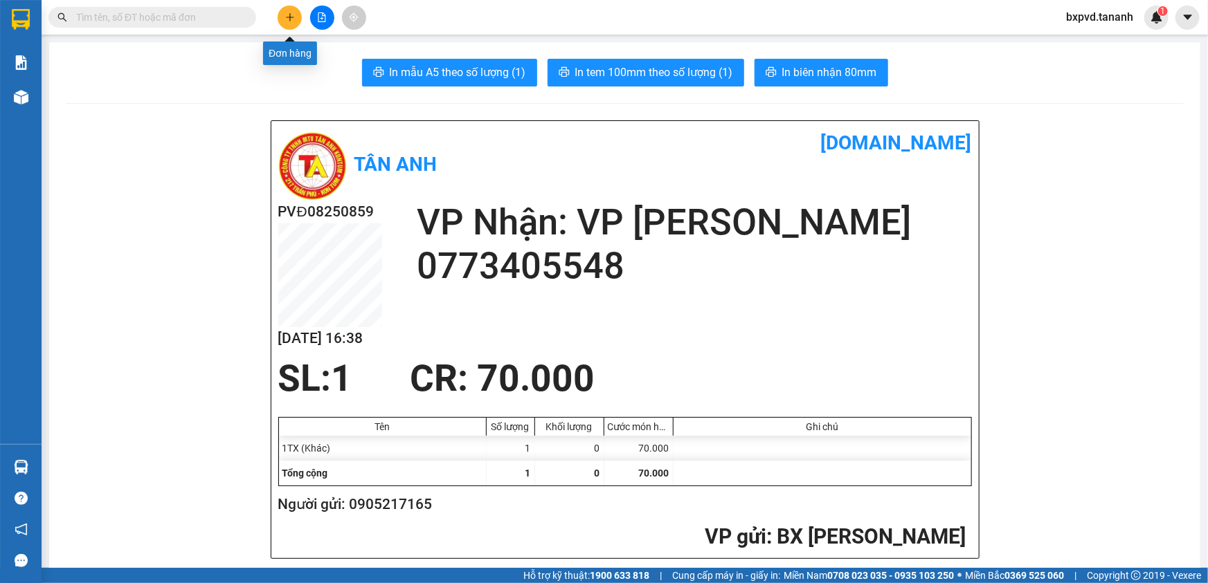
click at [293, 11] on button at bounding box center [290, 18] width 24 height 24
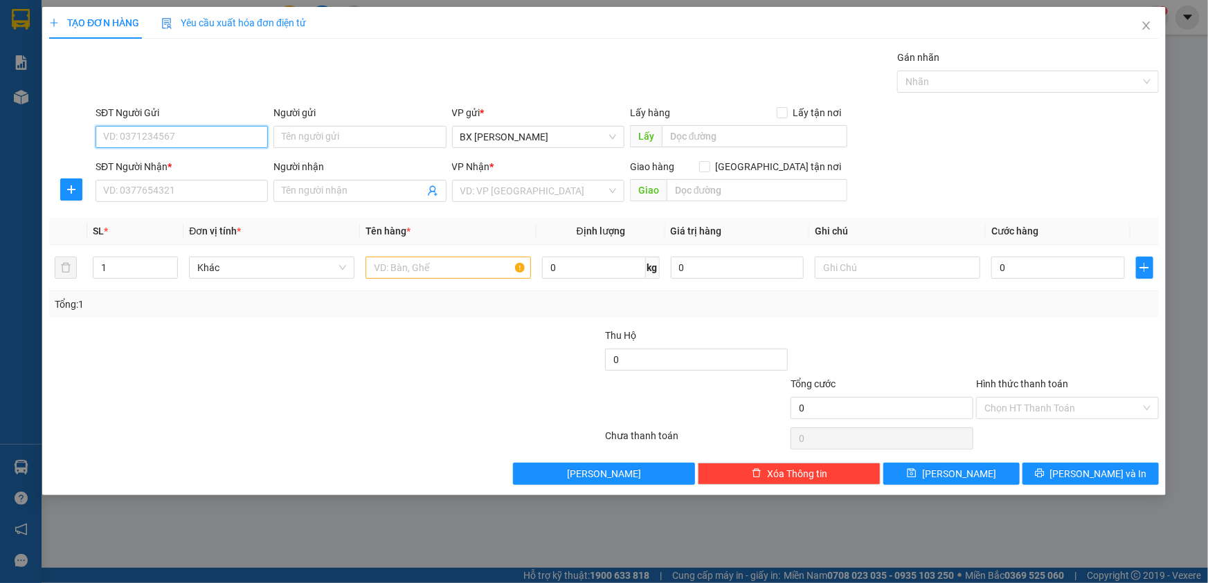
click at [136, 145] on input "SĐT Người Gửi" at bounding box center [182, 137] width 172 height 22
type input "0905743011"
click at [143, 201] on div "SĐT Người Nhận * VD: 0377654321" at bounding box center [182, 183] width 172 height 48
click at [147, 184] on input "SĐT Người Nhận *" at bounding box center [182, 191] width 172 height 22
type input "0932620496"
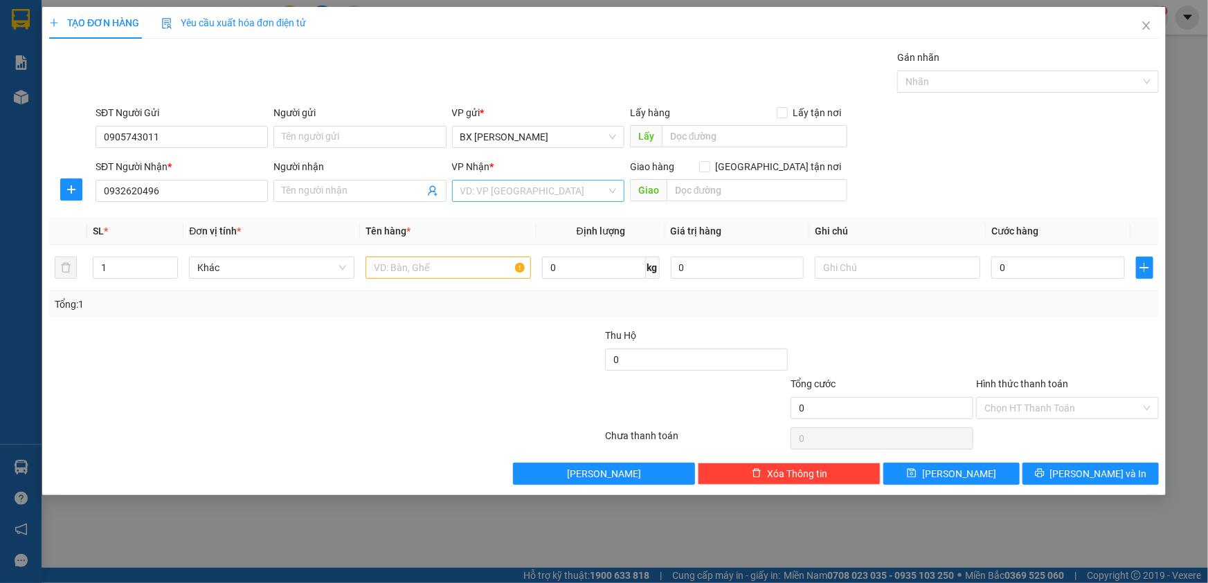
click at [505, 196] on input "search" at bounding box center [533, 191] width 146 height 21
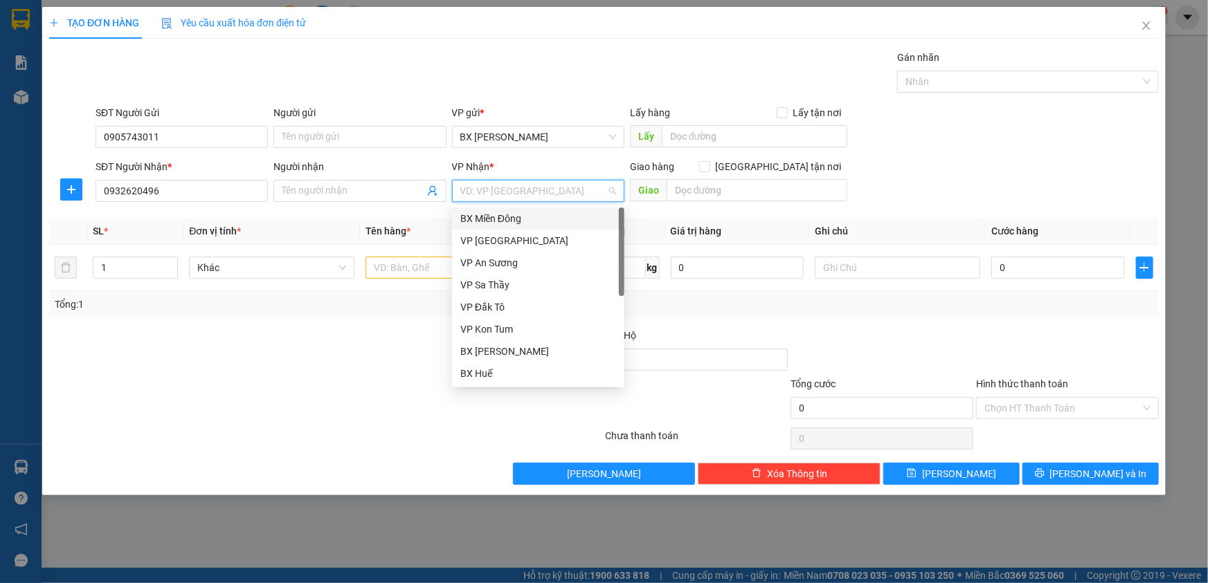
click at [510, 223] on div "BX Miền Đông" at bounding box center [538, 218] width 156 height 15
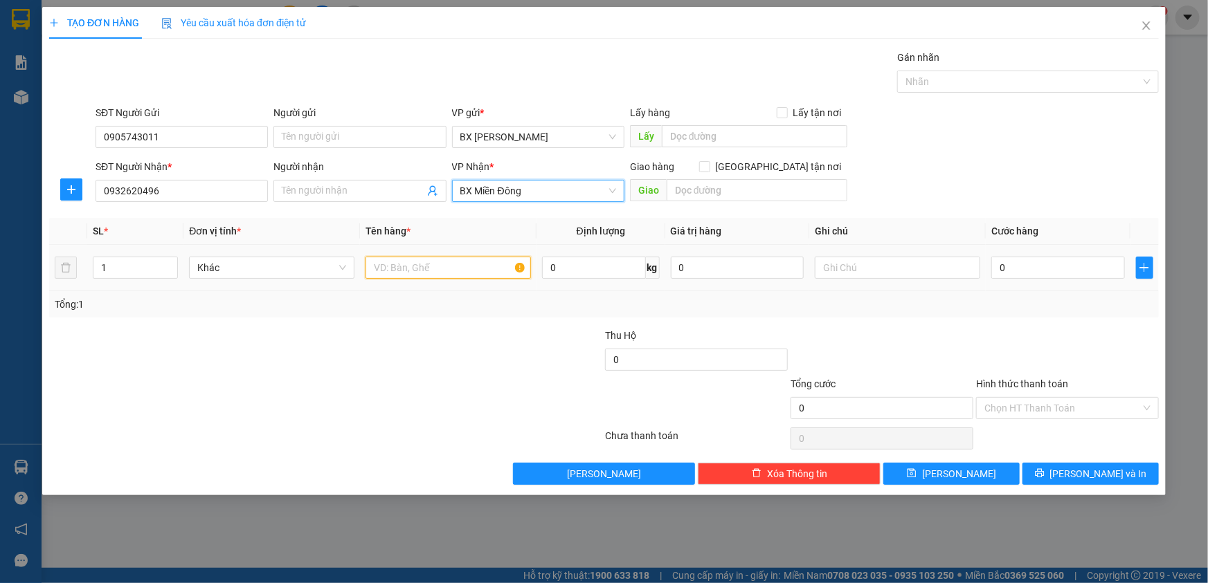
click at [441, 260] on input "text" at bounding box center [447, 268] width 165 height 22
type input "TG"
click at [1030, 264] on input "0" at bounding box center [1058, 268] width 134 height 22
type input "4"
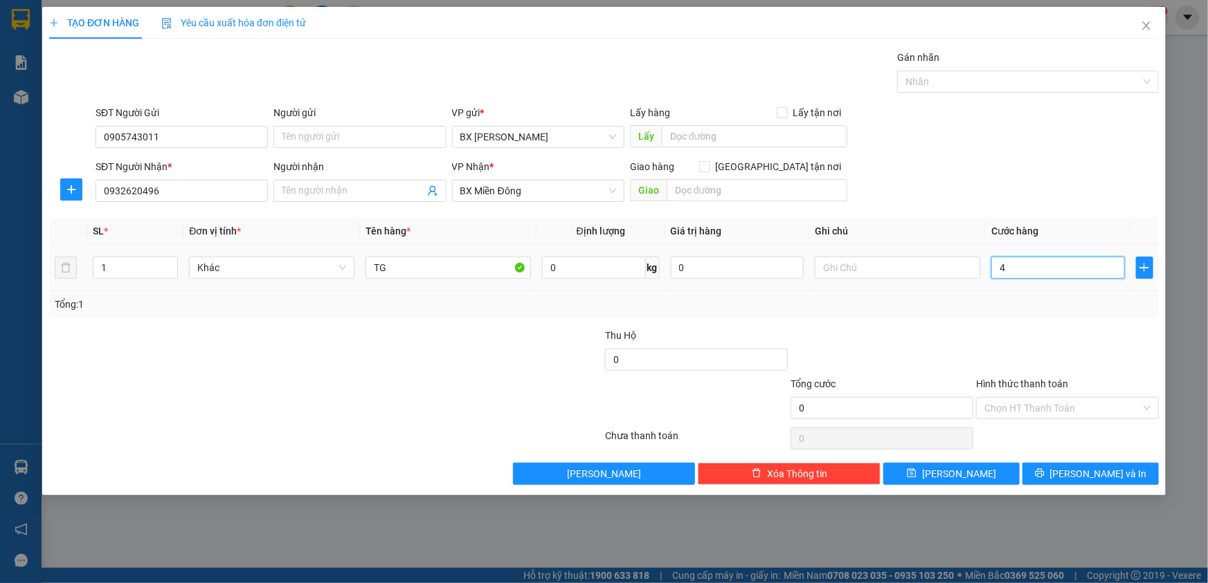
type input "4"
type input "40"
type input "40.000"
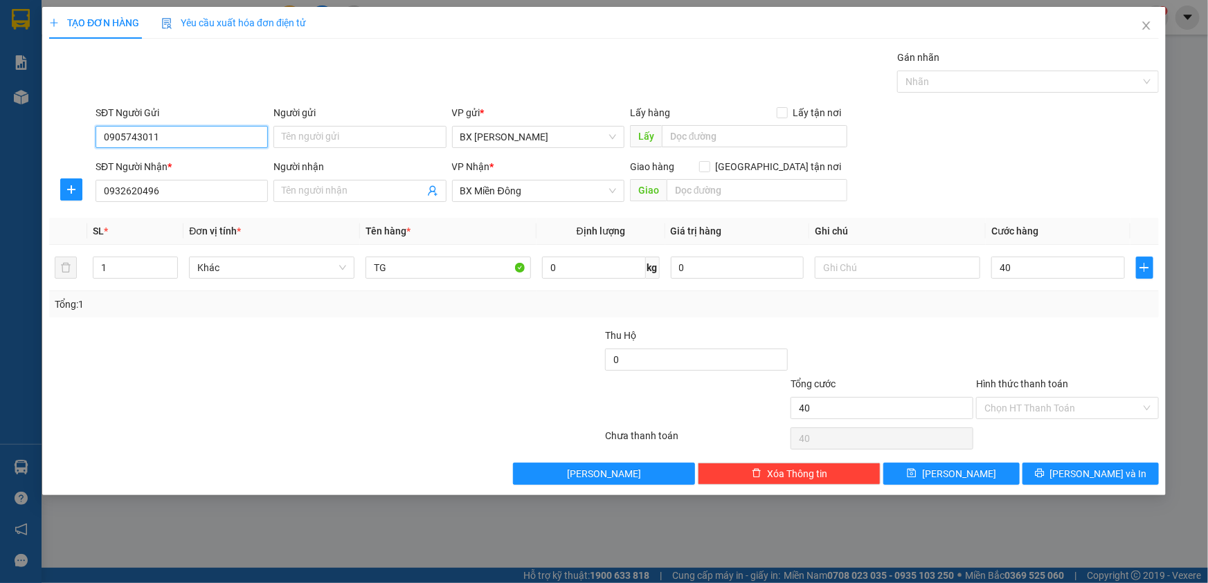
type input "40.000"
drag, startPoint x: 204, startPoint y: 134, endPoint x: 73, endPoint y: 165, distance: 134.5
click at [73, 165] on form "SĐT Người Gửi 0905743011 0905743011 Người gửi Tên người gửi VP gửi * BX [PERSON…" at bounding box center [603, 156] width 1109 height 102
drag, startPoint x: 160, startPoint y: 187, endPoint x: 0, endPoint y: 214, distance: 162.1
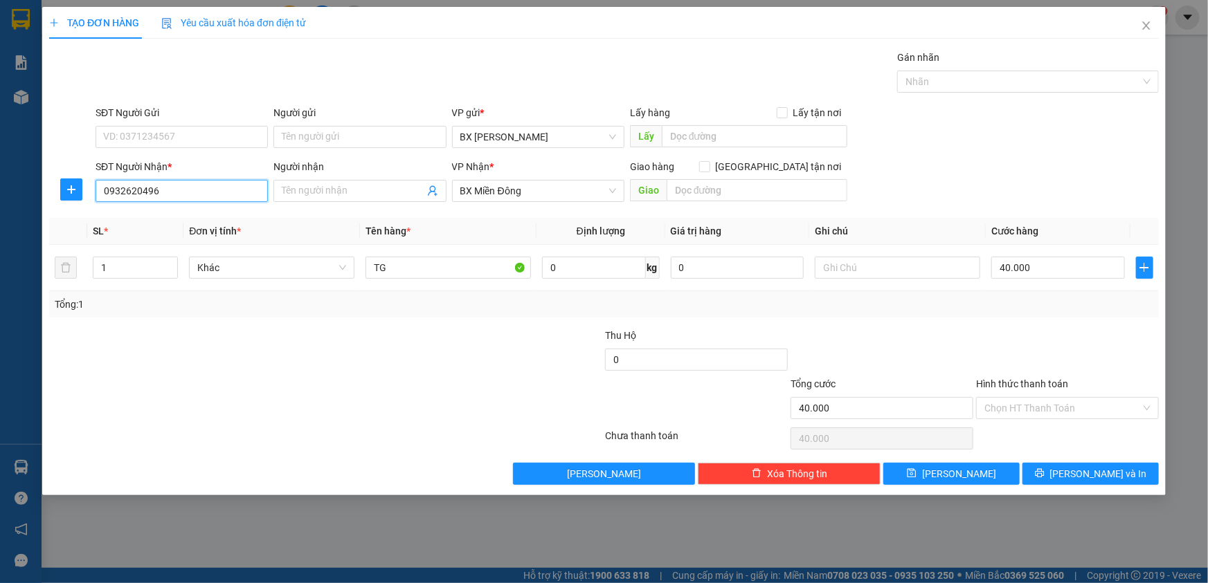
click at [2, 217] on div "TẠO ĐƠN HÀNG Yêu cầu xuất hóa đơn điện tử Transit Pickup Surcharge Ids Transit …" at bounding box center [604, 291] width 1208 height 583
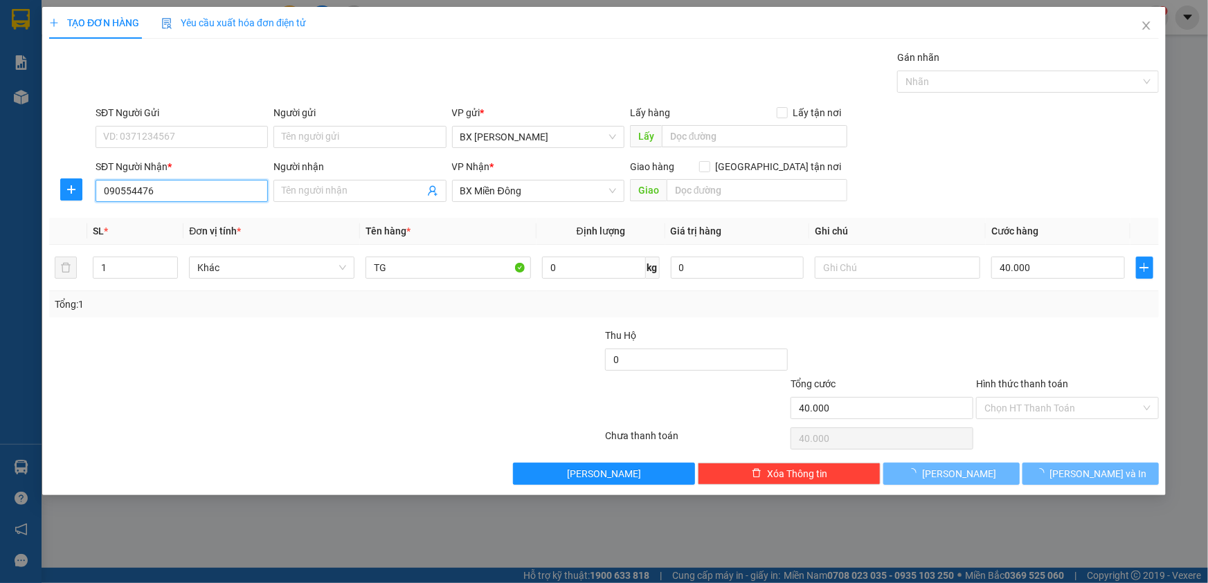
type input "0905544765"
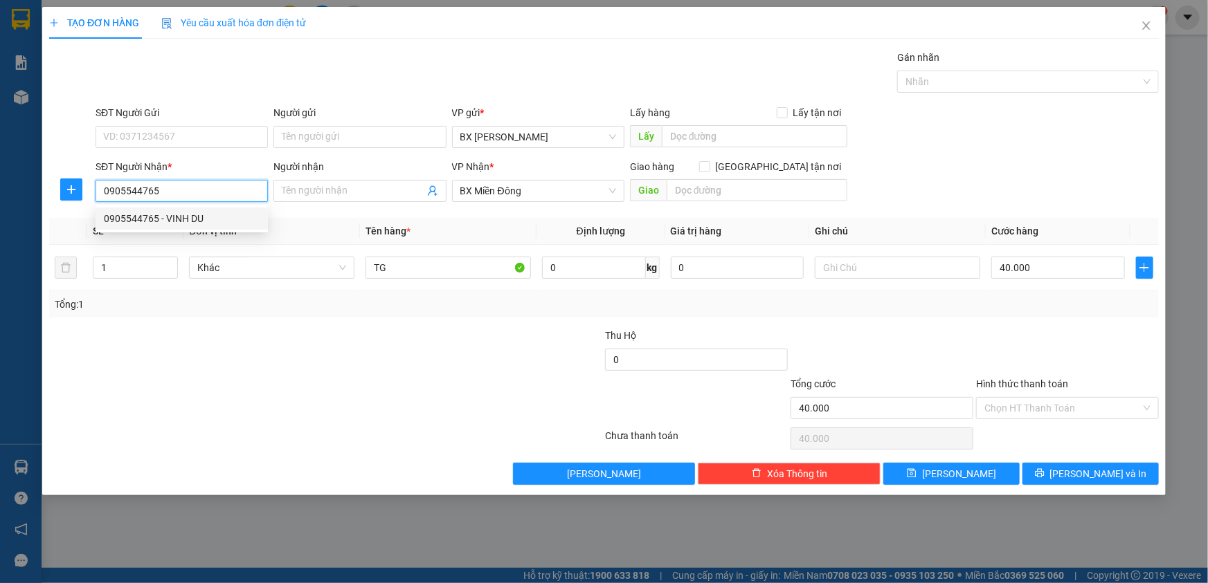
click at [183, 218] on div "0905544765 - VINH DU" at bounding box center [182, 218] width 156 height 15
type input "VINH DU"
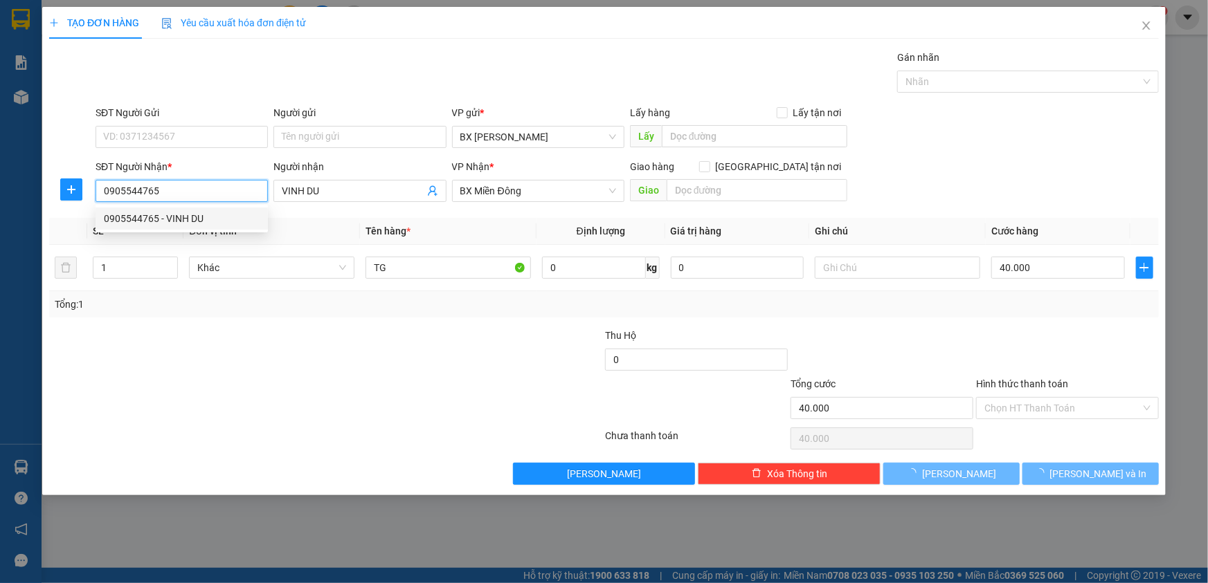
type input "140.000"
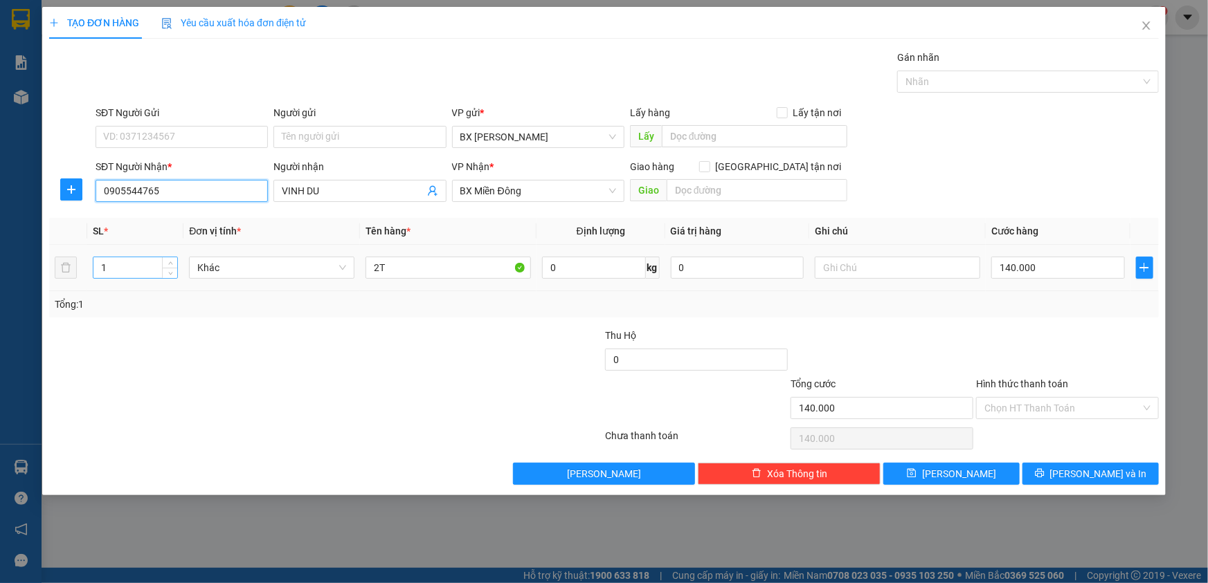
type input "0905544765"
click at [162, 264] on div "1" at bounding box center [135, 268] width 85 height 22
type input "2"
click at [171, 262] on icon "up" at bounding box center [170, 264] width 5 height 5
type input "1"
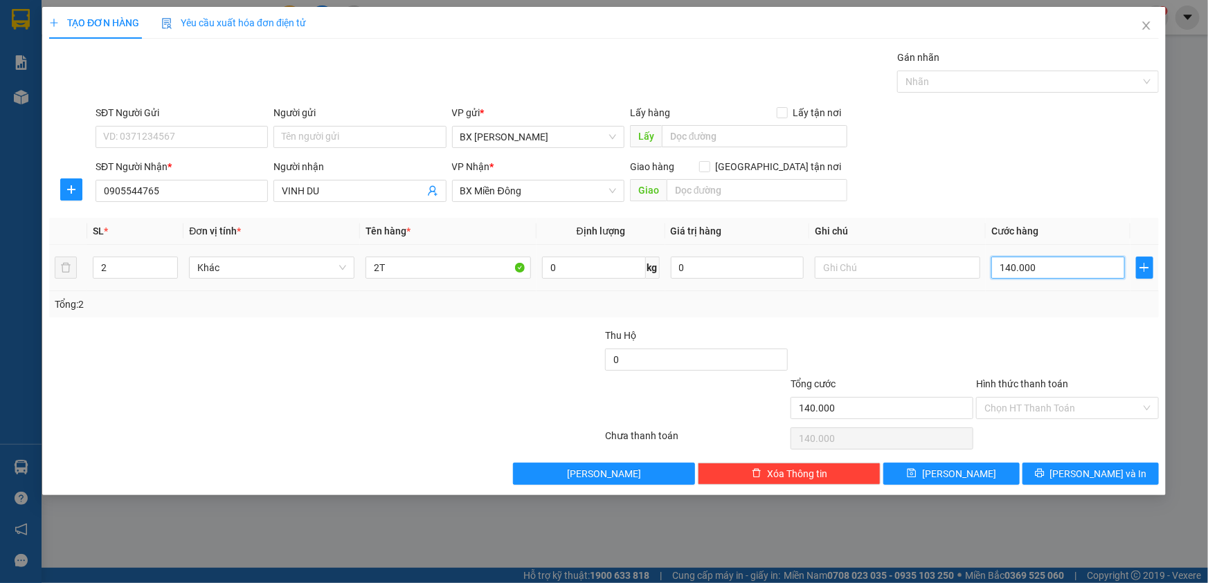
type input "1"
type input "10"
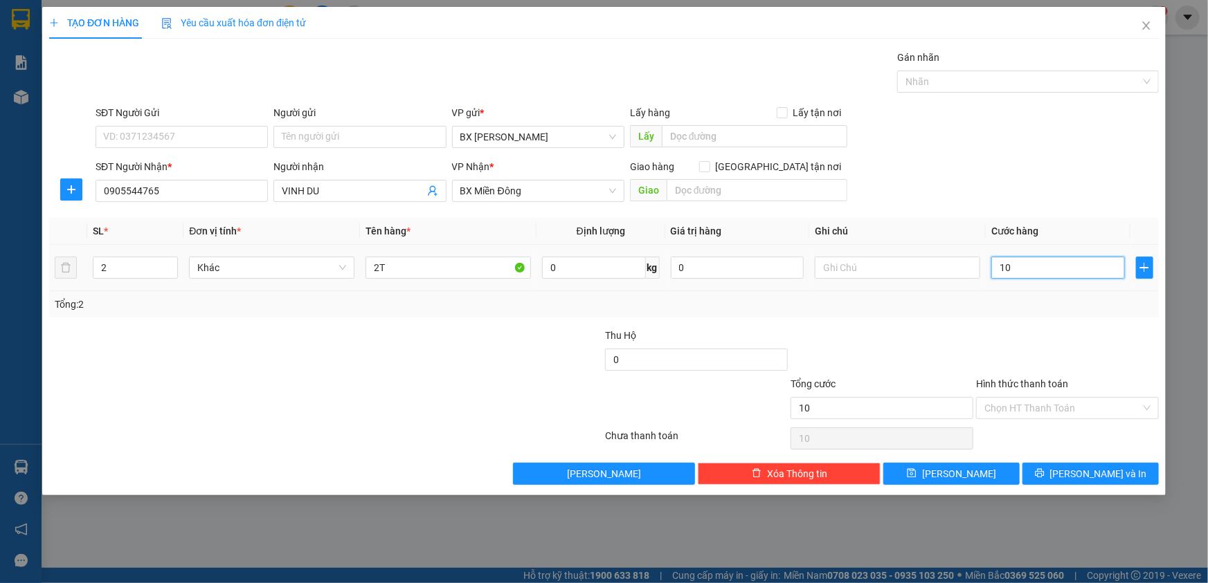
type input "100"
type input "100.000"
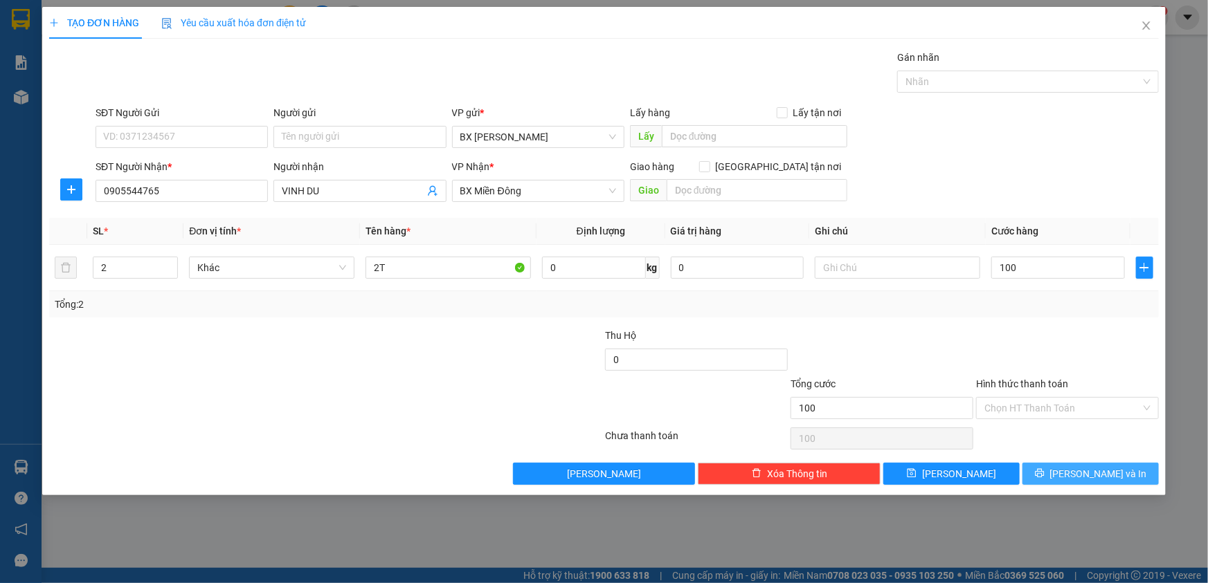
type input "100.000"
click at [1078, 473] on button "[PERSON_NAME] và In" at bounding box center [1090, 474] width 136 height 22
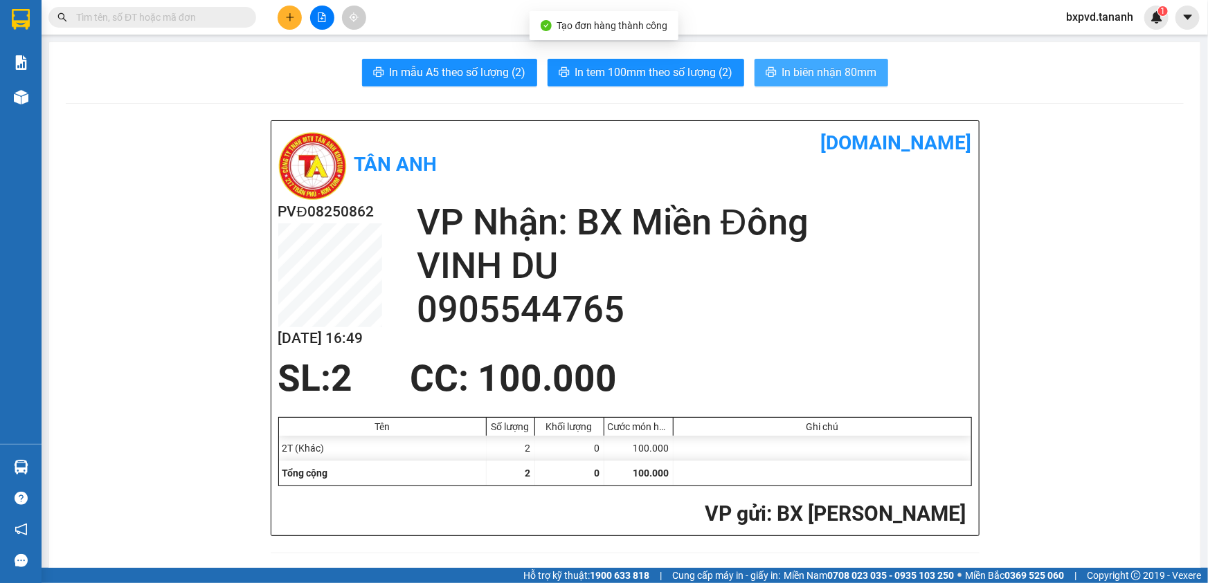
click at [806, 73] on span "In biên nhận 80mm" at bounding box center [829, 72] width 95 height 17
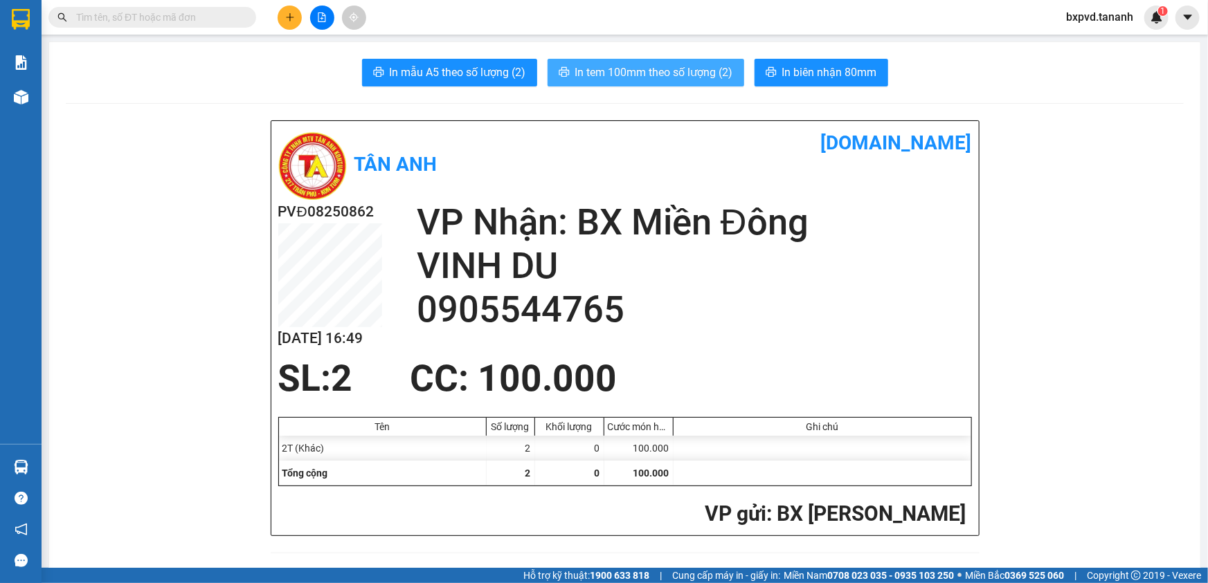
click at [694, 71] on span "In tem 100mm theo số lượng (2)" at bounding box center [654, 72] width 158 height 17
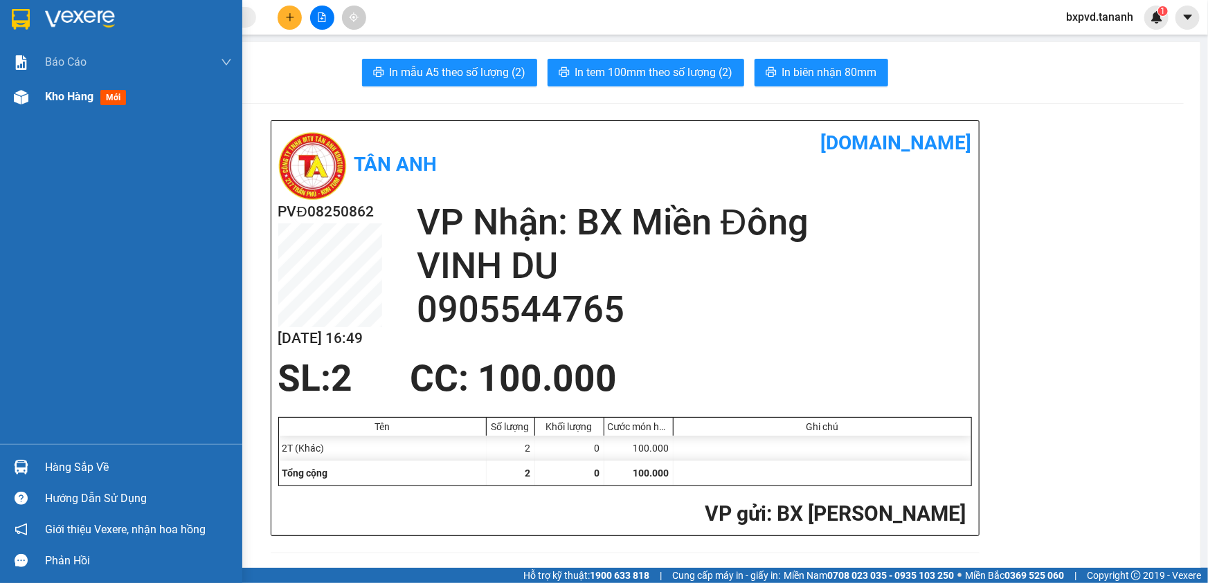
click at [80, 104] on div "Kho hàng mới" at bounding box center [88, 96] width 87 height 17
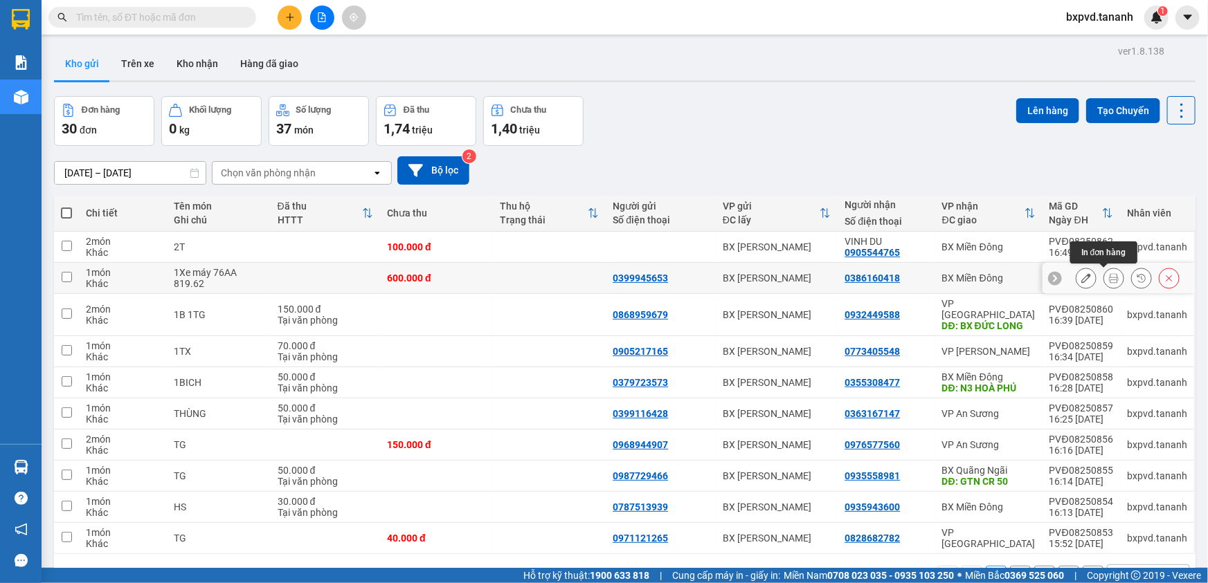
click at [1109, 277] on icon at bounding box center [1114, 278] width 10 height 10
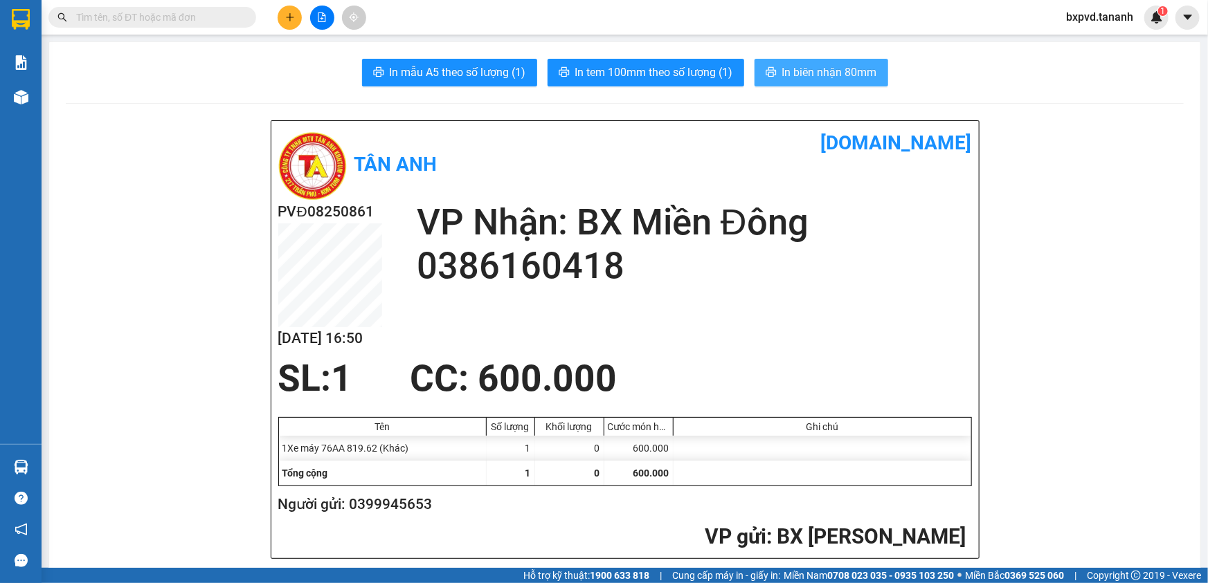
click at [810, 60] on button "In biên nhận 80mm" at bounding box center [821, 73] width 134 height 28
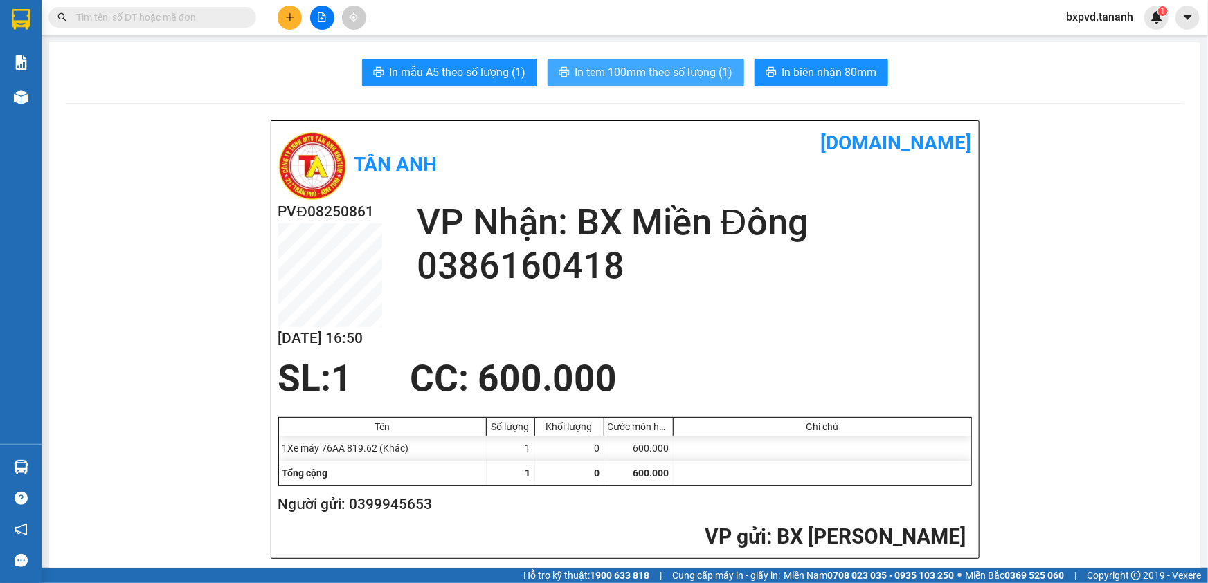
click at [650, 72] on span "In tem 100mm theo số lượng (1)" at bounding box center [654, 72] width 158 height 17
click at [643, 75] on span "In tem 100mm theo số lượng (1)" at bounding box center [654, 72] width 158 height 17
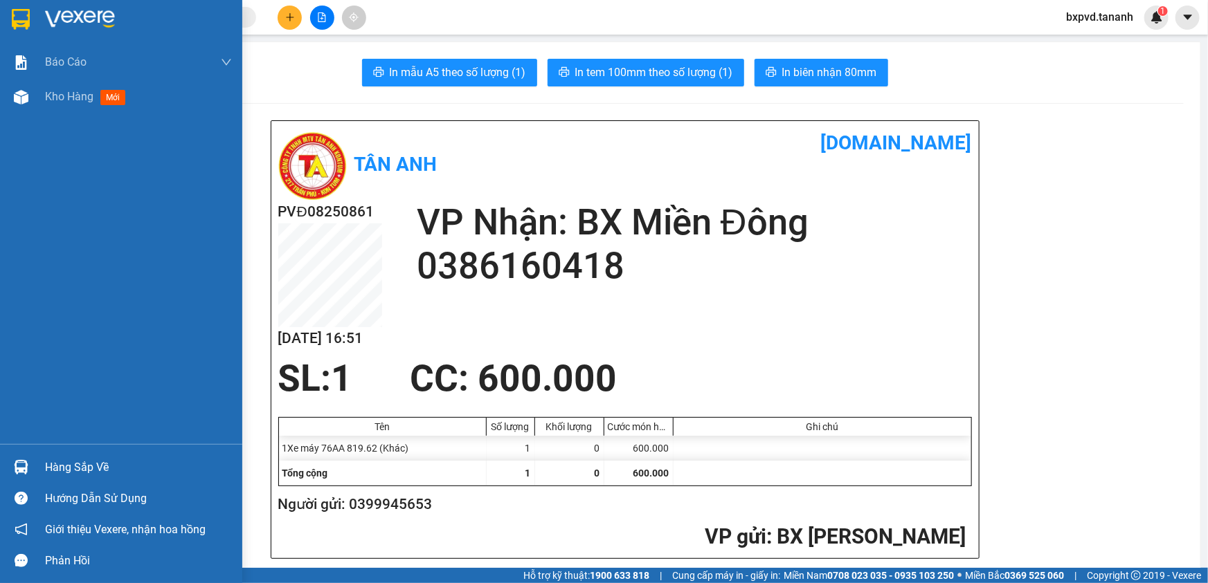
click at [78, 194] on div "Báo cáo Báo cáo dòng tiền (nhân viên) - chỉ tính tiền mặt Doanh số tạo đơn theo…" at bounding box center [121, 244] width 242 height 399
click at [103, 95] on span "mới" at bounding box center [113, 97] width 26 height 15
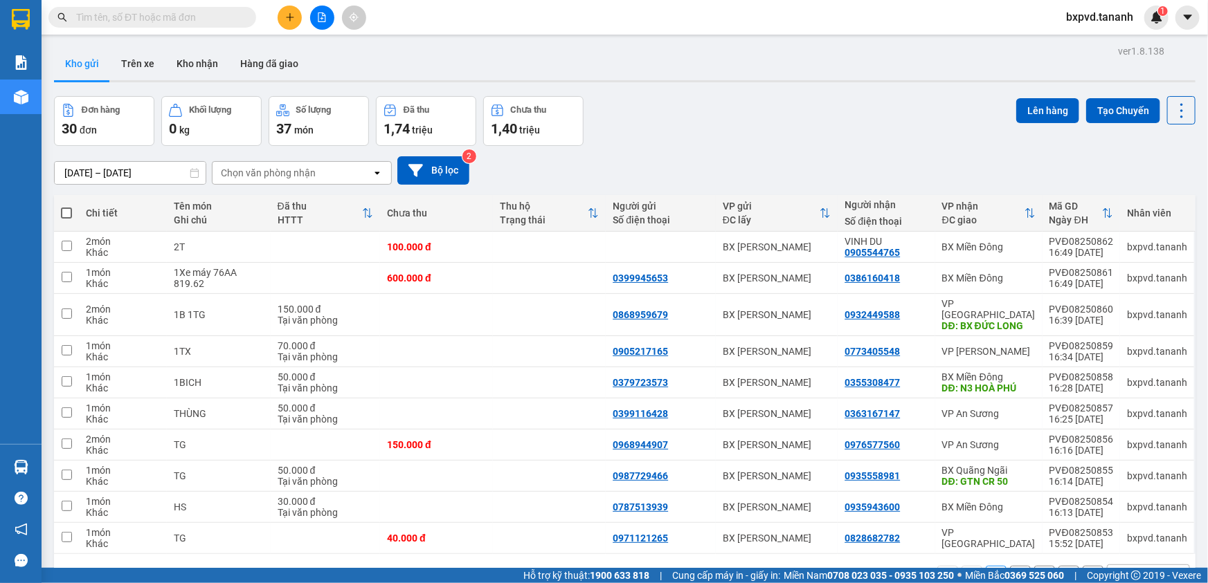
click at [733, 136] on div "Đơn hàng 30 đơn Khối lượng 0 kg Số lượng 37 món Đã thu 1,74 triệu Chưa thu 1,40…" at bounding box center [624, 121] width 1141 height 50
click at [291, 19] on icon "plus" at bounding box center [290, 17] width 10 height 10
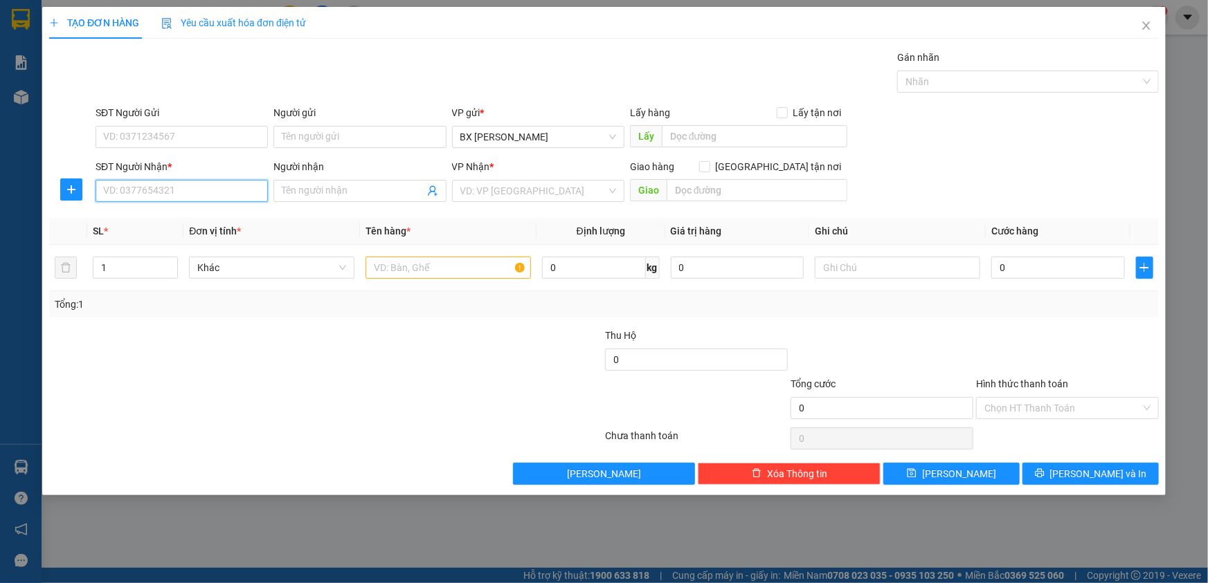
click at [172, 196] on input "SĐT Người Nhận *" at bounding box center [182, 191] width 172 height 22
type input "0913157871"
click at [529, 186] on input "search" at bounding box center [533, 191] width 146 height 21
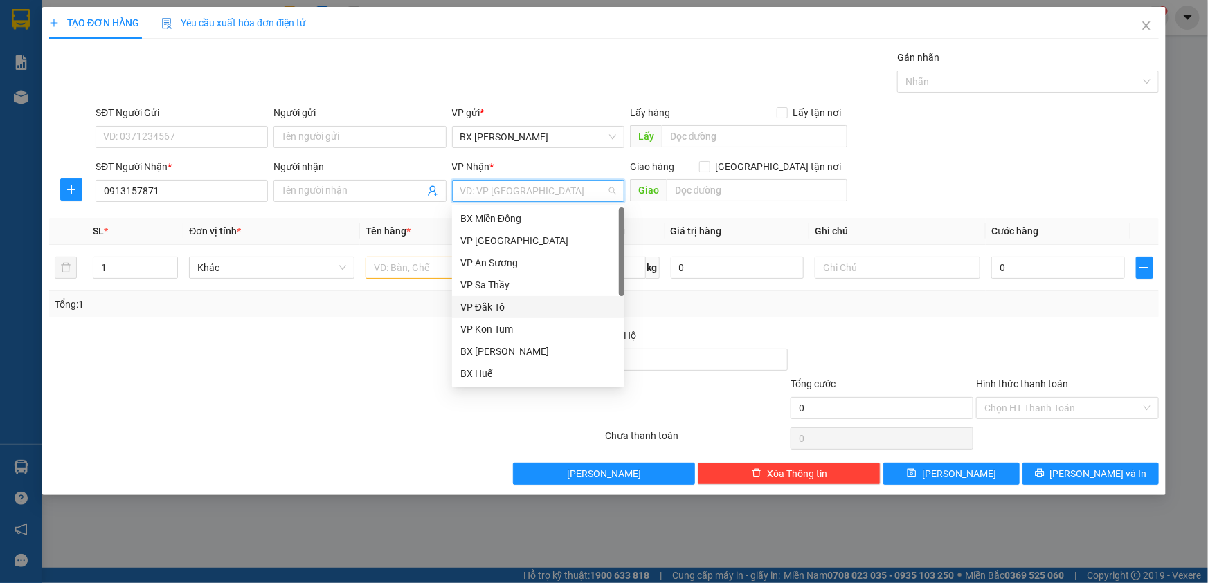
scroll to position [154, 0]
click at [519, 213] on div "BX Huế" at bounding box center [538, 219] width 156 height 15
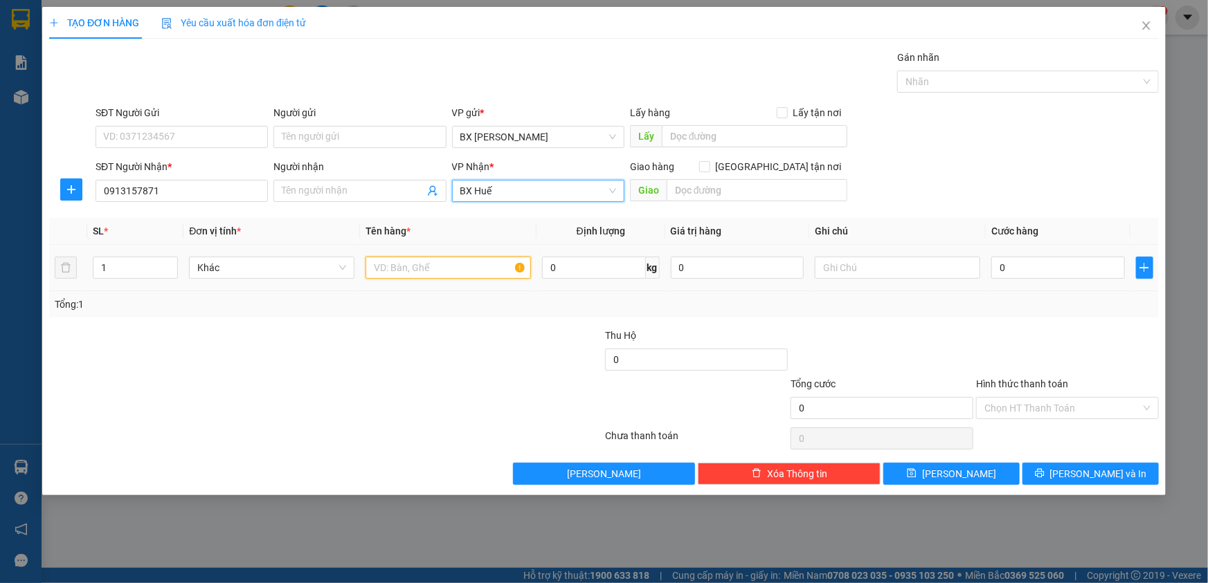
click at [450, 268] on input "text" at bounding box center [447, 268] width 165 height 22
type input "TG"
click at [1085, 269] on input "0" at bounding box center [1058, 268] width 134 height 22
type input "4"
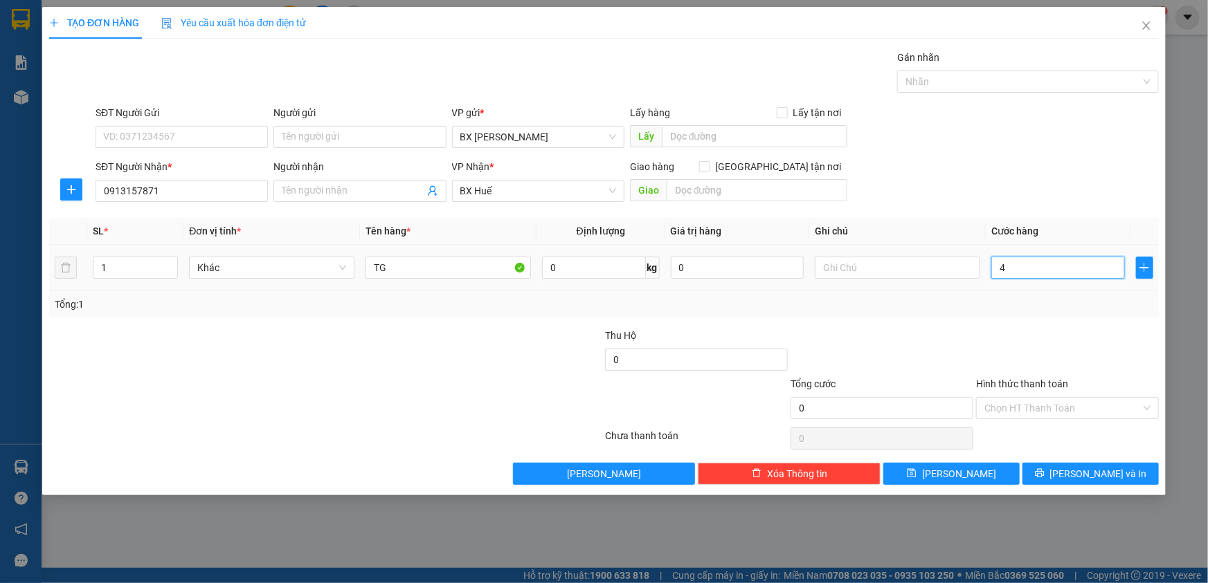
type input "4"
type input "40"
type input "40.000"
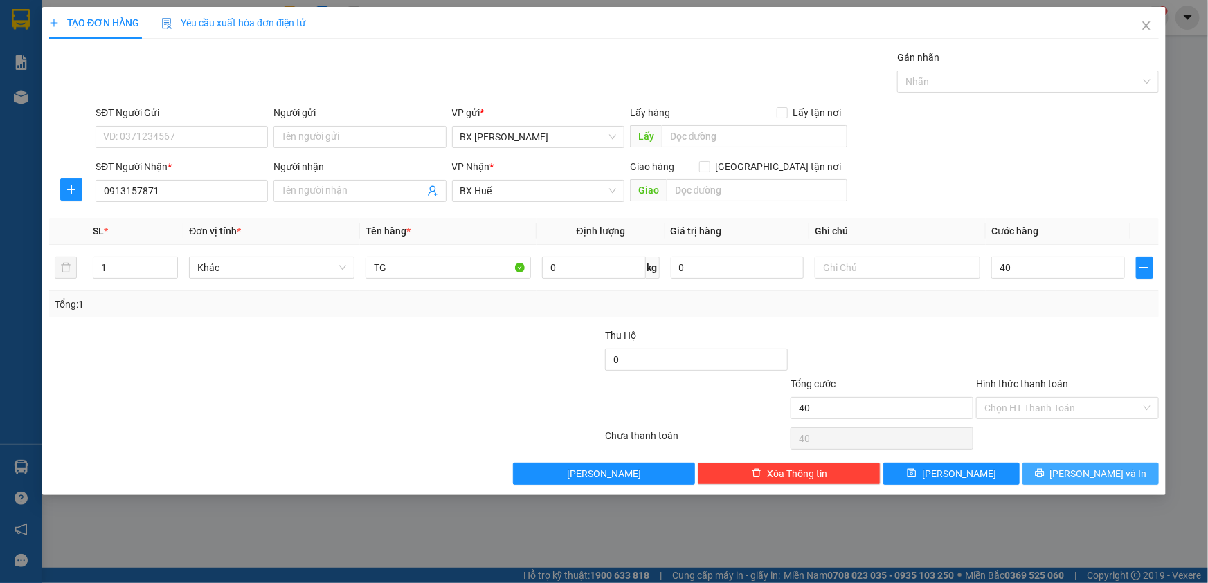
type input "40.000"
click at [1110, 469] on span "[PERSON_NAME] và In" at bounding box center [1098, 473] width 97 height 15
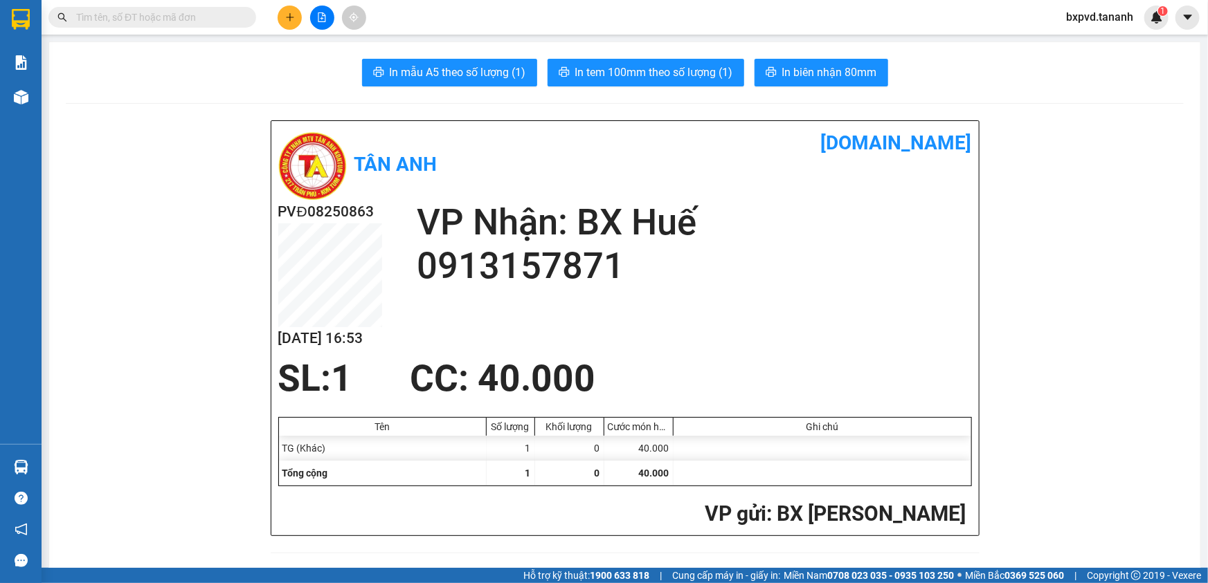
click at [208, 77] on div "In mẫu A5 theo số lượng (1) In tem 100mm theo số lượng (1) In biên nhận 80mm" at bounding box center [625, 73] width 1118 height 28
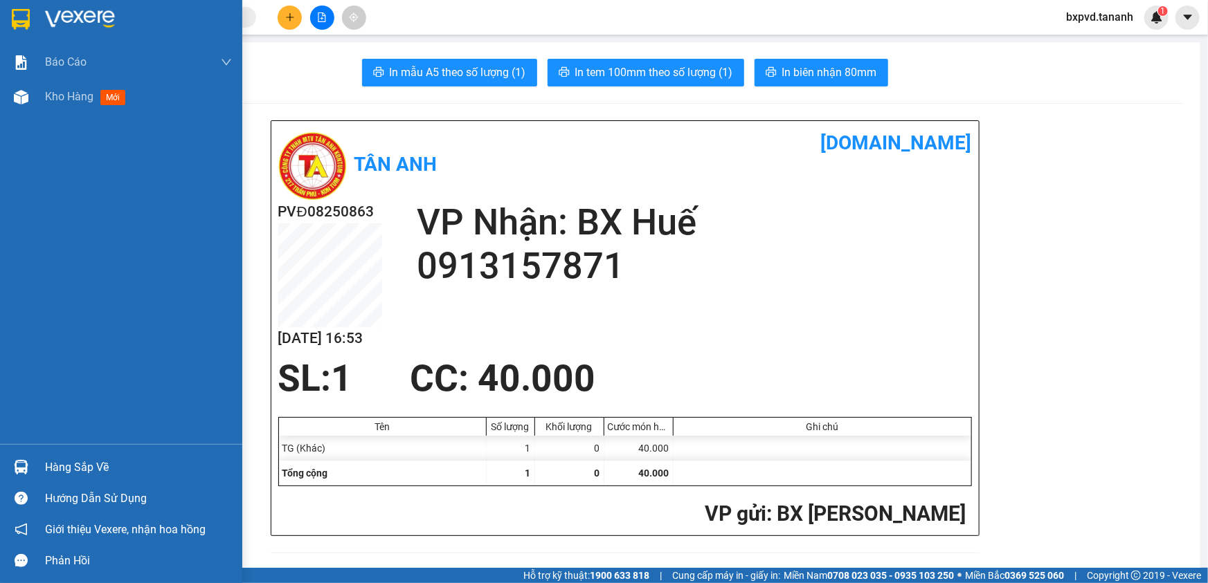
drag, startPoint x: 12, startPoint y: 17, endPoint x: 30, endPoint y: 11, distance: 19.7
click at [14, 17] on img at bounding box center [21, 19] width 18 height 21
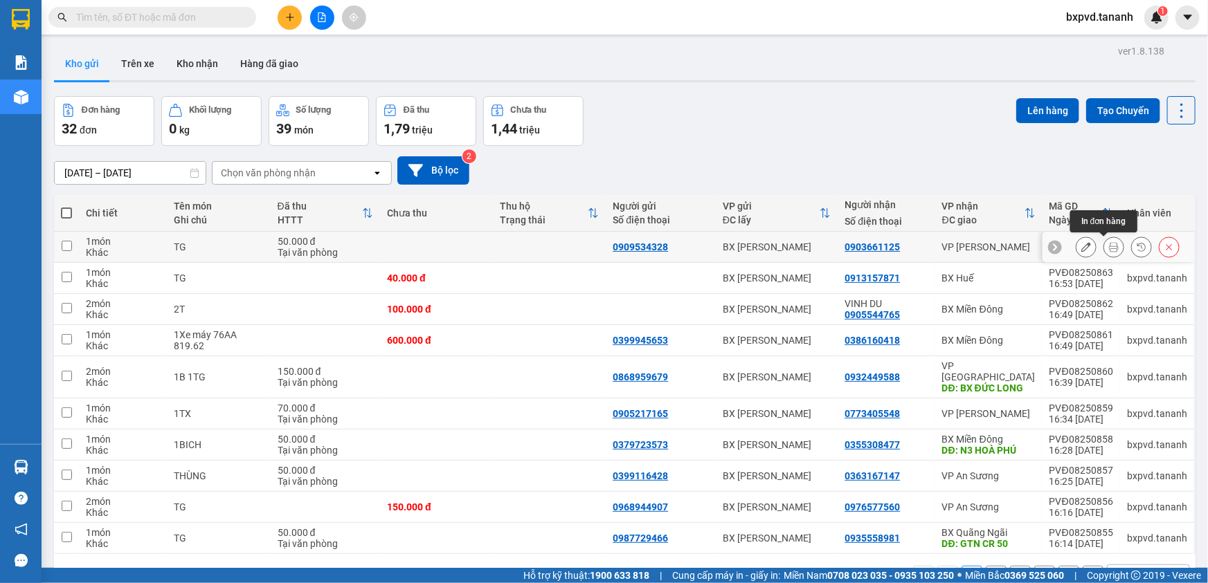
click at [1109, 244] on icon at bounding box center [1114, 247] width 10 height 10
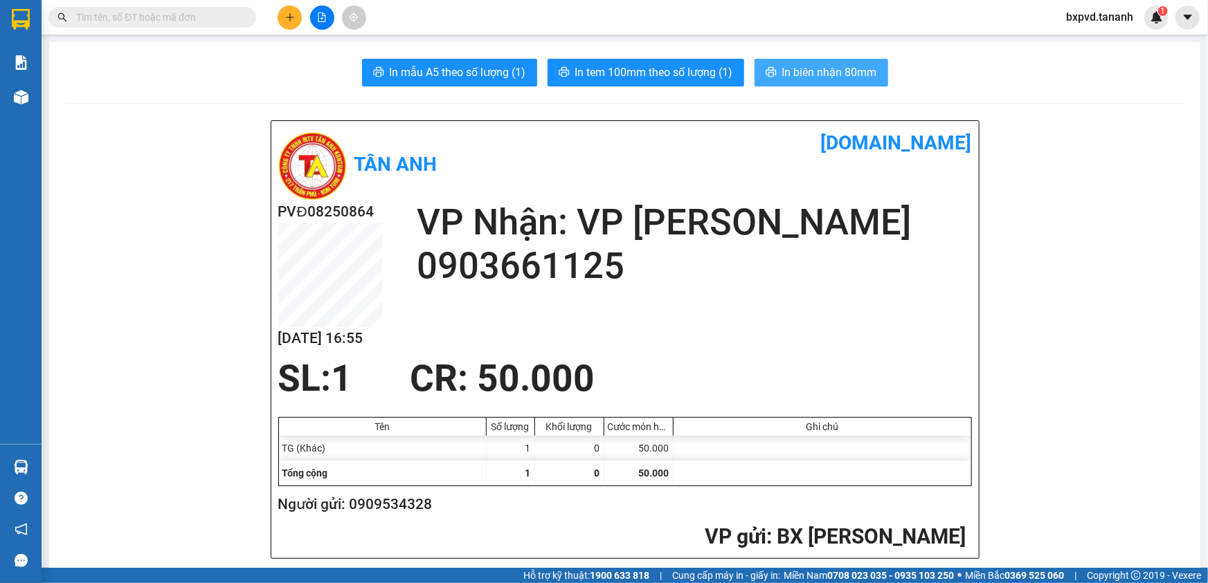
click at [859, 66] on span "In biên nhận 80mm" at bounding box center [829, 72] width 95 height 17
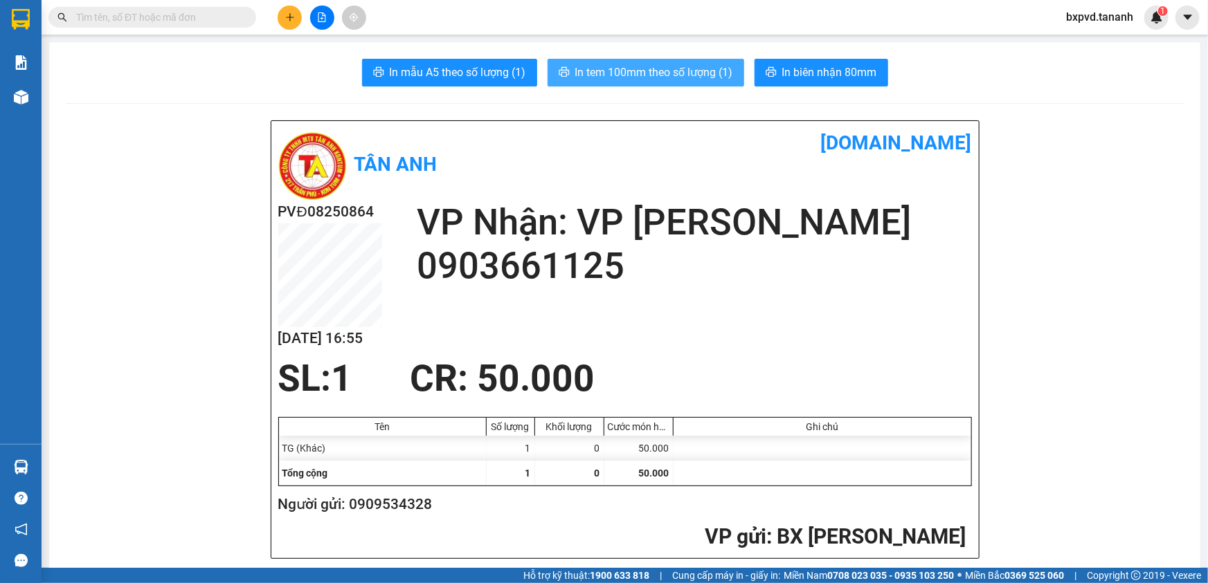
click at [651, 67] on span "In tem 100mm theo số lượng (1)" at bounding box center [654, 72] width 158 height 17
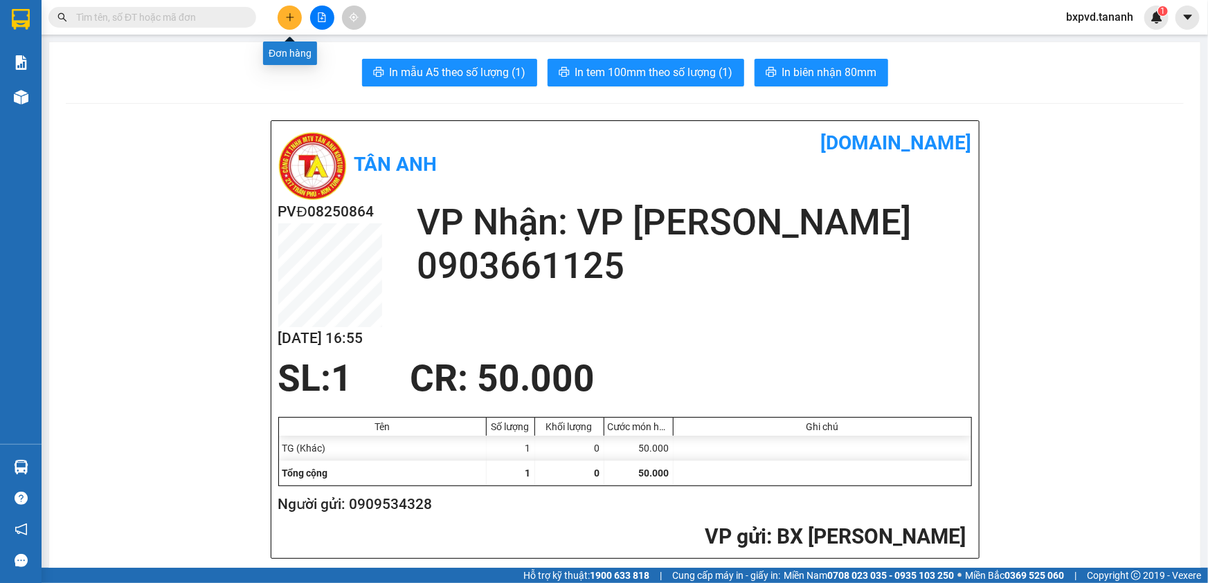
click at [296, 12] on button at bounding box center [290, 18] width 24 height 24
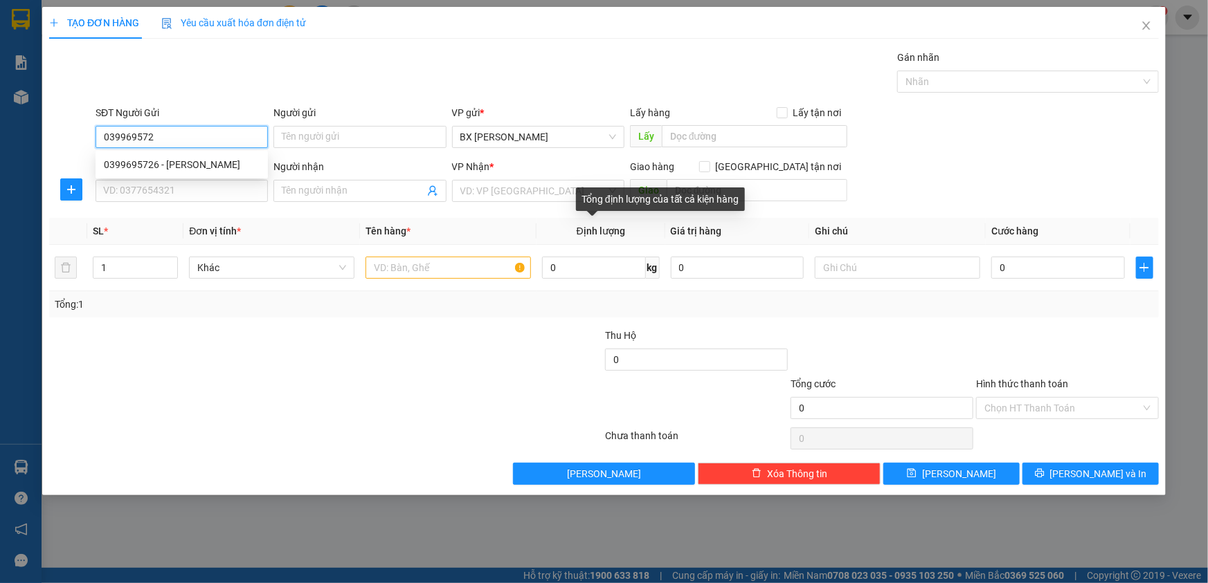
type input "0399695726"
click at [197, 161] on div "0399695726 - [PERSON_NAME]" at bounding box center [182, 164] width 156 height 15
type input "[PERSON_NAME]"
type input "0901790368"
type input "DENTAL LAB"
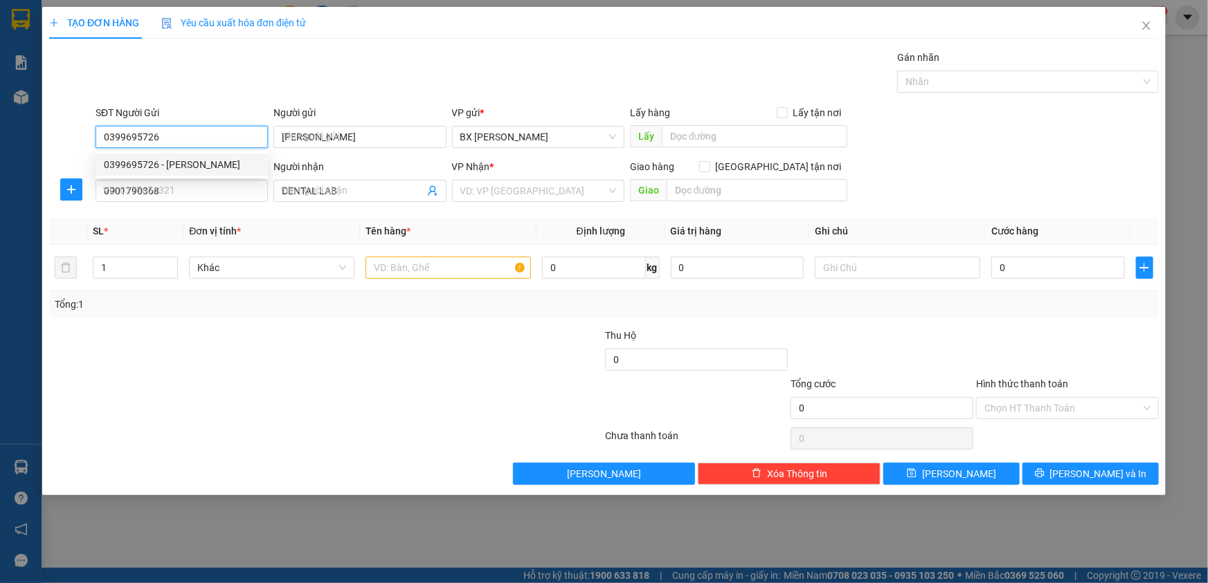
type input "30.000"
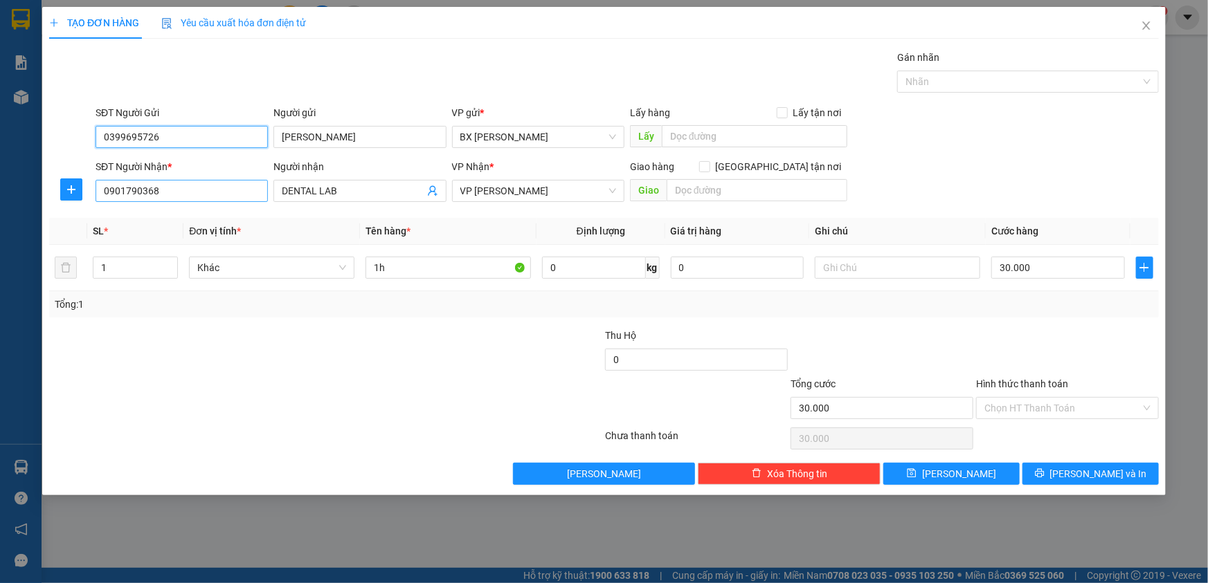
type input "0399695726"
drag, startPoint x: 188, startPoint y: 185, endPoint x: 53, endPoint y: 212, distance: 137.1
click at [53, 212] on div "Transit Pickup Surcharge Ids Transit Deliver Surcharge Ids Transit Deliver Surc…" at bounding box center [603, 267] width 1109 height 435
type input "0938647922"
drag, startPoint x: 312, startPoint y: 192, endPoint x: 290, endPoint y: 188, distance: 22.5
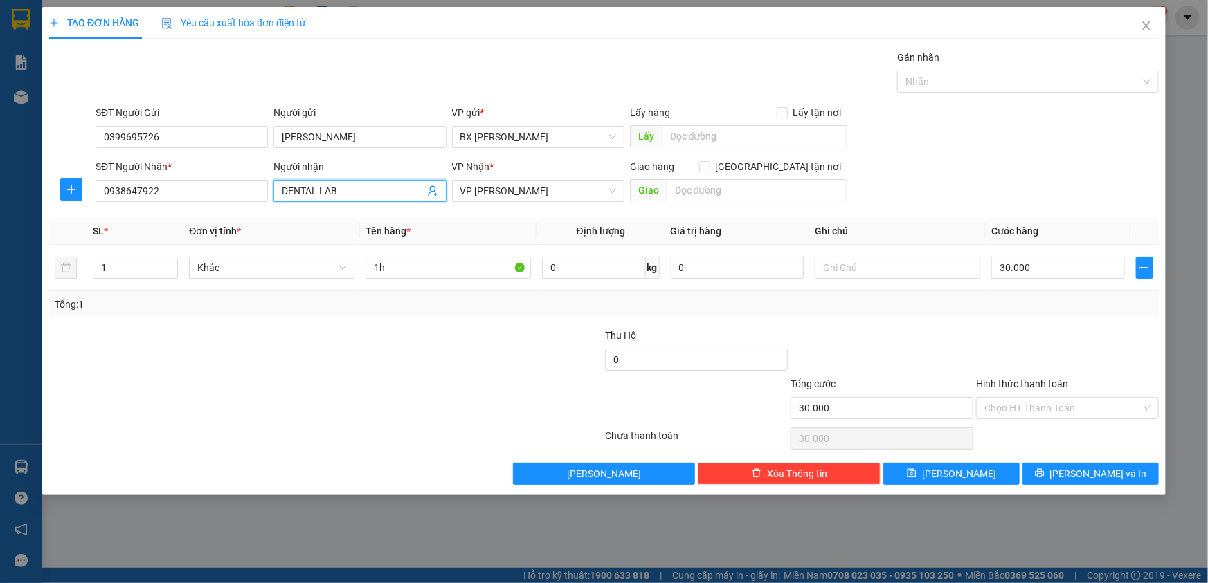
click at [290, 188] on input "DENTAL LAB" at bounding box center [353, 190] width 142 height 15
drag, startPoint x: 314, startPoint y: 188, endPoint x: 284, endPoint y: 192, distance: 30.6
click at [284, 192] on input "DENTAL LAB" at bounding box center [353, 190] width 142 height 15
click at [347, 192] on input "LAB" at bounding box center [353, 190] width 142 height 15
type input "LAB THIÊN NHIÊN"
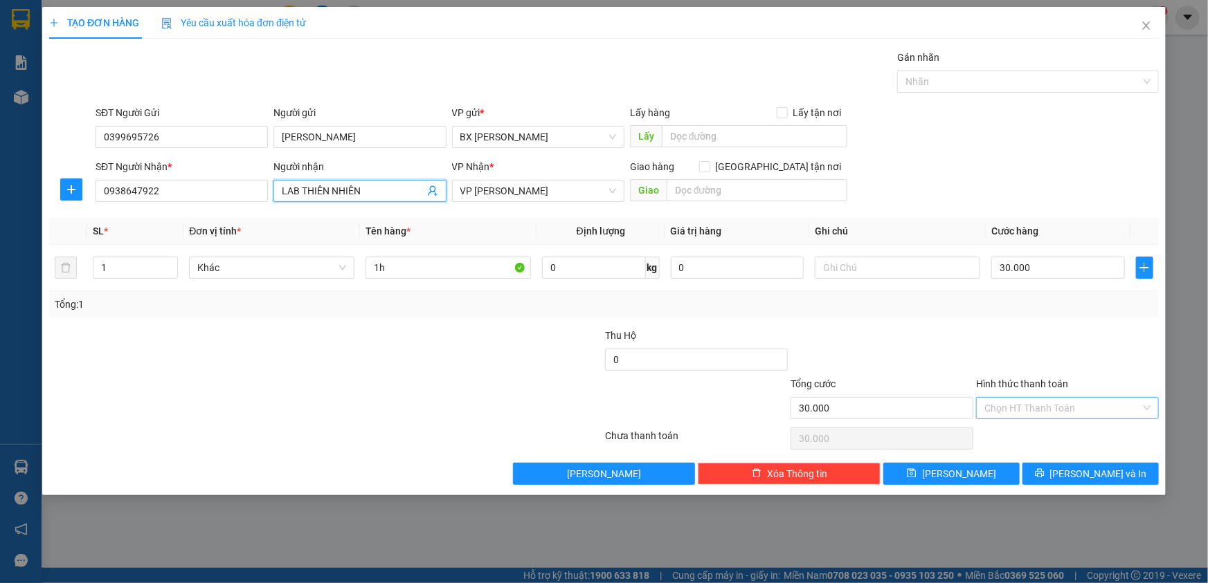
click at [1066, 405] on input "Hình thức thanh toán" at bounding box center [1062, 408] width 156 height 21
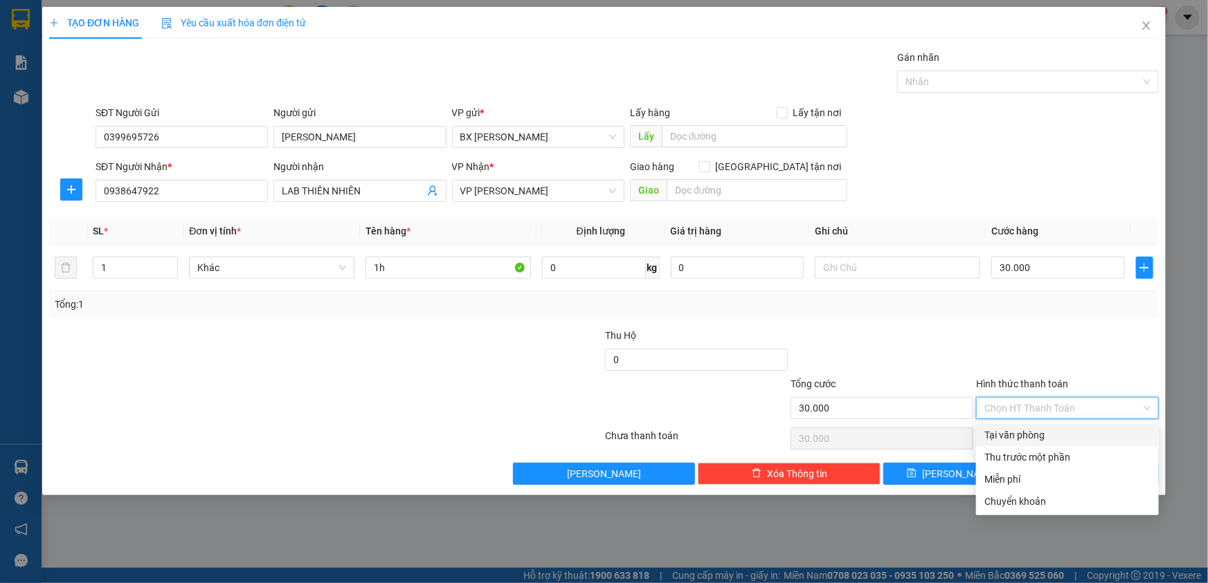
click at [1060, 436] on div "Tại văn phòng" at bounding box center [1067, 435] width 166 height 15
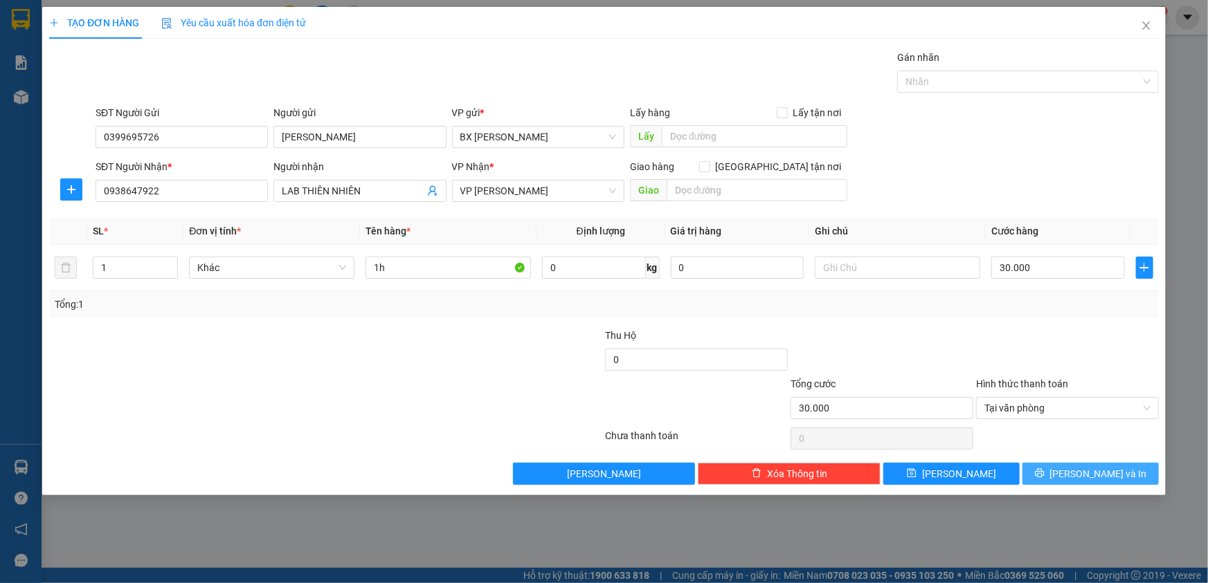
click at [1084, 479] on span "[PERSON_NAME] và In" at bounding box center [1098, 473] width 97 height 15
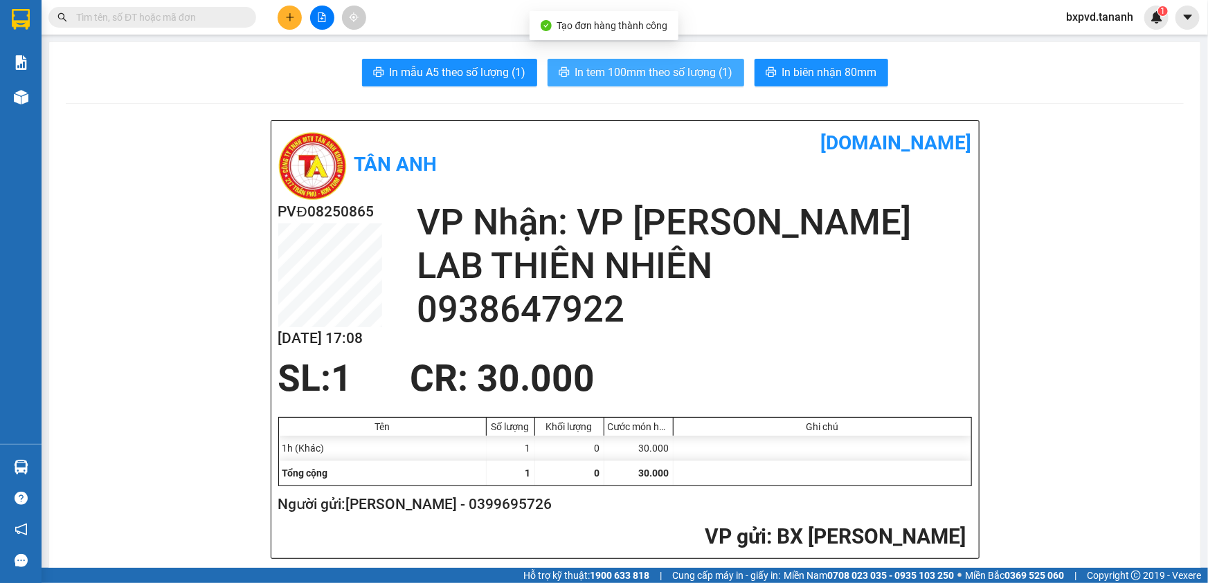
click at [685, 64] on span "In tem 100mm theo số lượng (1)" at bounding box center [654, 72] width 158 height 17
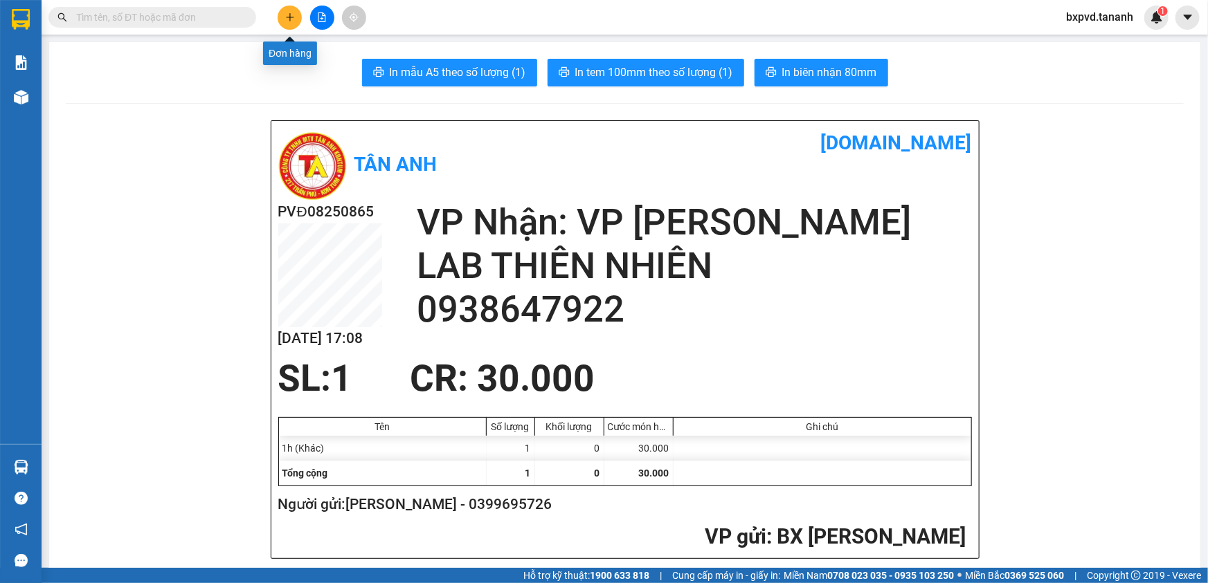
click at [298, 8] on button at bounding box center [290, 18] width 24 height 24
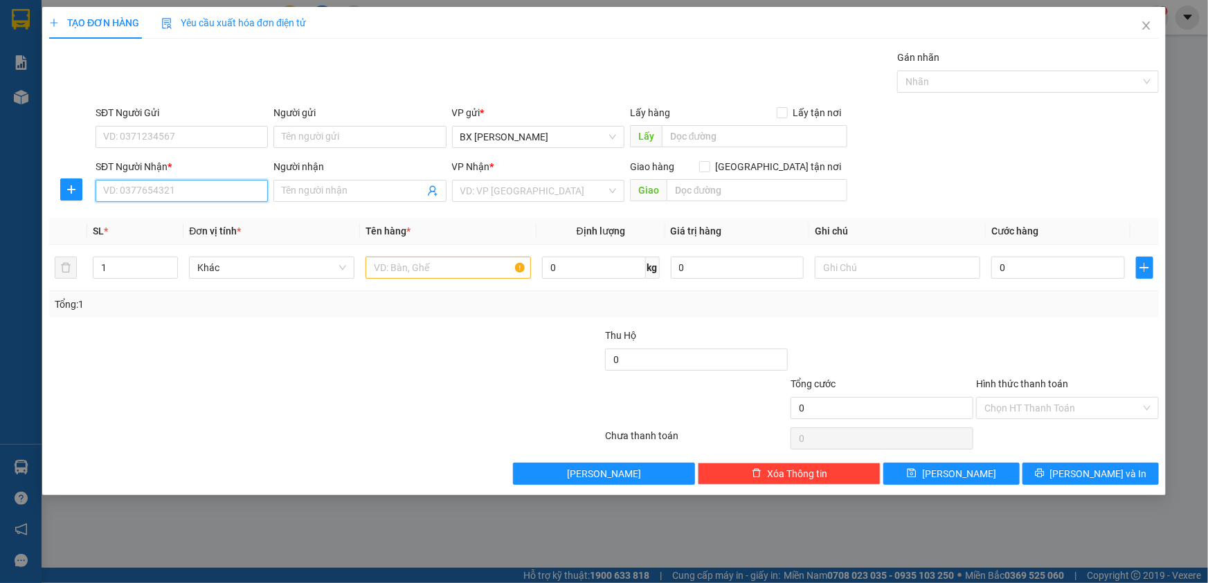
click at [175, 188] on input "SĐT Người Nhận *" at bounding box center [182, 191] width 172 height 22
type input "0963862251"
click at [475, 187] on input "search" at bounding box center [533, 191] width 146 height 21
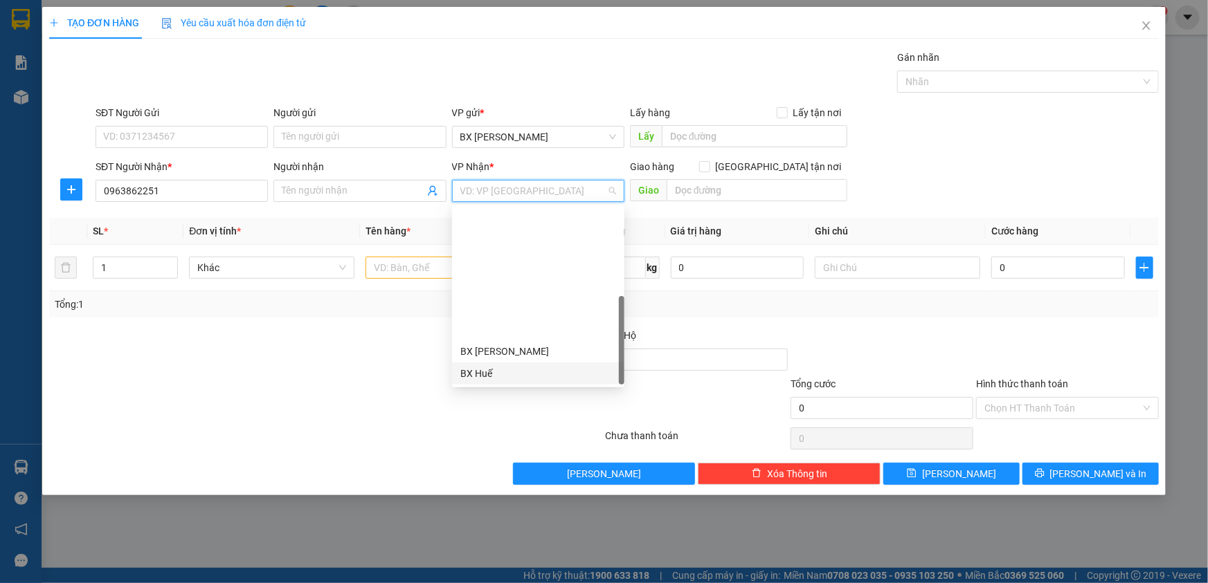
click at [518, 366] on div "BX Huế" at bounding box center [538, 373] width 156 height 15
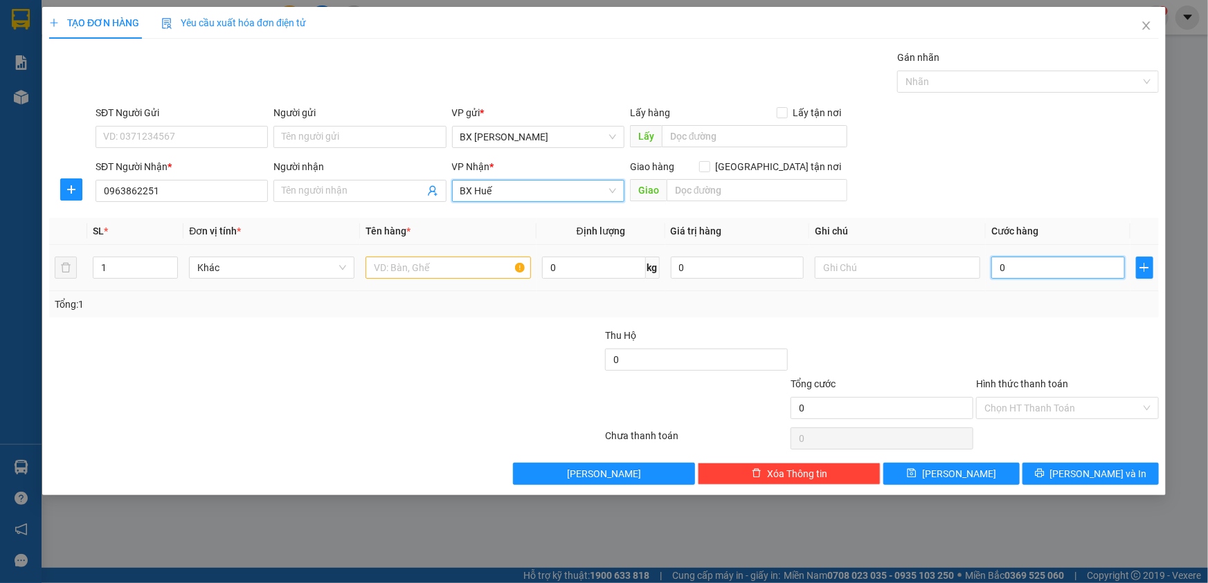
click at [1051, 267] on input "0" at bounding box center [1058, 268] width 134 height 22
type input "5"
type input "50"
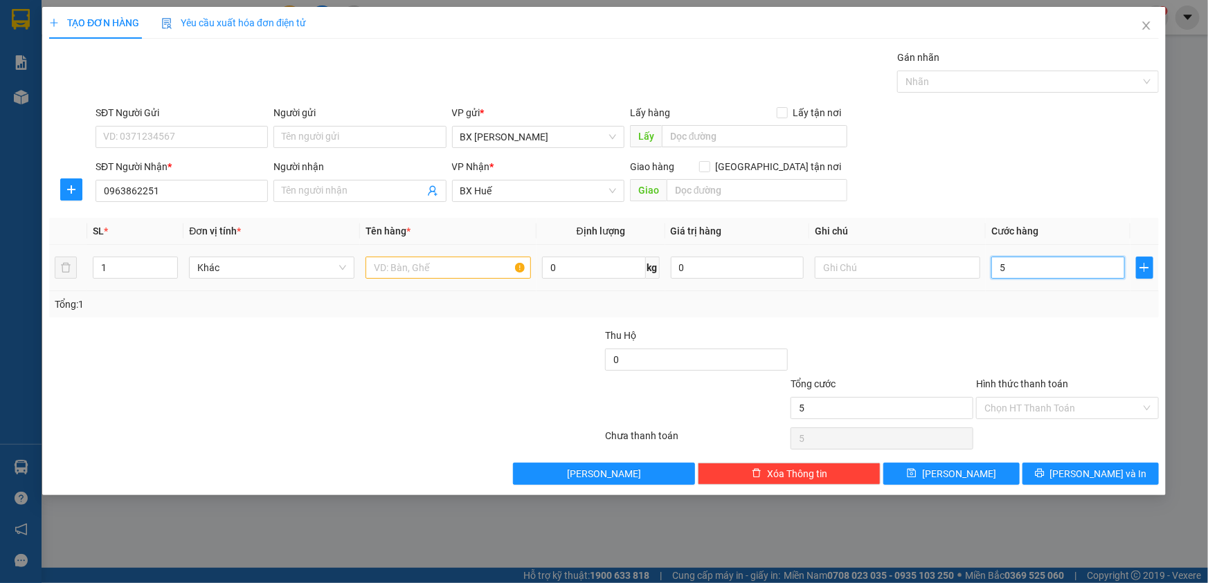
type input "50"
type input "50.000"
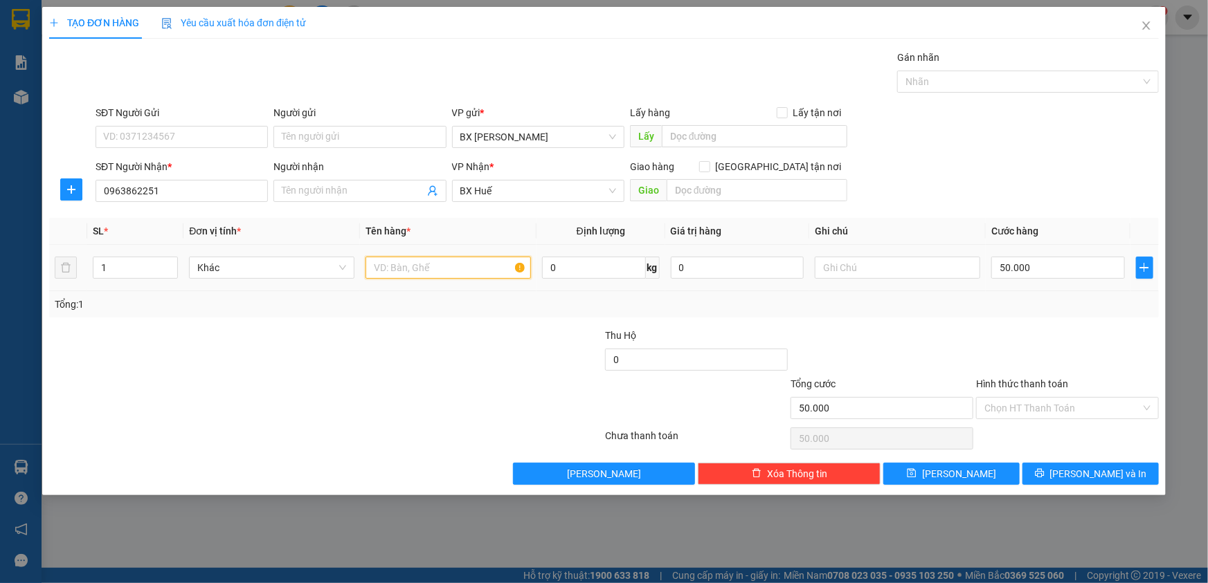
drag, startPoint x: 464, startPoint y: 270, endPoint x: 430, endPoint y: 256, distance: 36.6
click at [452, 269] on input "text" at bounding box center [447, 268] width 165 height 22
type input "TG"
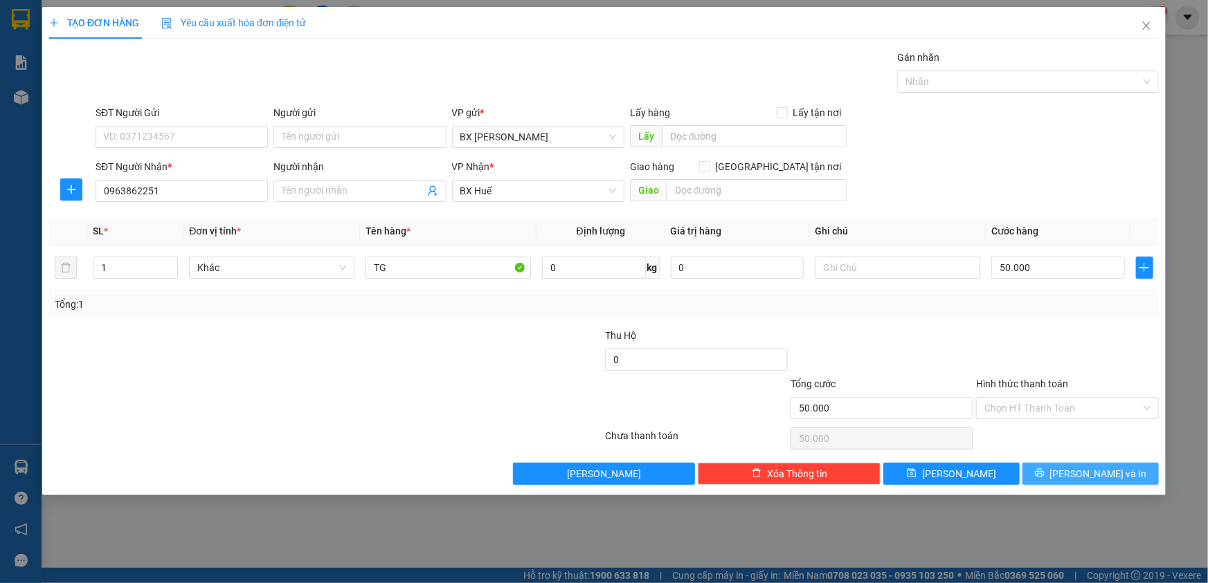
click at [1096, 473] on span "[PERSON_NAME] và In" at bounding box center [1098, 473] width 97 height 15
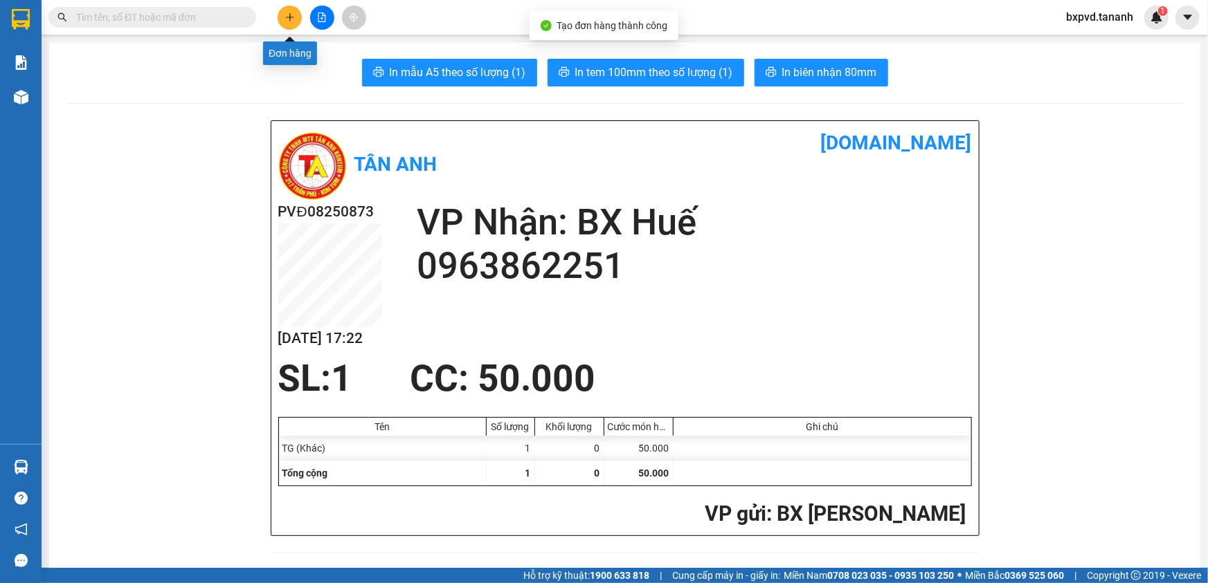
click at [287, 17] on icon "plus" at bounding box center [290, 17] width 8 height 1
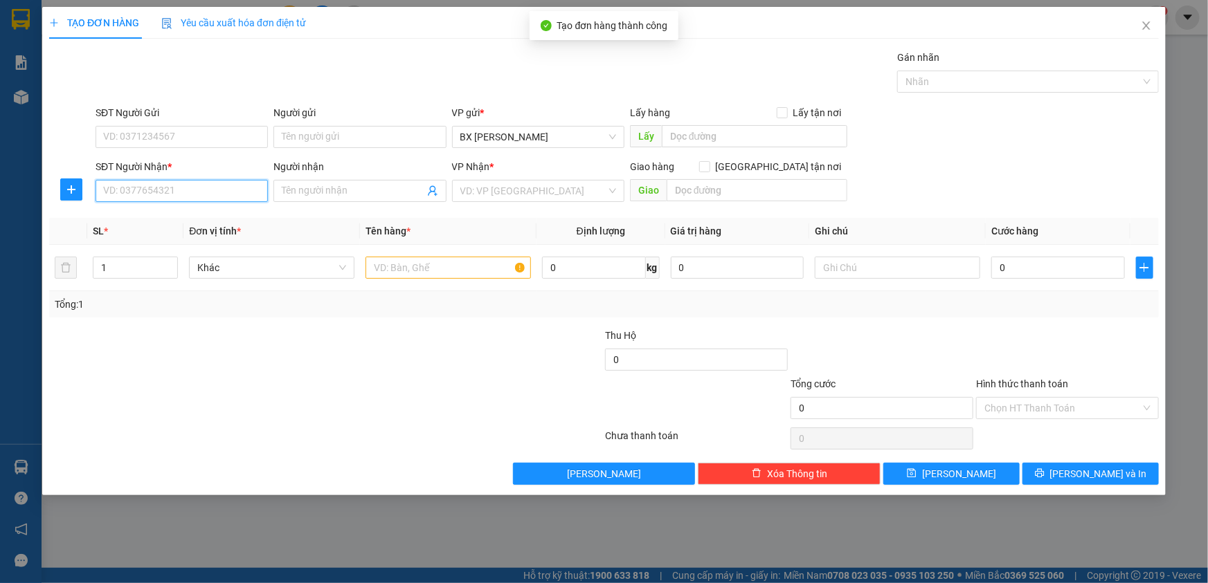
click at [214, 188] on input "SĐT Người Nhận *" at bounding box center [182, 191] width 172 height 22
type input "0393455103"
type input "DẠ LÊ"
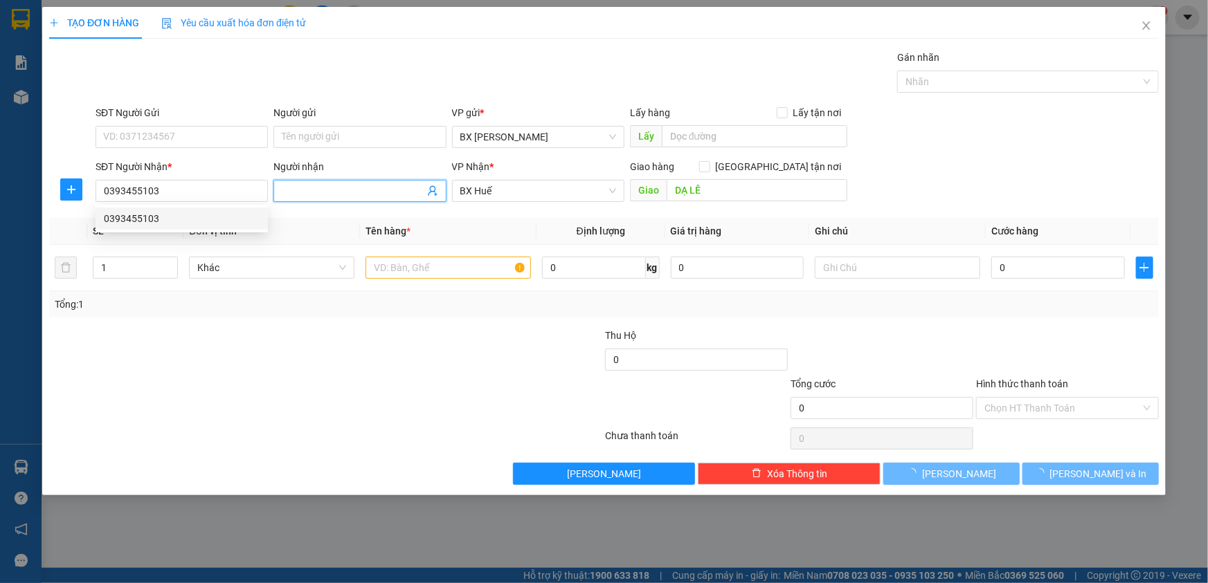
type input "100.000"
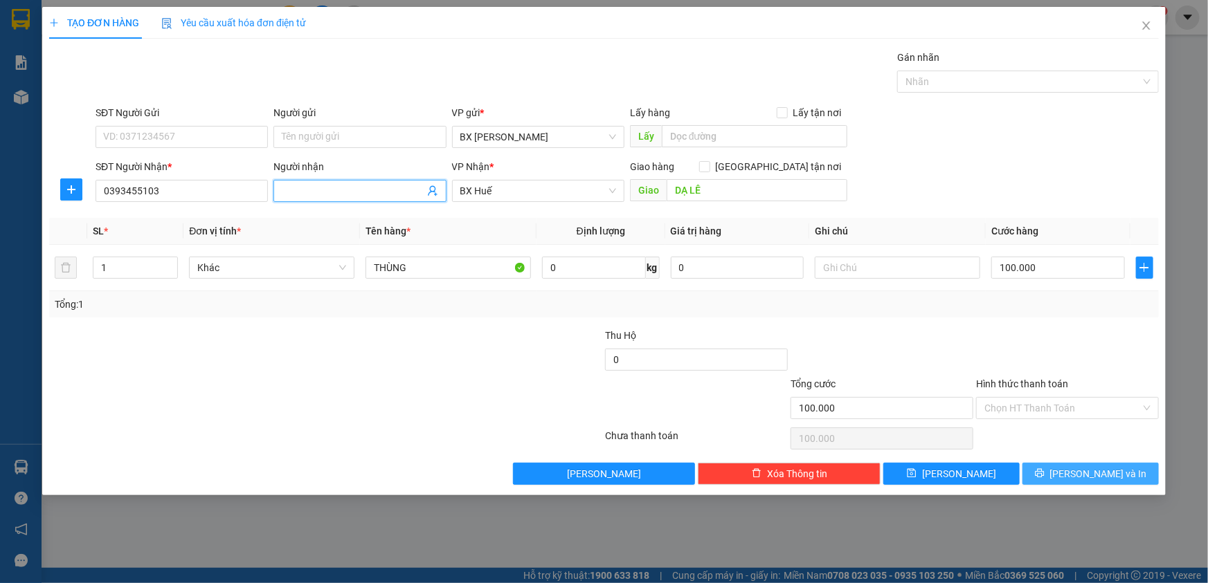
click at [1050, 474] on button "[PERSON_NAME] và In" at bounding box center [1090, 474] width 136 height 22
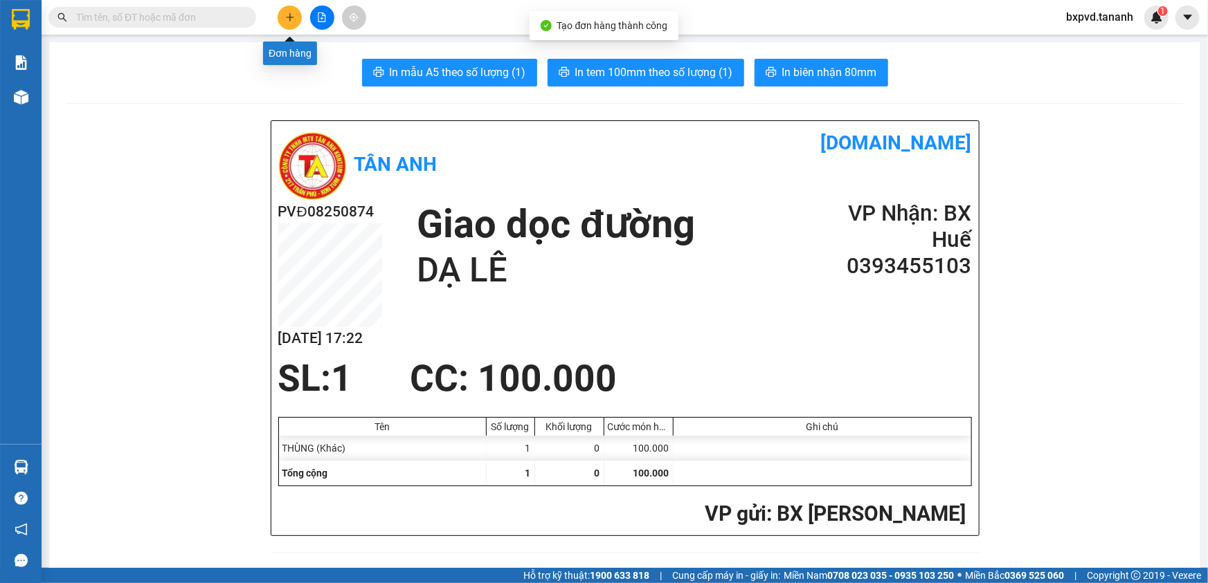
click at [289, 18] on icon "plus" at bounding box center [289, 17] width 1 height 8
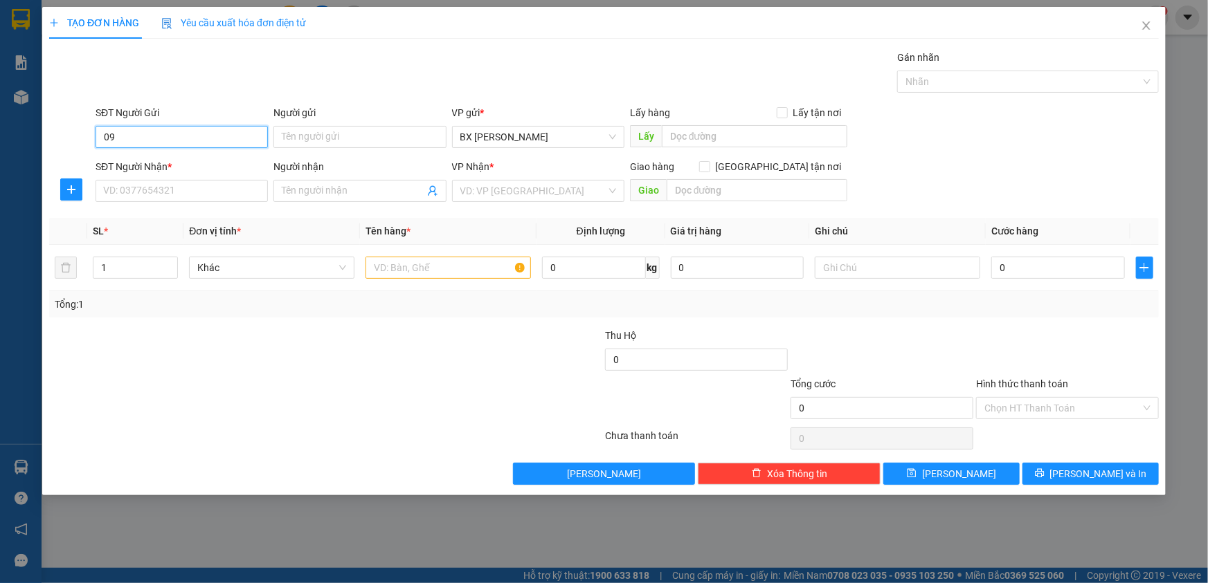
type input "0"
click at [181, 210] on div "Transit Pickup Surcharge Ids Transit Deliver Surcharge Ids Transit Deliver Surc…" at bounding box center [603, 267] width 1109 height 435
click at [224, 186] on input "SĐT Người Nhận *" at bounding box center [182, 191] width 172 height 22
type input "0906570415"
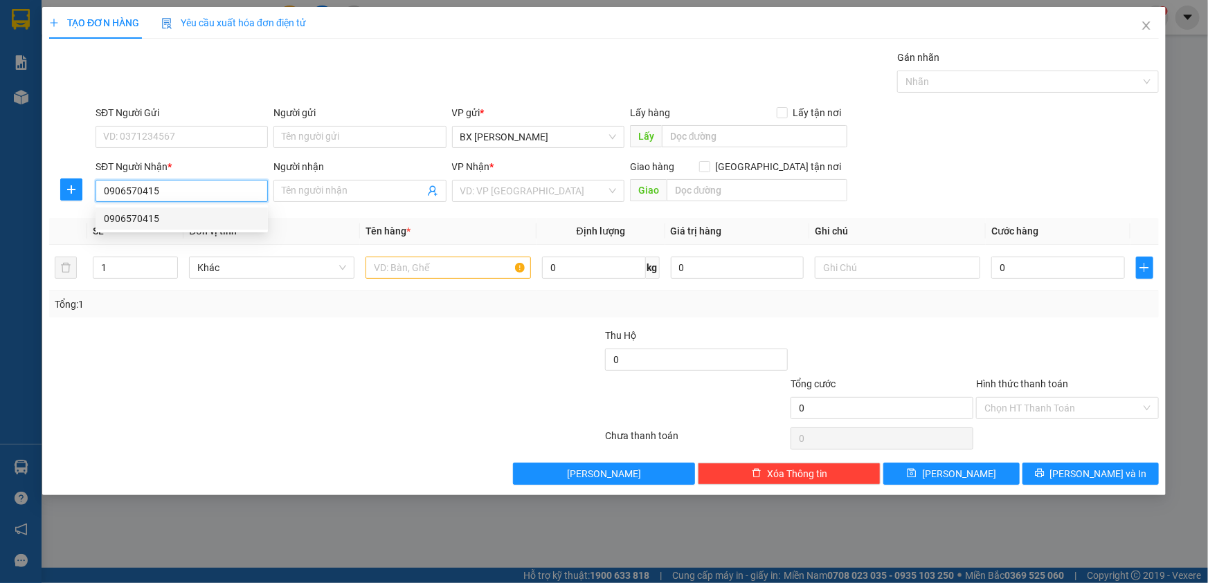
click at [165, 221] on div "0906570415" at bounding box center [182, 218] width 156 height 15
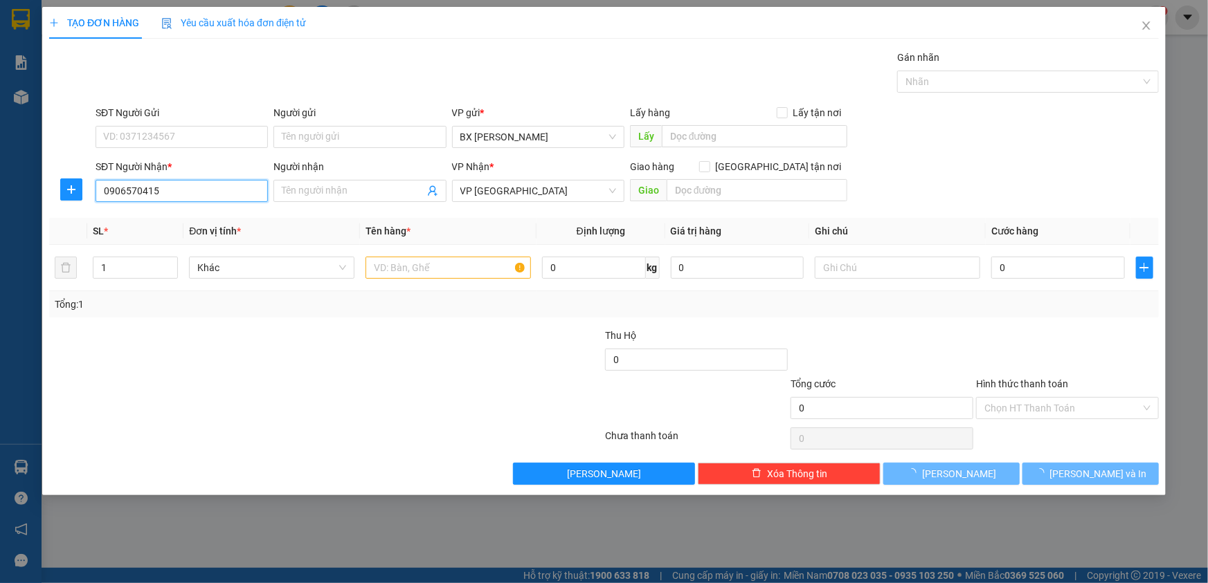
type input "100.000"
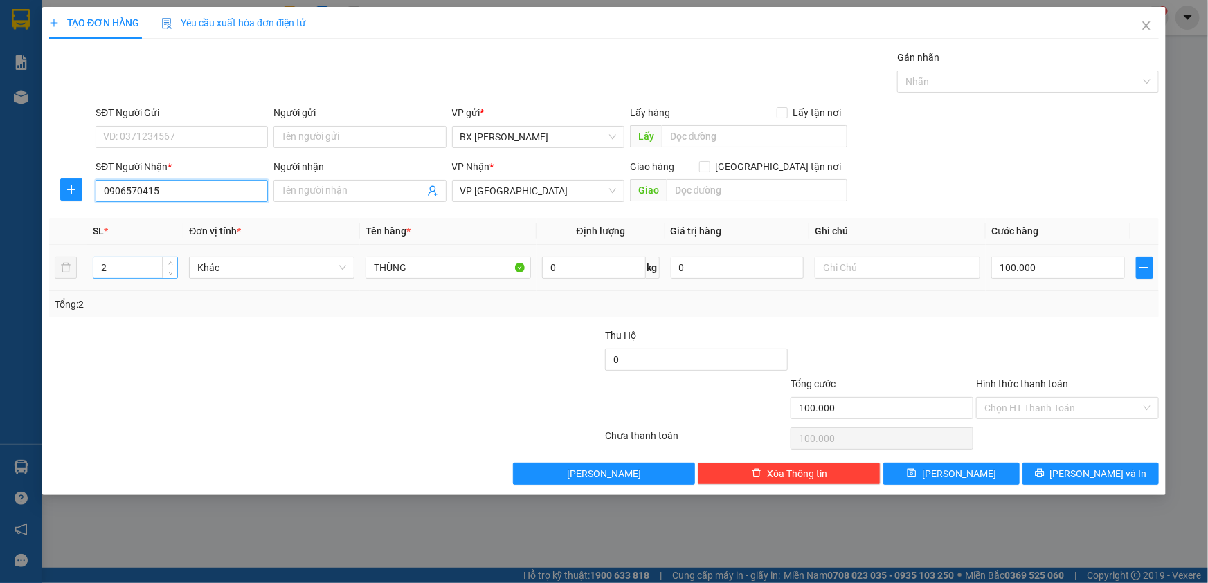
type input "0906570415"
click at [153, 261] on input "2" at bounding box center [135, 267] width 84 height 21
type input "1"
click at [168, 271] on icon "down" at bounding box center [170, 272] width 5 height 5
click at [1111, 271] on input "100.000" at bounding box center [1058, 268] width 134 height 22
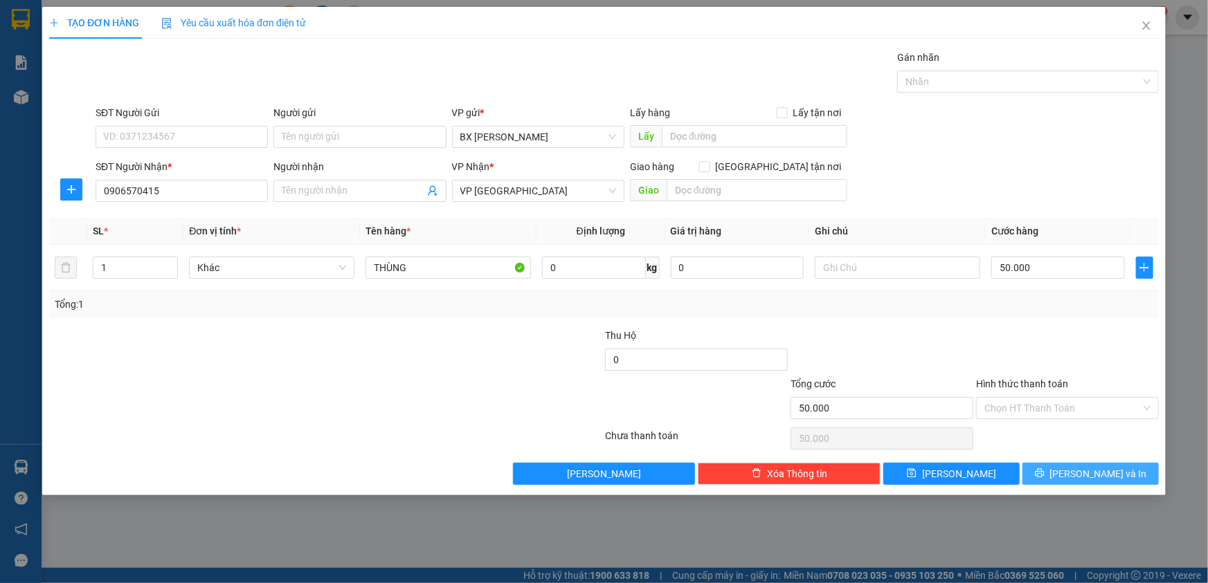
drag, startPoint x: 1078, startPoint y: 473, endPoint x: 1085, endPoint y: 469, distance: 9.0
click at [1085, 471] on button "[PERSON_NAME] và In" at bounding box center [1090, 474] width 136 height 22
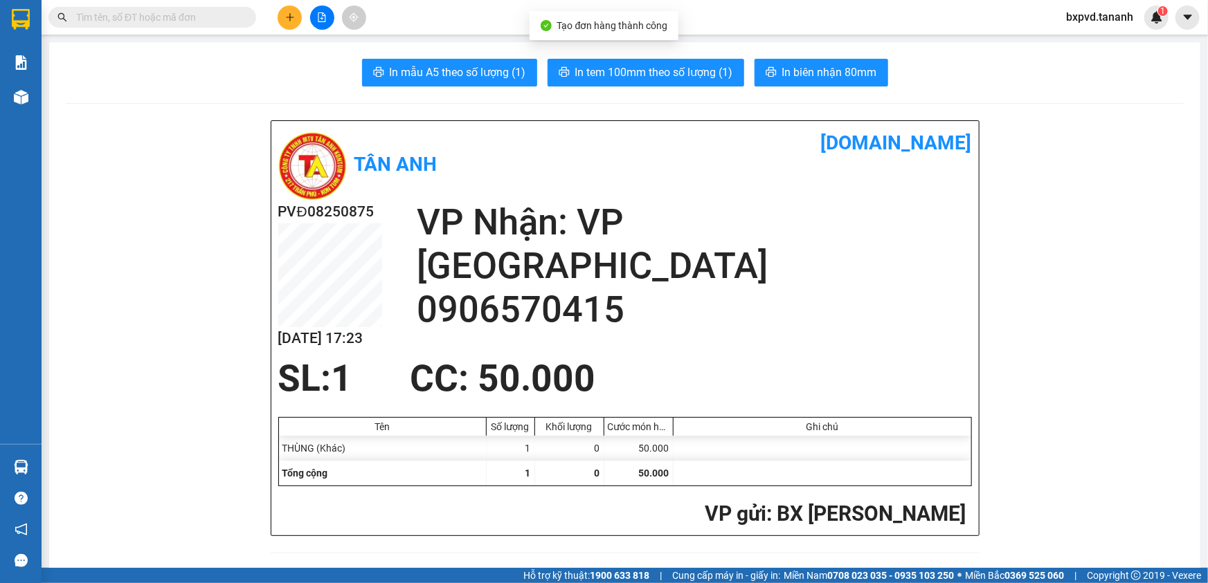
click at [289, 28] on button at bounding box center [290, 18] width 24 height 24
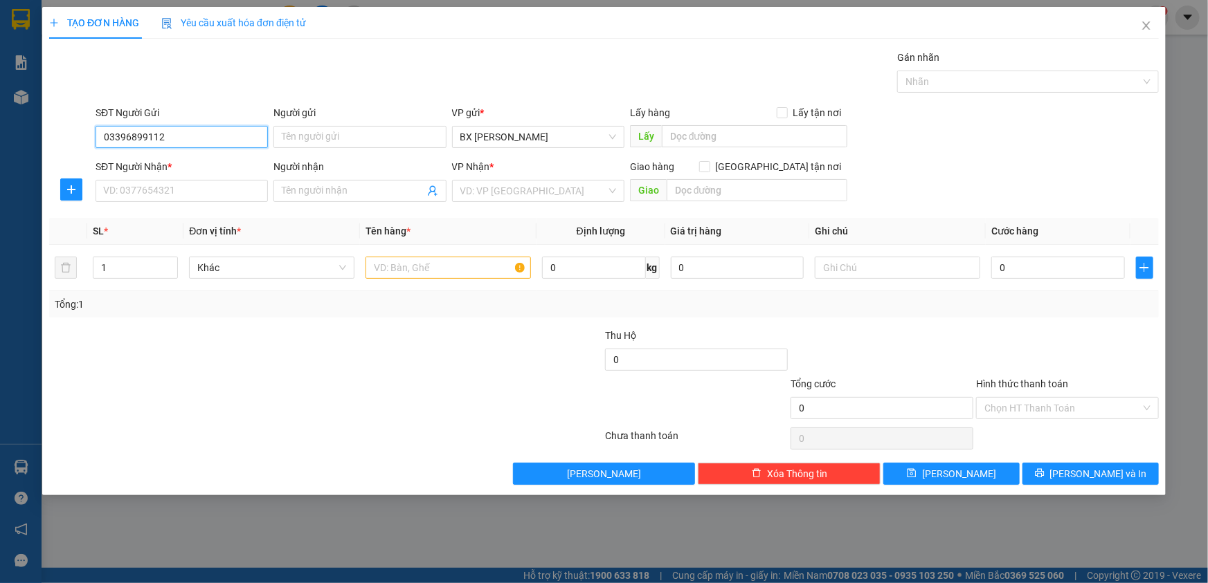
click at [153, 141] on input "03396899112" at bounding box center [182, 137] width 172 height 22
type input "0339689912"
drag, startPoint x: 143, startPoint y: 180, endPoint x: 143, endPoint y: 188, distance: 7.6
click at [143, 187] on input "SĐT Người Nhận *" at bounding box center [182, 191] width 172 height 22
type input "0903309577"
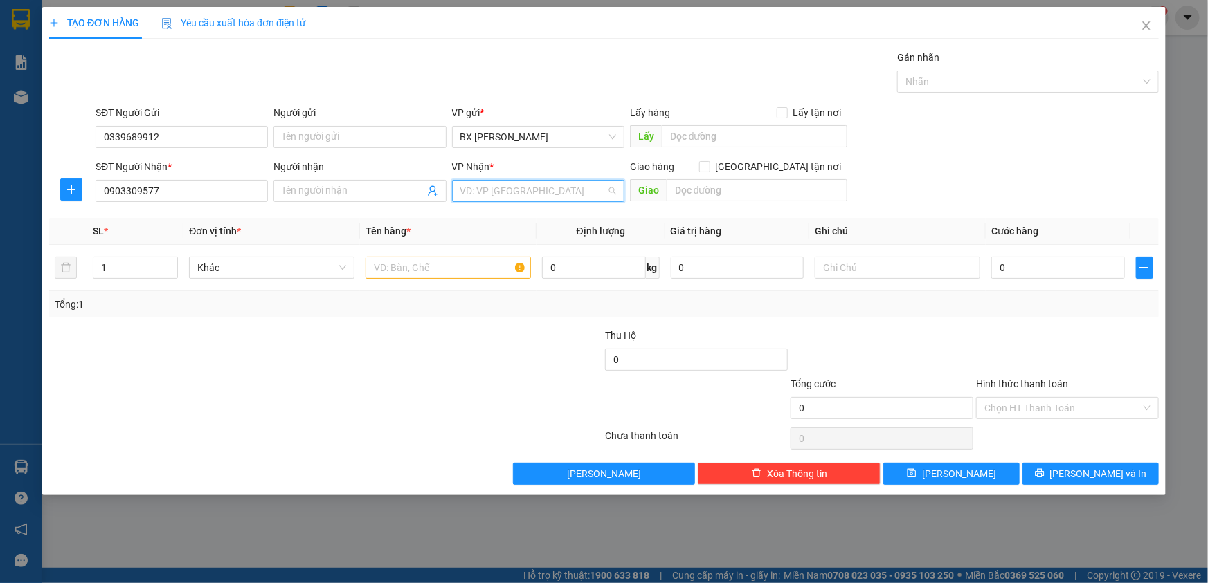
click at [511, 198] on input "search" at bounding box center [533, 191] width 146 height 21
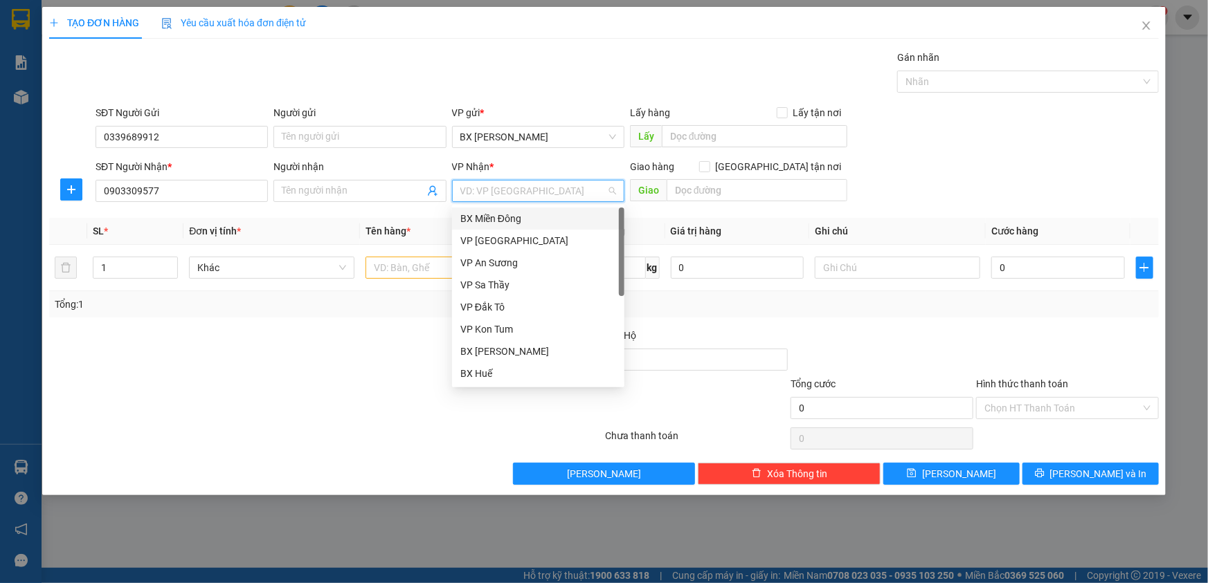
click at [509, 223] on div "BX Miền Đông" at bounding box center [538, 218] width 156 height 15
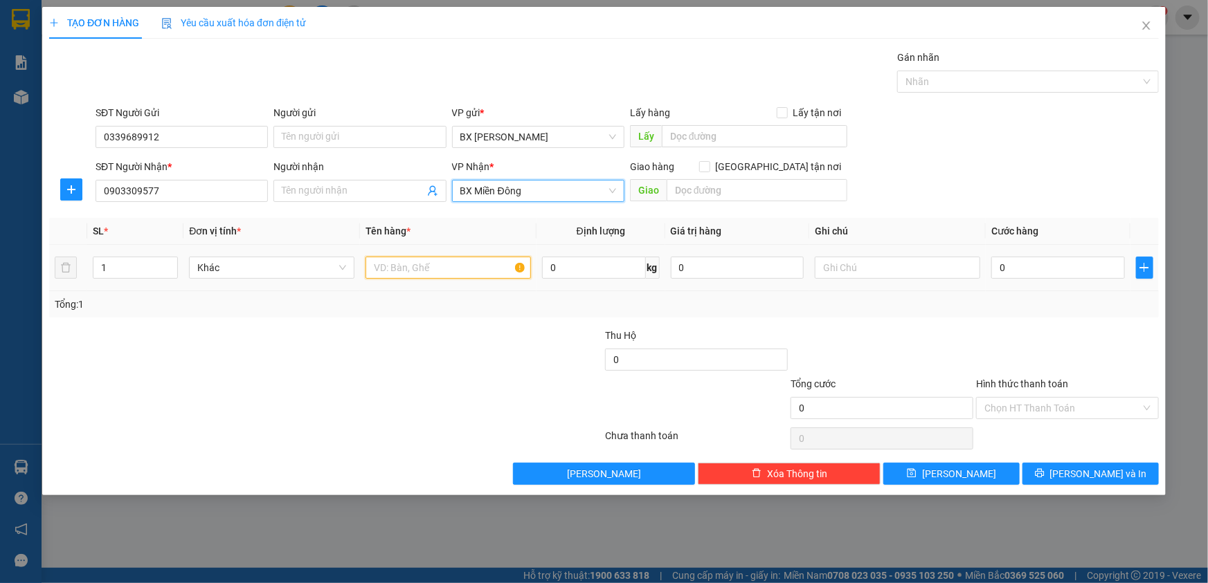
click at [408, 271] on input "text" at bounding box center [447, 268] width 165 height 22
type input "HỒ SƠ"
click at [1024, 407] on input "Hình thức thanh toán" at bounding box center [1062, 408] width 156 height 21
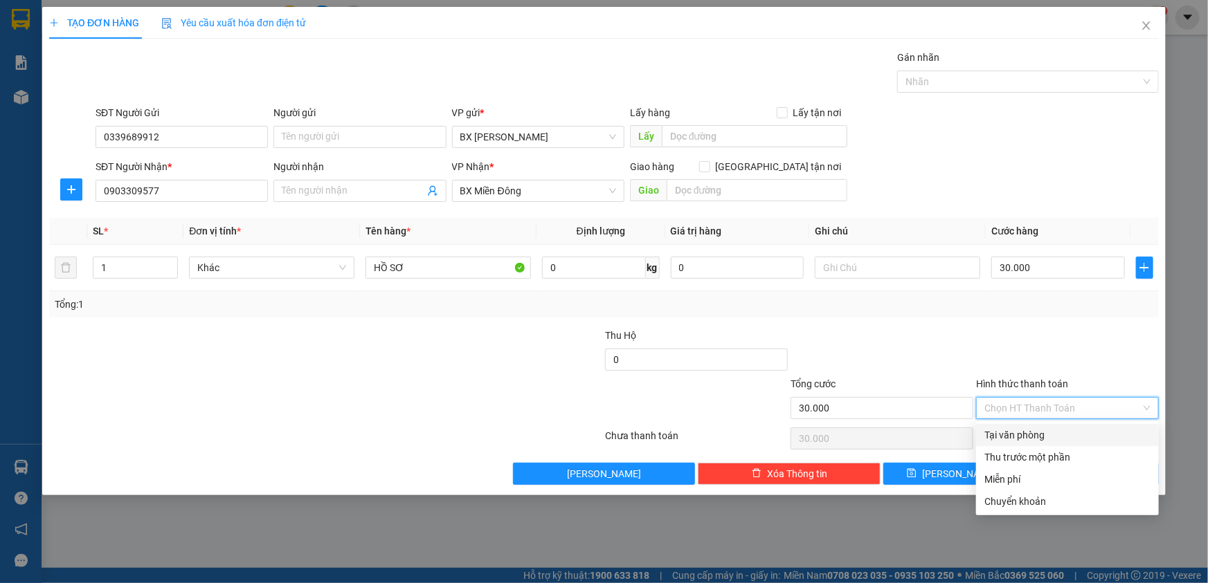
click at [1022, 424] on div "Tại văn phòng" at bounding box center [1067, 435] width 183 height 22
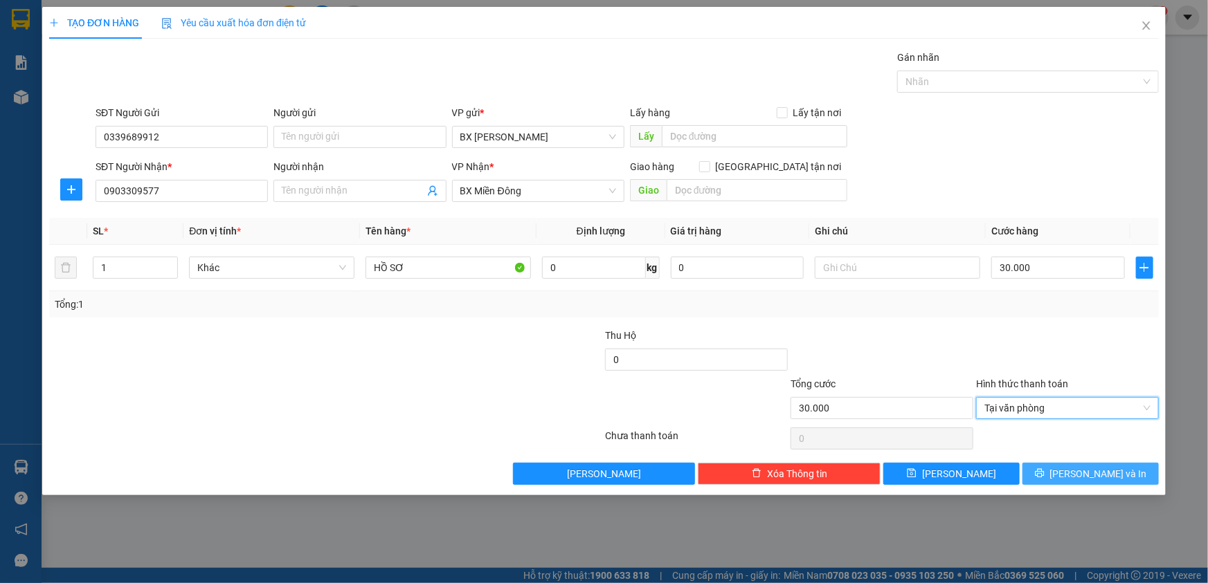
click at [1045, 469] on button "[PERSON_NAME] và In" at bounding box center [1090, 474] width 136 height 22
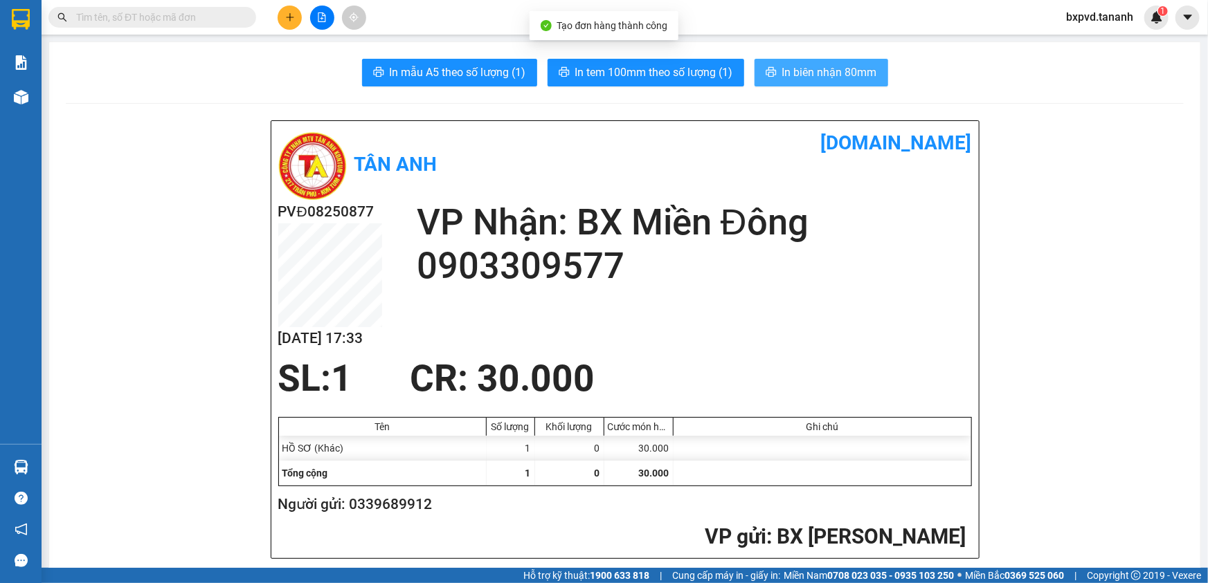
drag, startPoint x: 802, startPoint y: 83, endPoint x: 793, endPoint y: 111, distance: 29.1
click at [824, 80] on span "In biên nhận 80mm" at bounding box center [829, 72] width 95 height 17
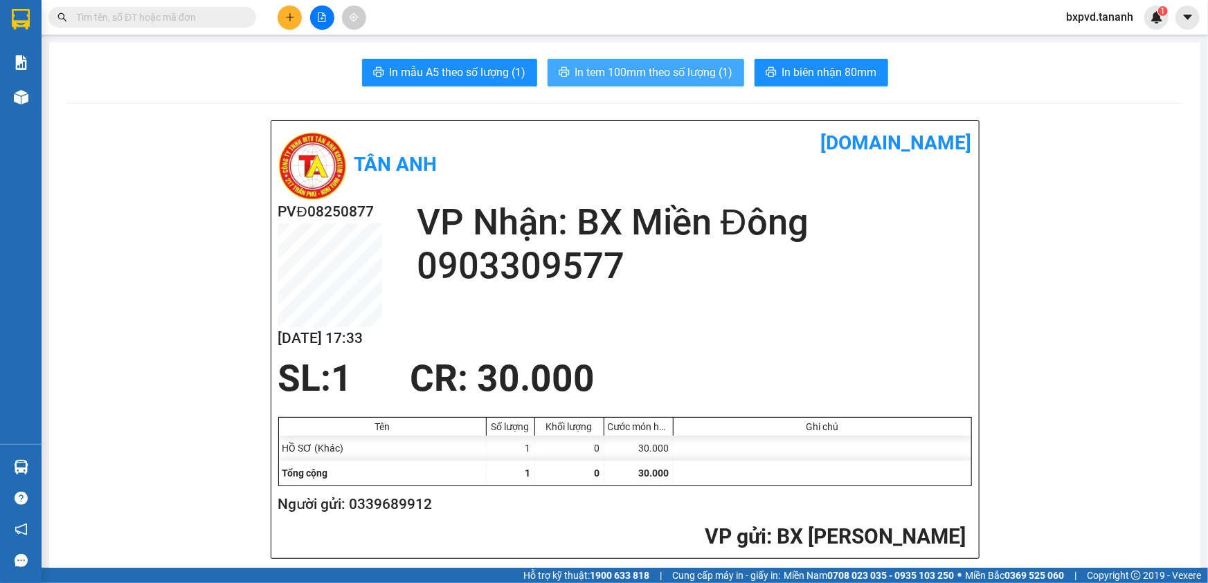
click at [672, 69] on span "In tem 100mm theo số lượng (1)" at bounding box center [654, 72] width 158 height 17
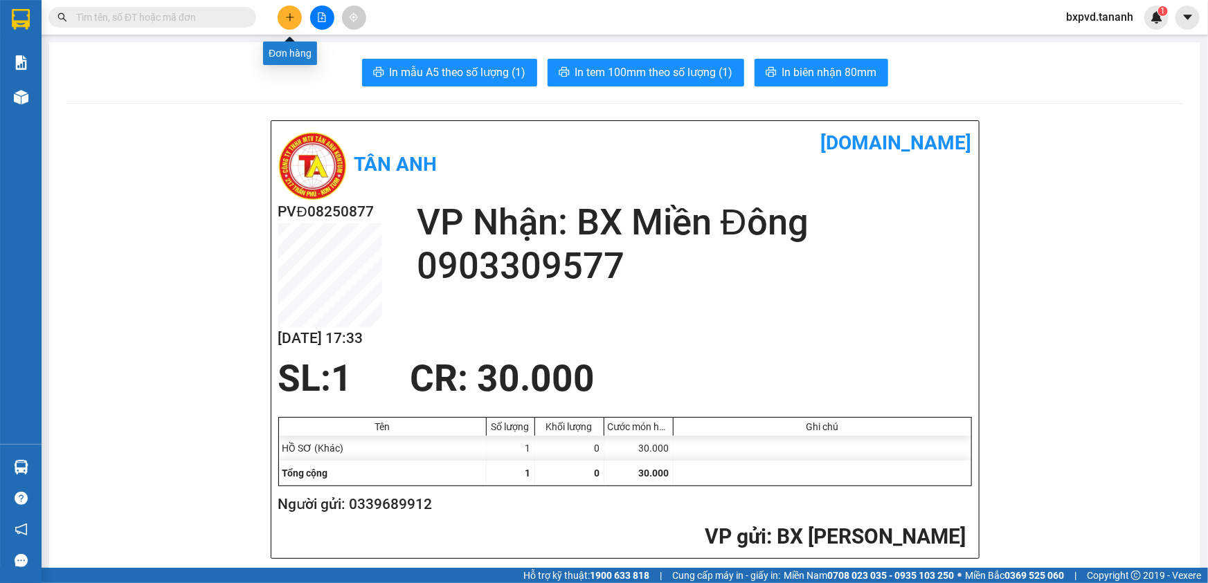
click at [289, 14] on icon "plus" at bounding box center [290, 17] width 10 height 10
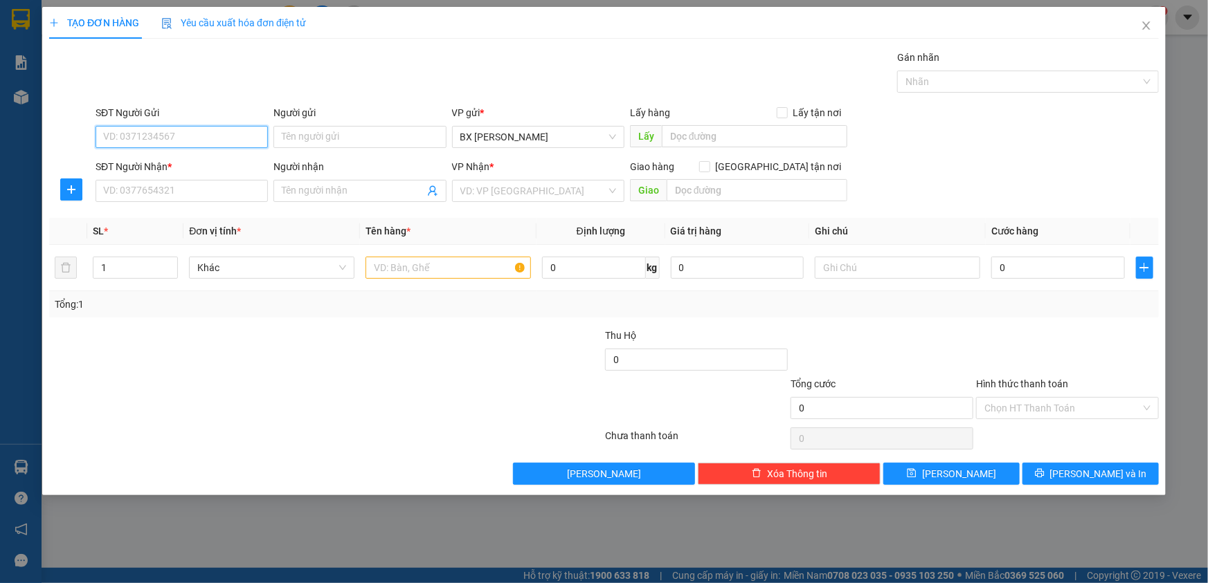
click at [204, 144] on input "SĐT Người Gửi" at bounding box center [182, 137] width 172 height 22
type input "0349235605"
click at [145, 194] on input "SĐT Người Nhận *" at bounding box center [182, 191] width 172 height 22
type input "0938614533"
click at [498, 188] on input "search" at bounding box center [533, 191] width 146 height 21
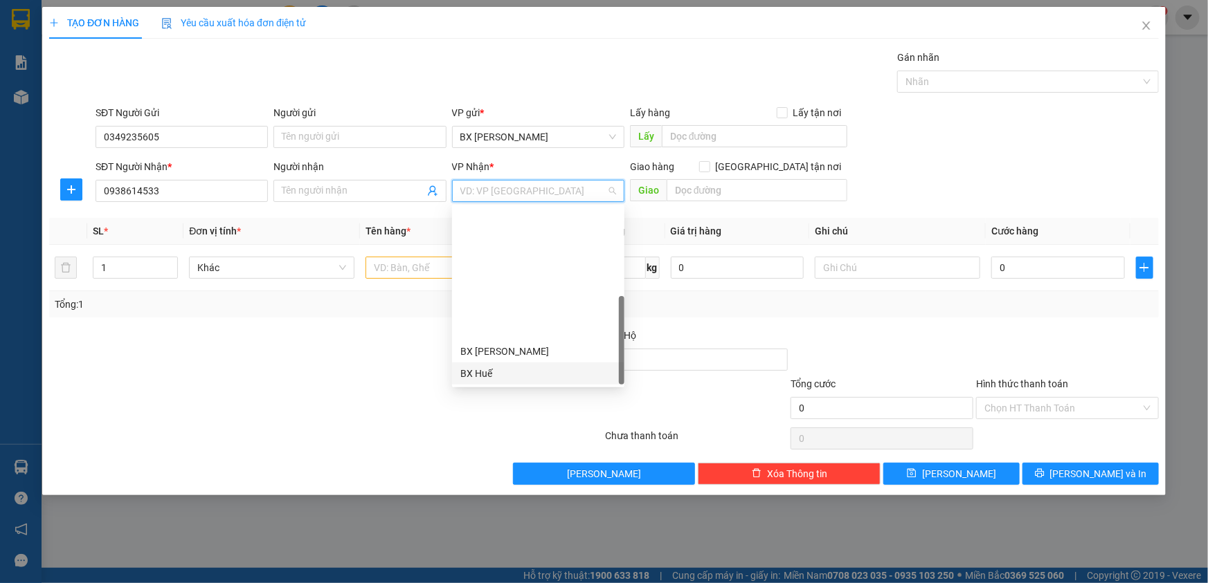
click at [512, 366] on div "BX Huế" at bounding box center [538, 373] width 156 height 15
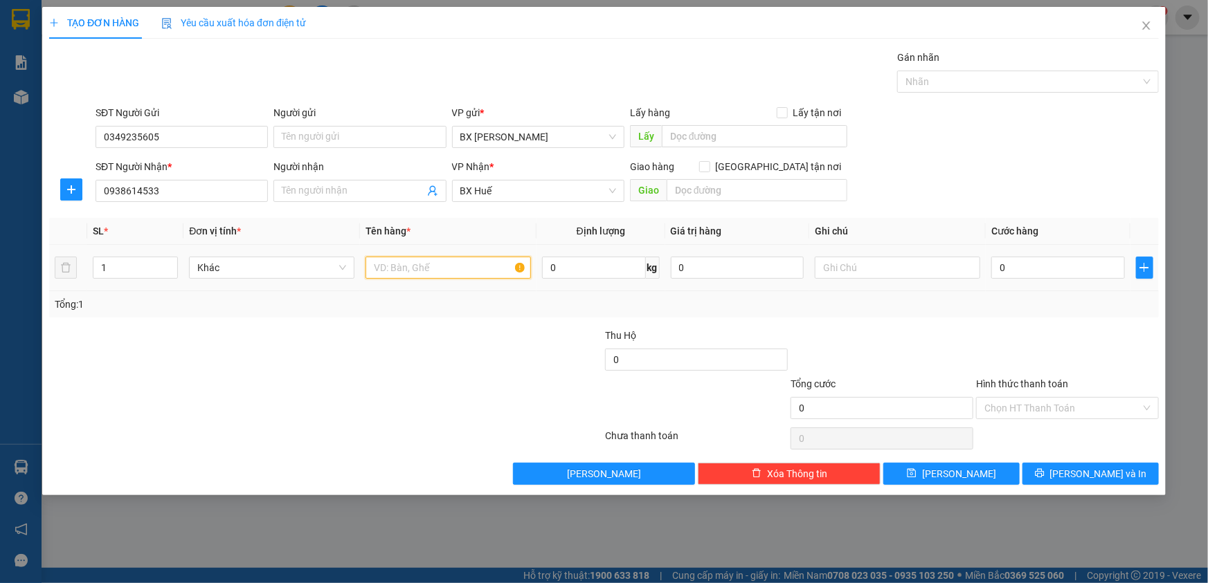
click at [435, 257] on input "text" at bounding box center [447, 268] width 165 height 22
type input "[GEOGRAPHIC_DATA]"
click at [1024, 262] on input "0" at bounding box center [1058, 268] width 134 height 22
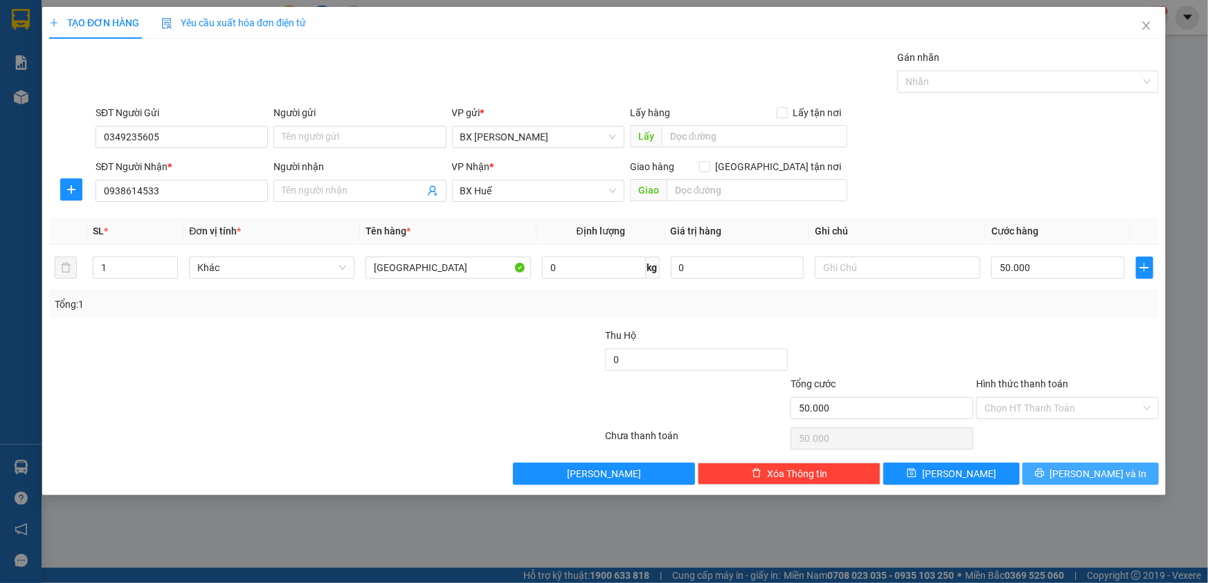
click at [1084, 482] on button "[PERSON_NAME] và In" at bounding box center [1090, 474] width 136 height 22
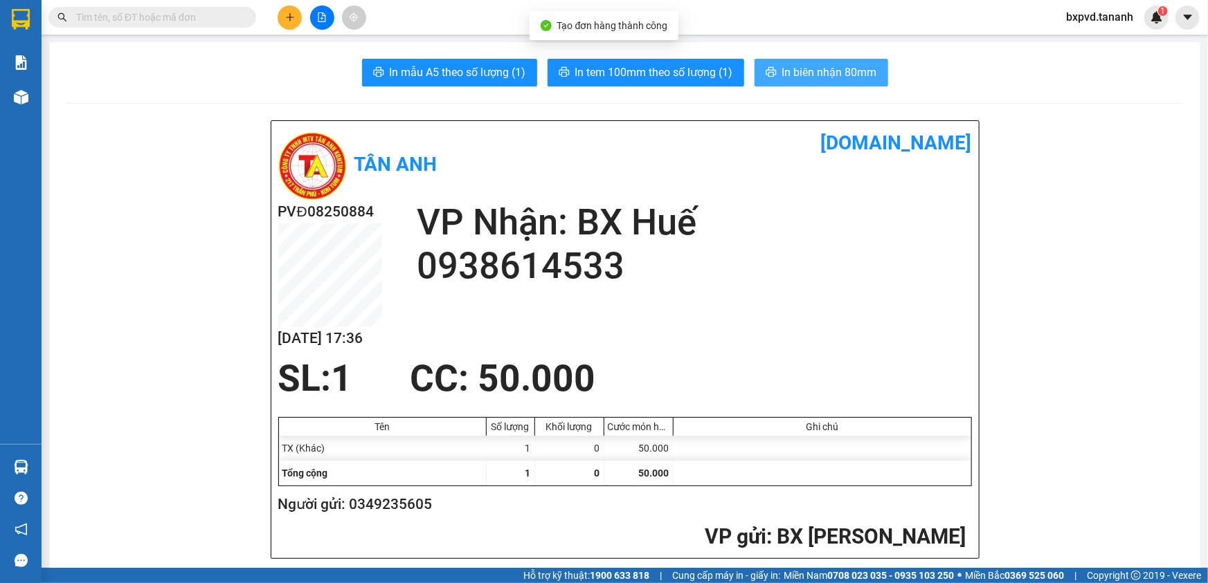
click at [804, 70] on span "In biên nhận 80mm" at bounding box center [829, 72] width 95 height 17
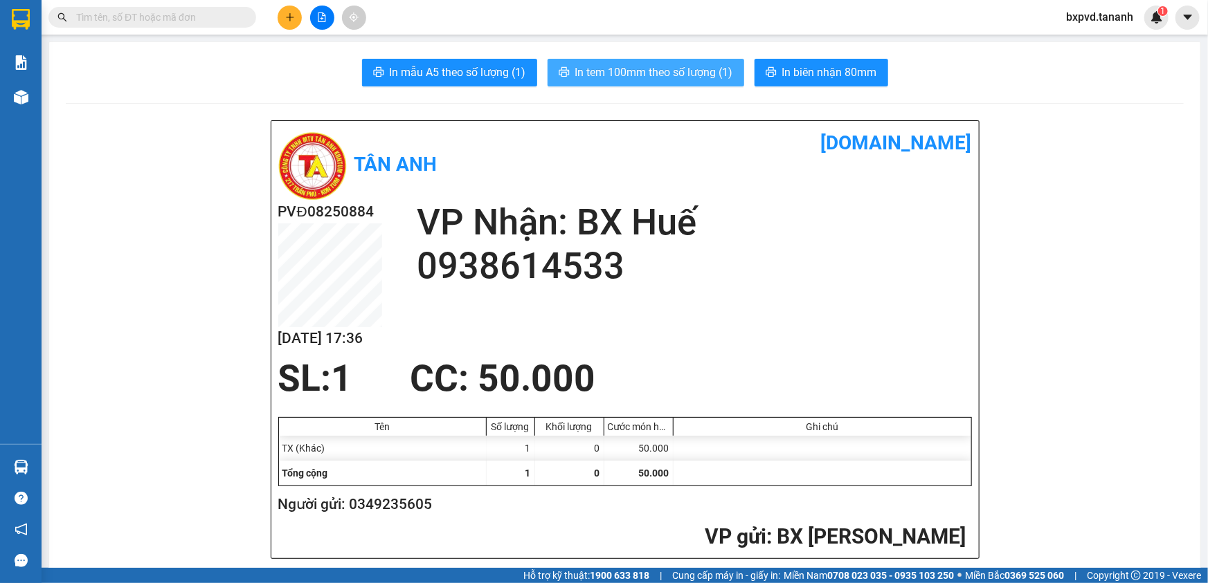
click at [640, 80] on span "In tem 100mm theo số lượng (1)" at bounding box center [654, 72] width 158 height 17
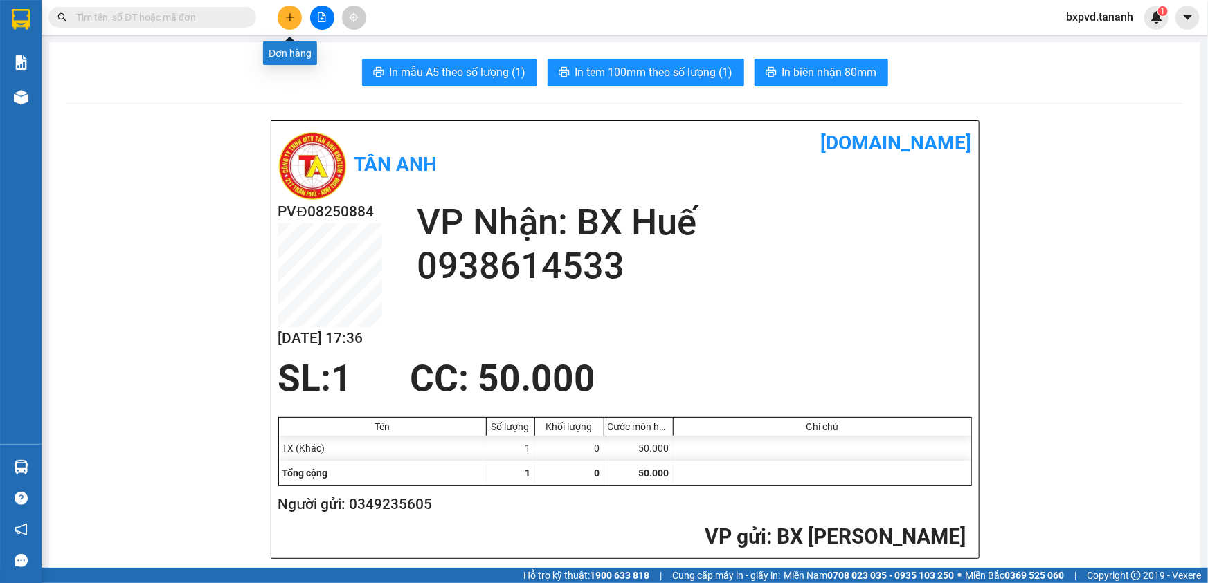
click at [286, 17] on icon "plus" at bounding box center [290, 17] width 8 height 1
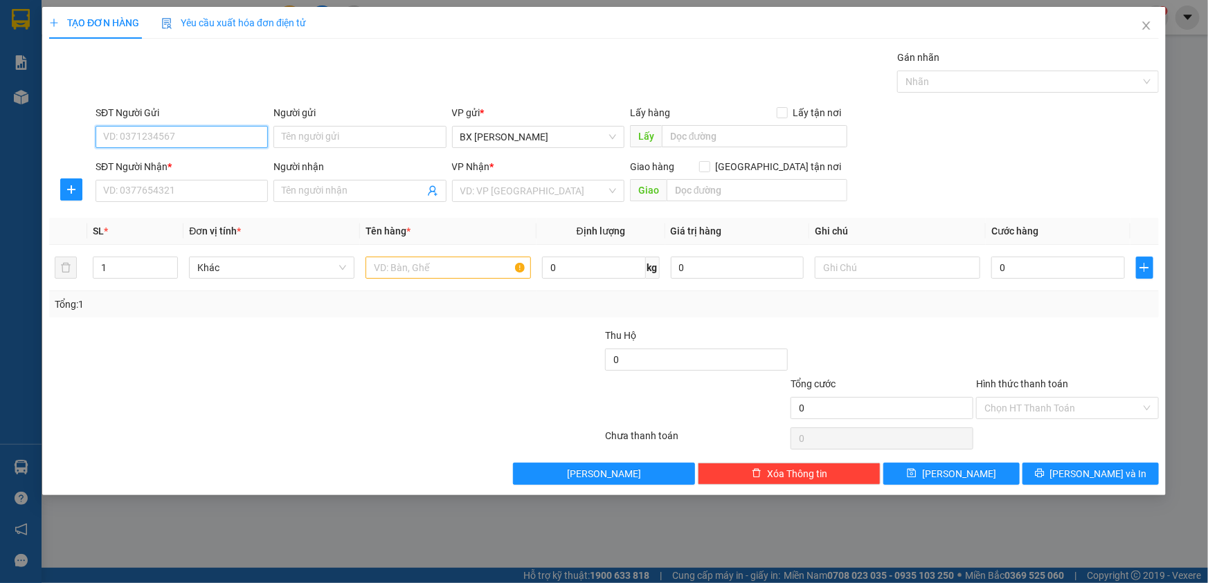
click at [192, 140] on input "SĐT Người Gửi" at bounding box center [182, 137] width 172 height 22
type input "0899963660"
click at [207, 189] on input "SĐT Người Nhận *" at bounding box center [182, 191] width 172 height 22
drag, startPoint x: 161, startPoint y: 138, endPoint x: 55, endPoint y: 132, distance: 105.4
click at [56, 138] on div "SĐT Người Gửi 0899963660 0899963660 Người gửi Tên người gửi VP gửi * BX [PERSON…" at bounding box center [604, 129] width 1112 height 48
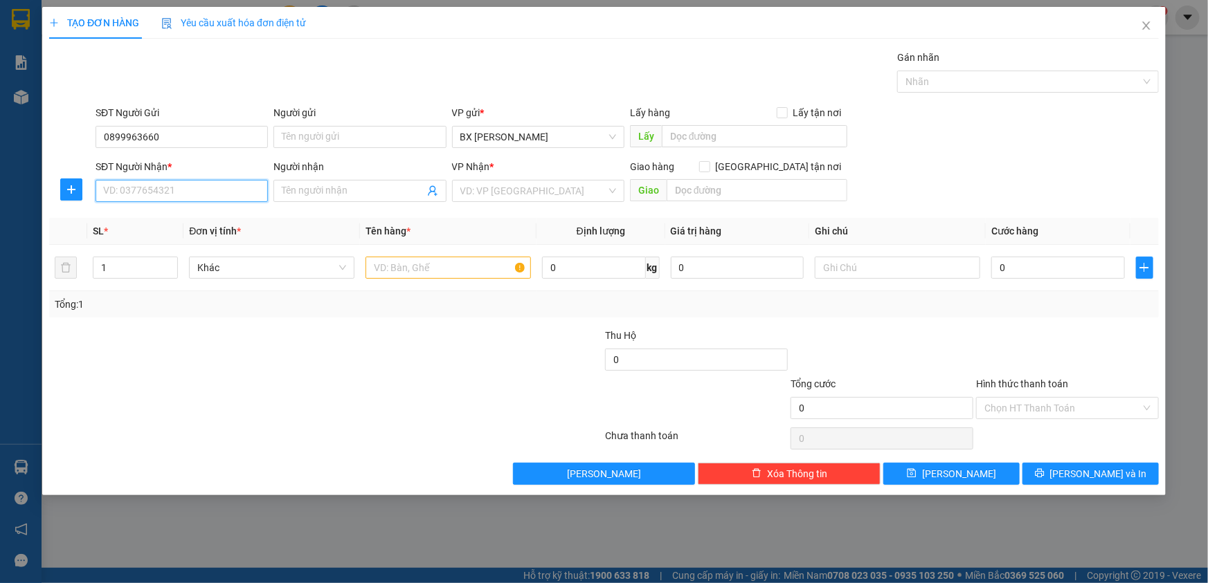
click at [132, 183] on input "SĐT Người Nhận *" at bounding box center [182, 191] width 172 height 22
paste input "0899963660"
type input "0899963660"
drag, startPoint x: 179, startPoint y: 133, endPoint x: 104, endPoint y: 136, distance: 75.5
click at [104, 136] on input "0899963660" at bounding box center [182, 137] width 172 height 22
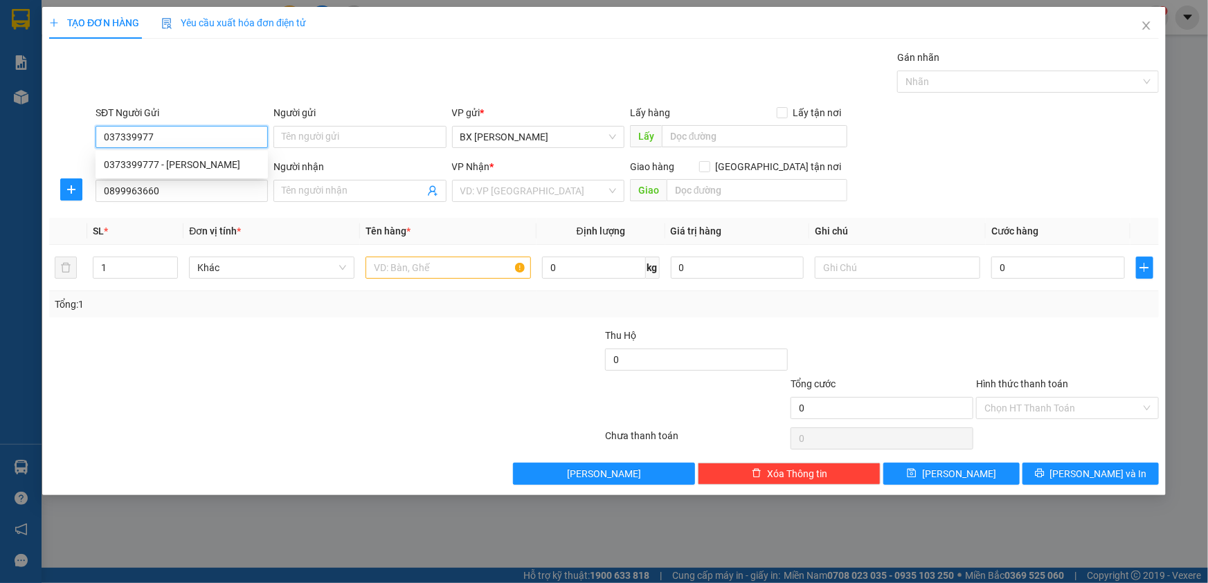
type input "0373399777"
click at [116, 162] on div "0373399777 - [PERSON_NAME]" at bounding box center [182, 164] width 156 height 15
type input "[PERSON_NAME]"
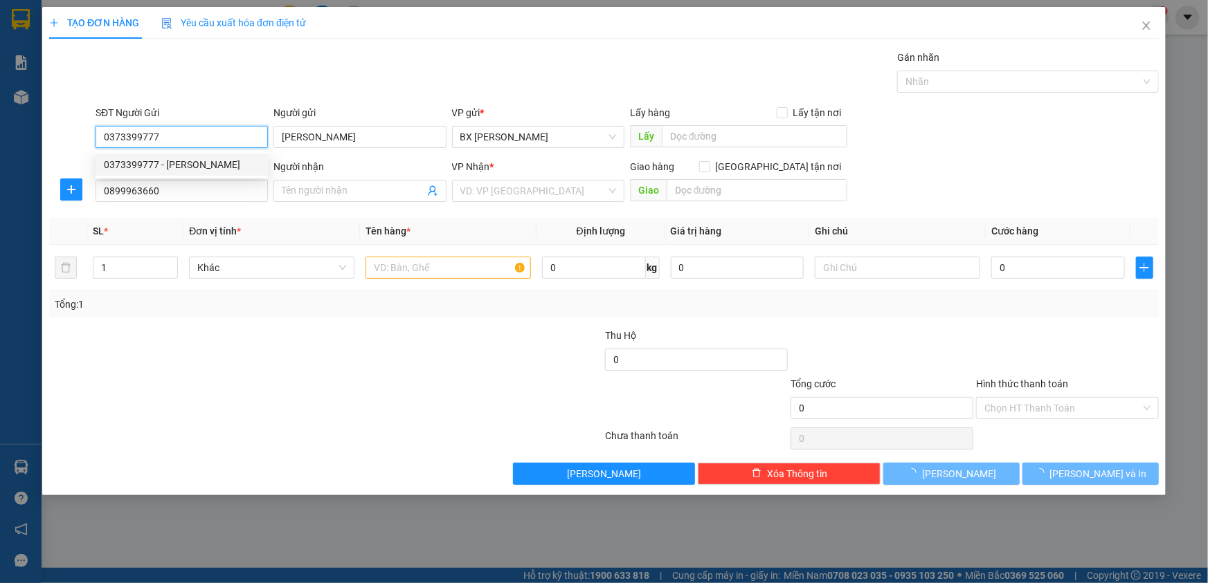
type input "70.000"
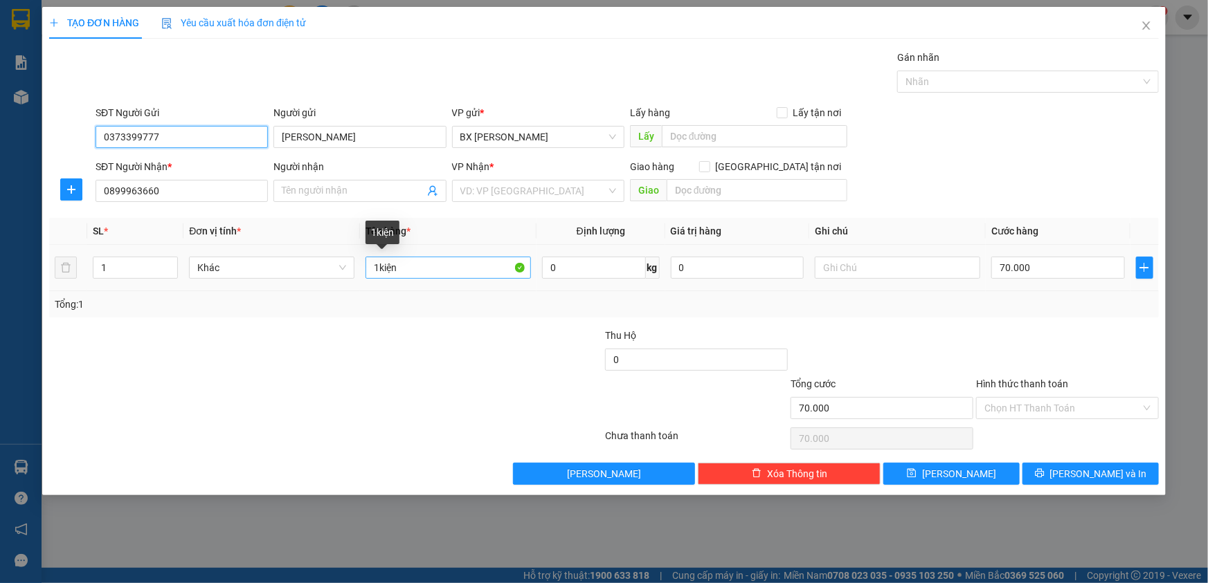
type input "0373399777"
drag, startPoint x: 402, startPoint y: 266, endPoint x: 338, endPoint y: 281, distance: 65.5
click at [338, 281] on tr "1 Khác 1kiện 0 kg 0 70.000" at bounding box center [603, 268] width 1109 height 46
type input "2K"
click at [146, 261] on input "1" at bounding box center [135, 267] width 84 height 21
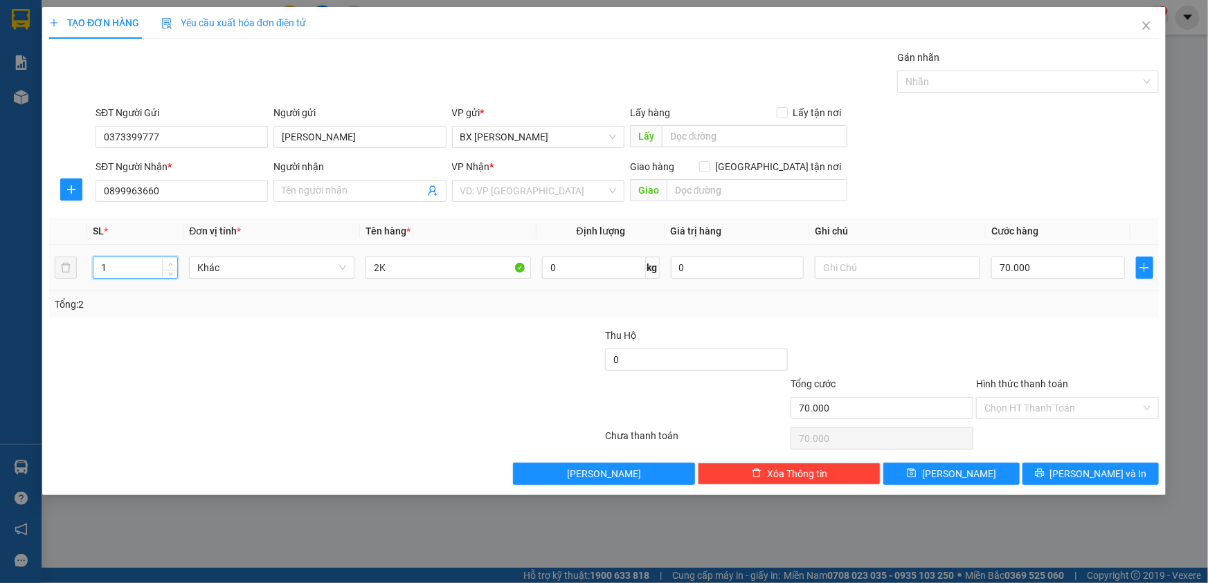
type input "2"
click at [167, 260] on span "up" at bounding box center [170, 264] width 8 height 8
type input "0"
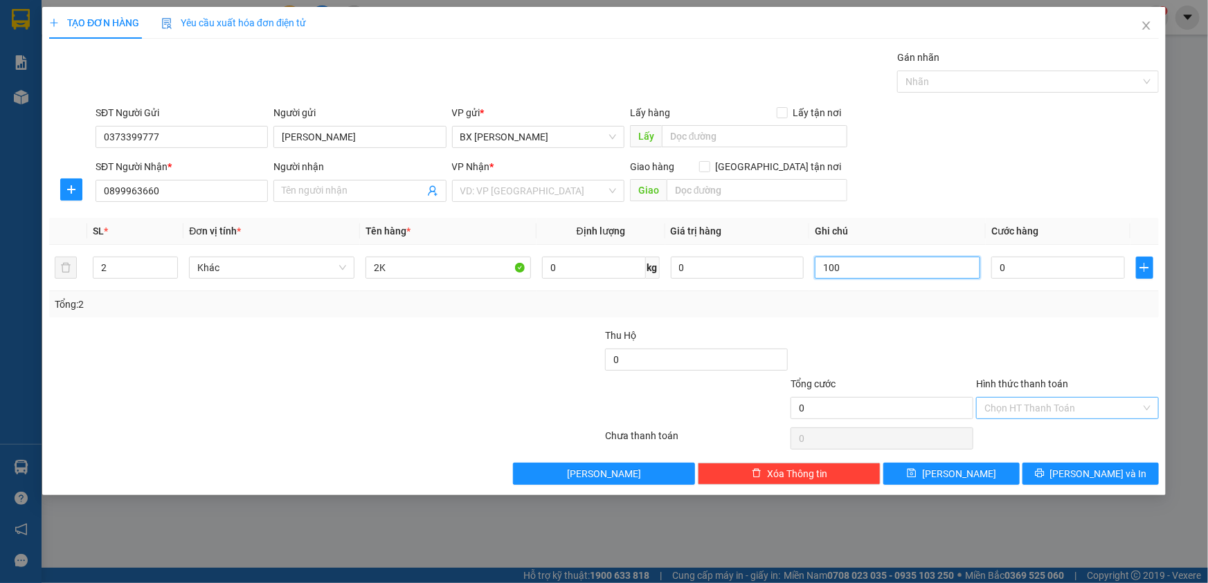
type input "100"
click at [1033, 412] on input "Hình thức thanh toán" at bounding box center [1062, 408] width 156 height 21
click at [1039, 264] on input "0" at bounding box center [1058, 268] width 134 height 22
type input "1"
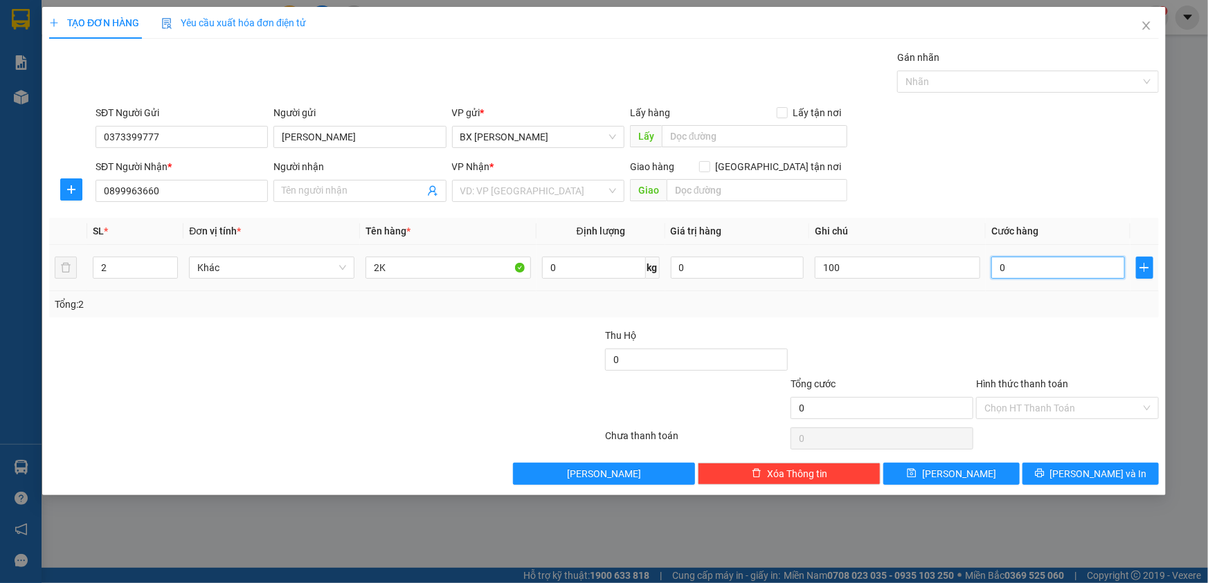
type input "1"
type input "10"
type input "100"
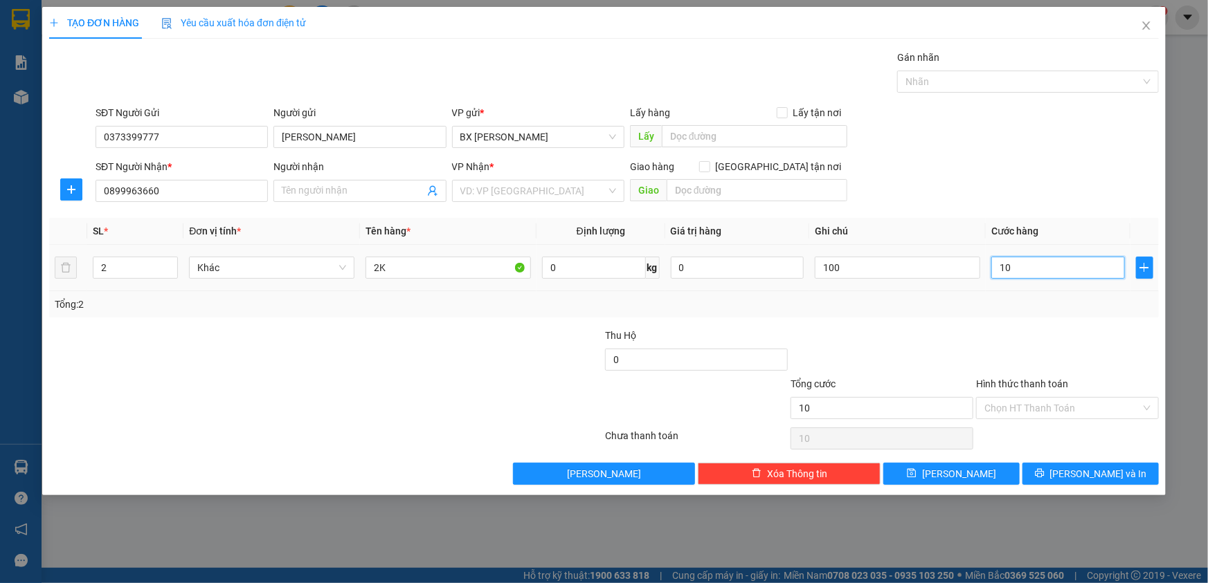
type input "100"
type input "100.000"
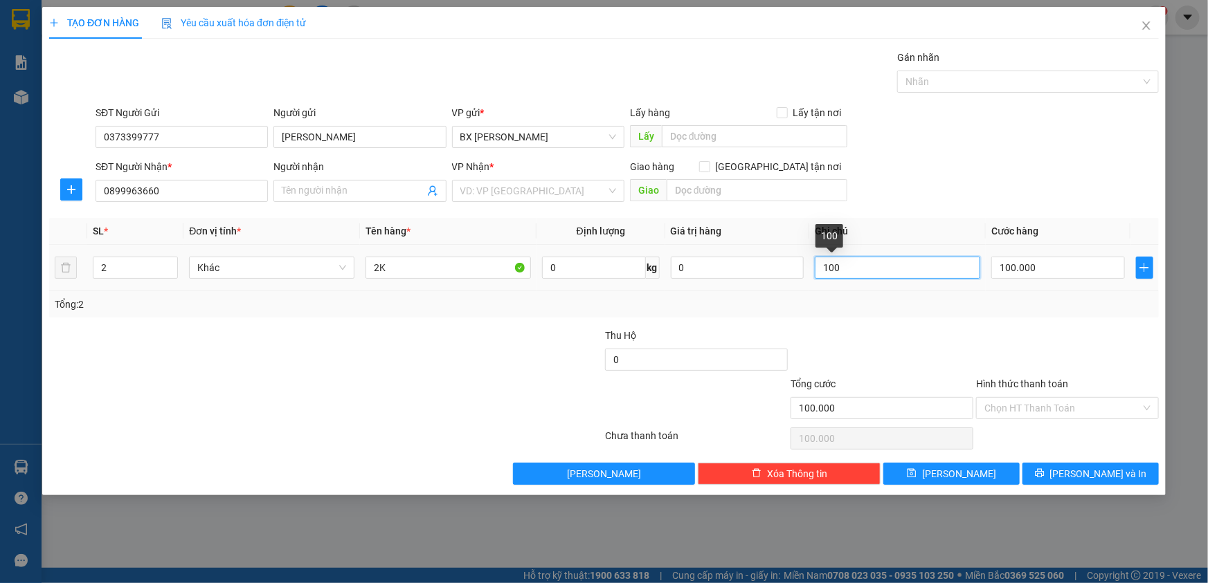
drag, startPoint x: 876, startPoint y: 268, endPoint x: 809, endPoint y: 268, distance: 66.4
click at [809, 268] on td "100" at bounding box center [897, 268] width 176 height 46
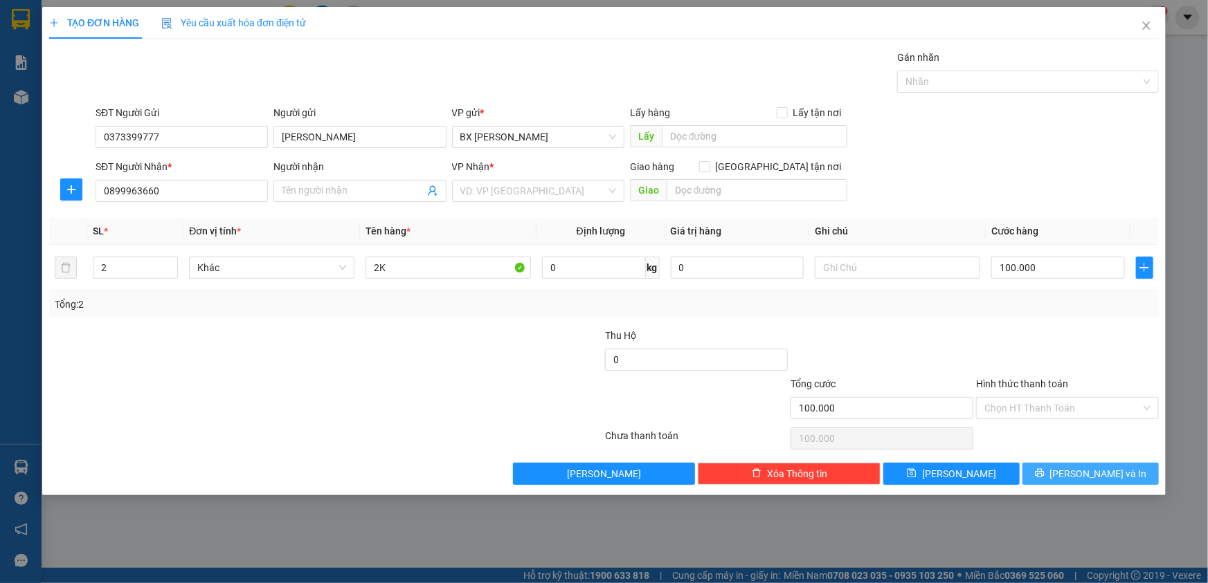
click at [1084, 472] on span "[PERSON_NAME] và In" at bounding box center [1098, 473] width 97 height 15
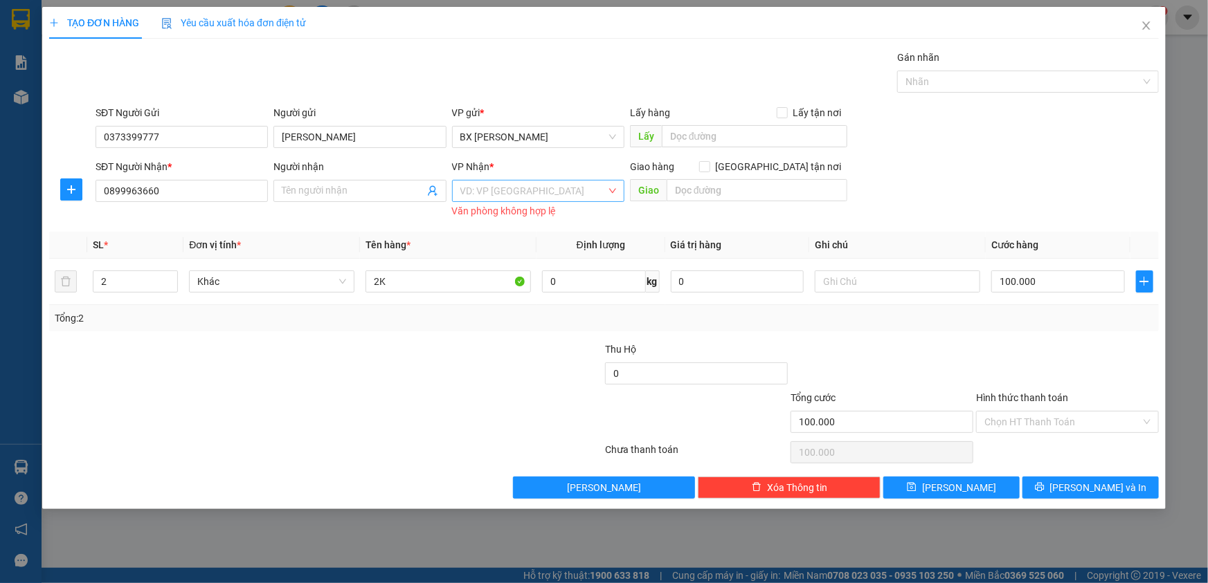
click at [538, 187] on input "search" at bounding box center [533, 191] width 146 height 21
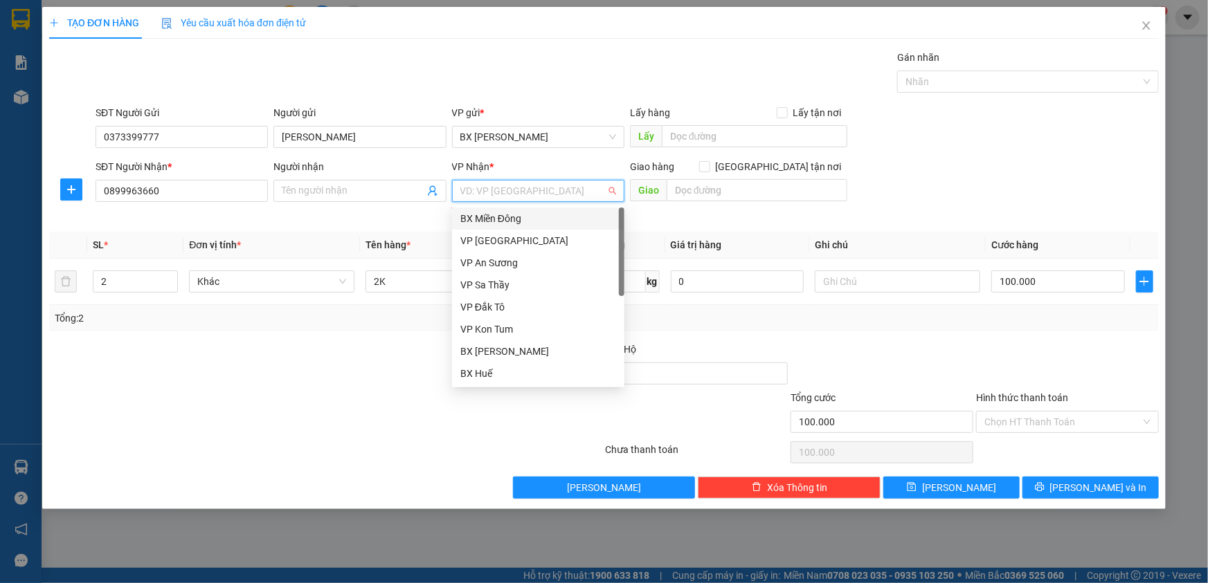
click at [581, 217] on div "BX Miền Đông" at bounding box center [538, 218] width 156 height 15
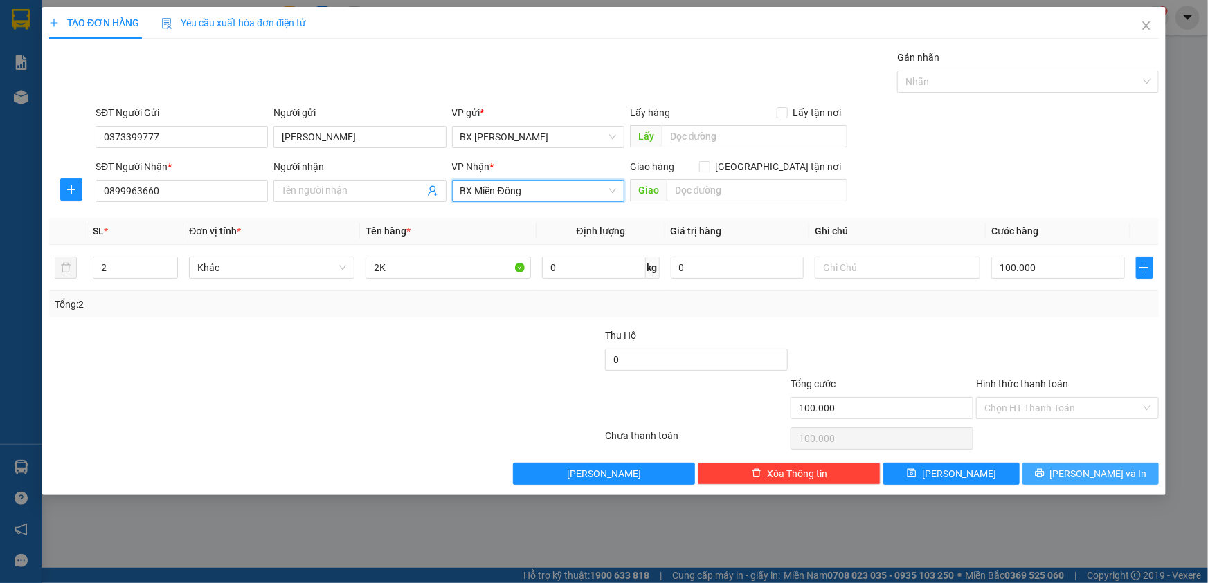
click at [1053, 464] on button "[PERSON_NAME] và In" at bounding box center [1090, 474] width 136 height 22
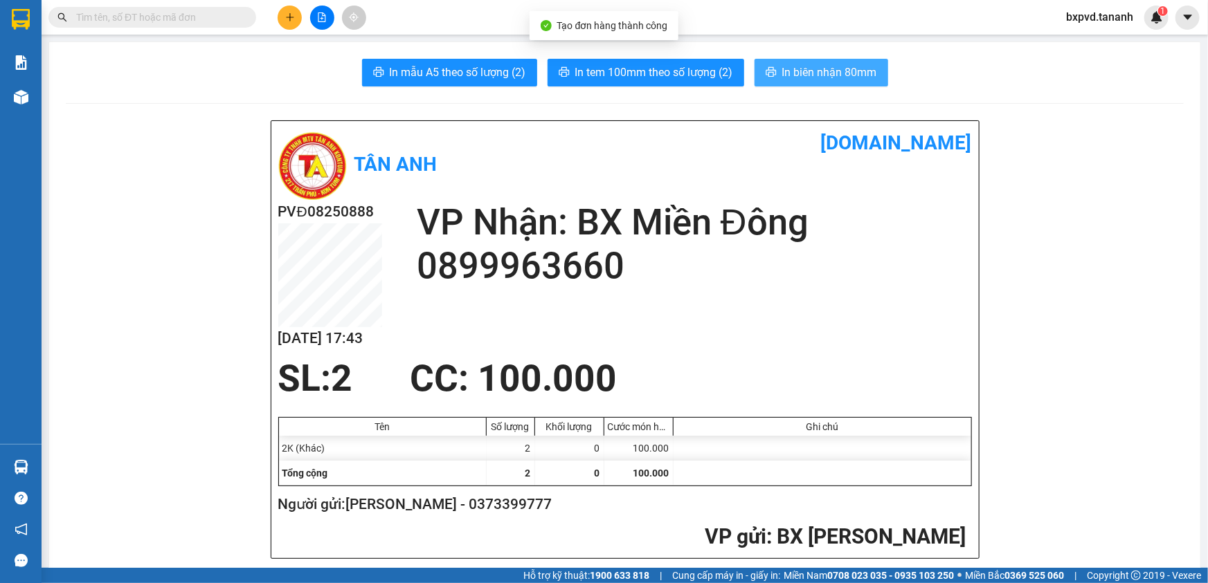
click at [834, 73] on span "In biên nhận 80mm" at bounding box center [829, 72] width 95 height 17
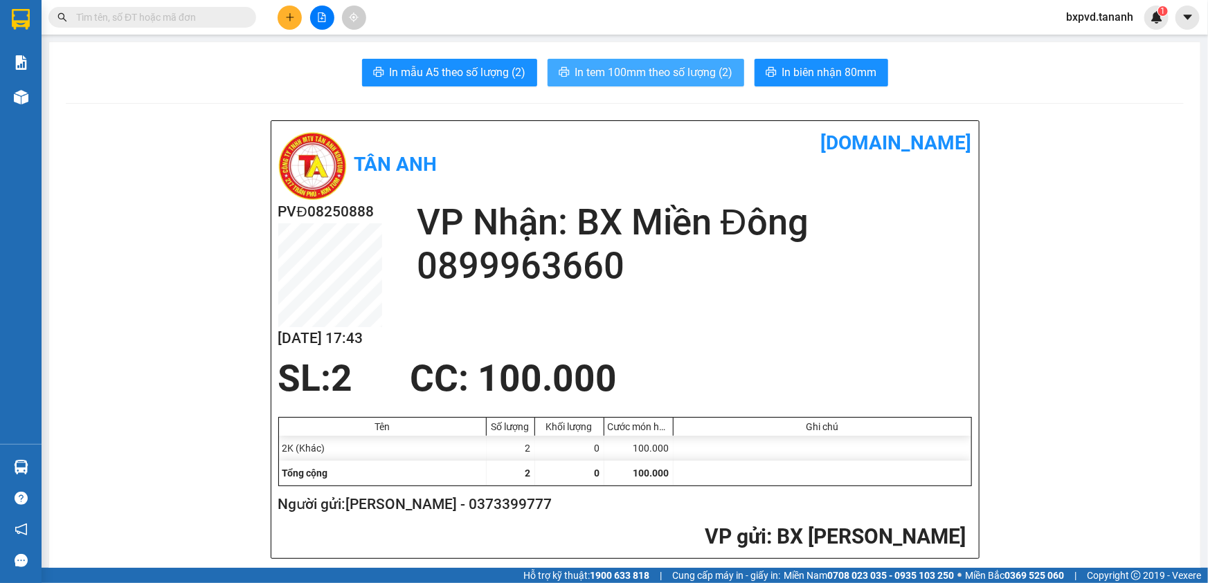
click at [658, 80] on span "In tem 100mm theo số lượng (2)" at bounding box center [654, 72] width 158 height 17
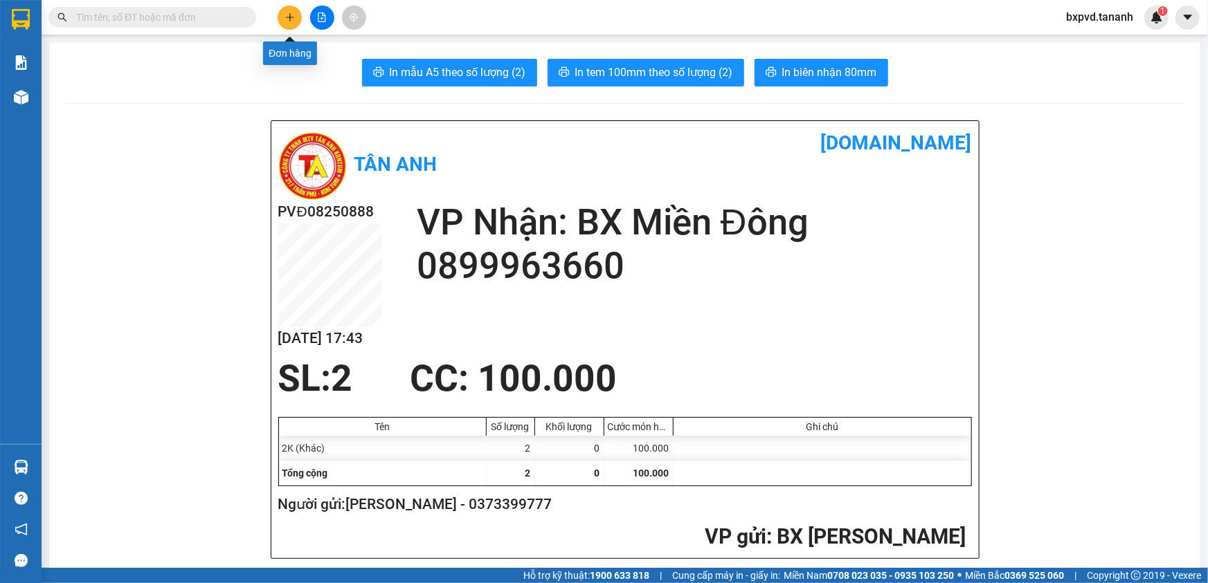
click at [292, 18] on icon "plus" at bounding box center [290, 17] width 10 height 10
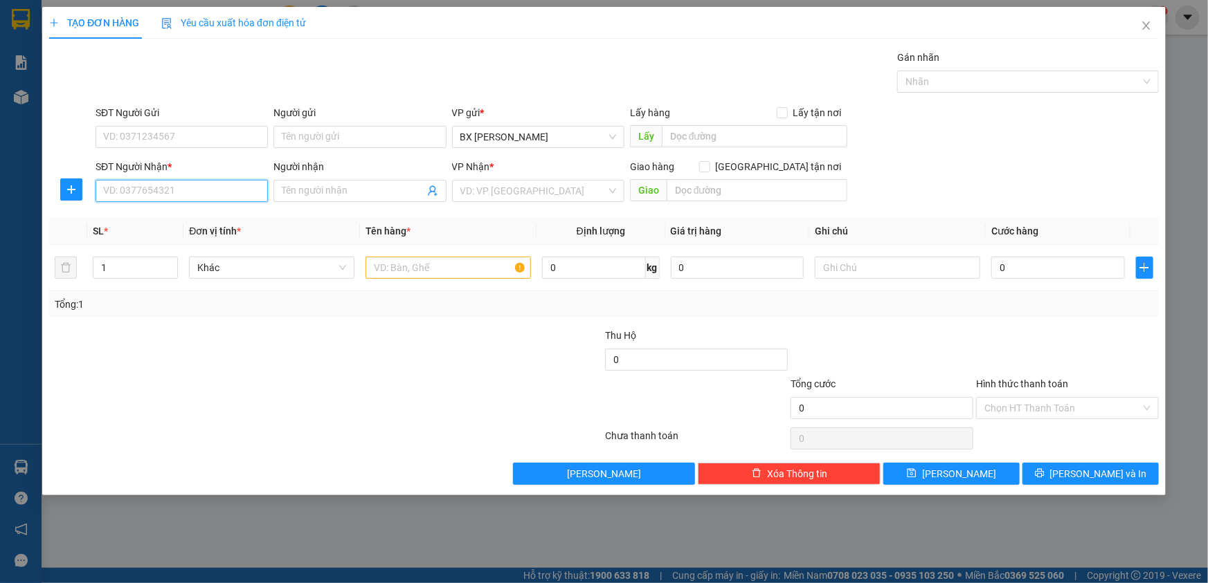
click at [208, 188] on input "SĐT Người Nhận *" at bounding box center [182, 191] width 172 height 22
drag, startPoint x: 278, startPoint y: 345, endPoint x: 289, endPoint y: 345, distance: 11.1
click at [279, 345] on div at bounding box center [233, 352] width 371 height 48
click at [158, 182] on input "419" at bounding box center [182, 191] width 172 height 22
type input "4"
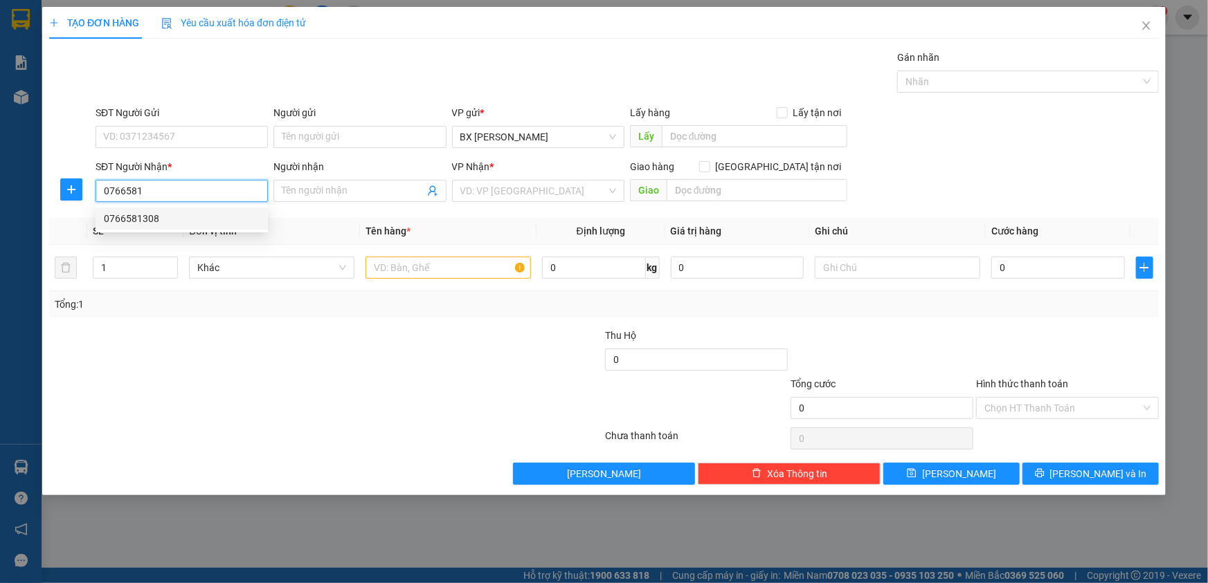
click at [164, 217] on div "0766581308" at bounding box center [182, 218] width 156 height 15
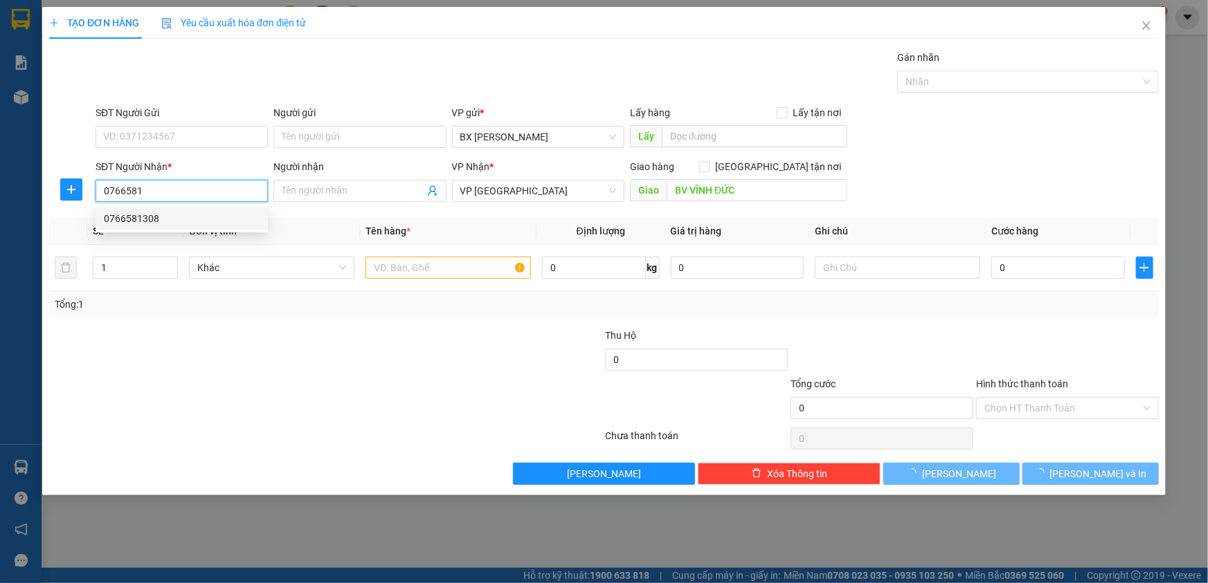
type input "0766581308"
type input "BV VĨNH ĐỨC"
type input "100.000"
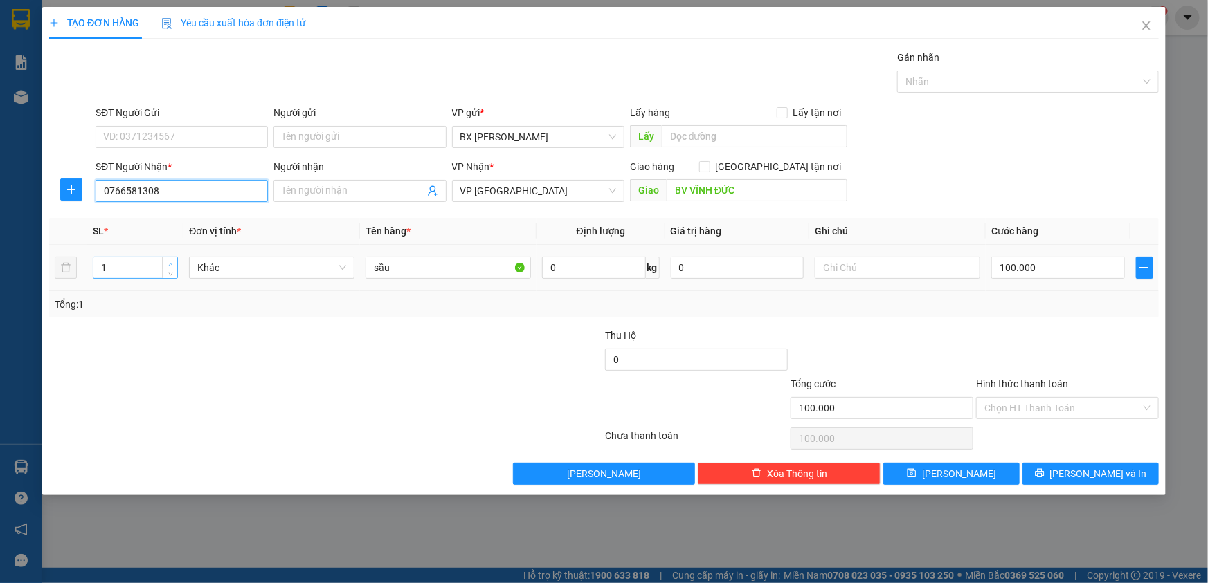
type input "0766581308"
drag, startPoint x: 162, startPoint y: 264, endPoint x: 172, endPoint y: 259, distance: 11.5
click at [165, 263] on span "Increase Value" at bounding box center [169, 263] width 15 height 12
click at [174, 260] on span "up" at bounding box center [170, 264] width 8 height 8
type input "2"
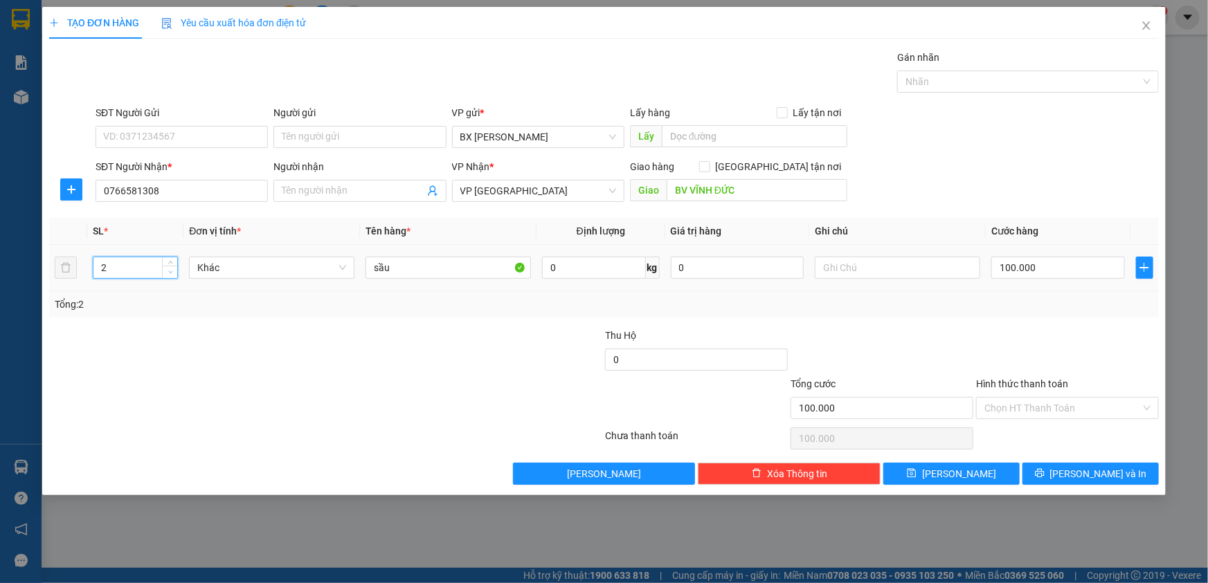
click at [168, 271] on icon "down" at bounding box center [170, 272] width 5 height 5
click at [449, 269] on input "sầu" at bounding box center [447, 268] width 165 height 22
type input "s"
type input "TG"
click at [1016, 289] on td "100.000" at bounding box center [1058, 268] width 145 height 46
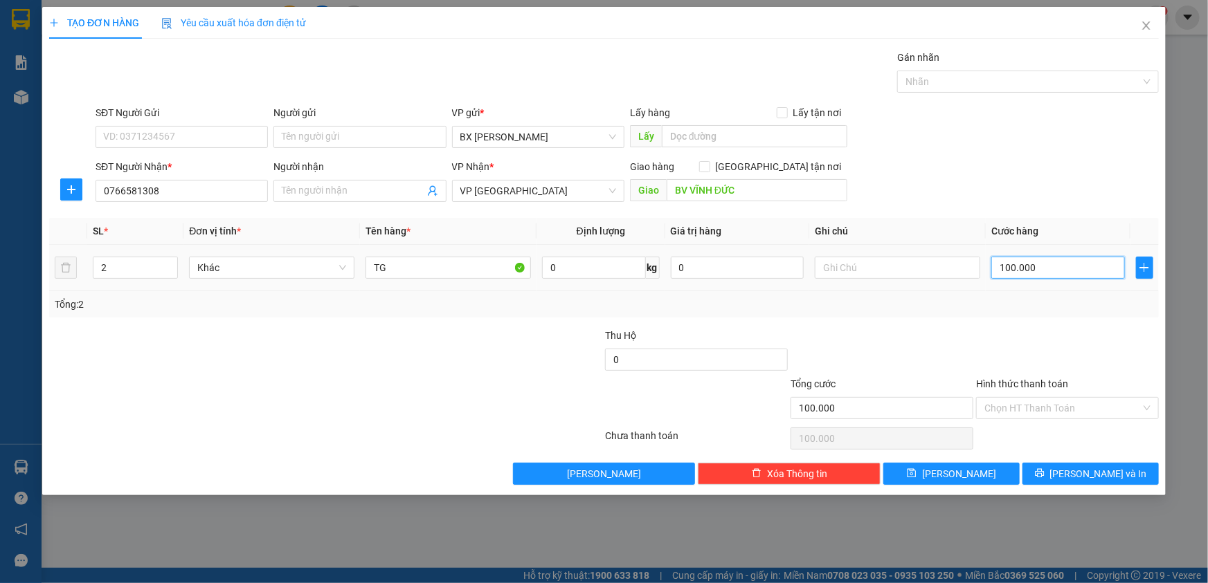
type input "1"
type input "12"
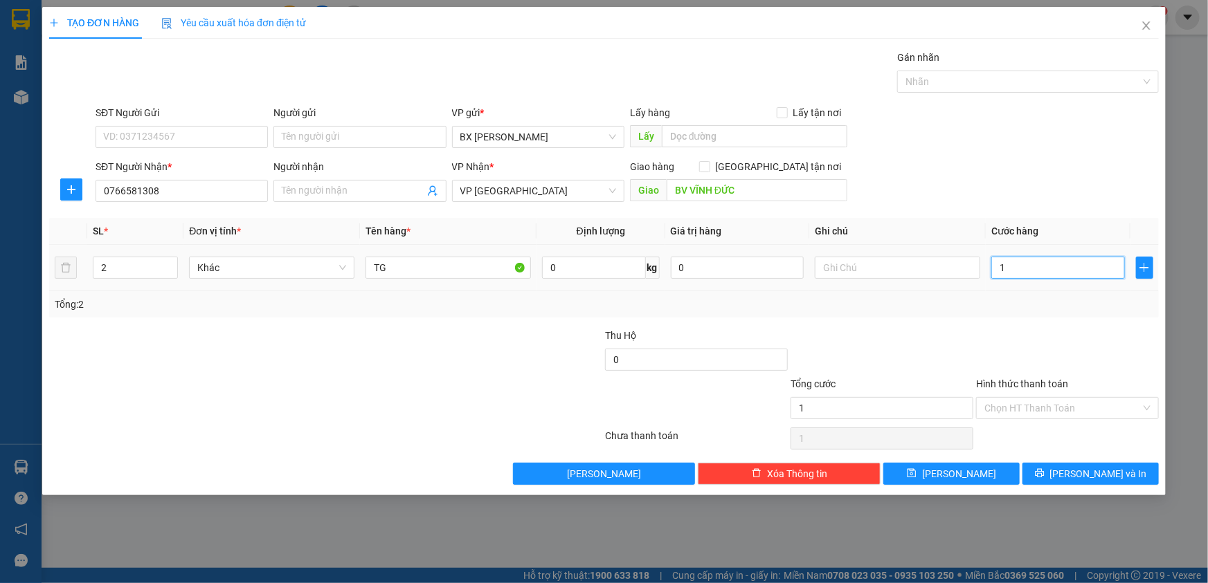
type input "12"
type input "120"
type input "120.000"
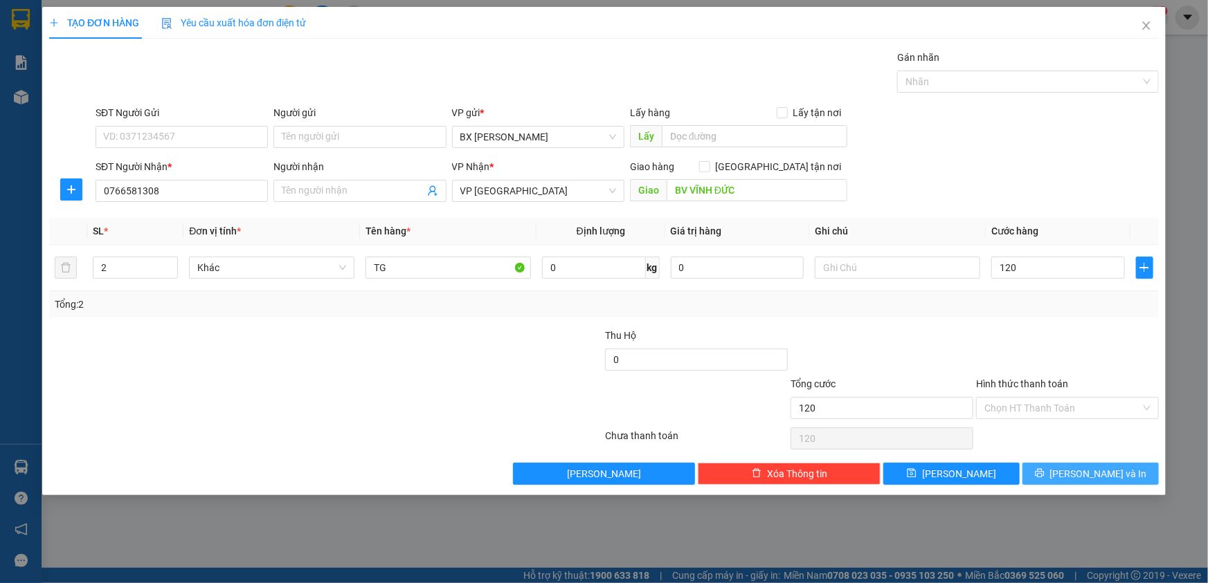
type input "120.000"
click at [1082, 476] on span "[PERSON_NAME] và In" at bounding box center [1098, 473] width 97 height 15
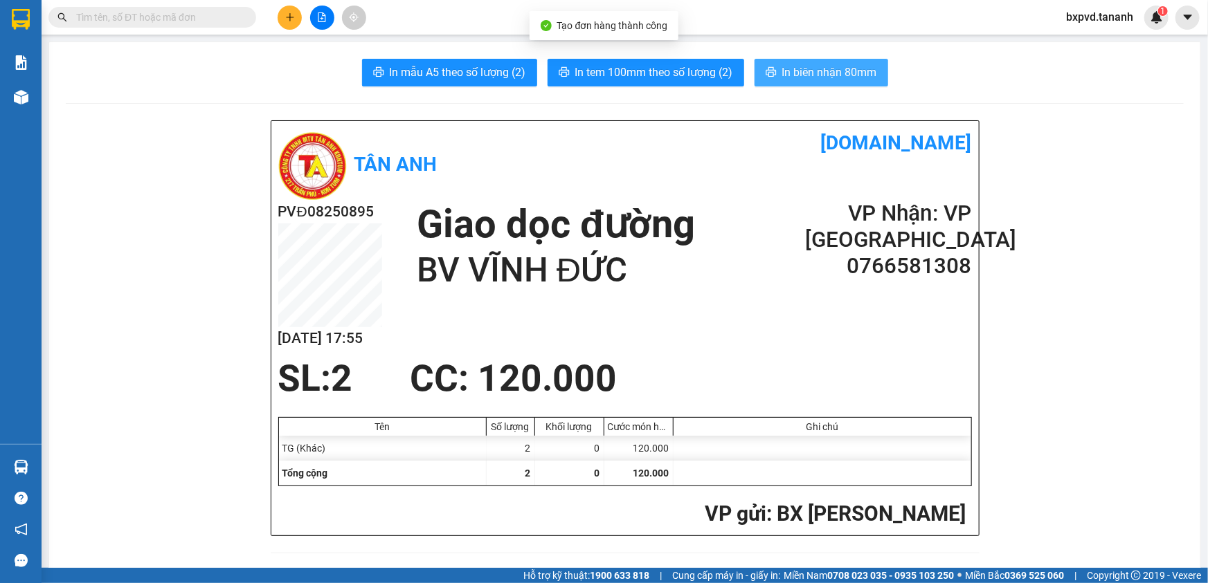
click at [773, 66] on button "In biên nhận 80mm" at bounding box center [821, 73] width 134 height 28
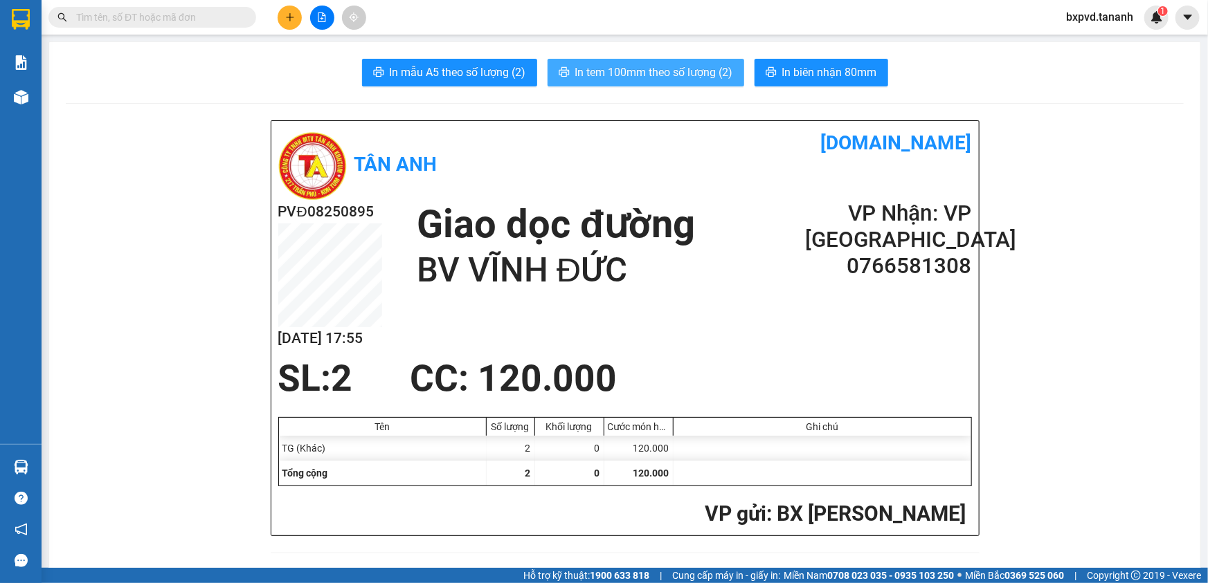
click at [696, 68] on span "In tem 100mm theo số lượng (2)" at bounding box center [654, 72] width 158 height 17
drag, startPoint x: 299, startPoint y: 0, endPoint x: 282, endPoint y: 31, distance: 35.6
click at [299, 2] on div "Kết quả tìm kiếm ( 0 ) Bộ lọc No Data bxpvd.tananh 1" at bounding box center [604, 17] width 1208 height 35
click at [282, 31] on div "Kết quả tìm kiếm ( 0 ) Bộ lọc No Data bxpvd.tananh 1" at bounding box center [604, 17] width 1208 height 35
click at [287, 20] on icon "plus" at bounding box center [290, 17] width 10 height 10
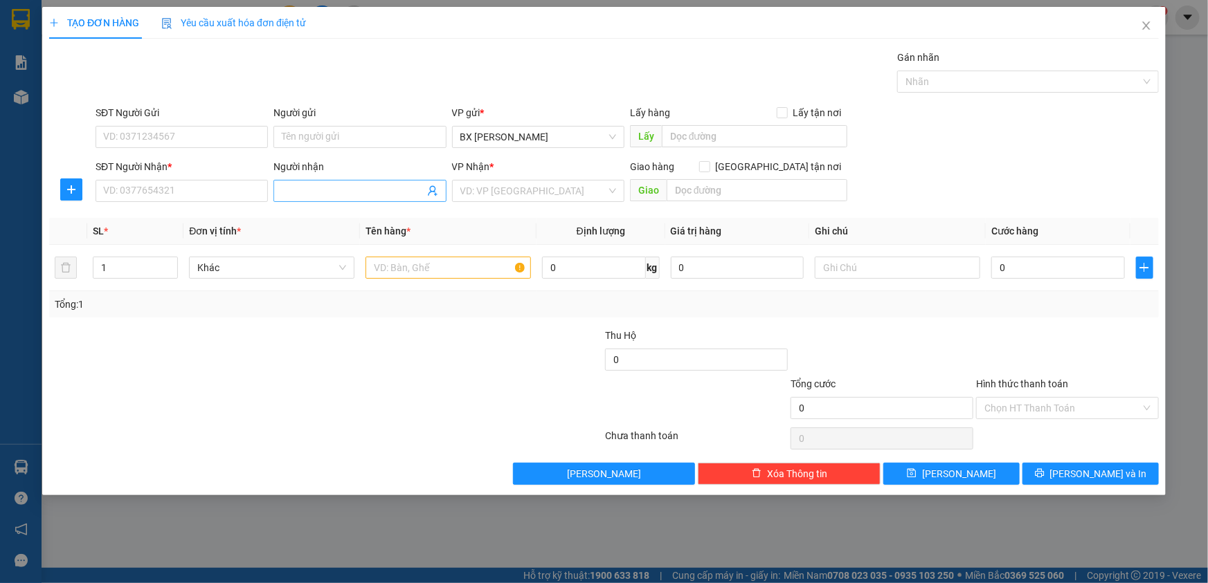
drag, startPoint x: 343, startPoint y: 194, endPoint x: 351, endPoint y: 178, distance: 18.6
click at [344, 191] on input "Người nhận" at bounding box center [353, 190] width 142 height 15
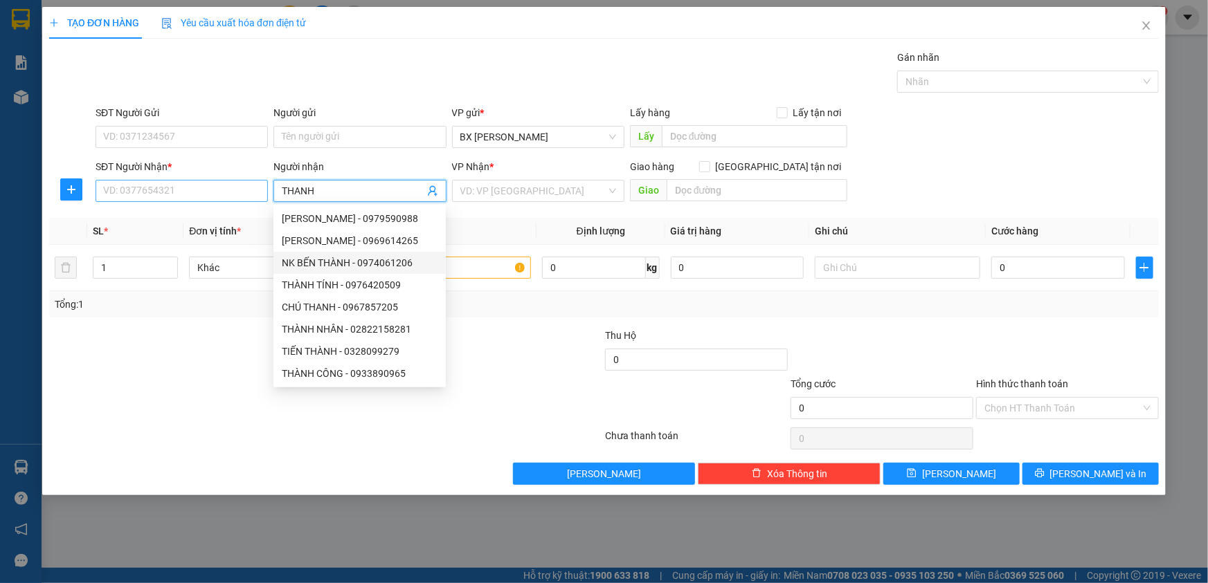
type input "THANH"
click at [219, 191] on input "SĐT Người Nhận *" at bounding box center [182, 191] width 172 height 22
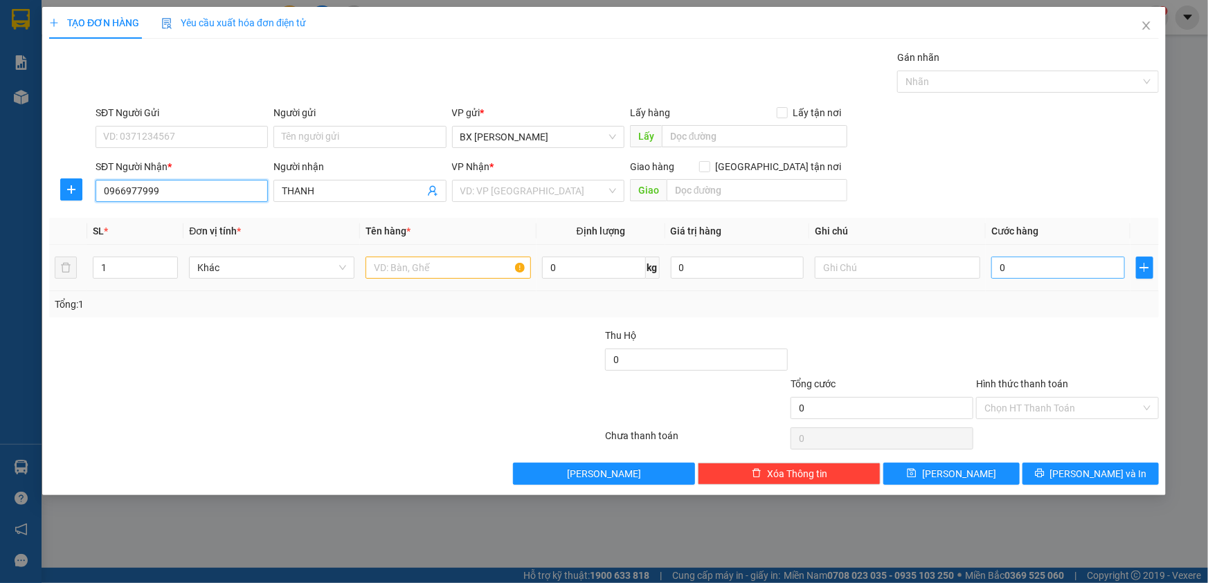
type input "0966977999"
click at [1051, 263] on input "0" at bounding box center [1058, 268] width 134 height 22
type input "4"
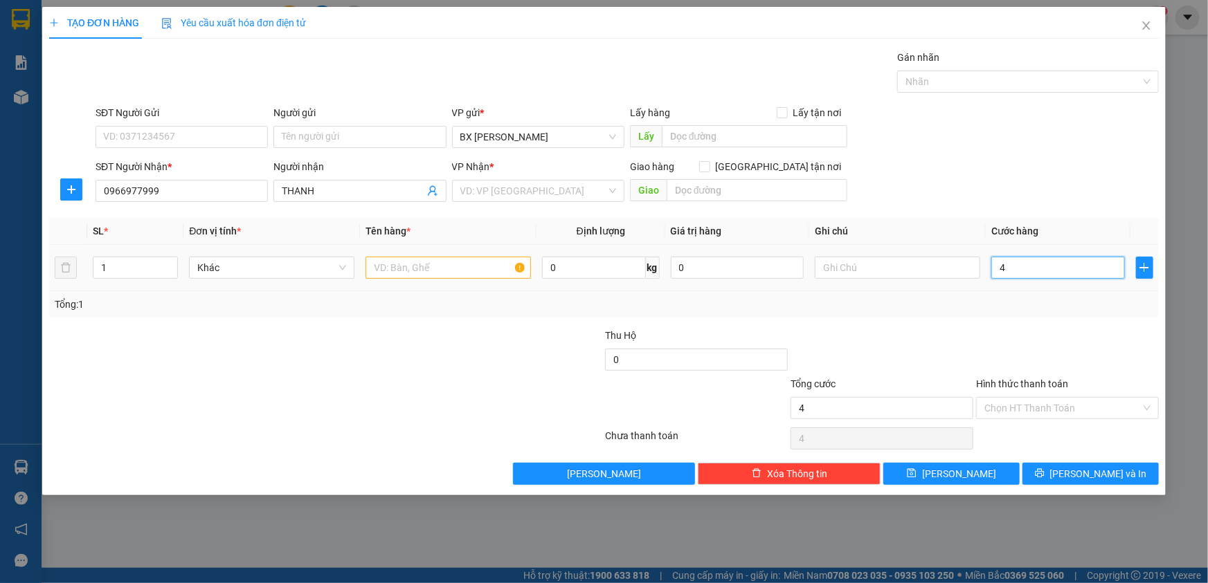
type input "40"
type input "40.000"
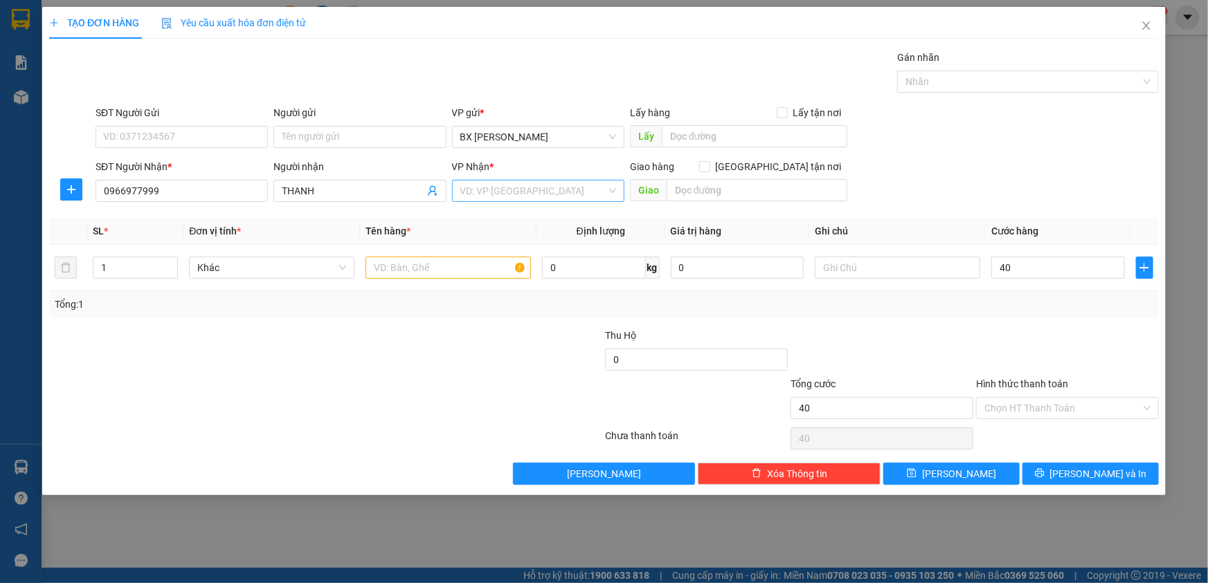
type input "40.000"
click at [545, 196] on input "search" at bounding box center [533, 191] width 146 height 21
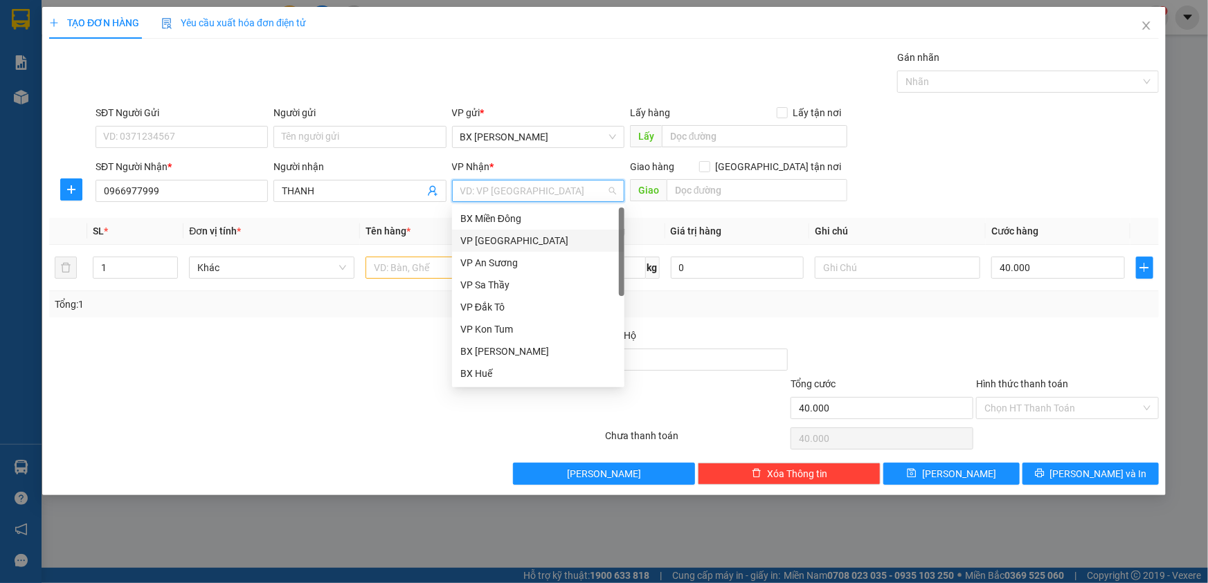
click at [527, 240] on div "VP [GEOGRAPHIC_DATA]" at bounding box center [538, 240] width 156 height 15
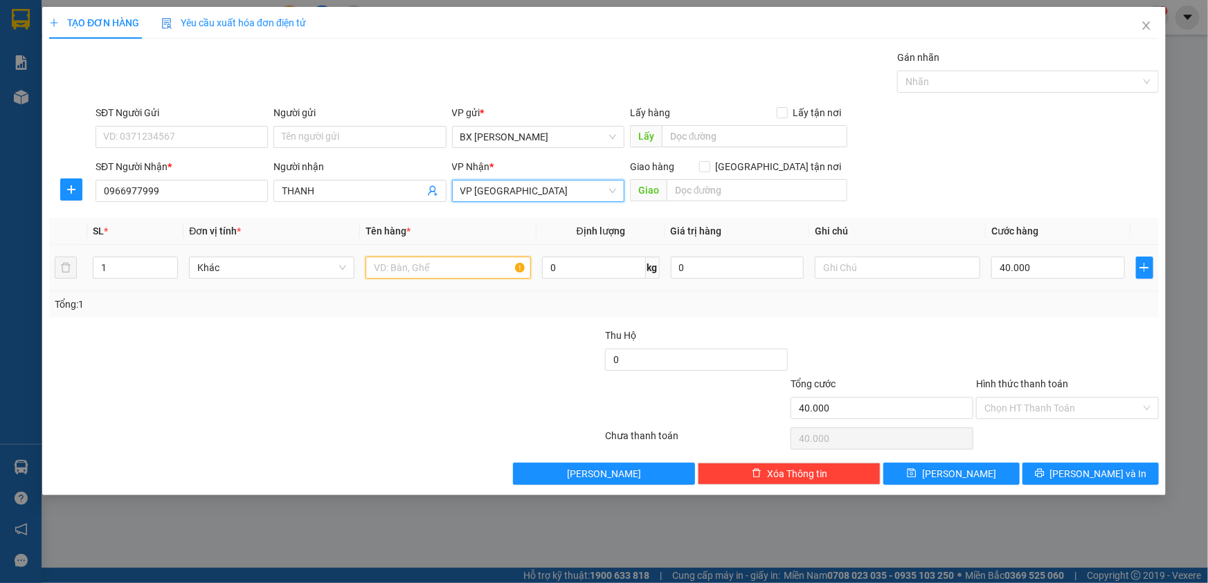
click at [482, 277] on input "text" at bounding box center [447, 268] width 165 height 22
click at [478, 270] on input "text" at bounding box center [447, 268] width 165 height 22
type input "THÙNG"
click at [123, 190] on input "0966977999" at bounding box center [182, 191] width 172 height 22
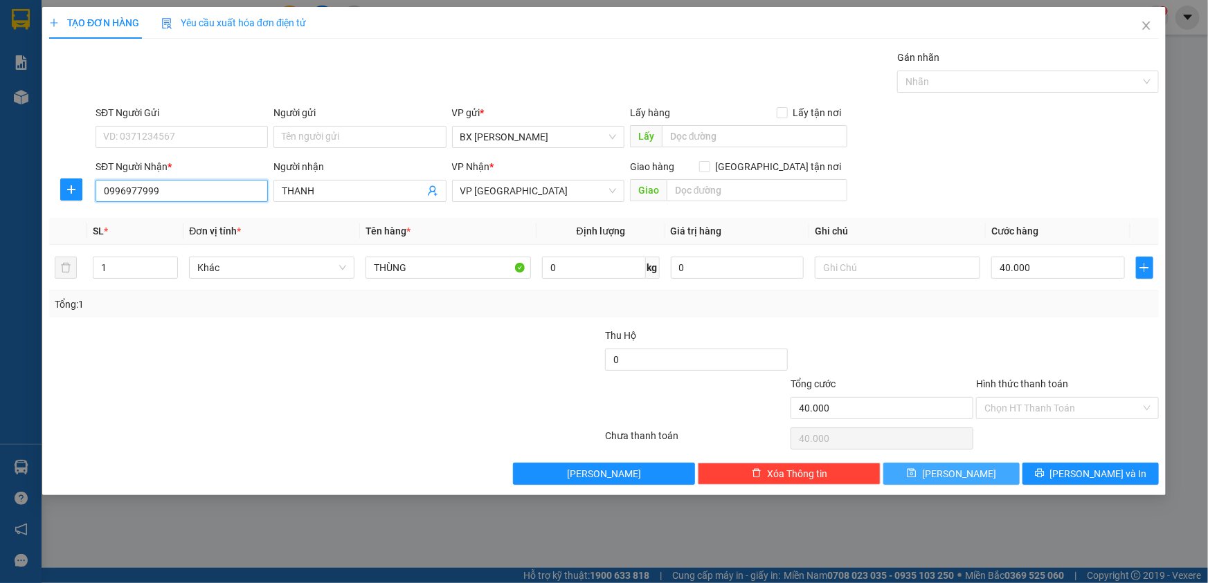
type input "0996977999"
click at [955, 478] on span "[PERSON_NAME]" at bounding box center [959, 473] width 74 height 15
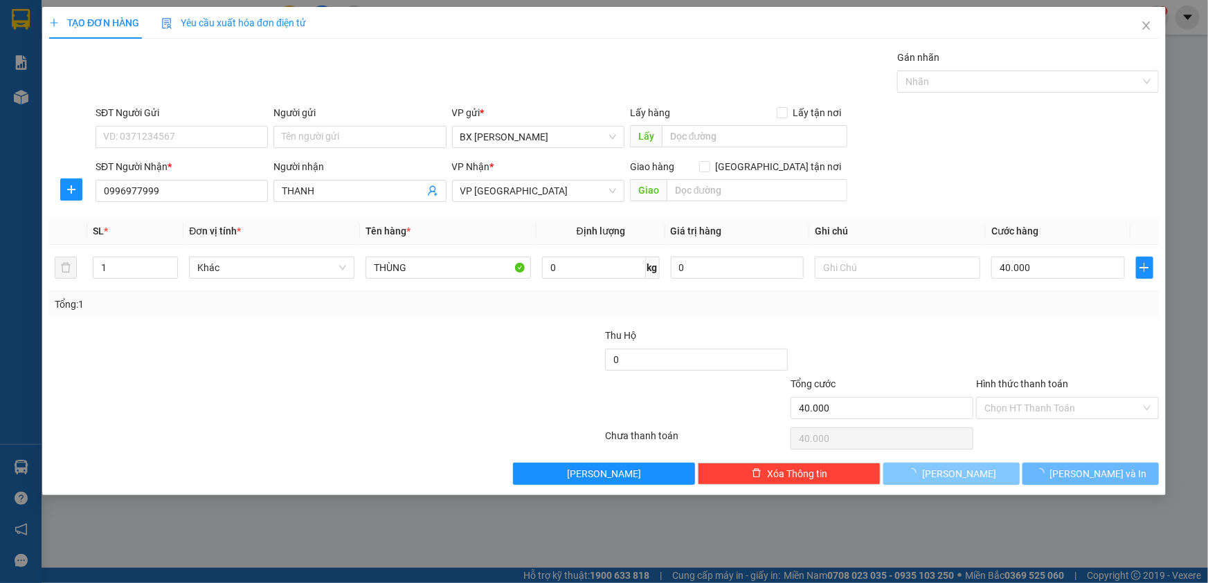
type input "0"
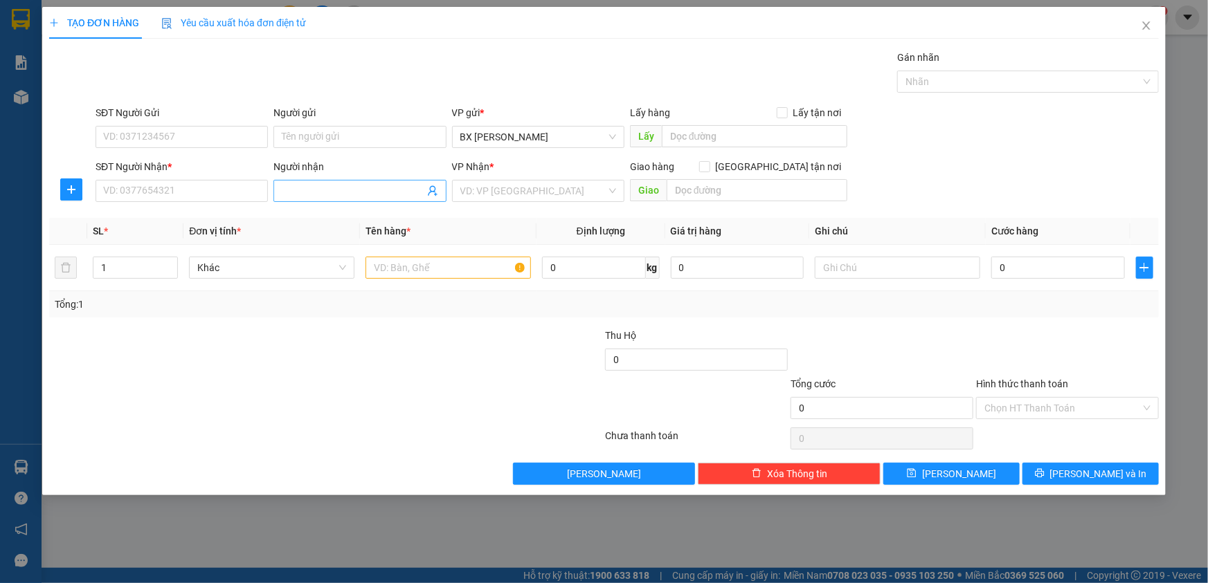
click at [358, 190] on input "Người nhận" at bounding box center [353, 190] width 142 height 15
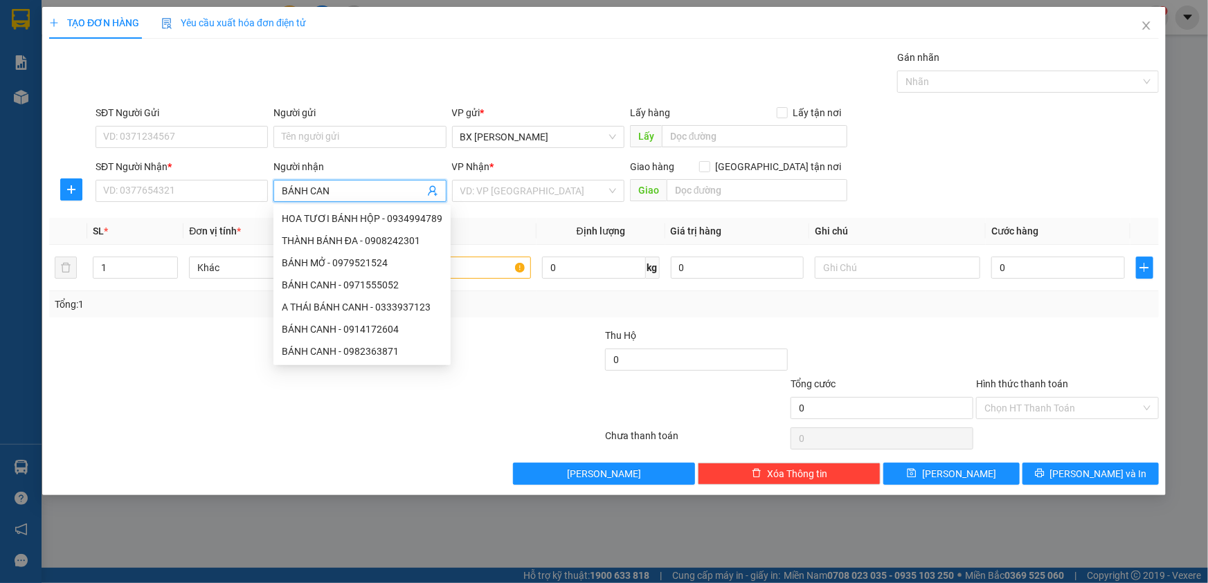
type input "BÁNH CANH"
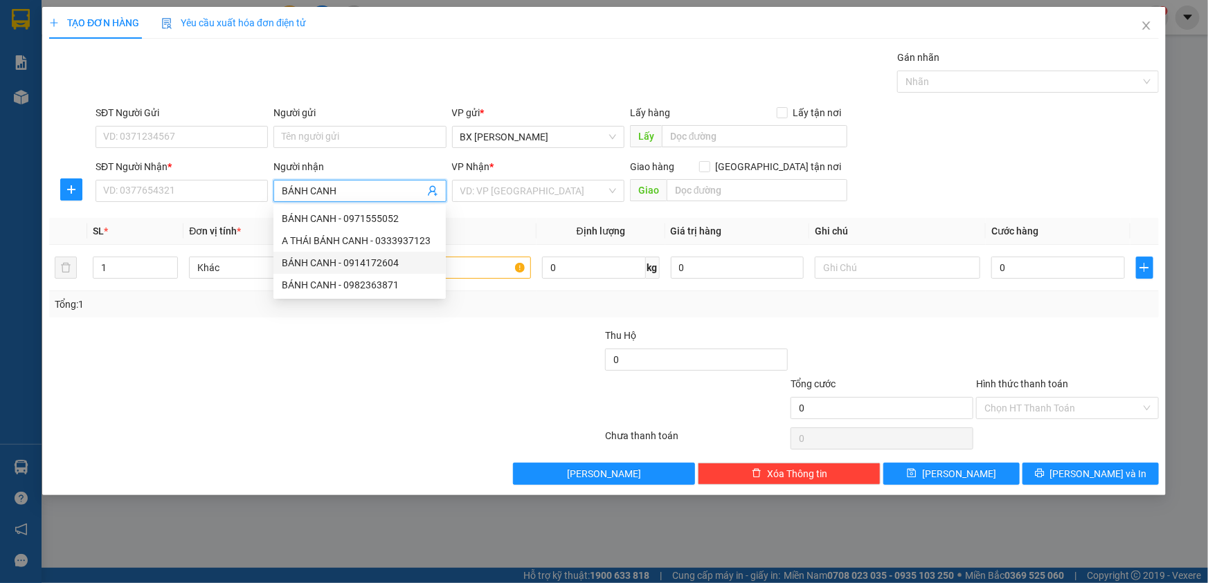
click at [362, 266] on div "BÁNH CANH - 0914172604" at bounding box center [360, 262] width 156 height 15
type input "0914172604"
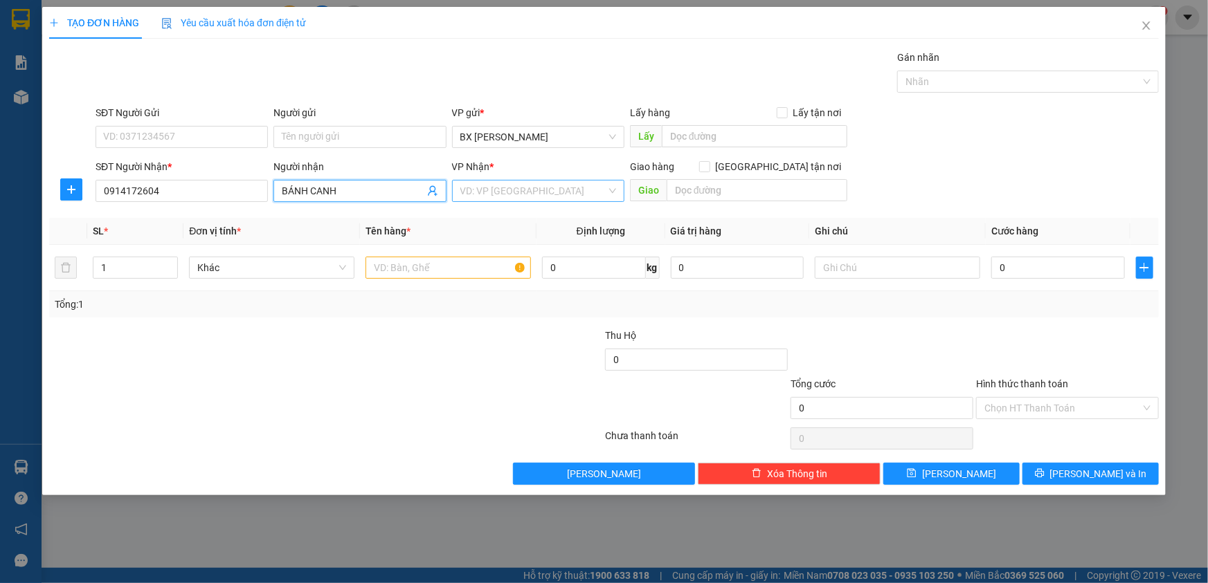
type input "BÁNH CANH"
click at [540, 192] on input "search" at bounding box center [533, 191] width 146 height 21
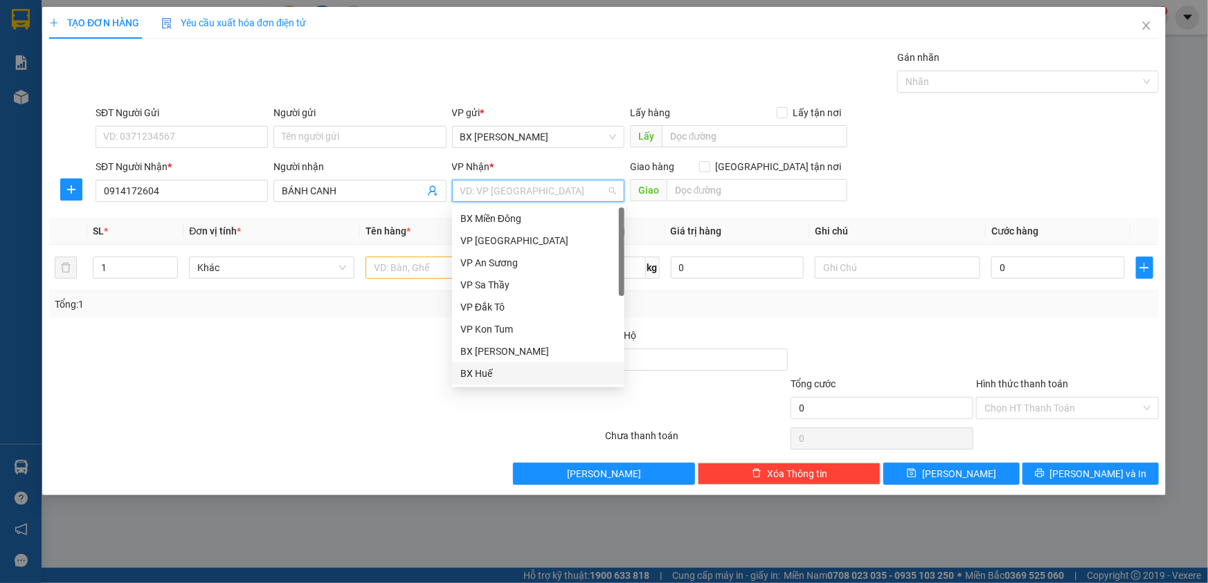
click at [490, 376] on div "BX Huế" at bounding box center [538, 373] width 156 height 15
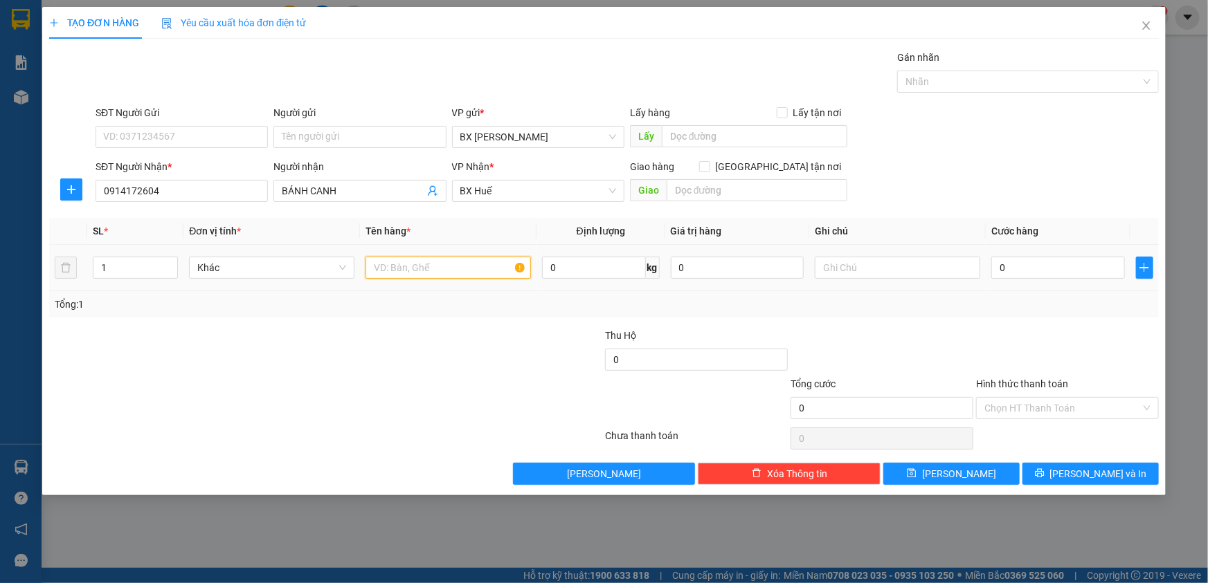
click at [398, 270] on input "text" at bounding box center [447, 268] width 165 height 22
type input "BÁNH CANH"
click at [120, 266] on input "1" at bounding box center [135, 267] width 84 height 21
type input "8"
type input "8.6"
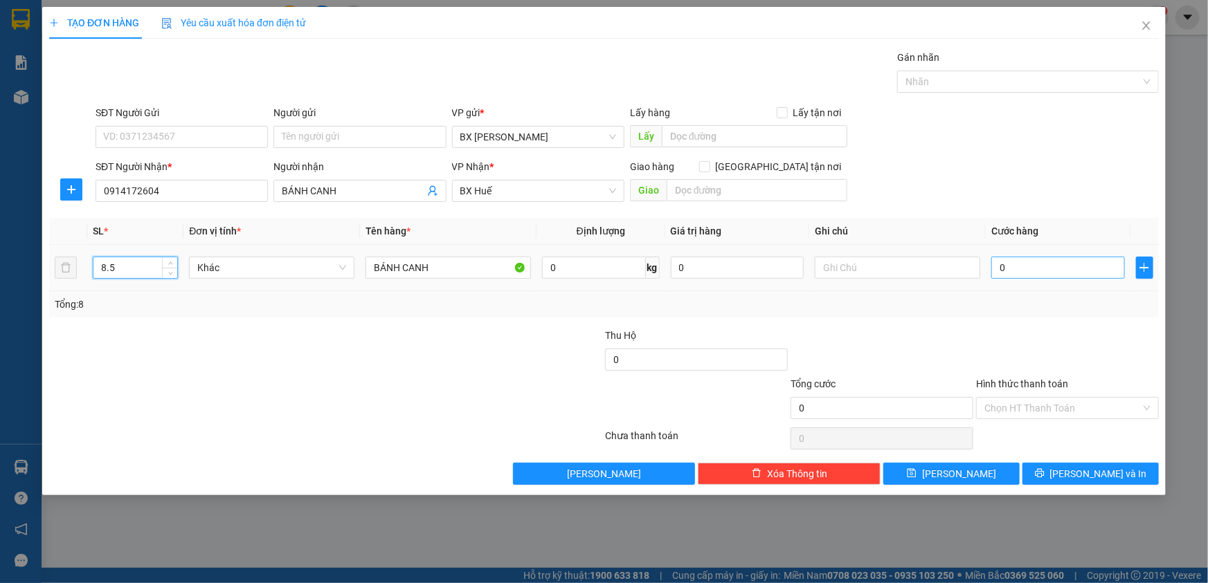
type input "8.5"
click at [1027, 264] on input "0" at bounding box center [1058, 268] width 134 height 22
type input "4"
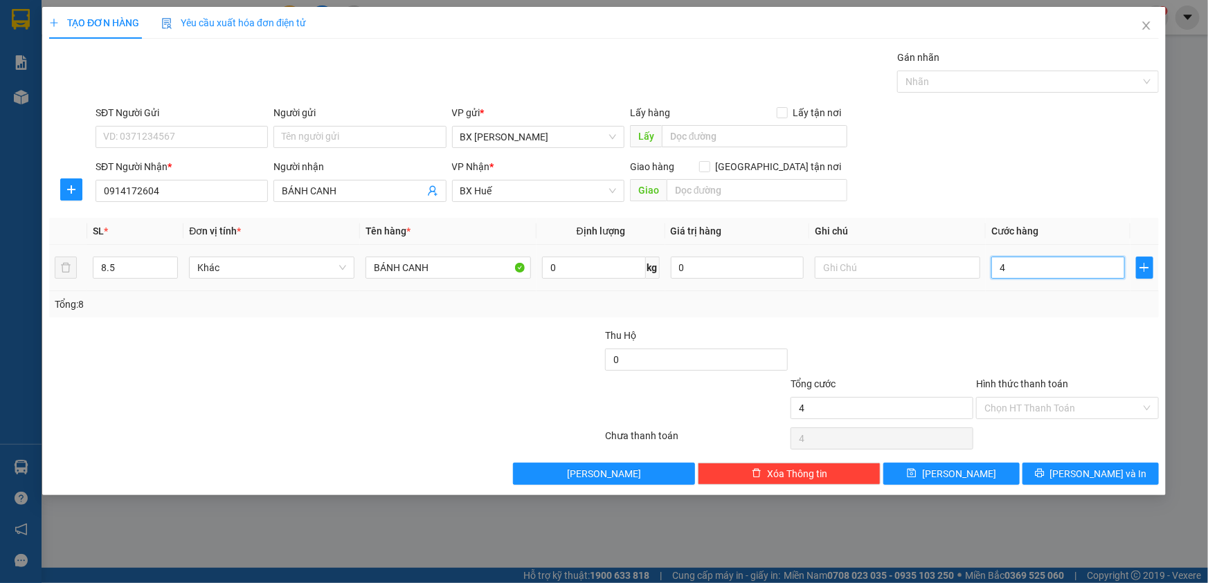
type input "48"
type input "480"
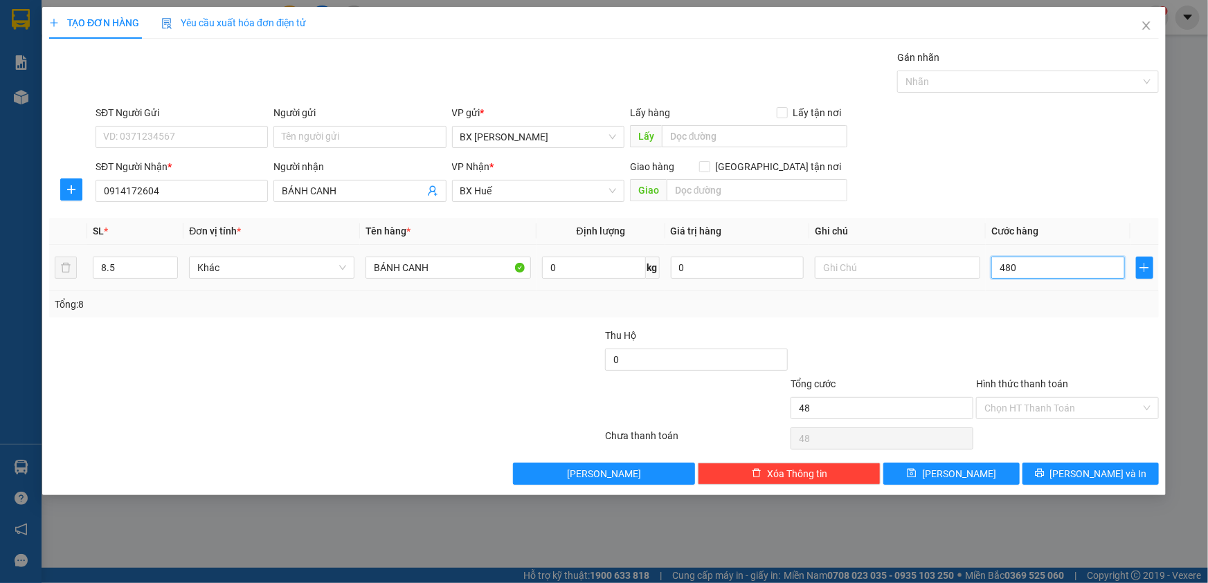
type input "480"
type input "480.000"
click at [962, 474] on span "[PERSON_NAME]" at bounding box center [959, 473] width 74 height 15
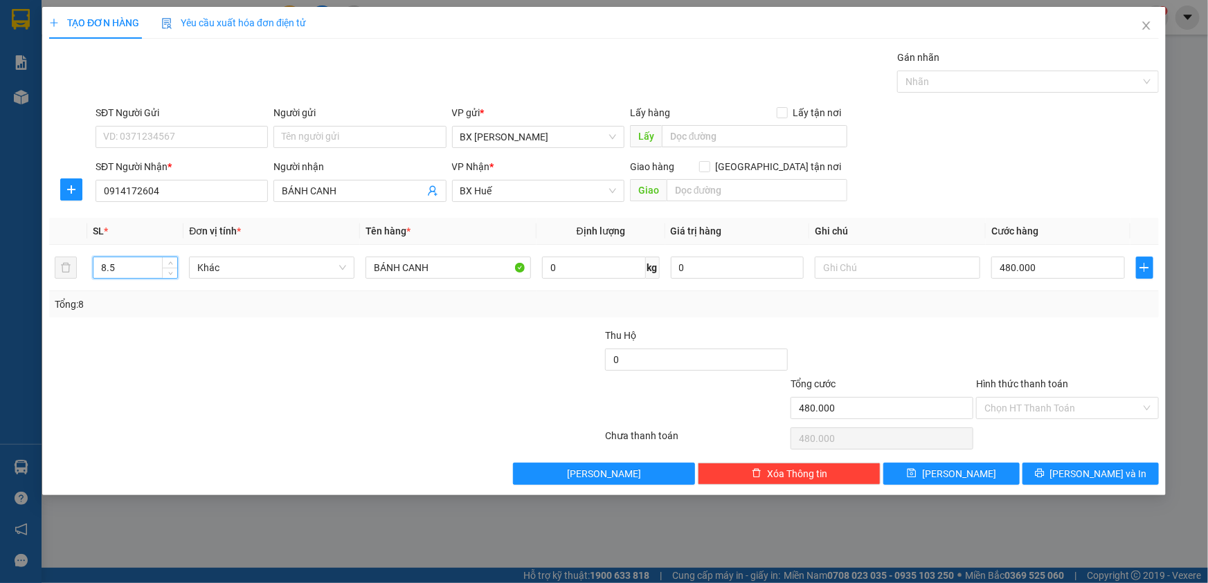
drag, startPoint x: 123, startPoint y: 271, endPoint x: 0, endPoint y: 273, distance: 122.5
click at [0, 273] on div "TẠO ĐƠN HÀNG Yêu cầu xuất hóa đơn điện tử Transit Pickup Surcharge Ids Transit …" at bounding box center [604, 291] width 1208 height 583
type input "8"
click at [865, 271] on input "text" at bounding box center [897, 268] width 165 height 22
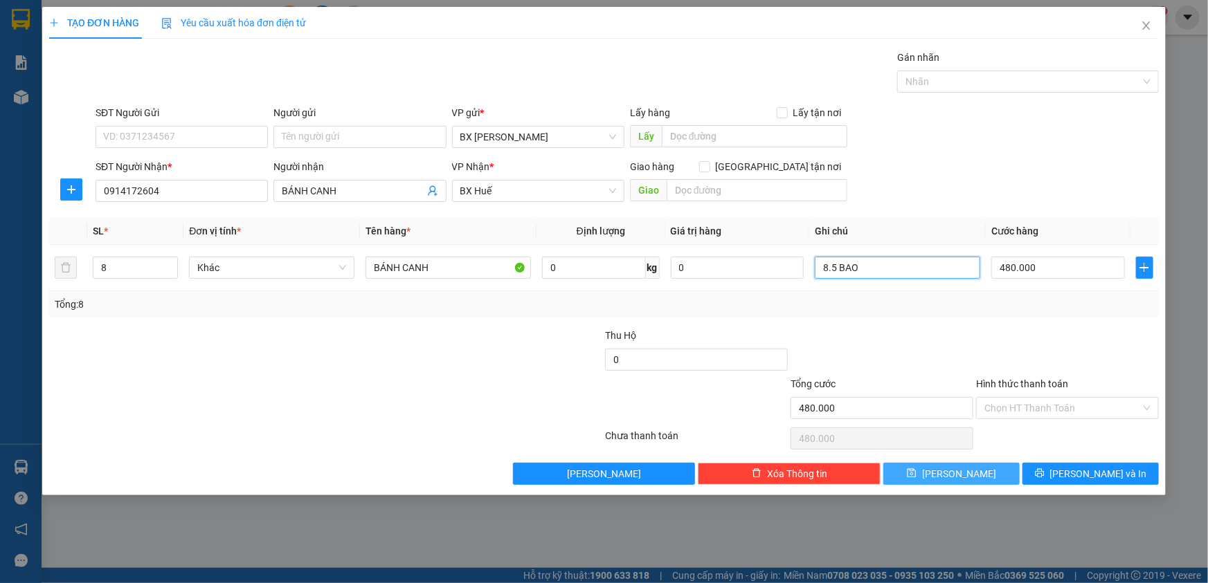
type input "8.5 BAO"
click at [975, 470] on button "[PERSON_NAME]" at bounding box center [951, 474] width 136 height 22
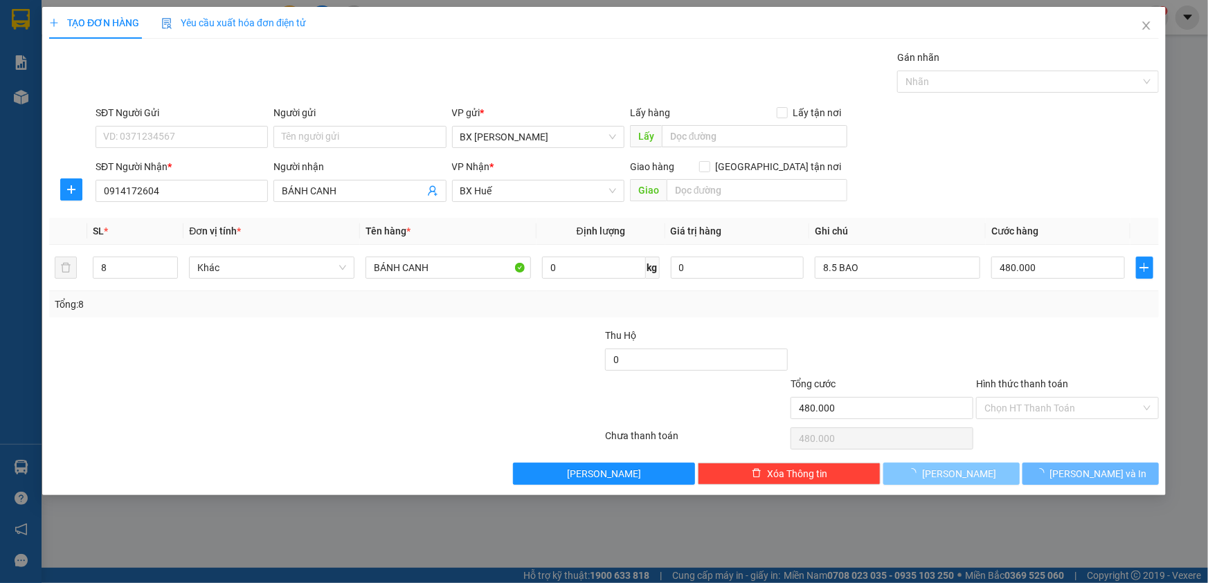
type input "1"
type input "0"
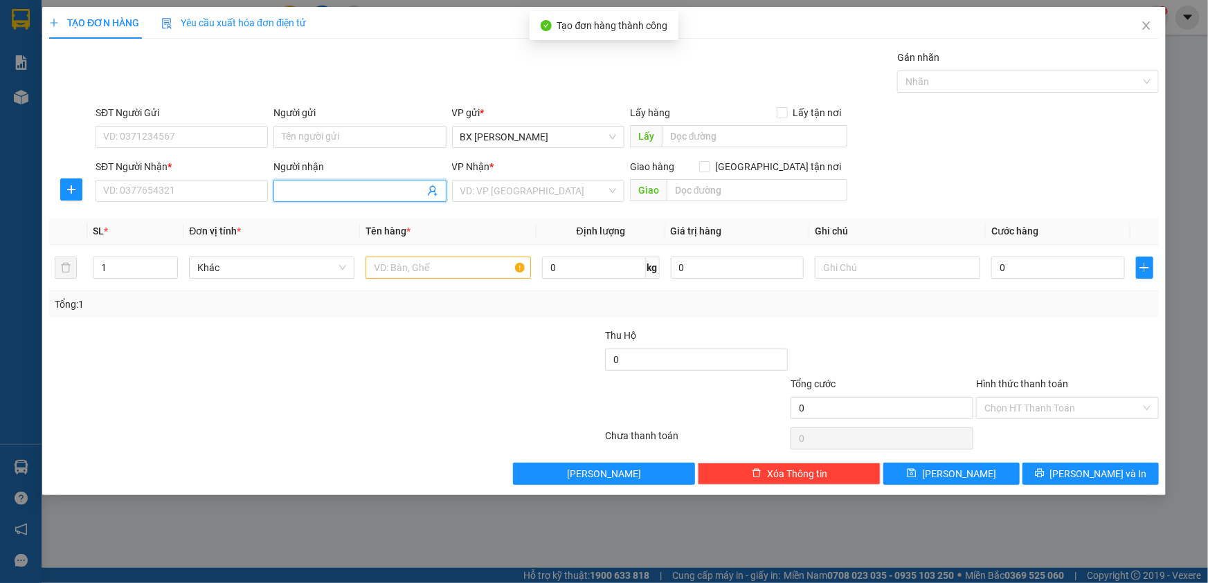
click at [332, 192] on input "Người nhận" at bounding box center [353, 190] width 142 height 15
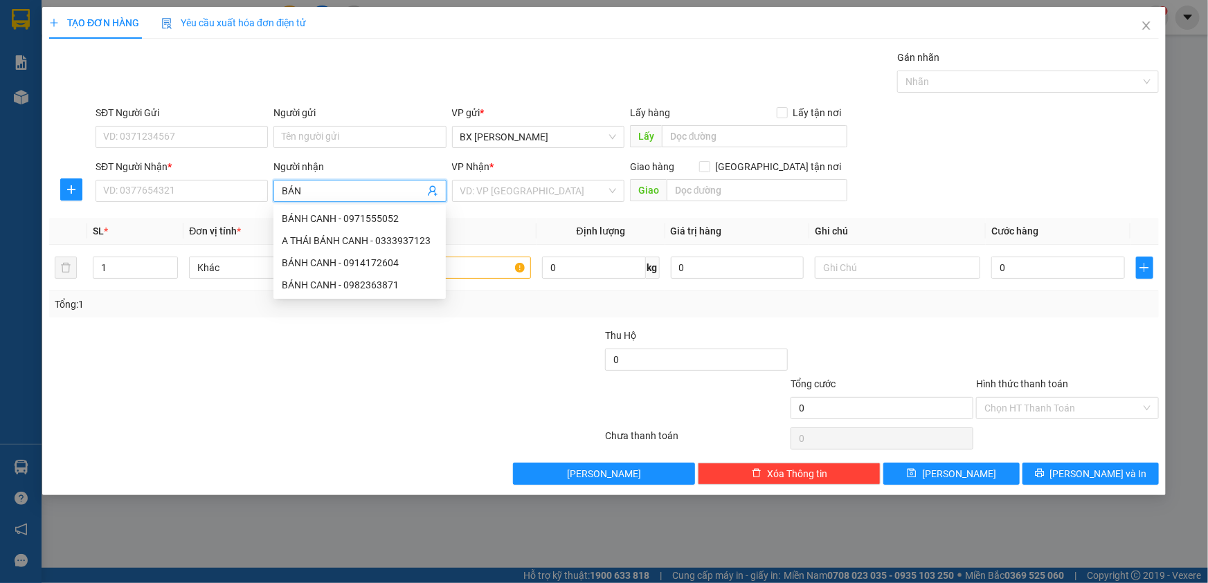
type input "BÁNH"
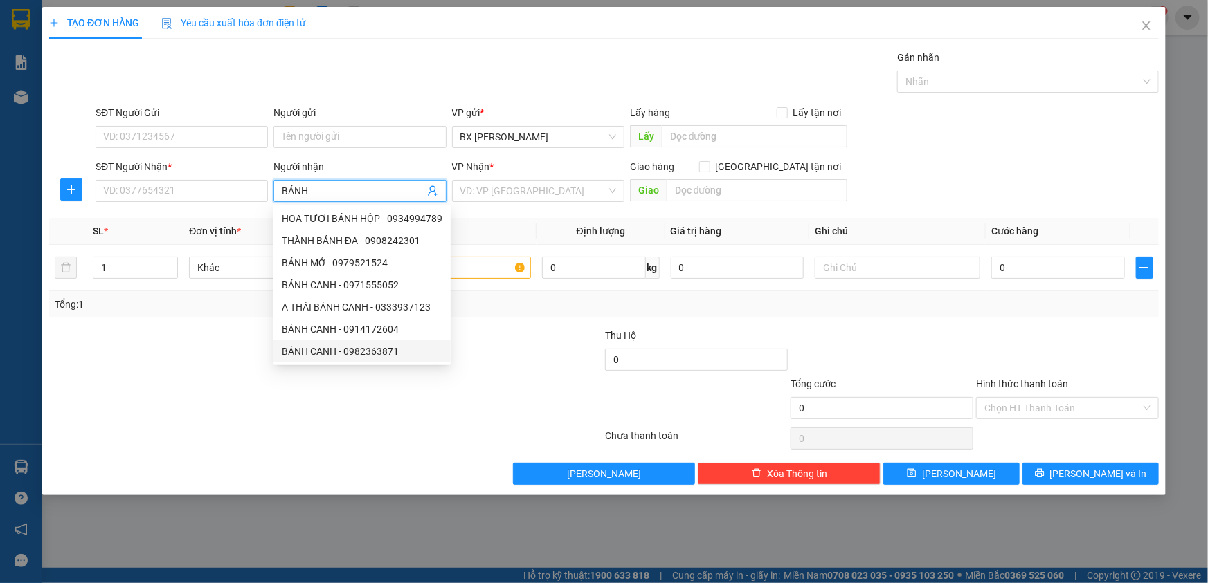
click at [374, 350] on div "BÁNH CANH - 0982363871" at bounding box center [362, 351] width 161 height 15
type input "0982363871"
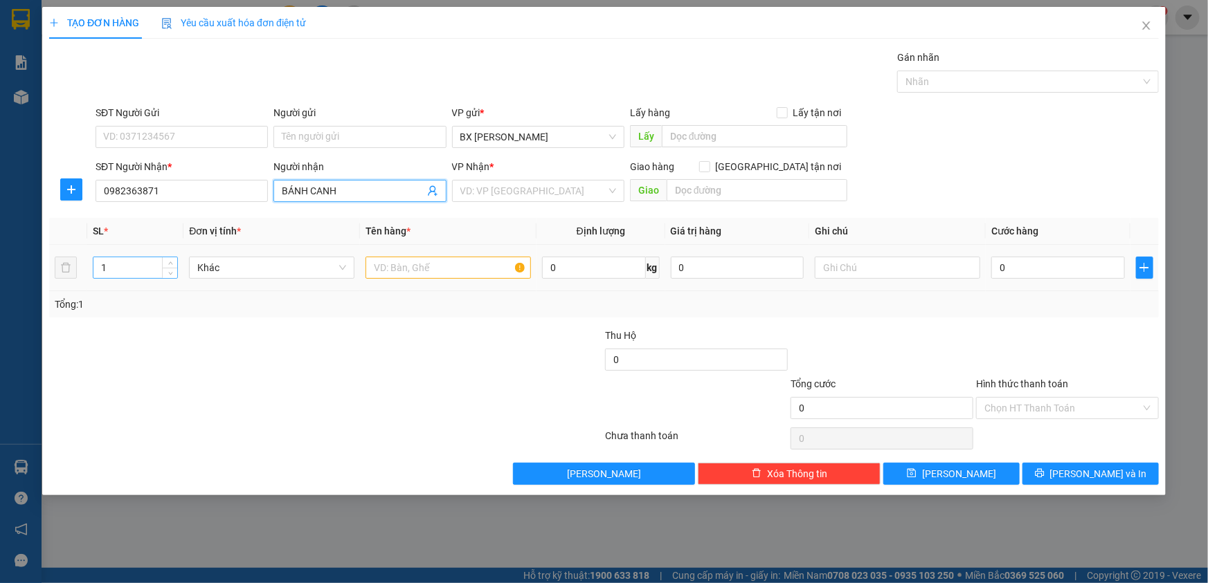
type input "BÁNH CANH"
drag, startPoint x: 118, startPoint y: 264, endPoint x: 47, endPoint y: 275, distance: 71.5
click at [47, 275] on div "TẠO ĐƠN HÀNG Yêu cầu xuất hóa đơn điện tử Transit Pickup Surcharge Ids Transit …" at bounding box center [603, 251] width 1123 height 489
type input "6"
click at [429, 259] on input "text" at bounding box center [447, 268] width 165 height 22
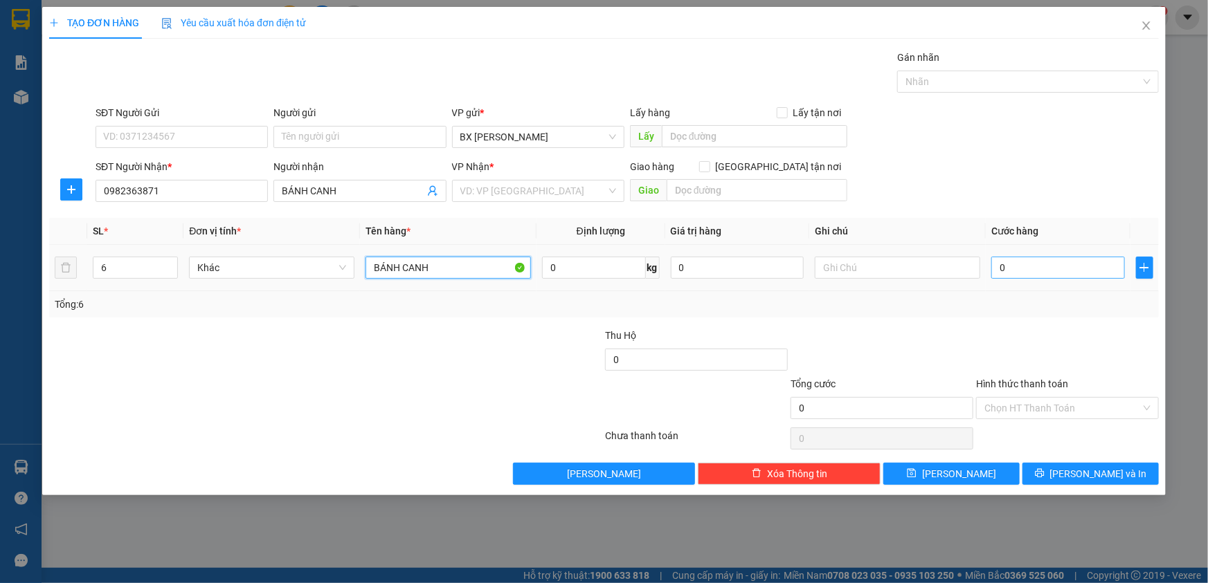
type input "BÁNH CANH"
click at [1038, 268] on input "0" at bounding box center [1058, 268] width 134 height 22
type input "3"
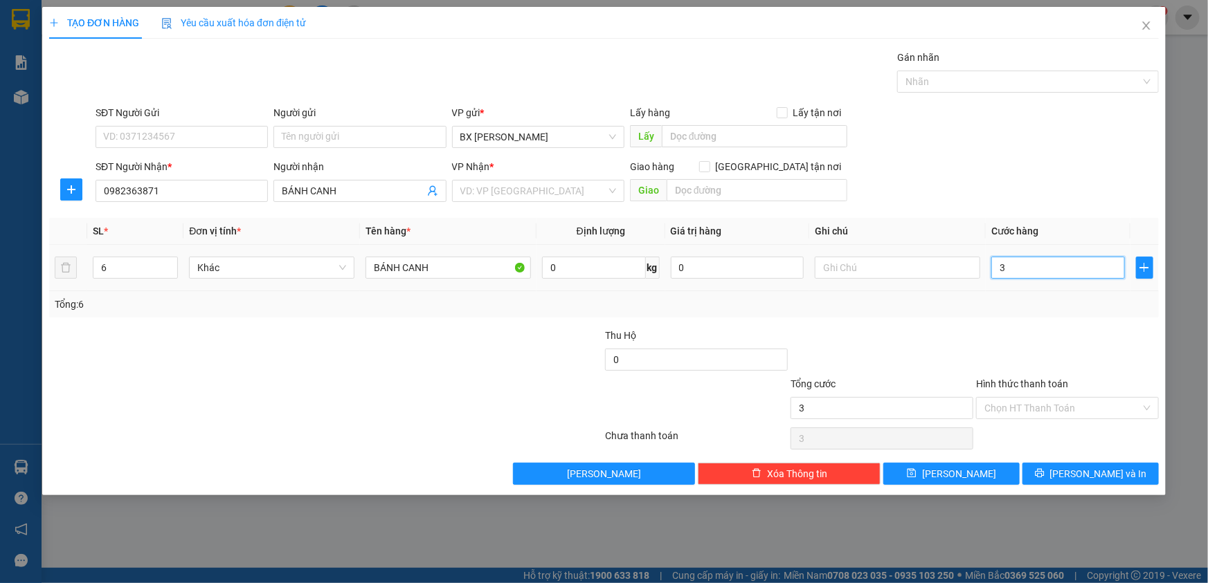
type input "30"
type input "300"
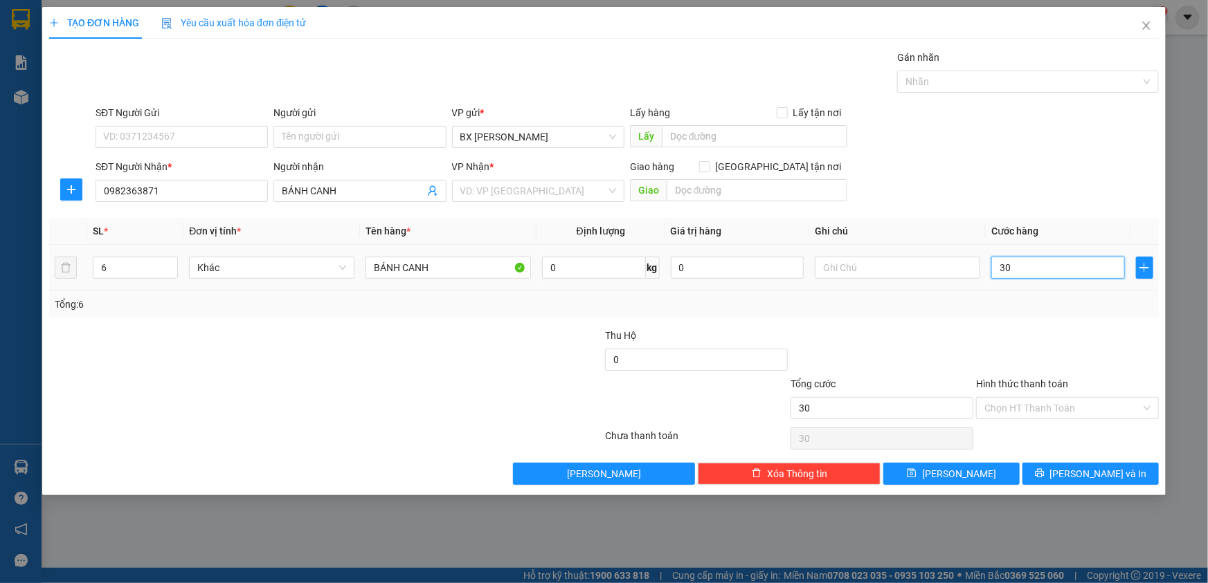
type input "300"
type input "300.000"
click at [916, 471] on icon "save" at bounding box center [912, 474] width 10 height 10
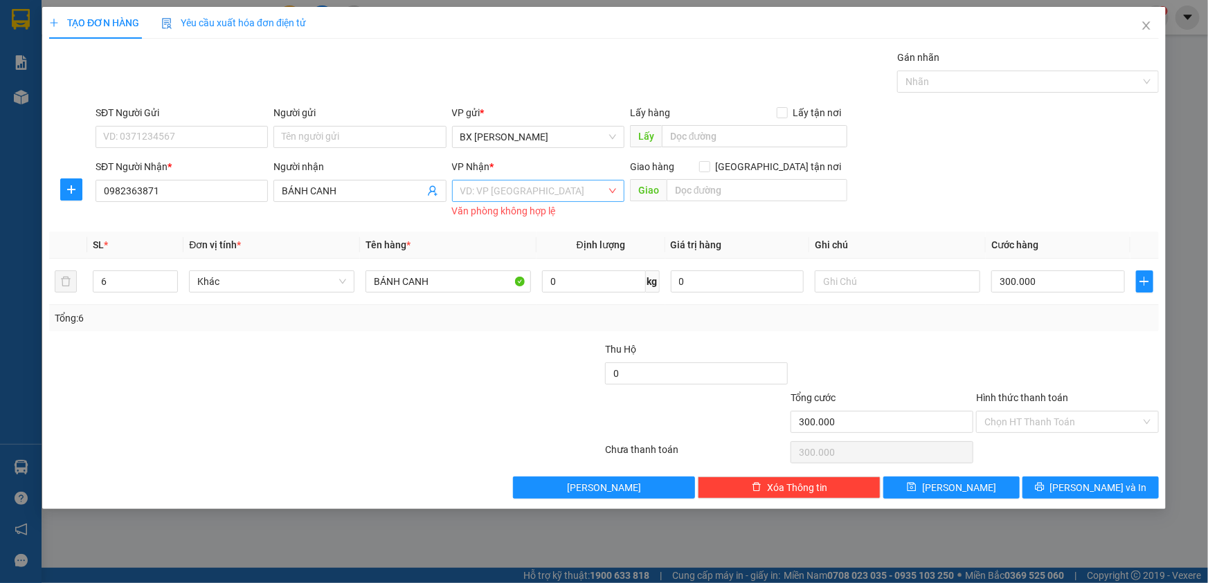
click at [543, 187] on input "search" at bounding box center [533, 191] width 146 height 21
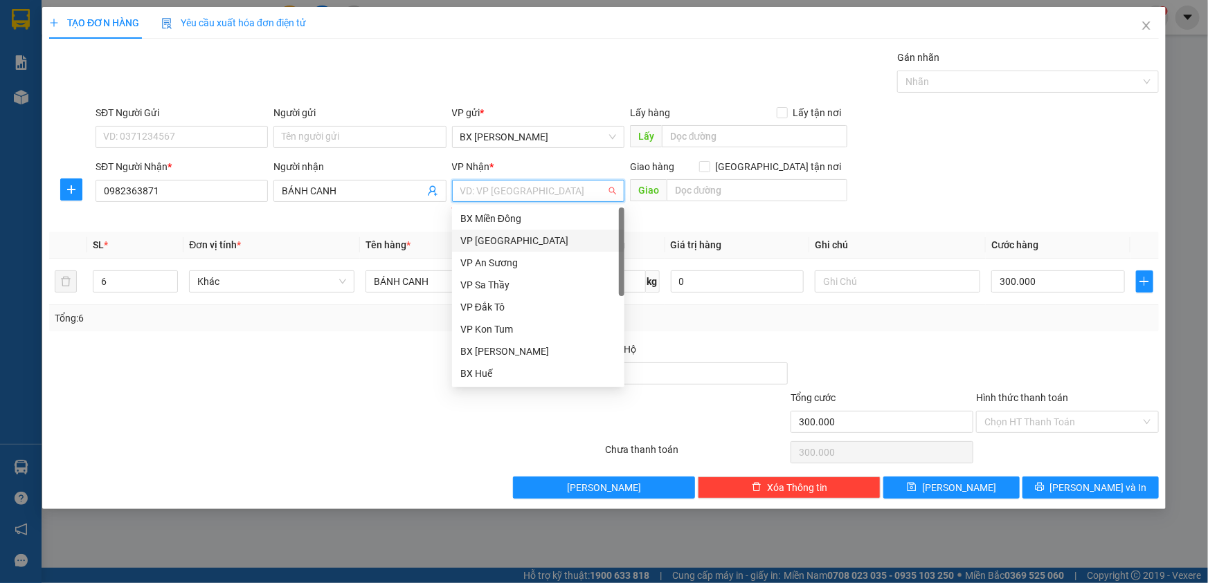
click at [521, 233] on div "VP [GEOGRAPHIC_DATA]" at bounding box center [538, 240] width 156 height 15
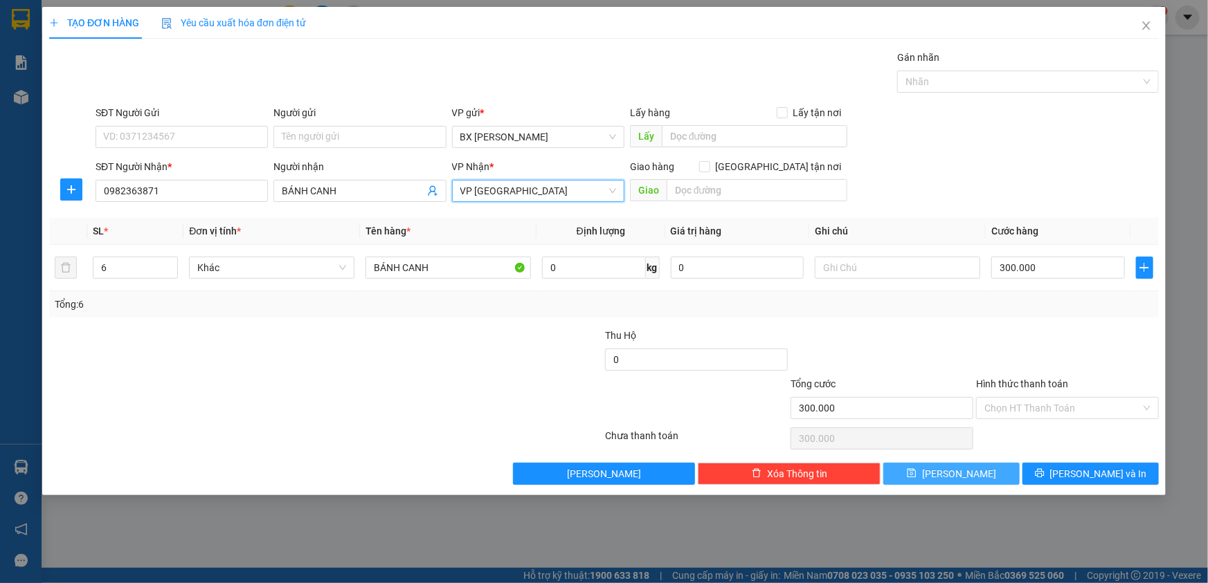
click at [945, 465] on button "[PERSON_NAME]" at bounding box center [951, 474] width 136 height 22
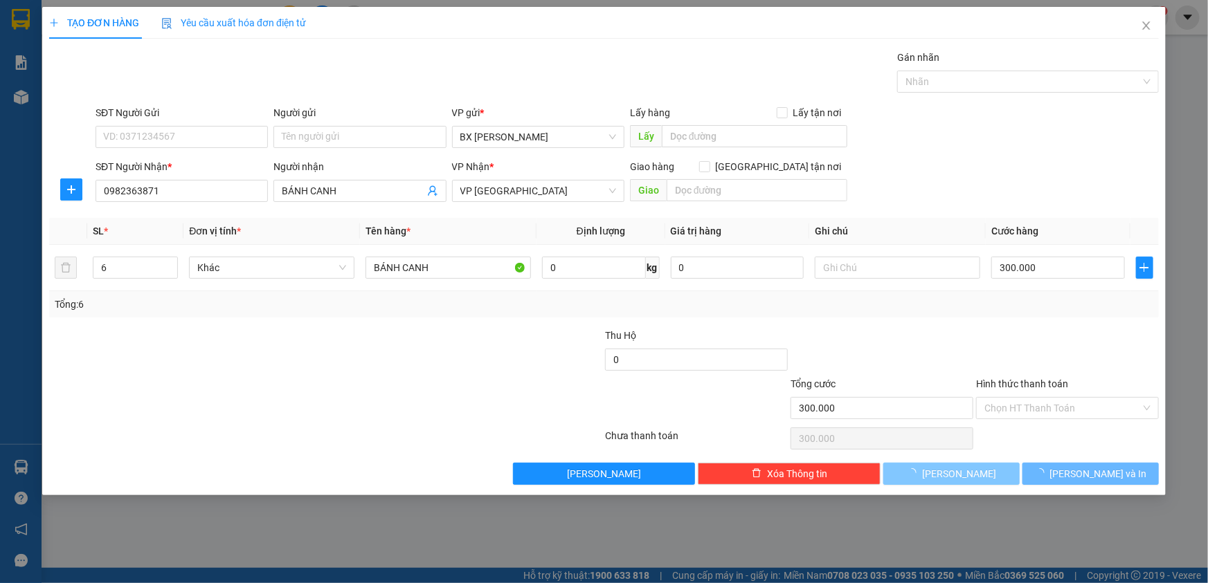
type input "1"
type input "0"
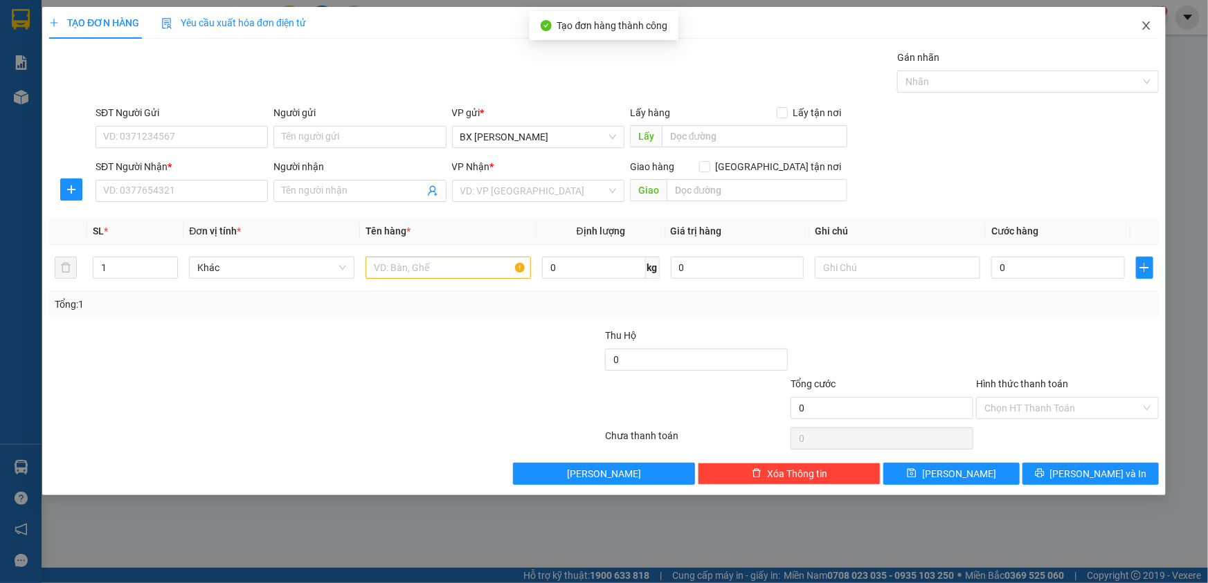
click at [1143, 26] on icon "close" at bounding box center [1146, 25] width 11 height 11
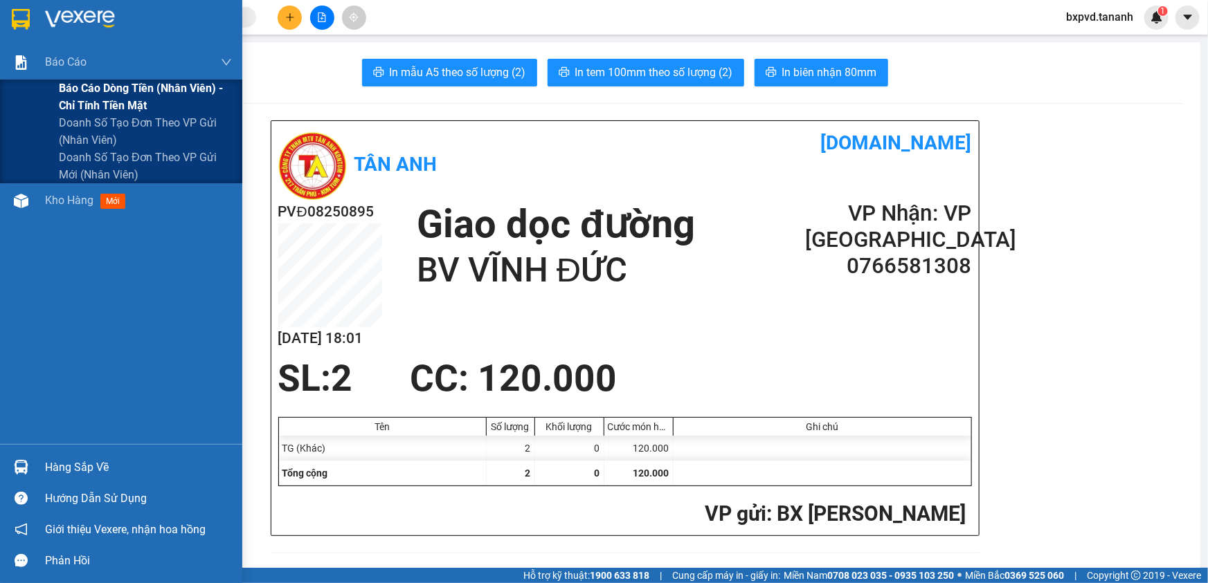
drag, startPoint x: 10, startPoint y: 73, endPoint x: 14, endPoint y: 89, distance: 15.8
click at [11, 79] on div "Báo cáo Báo cáo dòng tiền (nhân viên) - chỉ tính tiền mặt Doanh số tạo đơn theo…" at bounding box center [121, 114] width 242 height 138
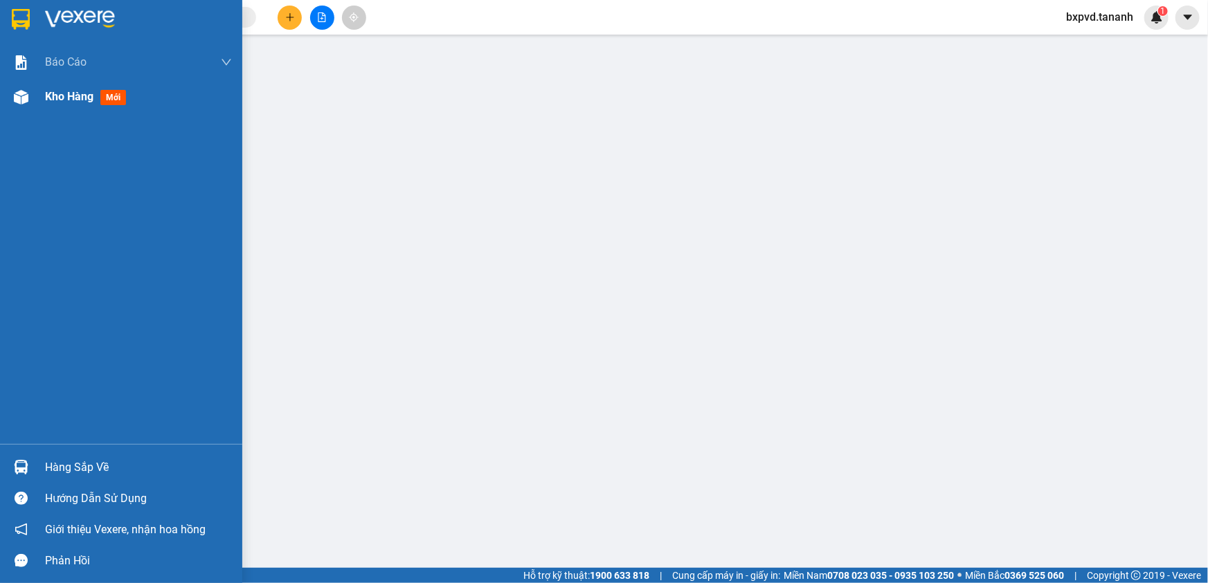
click at [21, 93] on img at bounding box center [21, 97] width 15 height 15
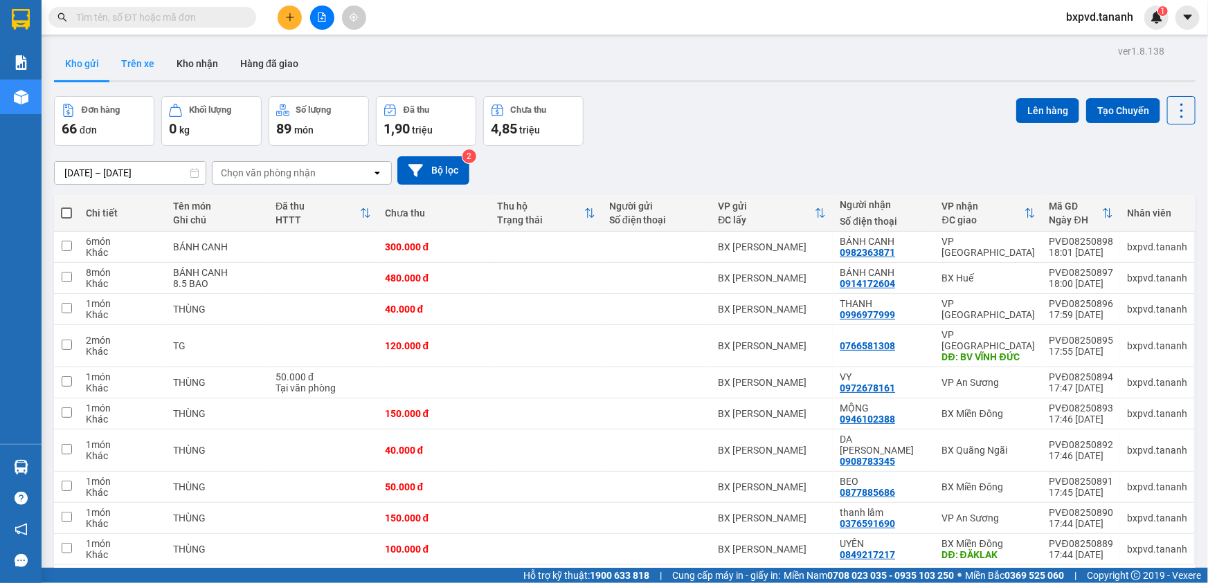
click at [110, 60] on button "Trên xe" at bounding box center [137, 63] width 55 height 33
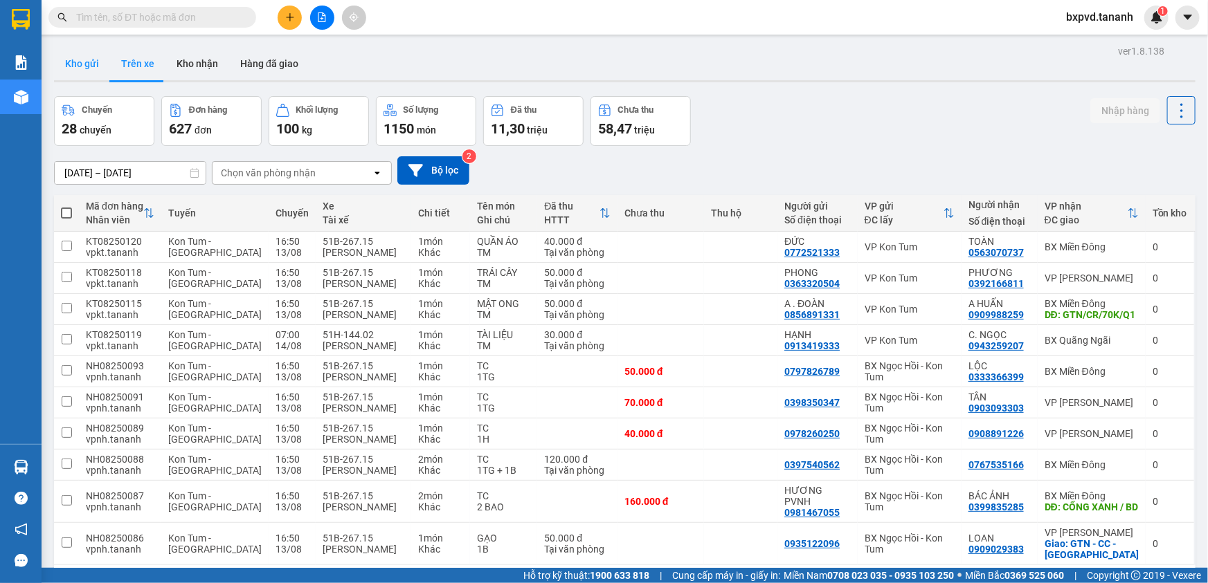
click at [85, 68] on button "Kho gửi" at bounding box center [82, 63] width 56 height 33
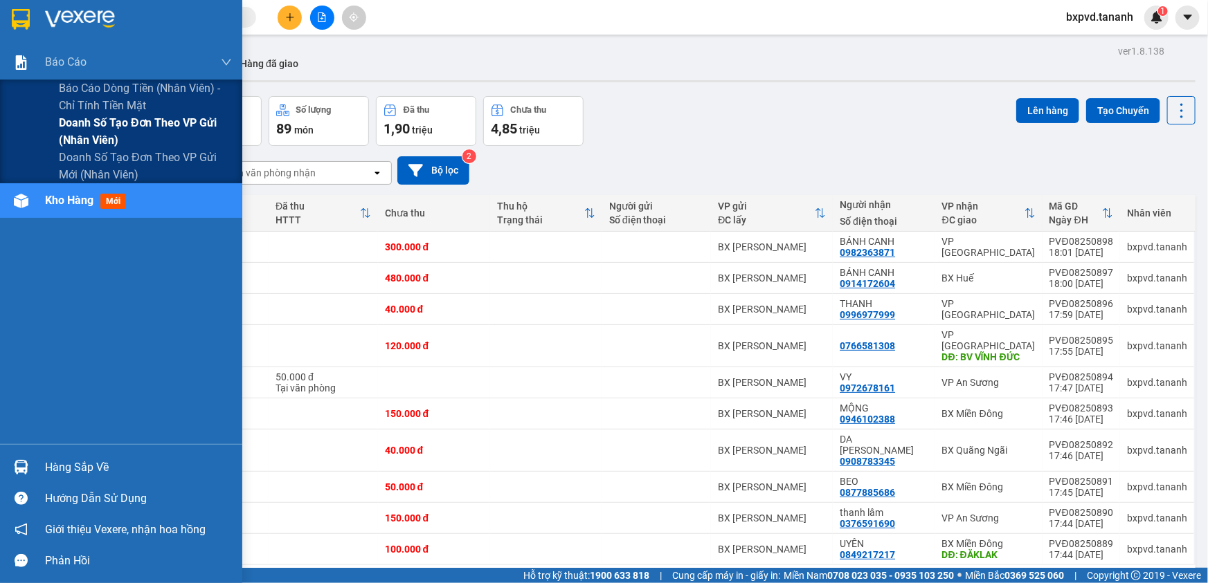
click at [80, 120] on span "Doanh số tạo đơn theo VP gửi (nhân viên)" at bounding box center [145, 131] width 173 height 35
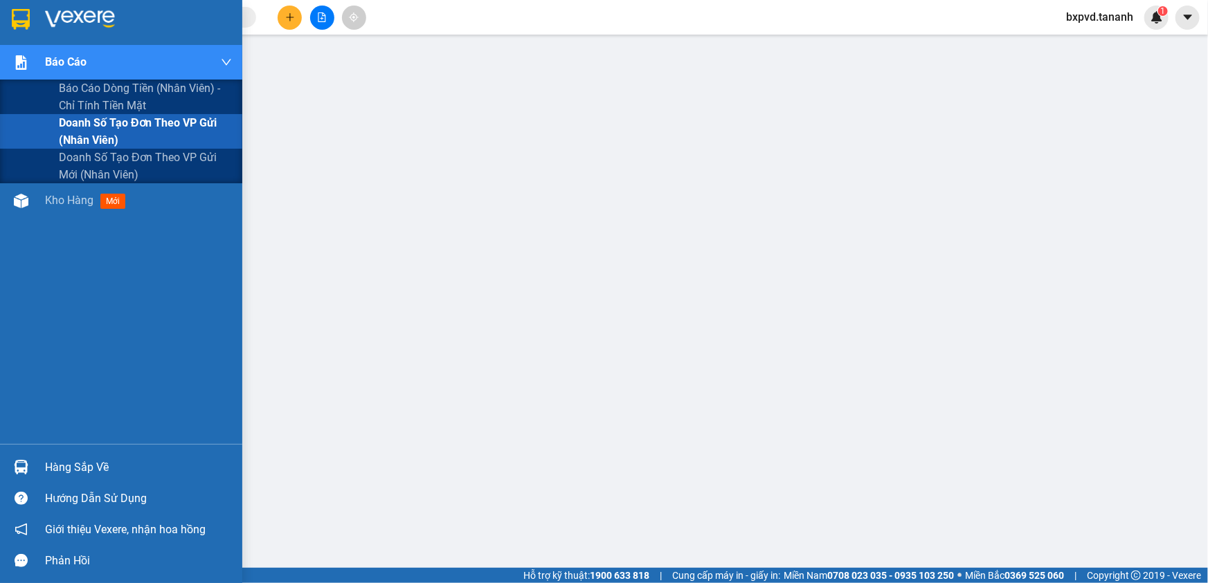
click at [37, 62] on div "Báo cáo" at bounding box center [121, 62] width 242 height 35
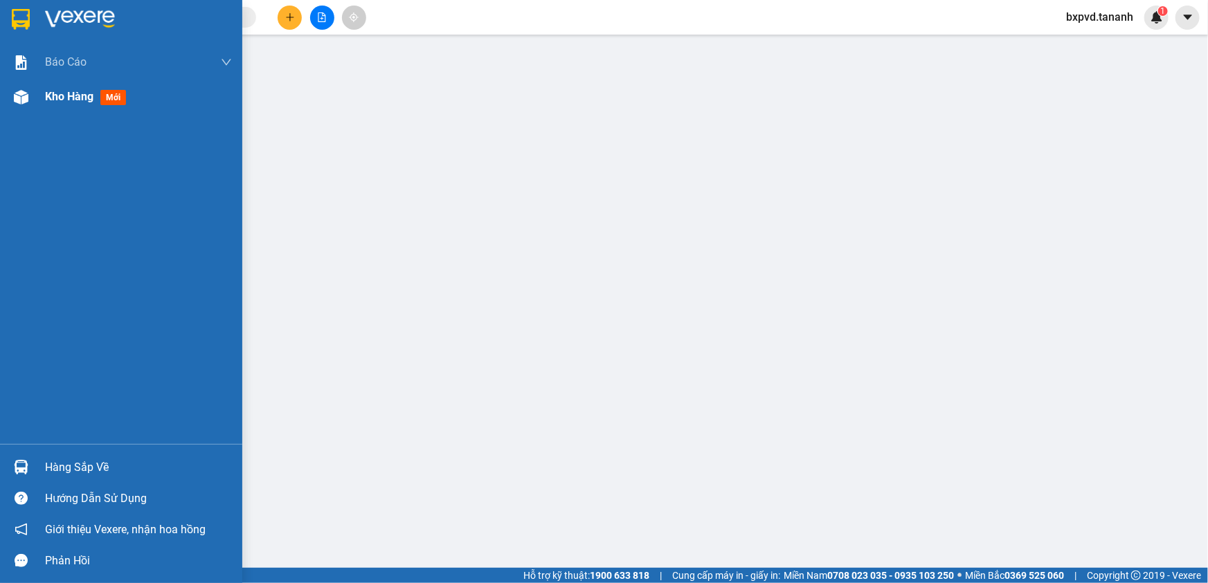
click at [46, 91] on span "Kho hàng" at bounding box center [69, 96] width 48 height 13
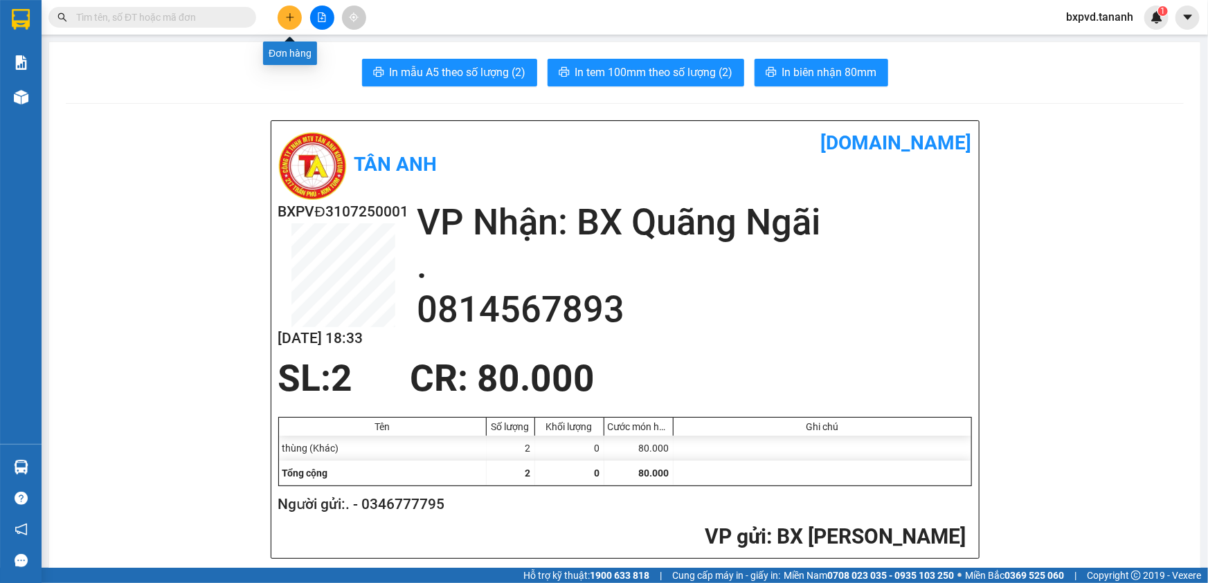
click at [282, 21] on button at bounding box center [290, 18] width 24 height 24
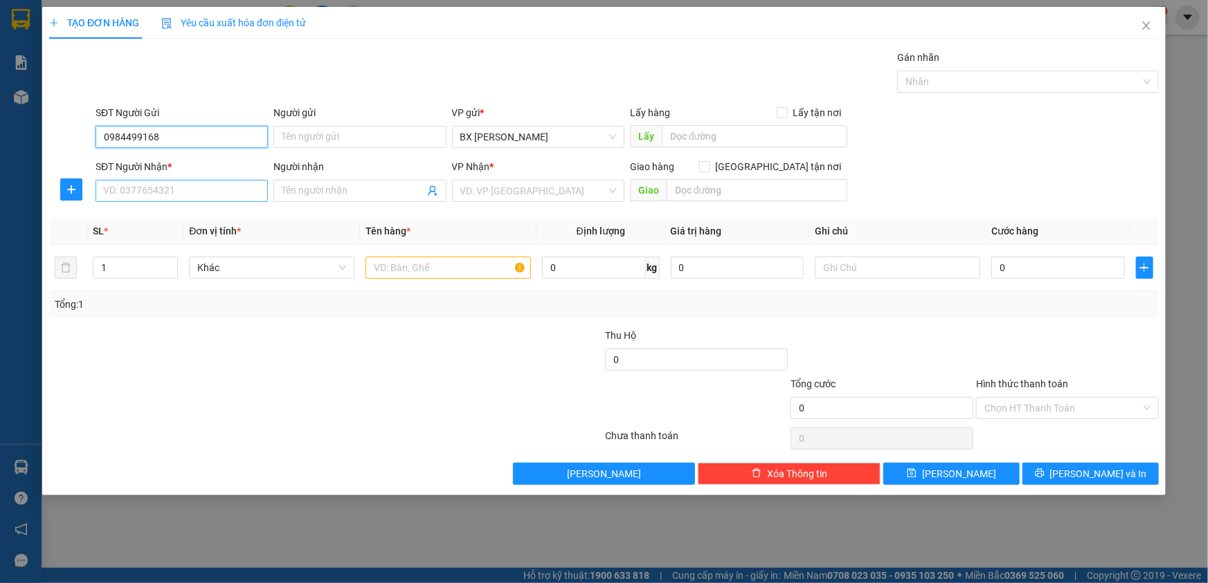
type input "0984499168"
click at [151, 187] on input "SĐT Người Nhận *" at bounding box center [182, 191] width 172 height 22
type input "0905490498"
click at [137, 267] on input "1" at bounding box center [135, 267] width 84 height 21
click at [169, 263] on icon "up" at bounding box center [170, 264] width 5 height 5
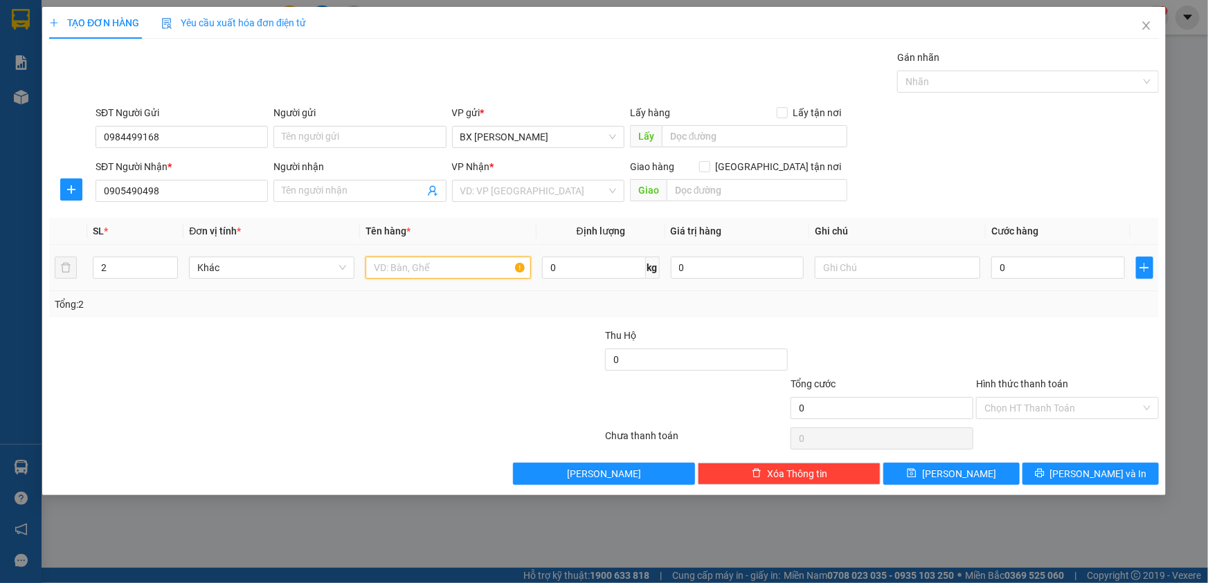
click at [450, 269] on input "text" at bounding box center [447, 268] width 165 height 22
click at [131, 270] on input "2" at bounding box center [135, 267] width 84 height 21
click at [171, 260] on span "up" at bounding box center [170, 264] width 8 height 8
type input "2"
click at [171, 270] on icon "down" at bounding box center [170, 272] width 5 height 5
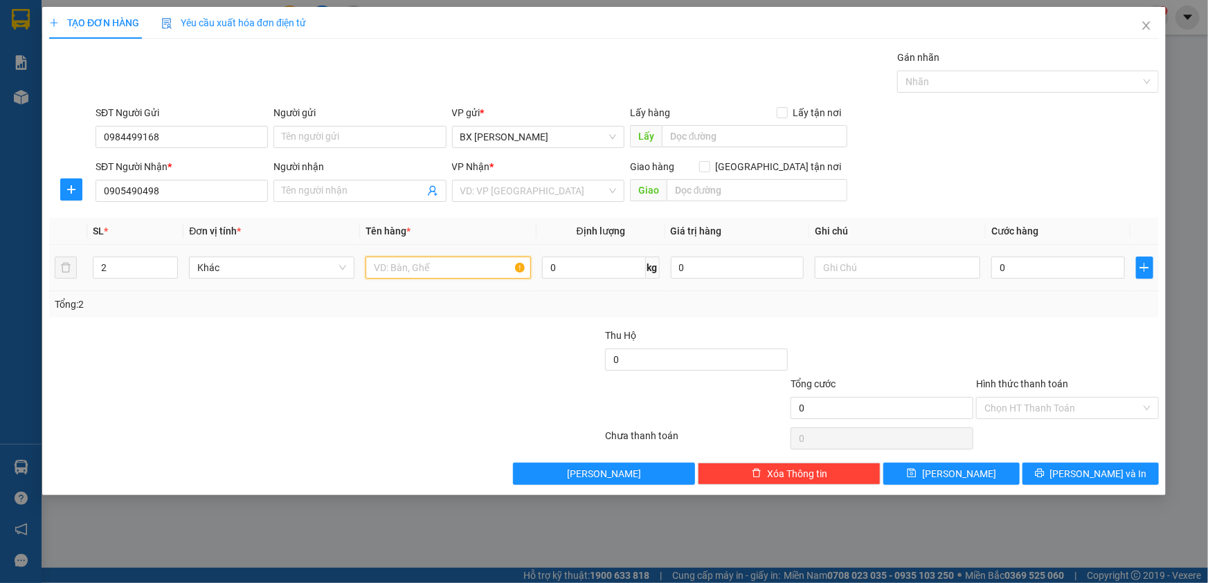
click at [415, 266] on input "text" at bounding box center [447, 268] width 165 height 22
type input "[GEOGRAPHIC_DATA]"
click at [482, 181] on input "search" at bounding box center [533, 191] width 146 height 21
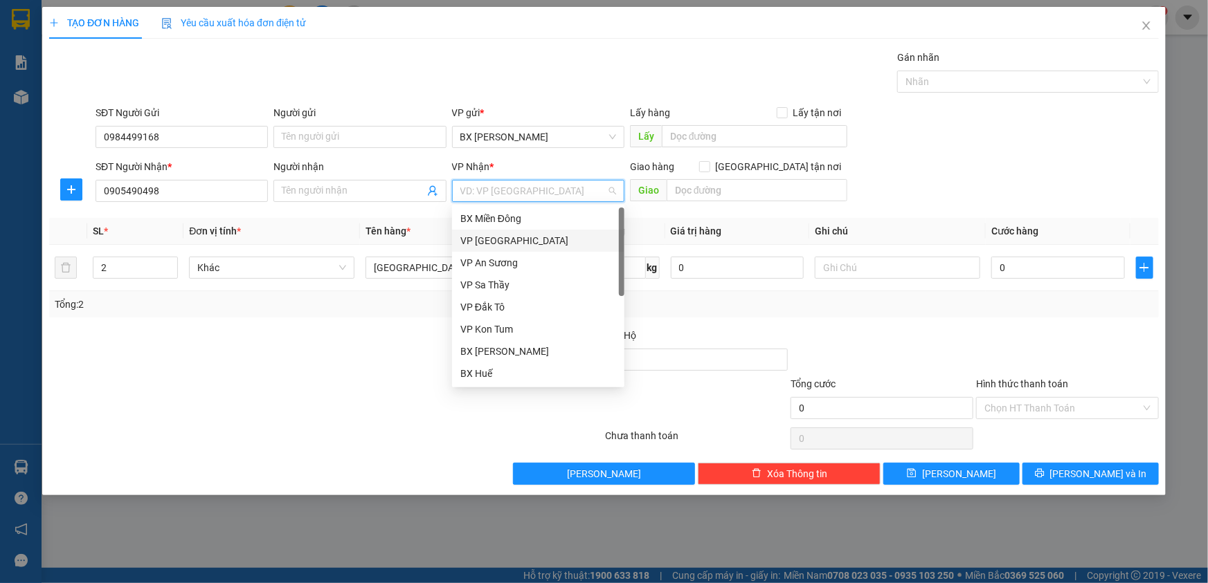
click at [535, 243] on div "VP [GEOGRAPHIC_DATA]" at bounding box center [538, 240] width 156 height 15
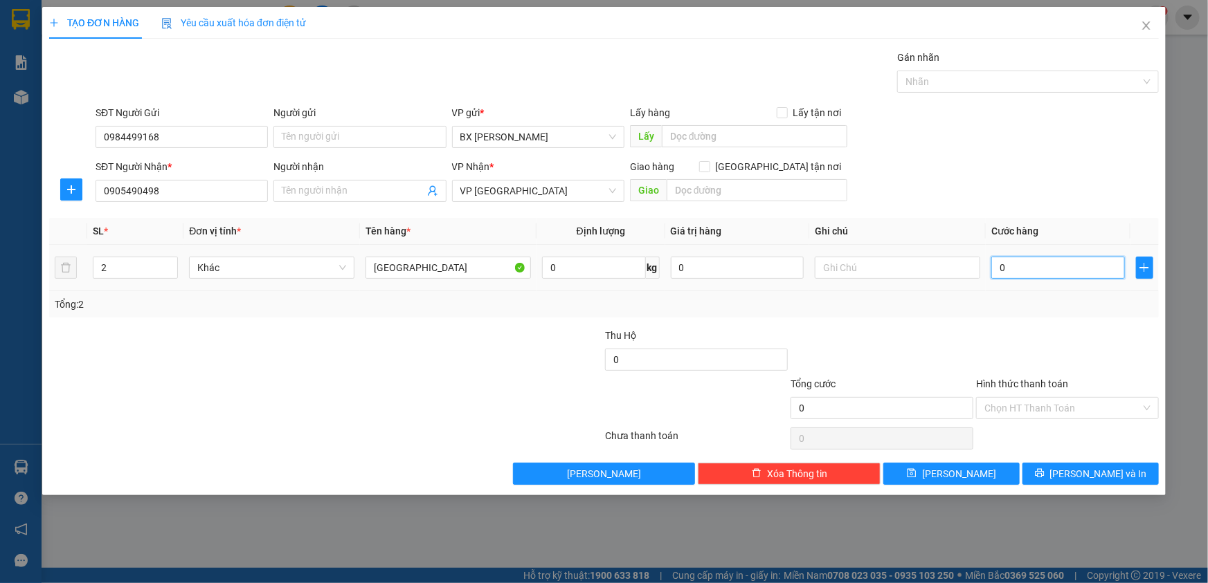
drag, startPoint x: 1040, startPoint y: 269, endPoint x: 1030, endPoint y: 262, distance: 12.9
click at [1040, 269] on input "0" at bounding box center [1058, 268] width 134 height 22
type input "1"
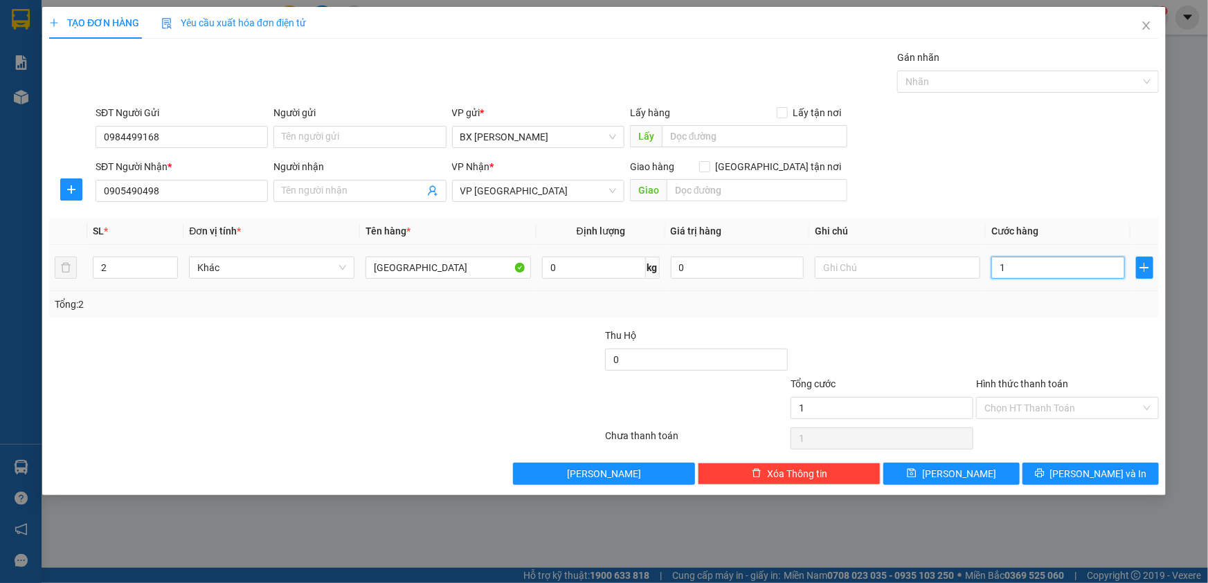
type input "10"
type input "100"
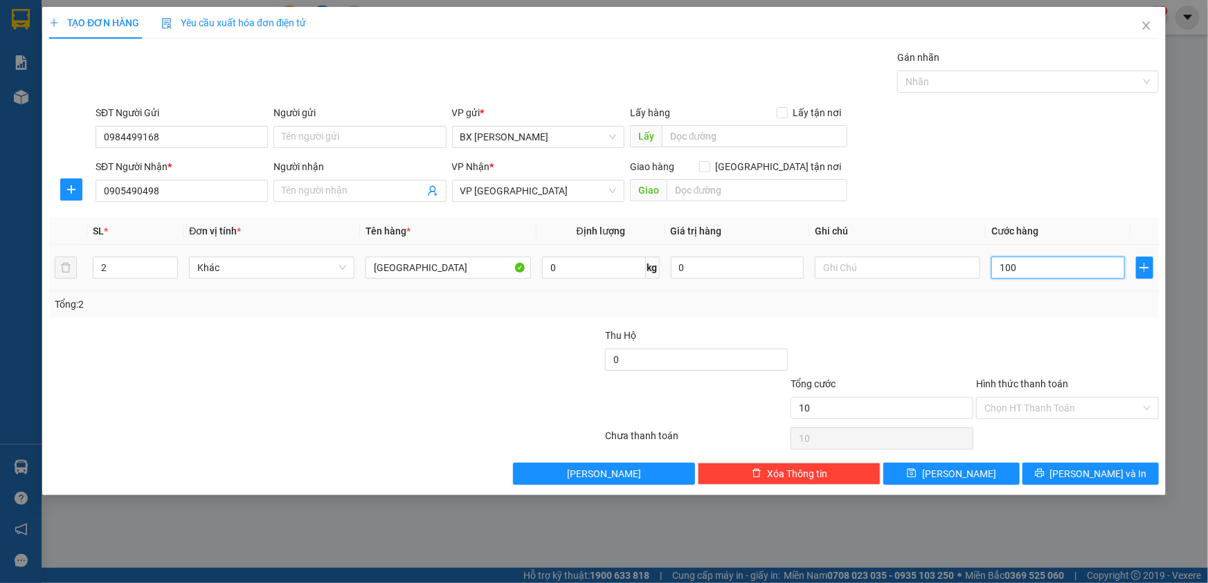
type input "100"
type input "100.000"
click at [997, 407] on input "Hình thức thanh toán" at bounding box center [1062, 408] width 156 height 21
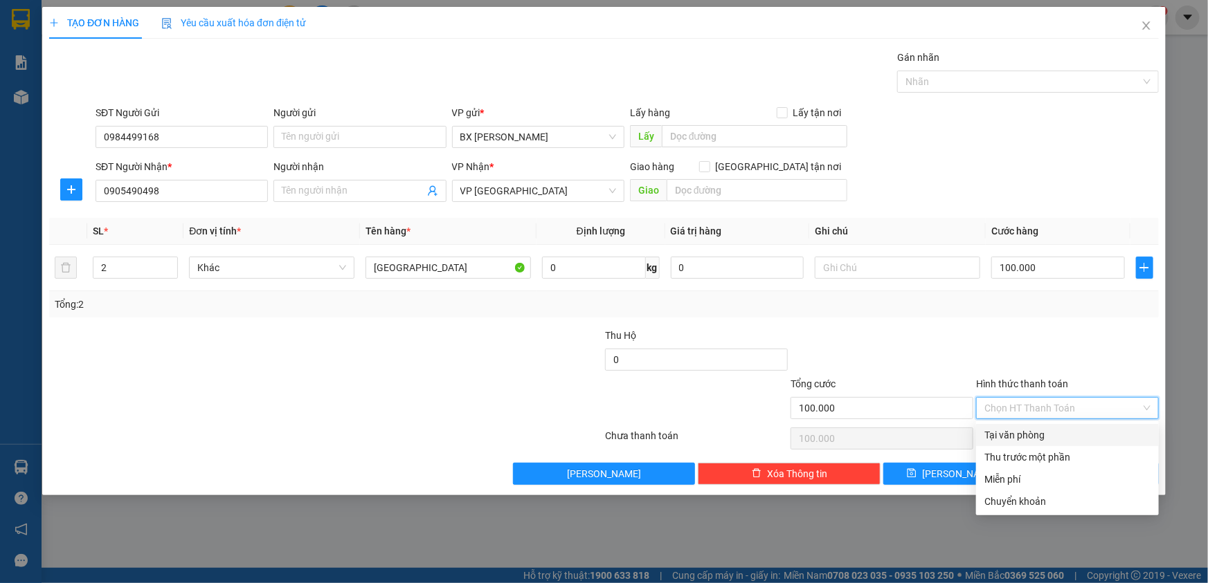
click at [1046, 437] on div "Tại văn phòng" at bounding box center [1067, 435] width 166 height 15
type input "0"
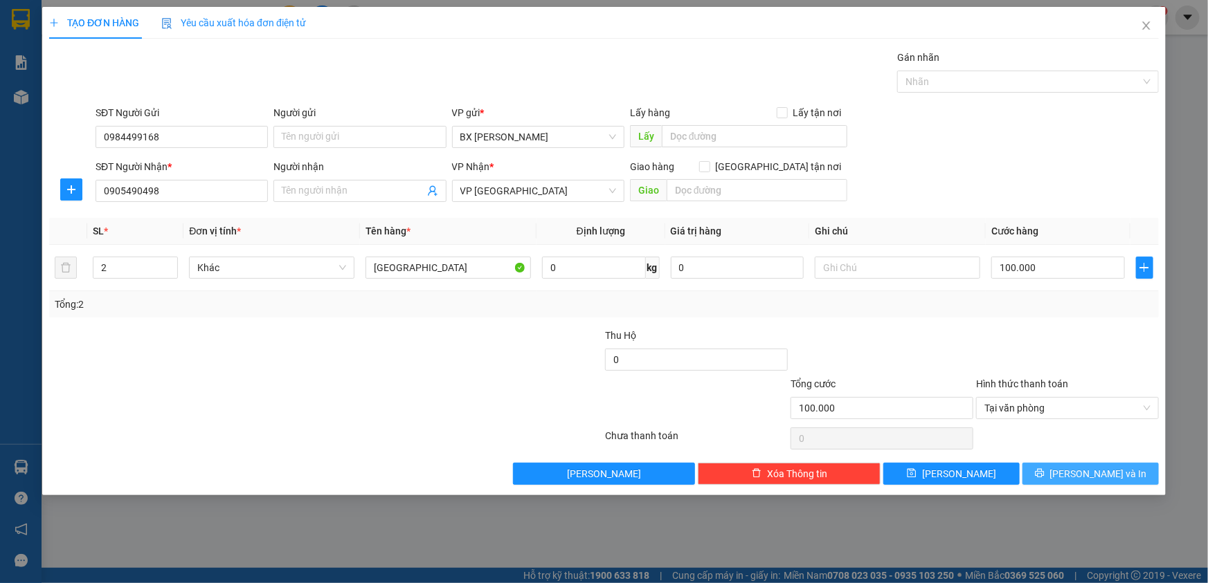
click at [1106, 473] on span "[PERSON_NAME] và In" at bounding box center [1098, 473] width 97 height 15
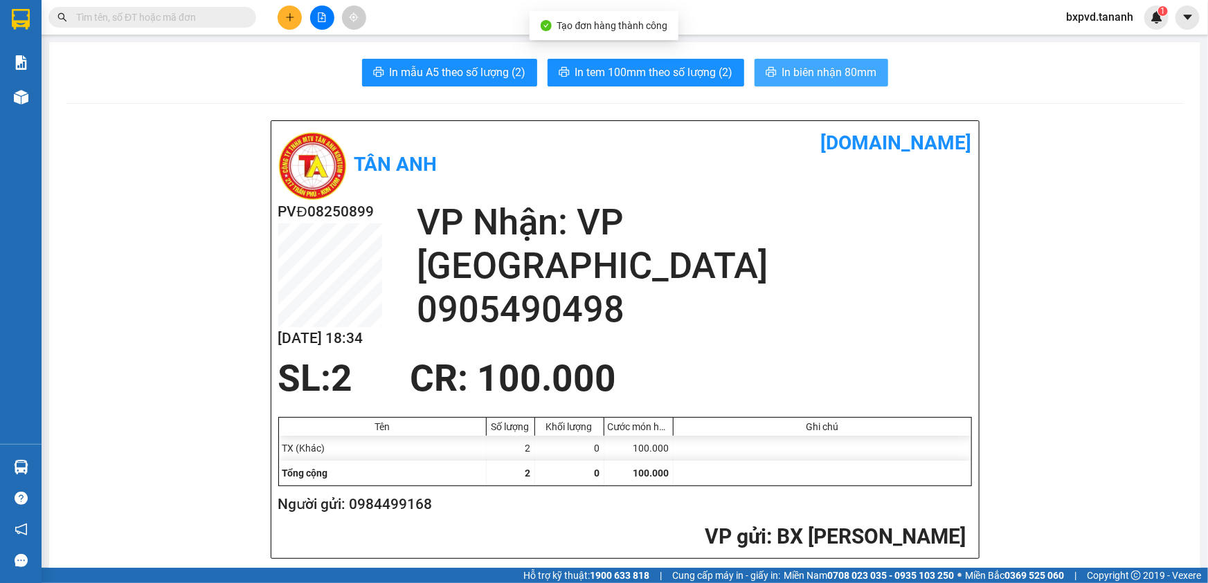
click at [826, 67] on span "In biên nhận 80mm" at bounding box center [829, 72] width 95 height 17
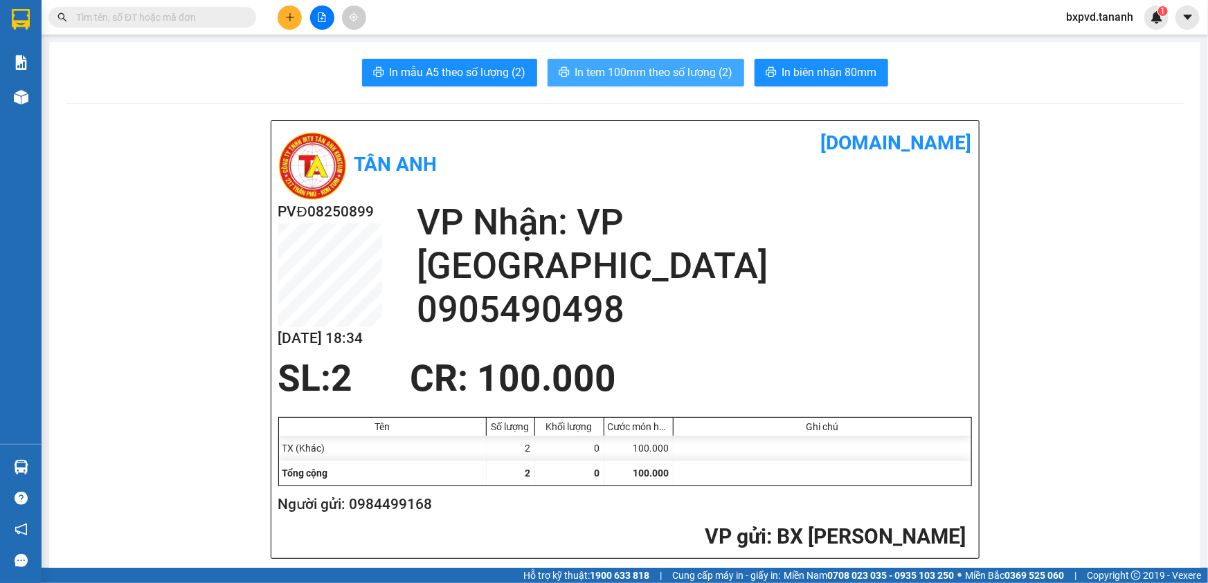
click at [686, 76] on span "In tem 100mm theo số lượng (2)" at bounding box center [654, 72] width 158 height 17
